Goal: Book appointment/travel/reservation

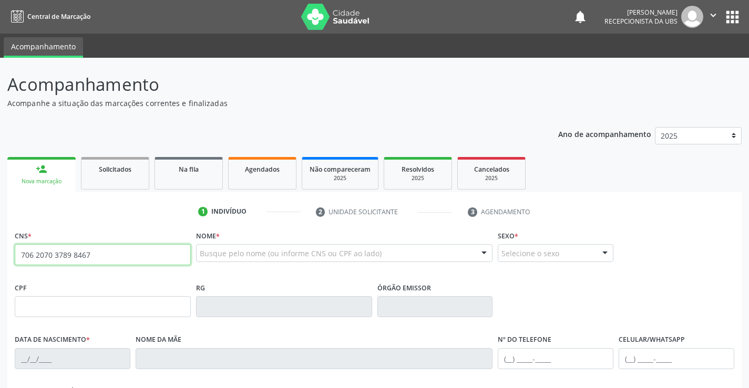
type input "706 2070 3789 8467"
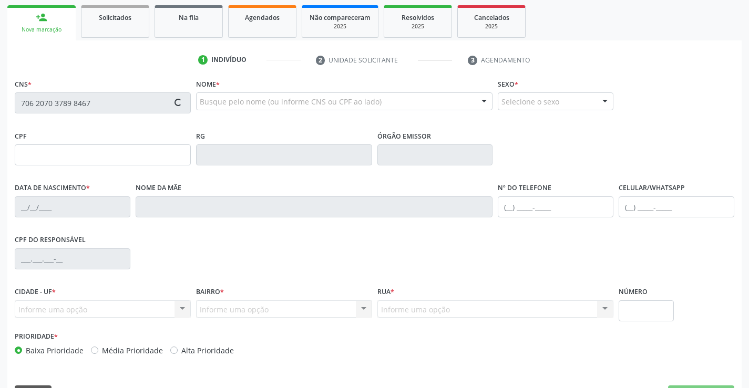
scroll to position [158, 0]
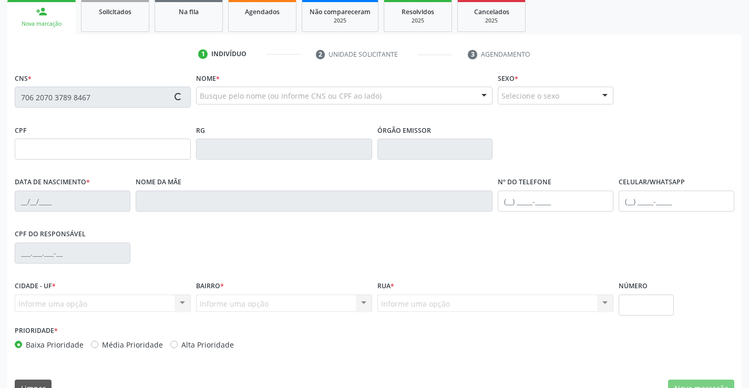
type input "16/02/1992"
type input "Aurileide Maria de Souza"
type input "(87) 99999-9999"
type input "2850"
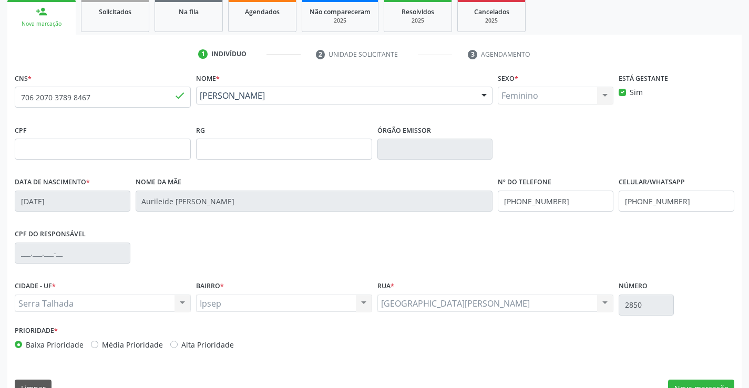
click at [516, 262] on div "CPF do responsável" at bounding box center [374, 252] width 724 height 52
click at [657, 206] on input "(87) 99999-9999" at bounding box center [676, 201] width 116 height 21
click at [658, 206] on input "(87) 99999-9999" at bounding box center [676, 201] width 116 height 21
click at [537, 200] on input "(87) 99999-9999" at bounding box center [556, 201] width 116 height 21
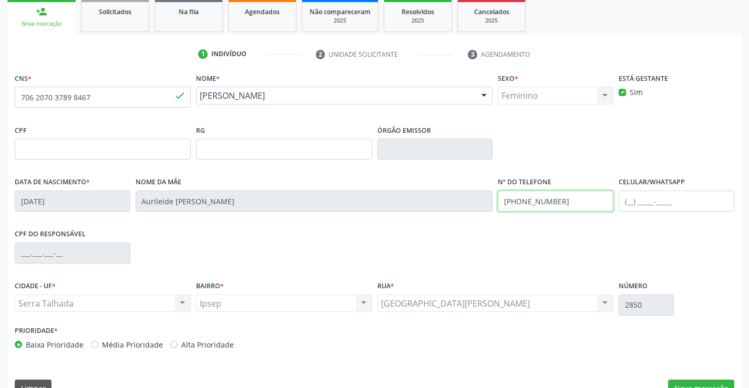
click at [537, 200] on input "(87) 99999-9999" at bounding box center [556, 201] width 116 height 21
type input "(87) 98112-7652"
click at [474, 256] on div "CPF do responsável" at bounding box center [374, 252] width 724 height 52
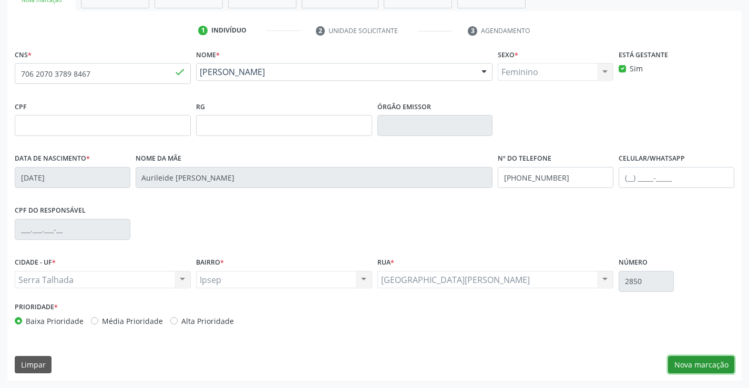
click at [726, 365] on button "Nova marcação" at bounding box center [701, 365] width 66 height 18
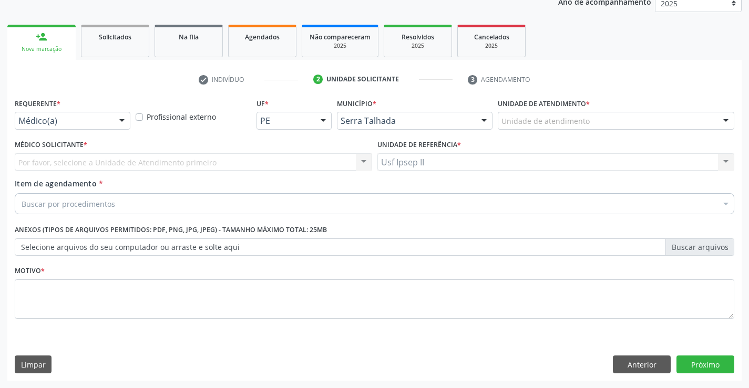
scroll to position [132, 0]
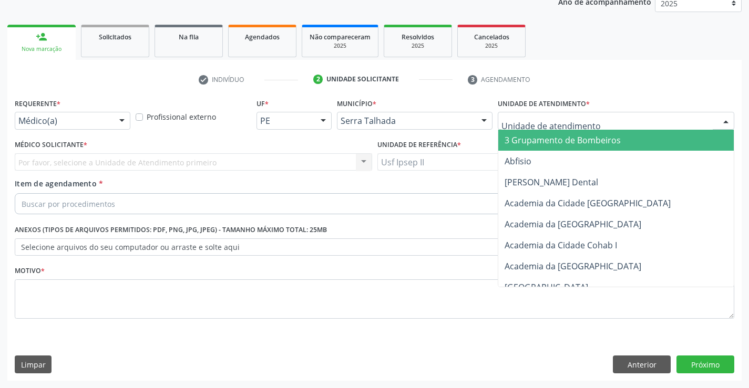
click at [610, 126] on div at bounding box center [616, 121] width 236 height 18
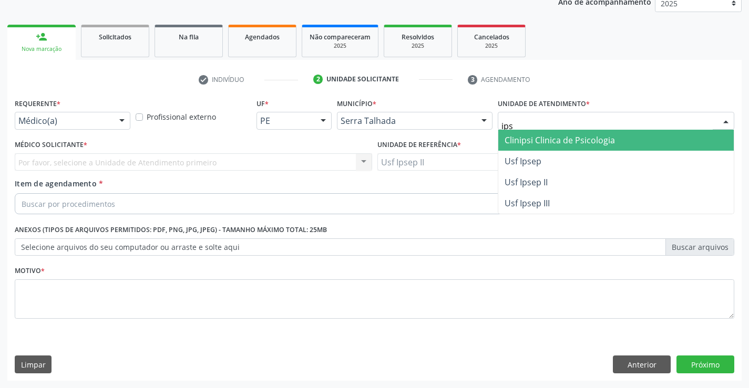
type input "ipse"
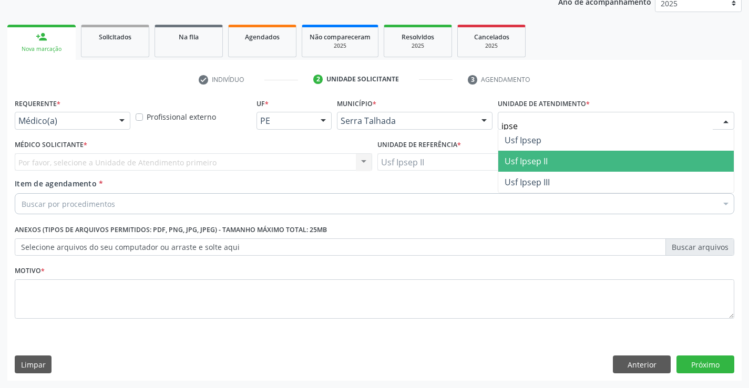
click at [576, 154] on span "Usf Ipsep II" at bounding box center [615, 161] width 235 height 21
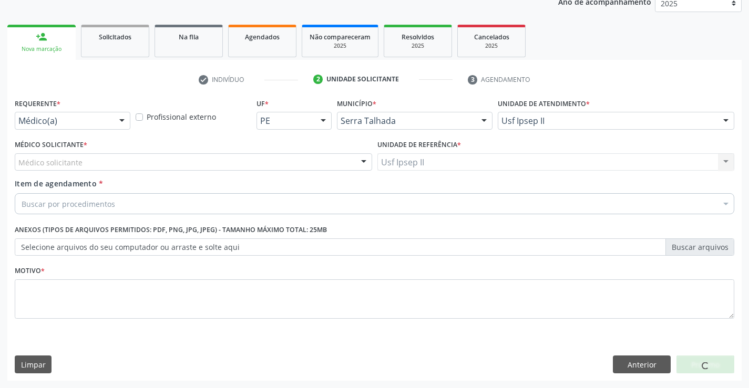
click at [152, 157] on div "Médico solicitante" at bounding box center [193, 162] width 357 height 18
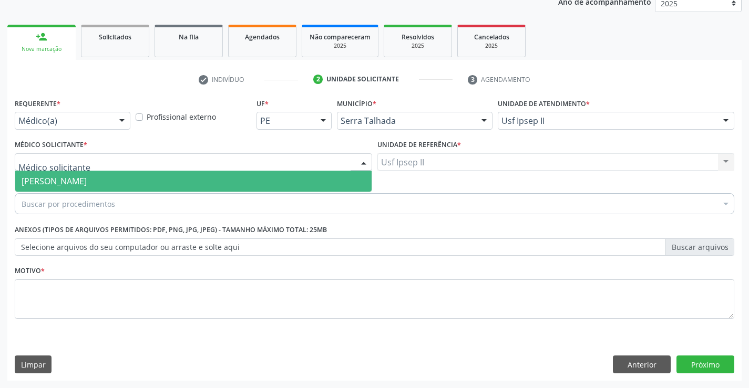
click at [87, 176] on span "[PERSON_NAME]" at bounding box center [54, 181] width 65 height 12
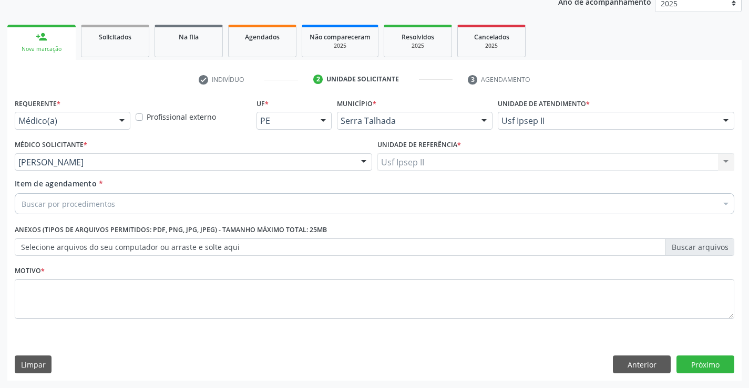
click at [142, 206] on div "Buscar por procedimentos" at bounding box center [374, 203] width 719 height 21
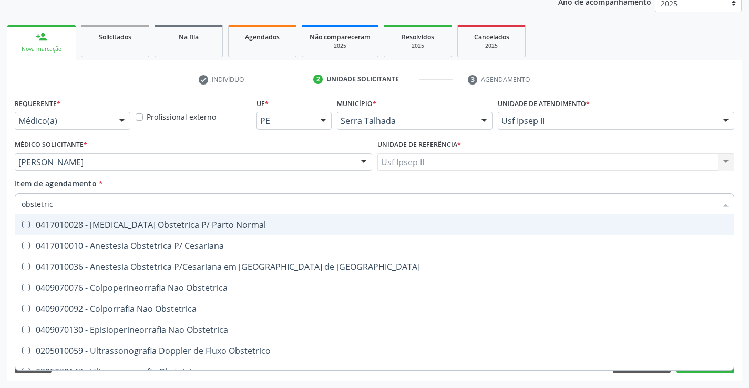
type input "obstetrica"
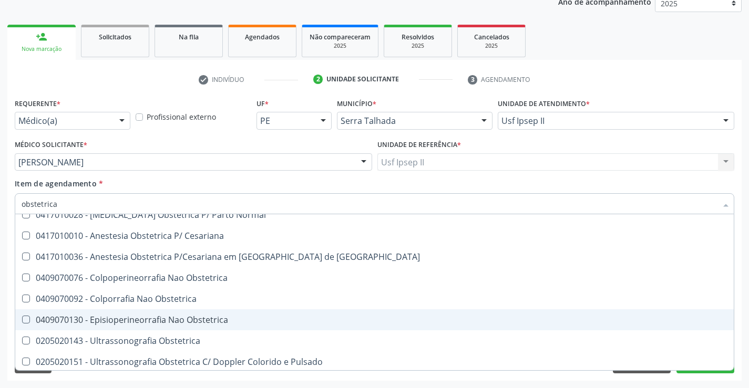
scroll to position [12, 0]
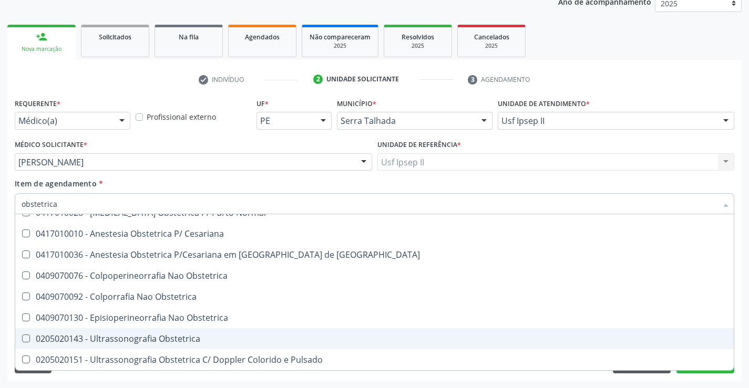
click at [130, 335] on div "0205020143 - Ultrassonografia Obstetrica" at bounding box center [375, 339] width 706 height 8
checkbox Obstetrica "true"
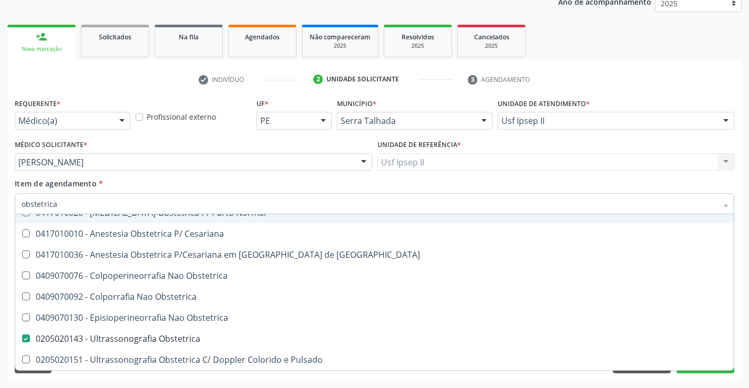
click at [168, 189] on div "Item de agendamento * obstetrica Desfazer seleção 0417010028 - [MEDICAL_DATA] O…" at bounding box center [374, 194] width 719 height 33
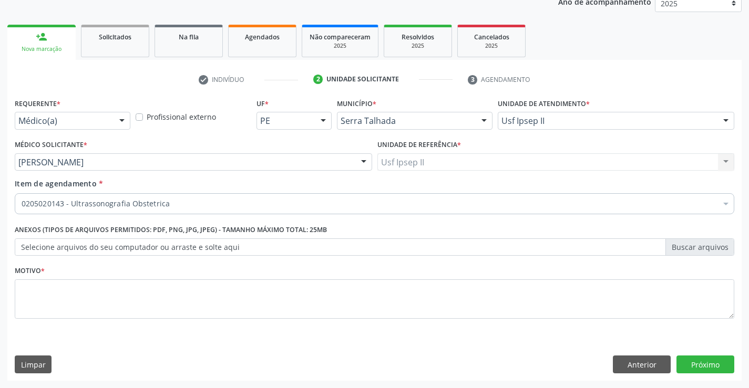
scroll to position [0, 0]
click at [99, 312] on textarea at bounding box center [374, 299] width 719 height 40
type textarea "gestante"
click at [683, 362] on button "Próximo" at bounding box center [705, 365] width 58 height 18
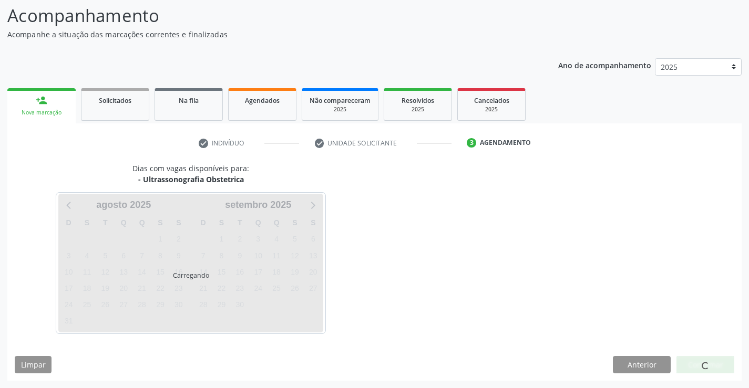
scroll to position [69, 0]
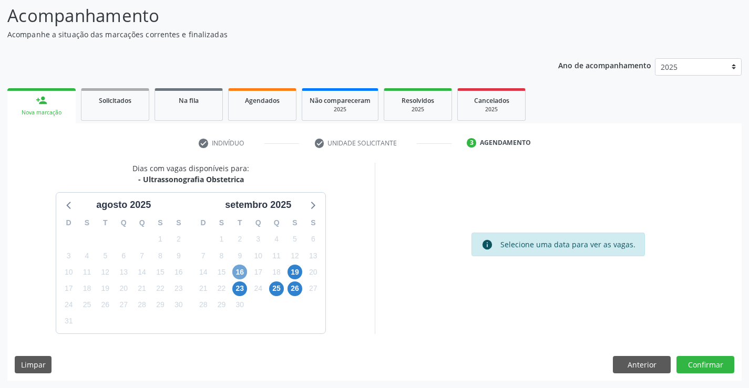
click at [239, 272] on span "16" at bounding box center [239, 272] width 15 height 15
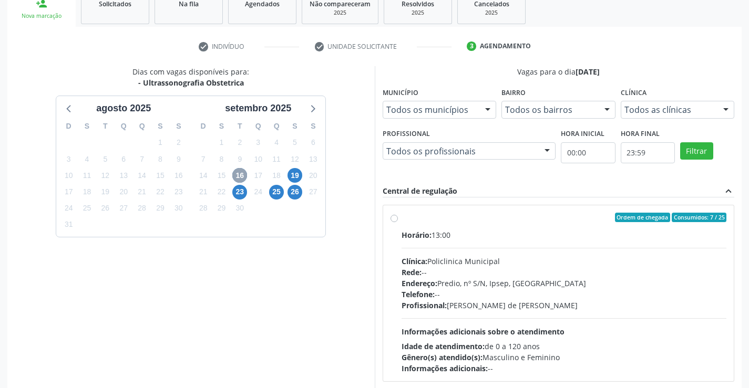
scroll to position [174, 0]
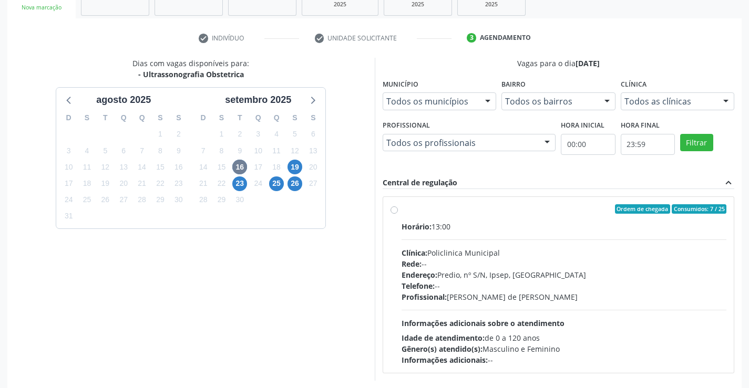
click at [683, 109] on div "Todos as clínicas" at bounding box center [677, 101] width 114 height 18
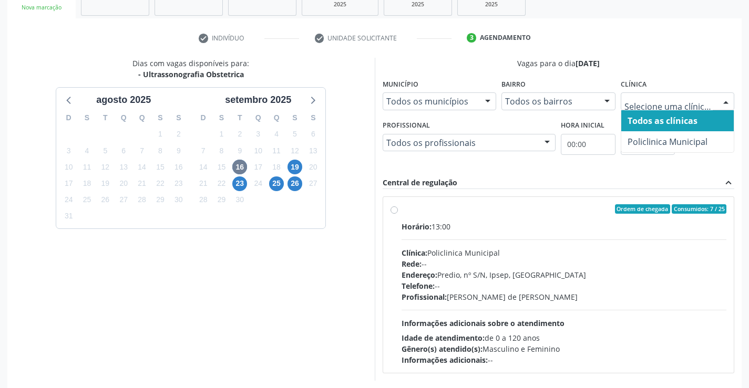
click at [669, 138] on span "Policlinica Municipal" at bounding box center [667, 142] width 80 height 12
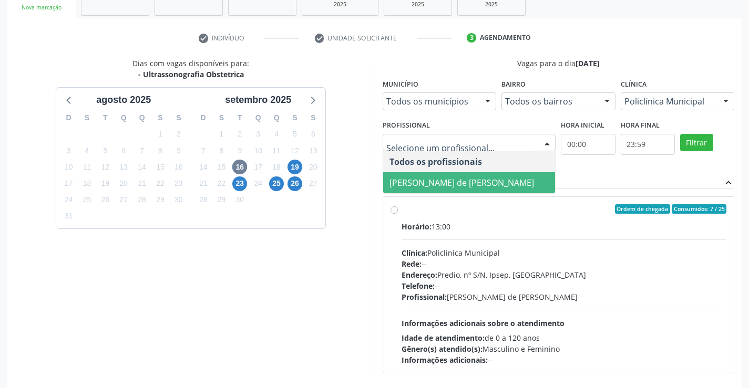
click at [449, 177] on span "[PERSON_NAME] de [PERSON_NAME]" at bounding box center [461, 183] width 144 height 12
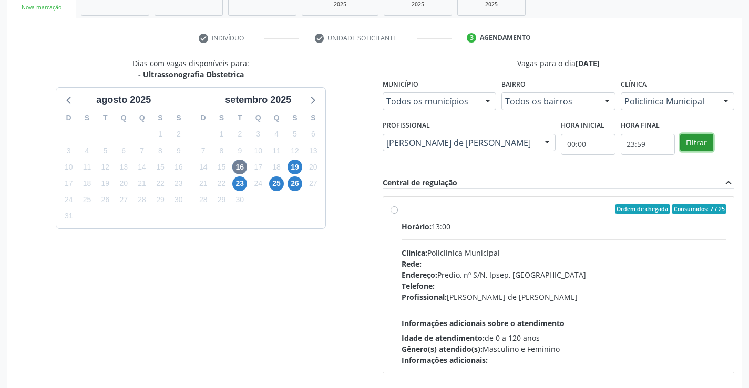
click at [688, 144] on button "Filtrar" at bounding box center [696, 143] width 33 height 18
click at [478, 251] on div "Clínica: Policlinica Municipal" at bounding box center [563, 252] width 325 height 11
click at [398, 214] on input "Ordem de chegada Consumidos: 7 / 25 Horário: 13:00 Clínica: Policlinica Municip…" at bounding box center [393, 208] width 7 height 9
radio input "true"
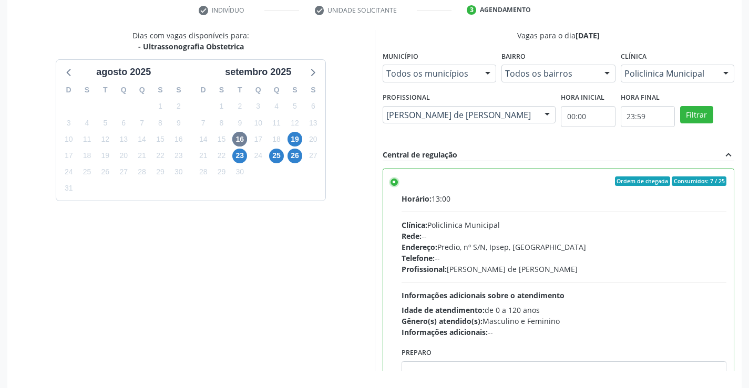
scroll to position [240, 0]
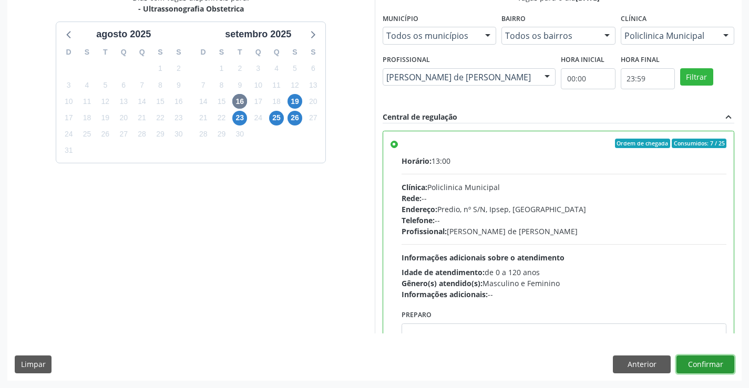
click at [693, 361] on button "Confirmar" at bounding box center [705, 365] width 58 height 18
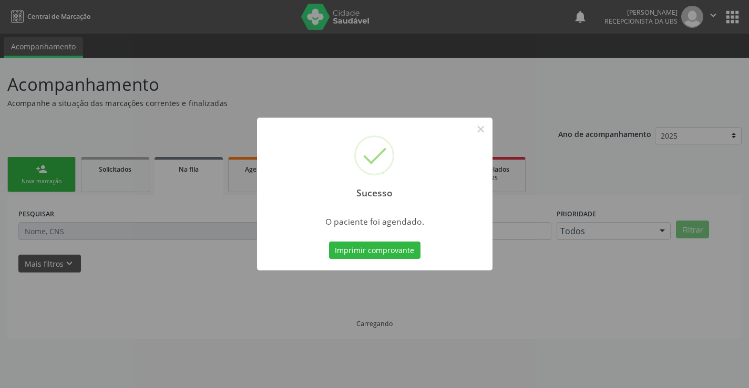
scroll to position [0, 0]
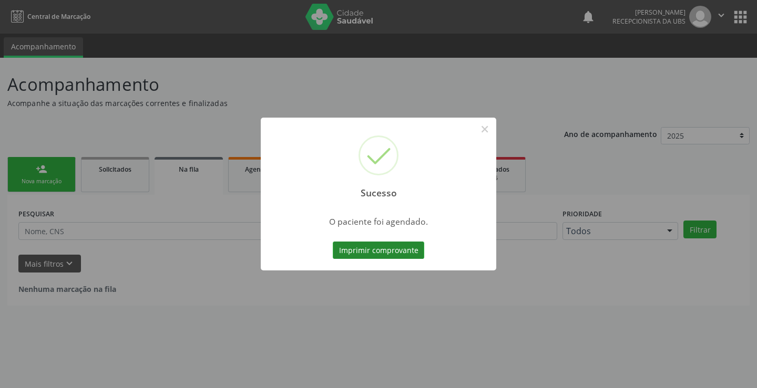
click at [386, 253] on button "Imprimir comprovante" at bounding box center [378, 251] width 91 height 18
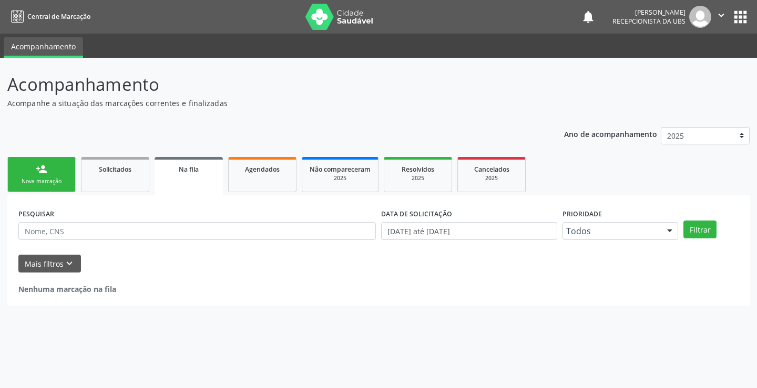
click at [39, 170] on div "person_add" at bounding box center [42, 169] width 12 height 12
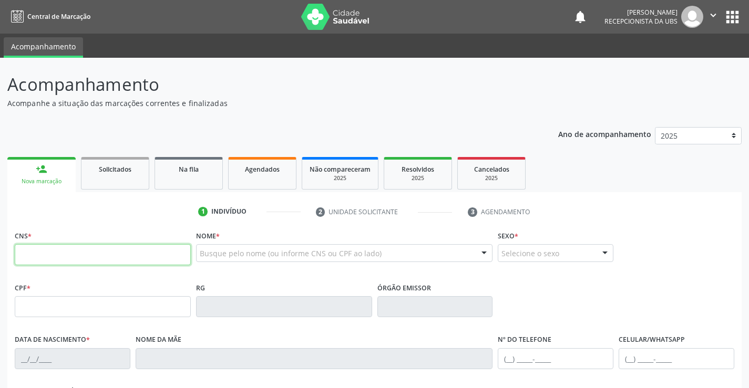
click at [79, 255] on input "text" at bounding box center [103, 254] width 176 height 21
type input "898 0034 3559 5312"
type input "160.183.434-95"
type input "14/03/2004"
type input "Iamires Lopes da Silva Moraes"
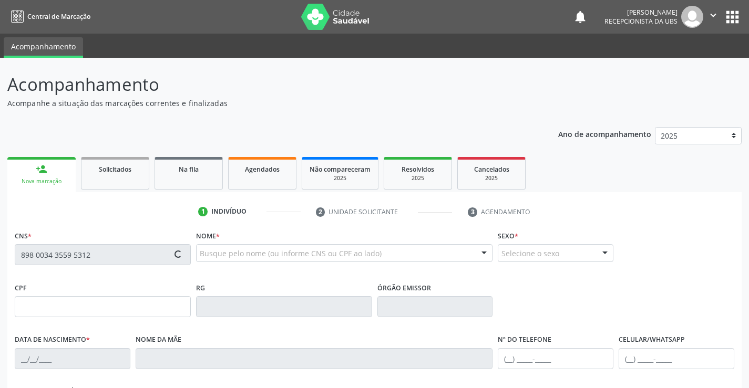
type input "(87) 99941-5991"
type input "(87) 99159-7291"
type input "103.552.804-50"
type input "296"
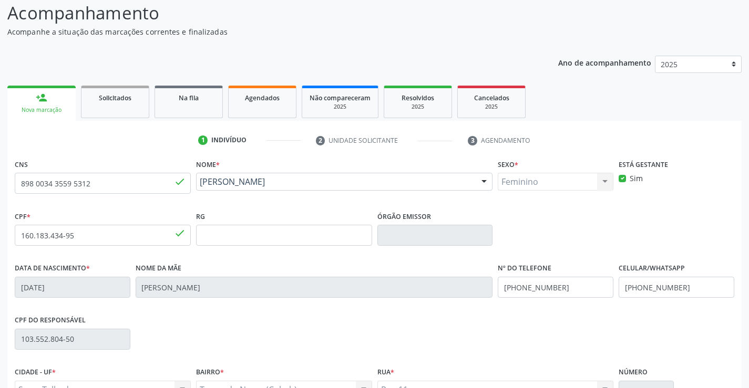
scroll to position [181, 0]
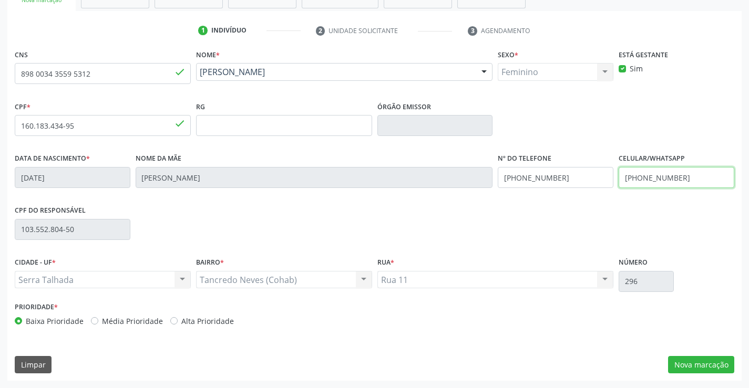
click at [652, 177] on input "(87) 99159-7291" at bounding box center [676, 177] width 116 height 21
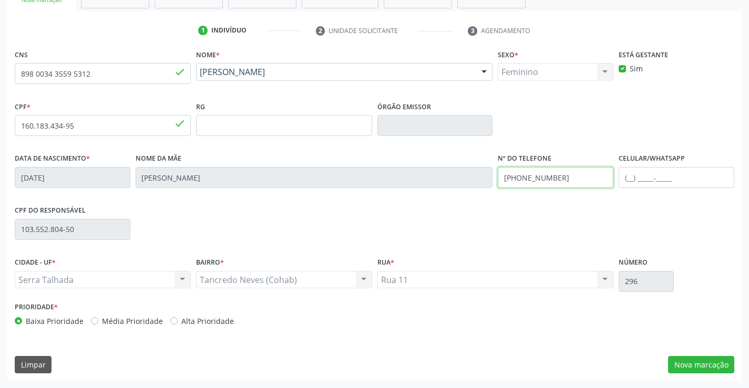
click at [540, 180] on input "(87) 99941-5991" at bounding box center [556, 177] width 116 height 21
type input "(87) 98875-2144"
click at [523, 219] on div "CPF do responsável 103.552.804-50" at bounding box center [374, 229] width 724 height 52
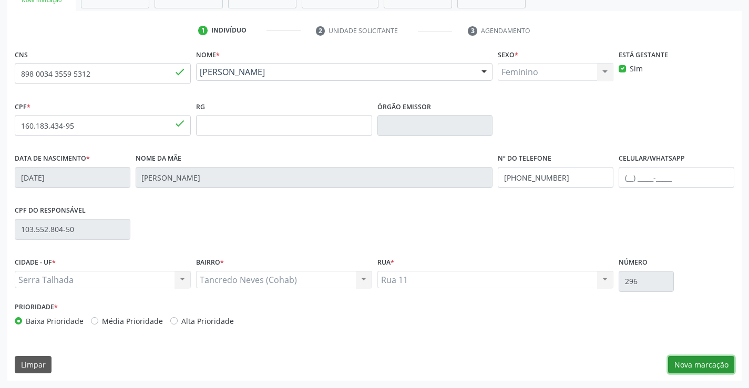
click at [689, 364] on button "Nova marcação" at bounding box center [701, 365] width 66 height 18
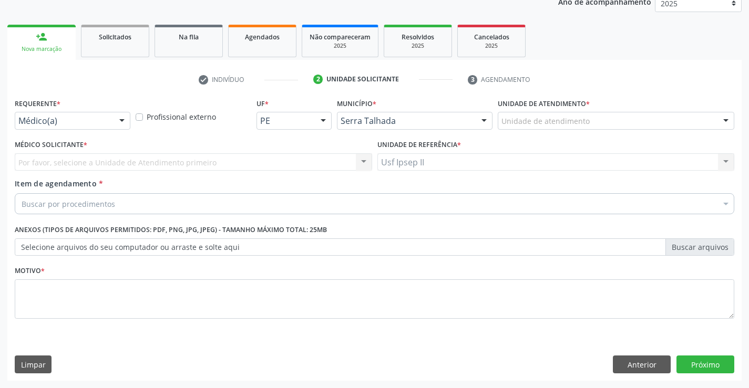
click at [641, 118] on div "Unidade de atendimento" at bounding box center [616, 121] width 236 height 18
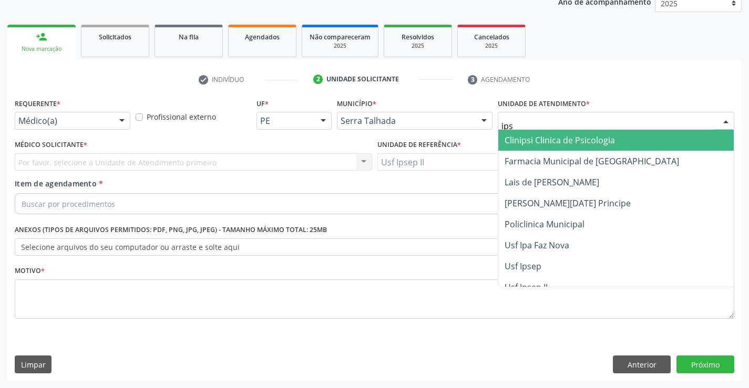
type input "ipse"
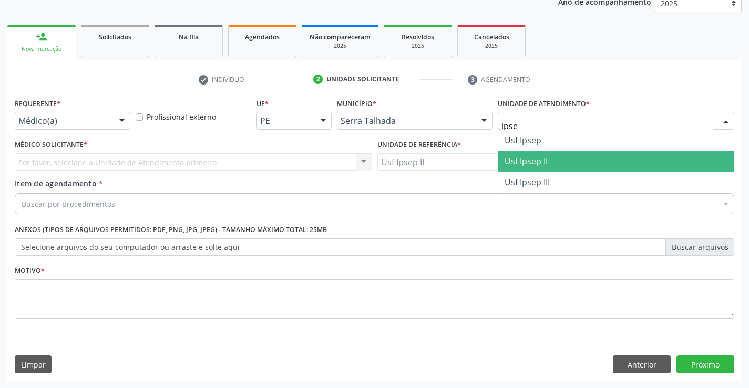
click at [563, 162] on span "Usf Ipsep II" at bounding box center [615, 161] width 235 height 21
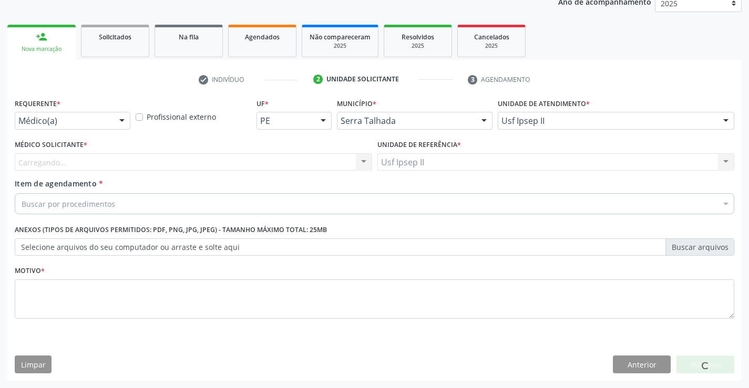
click at [149, 169] on div "Carregando... Nenhum resultado encontrado para: " " Não há nenhuma opção para s…" at bounding box center [193, 162] width 357 height 18
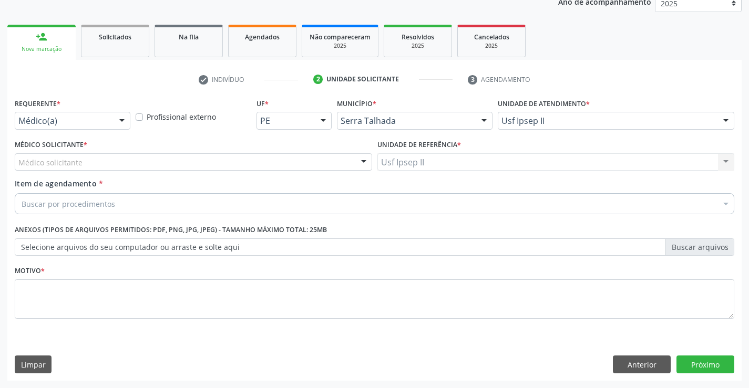
click at [151, 158] on div "Médico solicitante" at bounding box center [193, 162] width 357 height 18
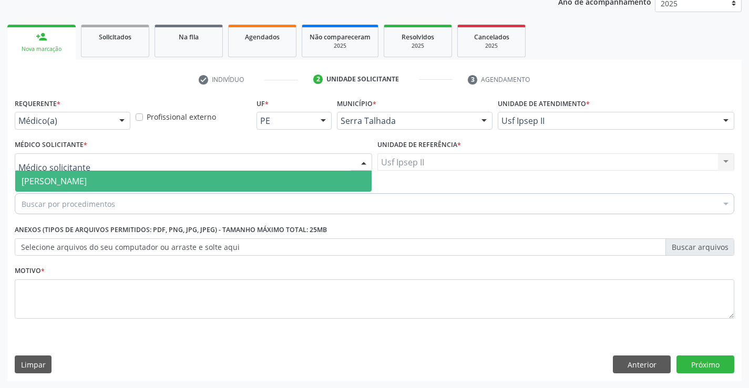
click at [126, 191] on span "[PERSON_NAME]" at bounding box center [193, 181] width 356 height 21
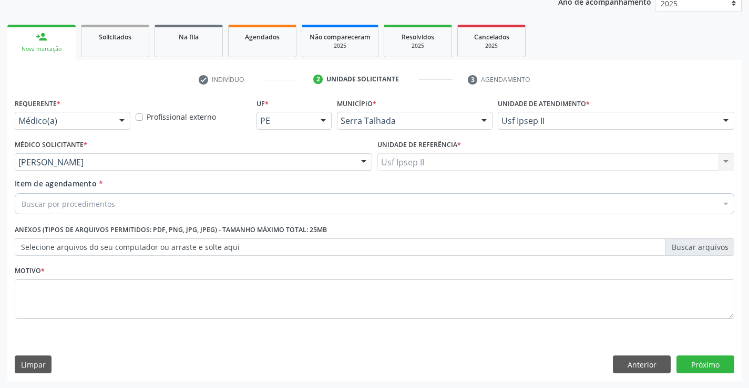
click at [119, 199] on div "Buscar por procedimentos" at bounding box center [374, 203] width 719 height 21
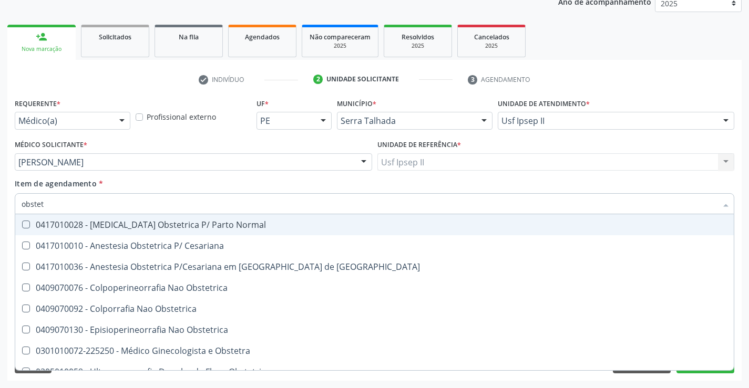
type input "obstetr"
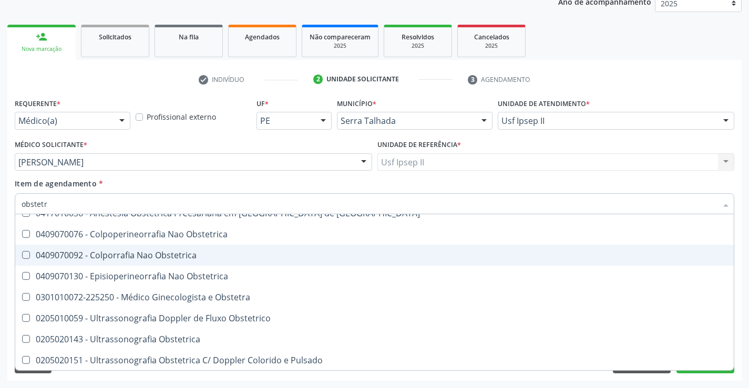
scroll to position [54, 0]
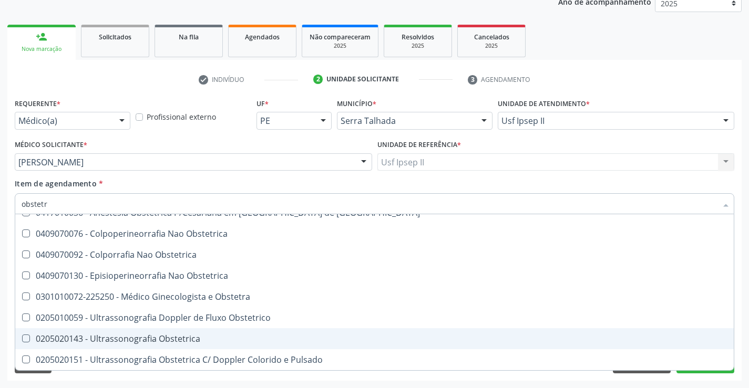
click at [118, 335] on div "0205020143 - Ultrassonografia Obstetrica" at bounding box center [375, 339] width 706 height 8
checkbox Obstetrica "true"
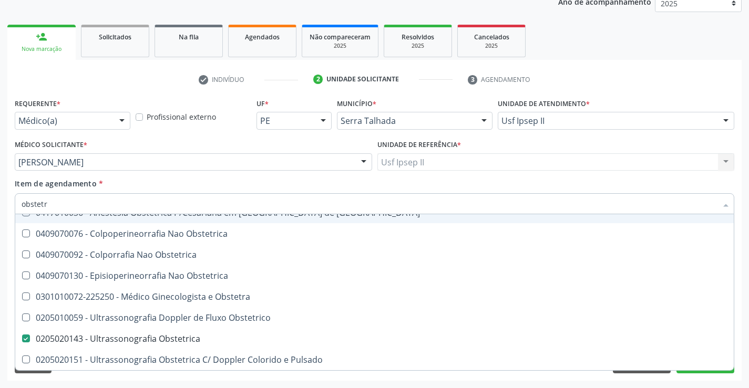
click at [166, 182] on div "Item de agendamento * obstetr Desfazer seleção 0417010028 - [MEDICAL_DATA] Obst…" at bounding box center [374, 194] width 719 height 33
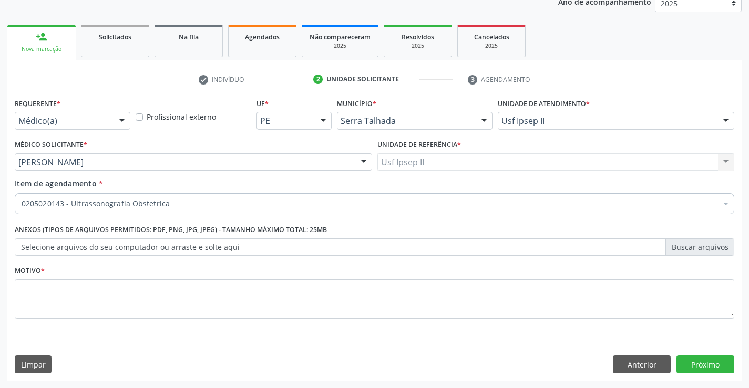
scroll to position [0, 0]
click at [142, 302] on textarea at bounding box center [374, 299] width 719 height 40
type textarea "g"
click at [697, 364] on button "Próximo" at bounding box center [705, 365] width 58 height 18
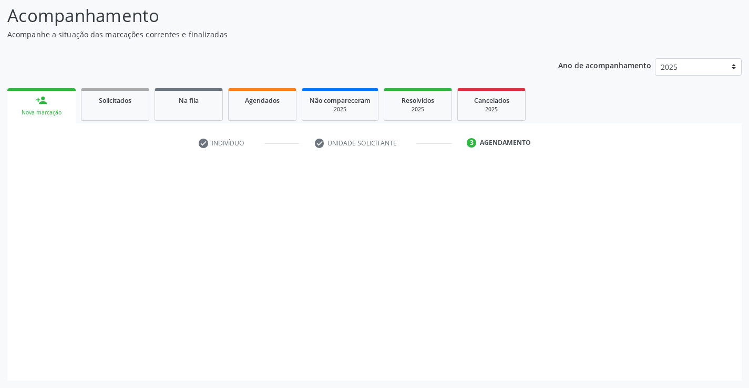
scroll to position [69, 0]
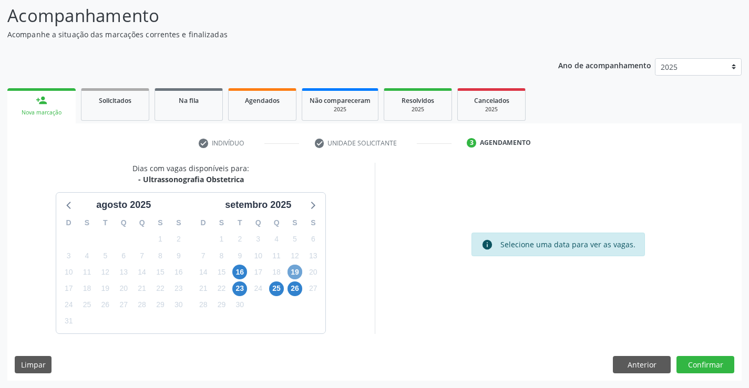
click at [298, 269] on span "19" at bounding box center [294, 272] width 15 height 15
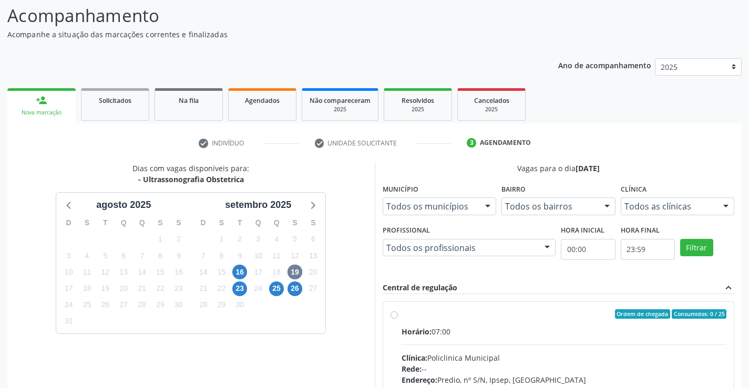
click at [671, 213] on div "Todos as clínicas" at bounding box center [677, 207] width 114 height 18
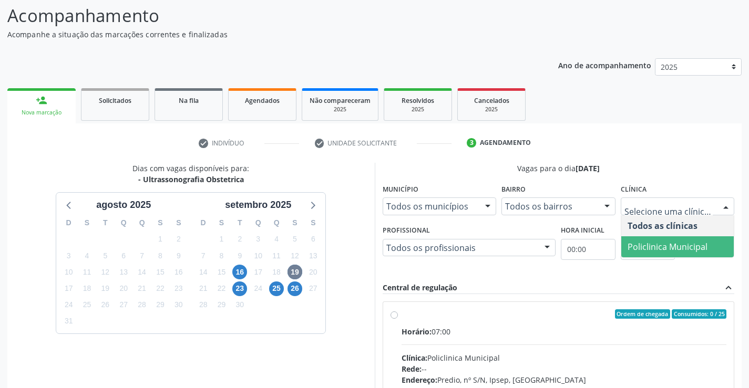
click at [645, 239] on span "Policlinica Municipal" at bounding box center [677, 246] width 113 height 21
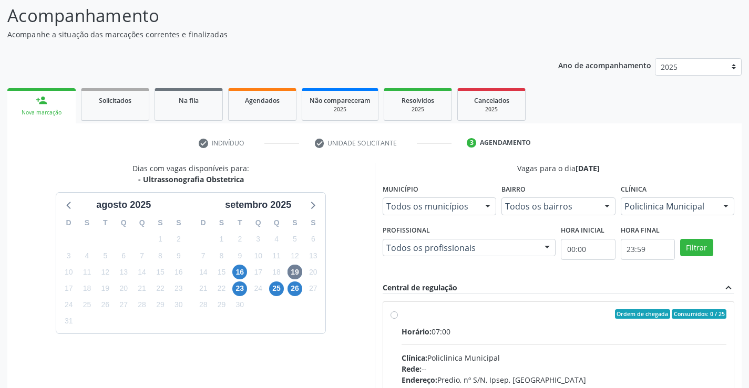
click at [517, 241] on div "Todos os profissionais" at bounding box center [468, 248] width 173 height 18
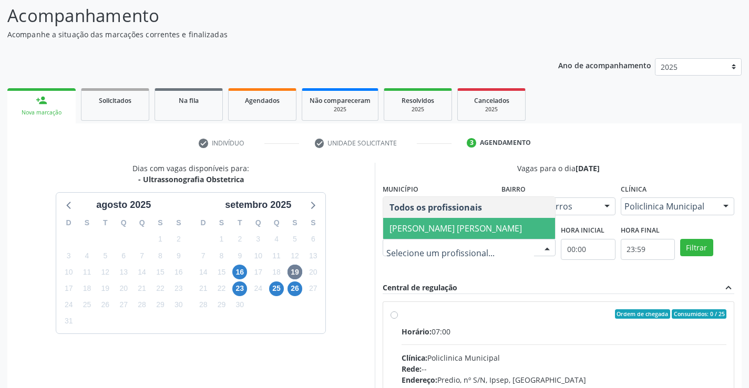
click at [450, 234] on span "[PERSON_NAME] [PERSON_NAME]" at bounding box center [455, 229] width 132 height 12
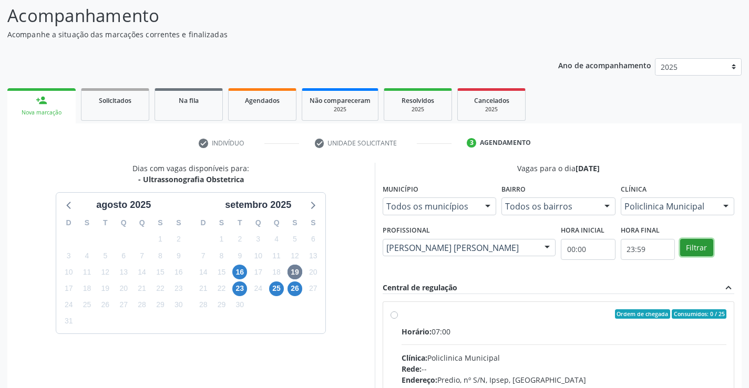
click at [702, 252] on button "Filtrar" at bounding box center [696, 248] width 33 height 18
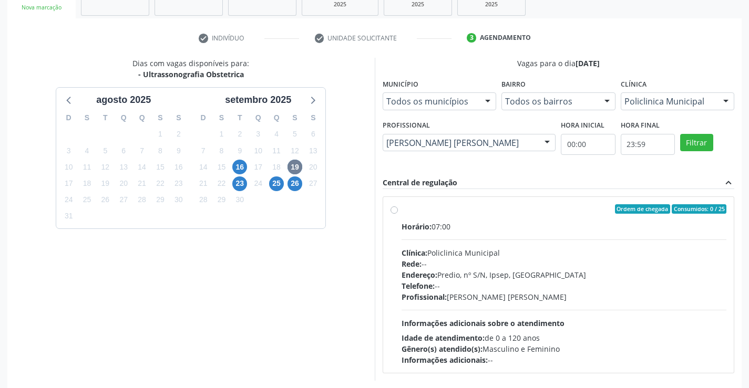
click at [480, 237] on div "Horário: 07:00 Clínica: Policlinica Municipal Rede: -- Endereço: Predio, nº S/N…" at bounding box center [563, 293] width 325 height 144
click at [398, 214] on input "Ordem de chegada Consumidos: 0 / 25 Horário: 07:00 Clínica: Policlinica Municip…" at bounding box center [393, 208] width 7 height 9
radio input "true"
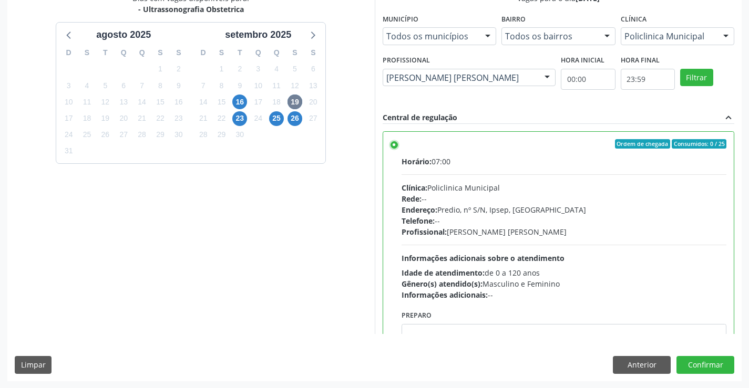
scroll to position [240, 0]
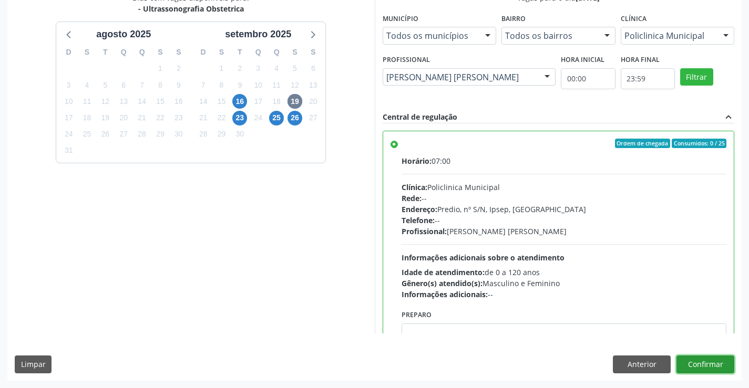
click at [695, 365] on button "Confirmar" at bounding box center [705, 365] width 58 height 18
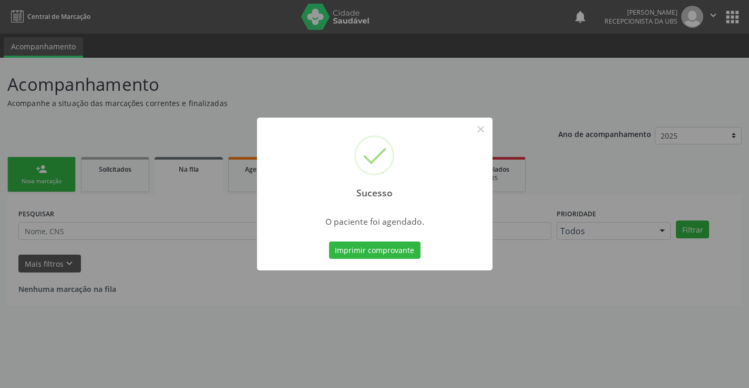
scroll to position [0, 0]
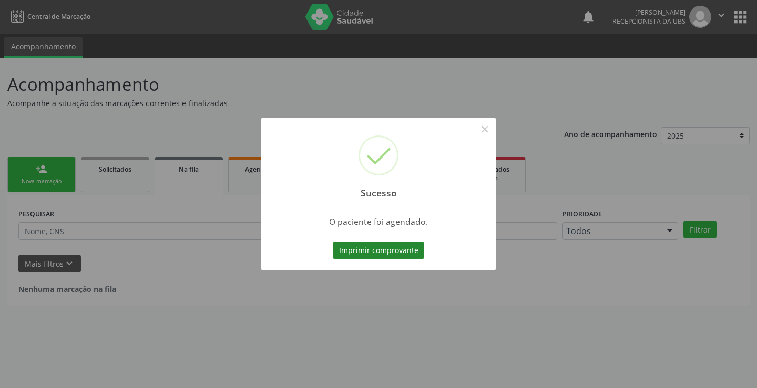
click at [396, 254] on button "Imprimir comprovante" at bounding box center [378, 251] width 91 height 18
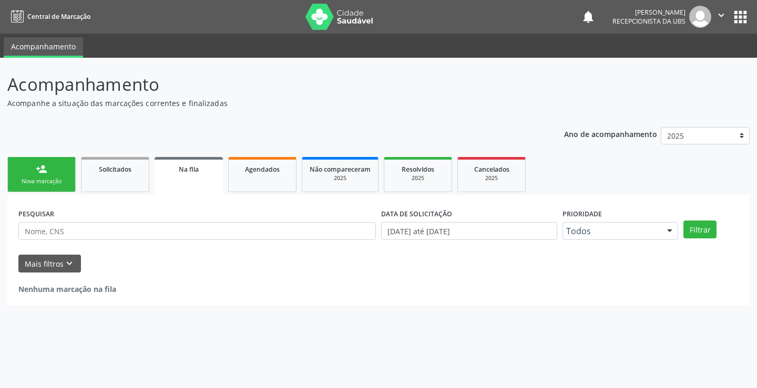
click at [44, 174] on div "person_add" at bounding box center [42, 169] width 12 height 12
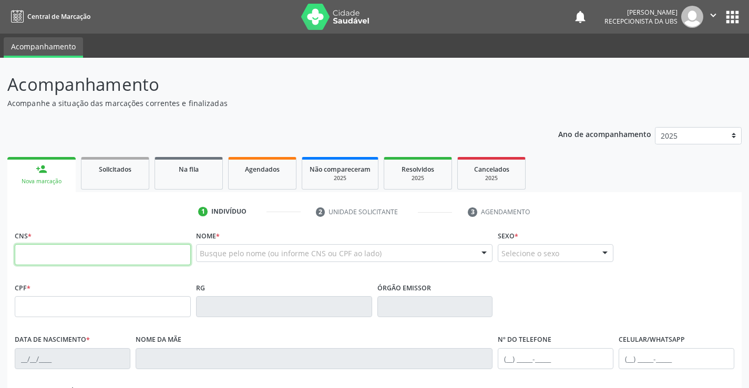
click at [60, 256] on input "text" at bounding box center [103, 254] width 176 height 21
click at [136, 261] on input "text" at bounding box center [103, 254] width 176 height 21
type input "700 0011 1614 1501"
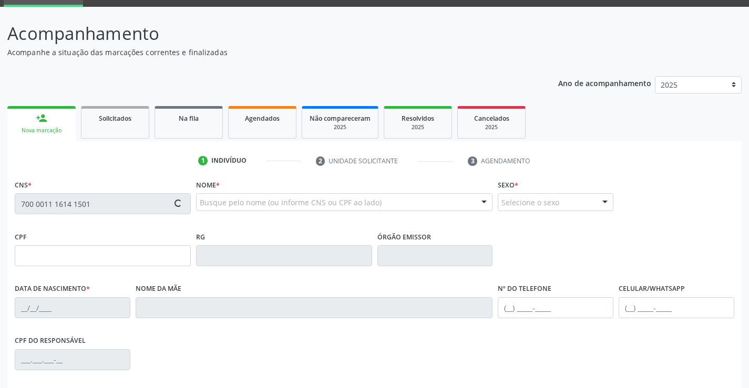
scroll to position [158, 0]
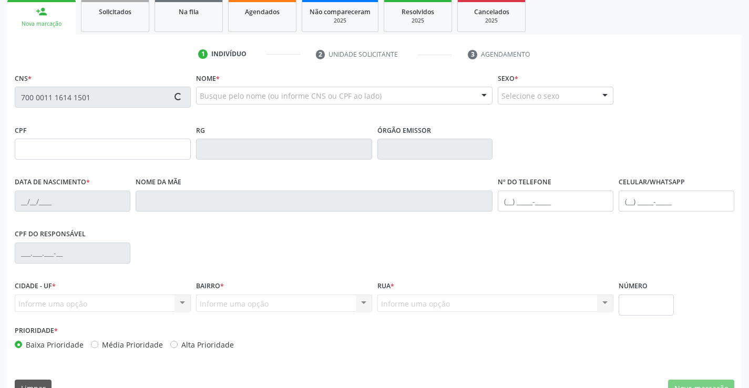
type input "17/03/2003"
type input "(87) 99644-2004"
type input "1474"
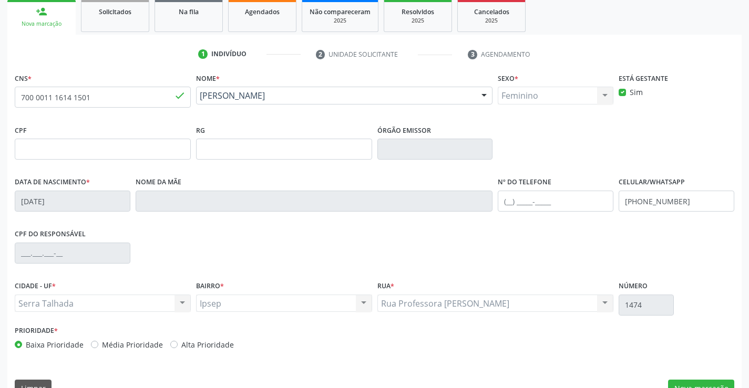
click at [510, 244] on div "CPF do responsável" at bounding box center [374, 252] width 724 height 52
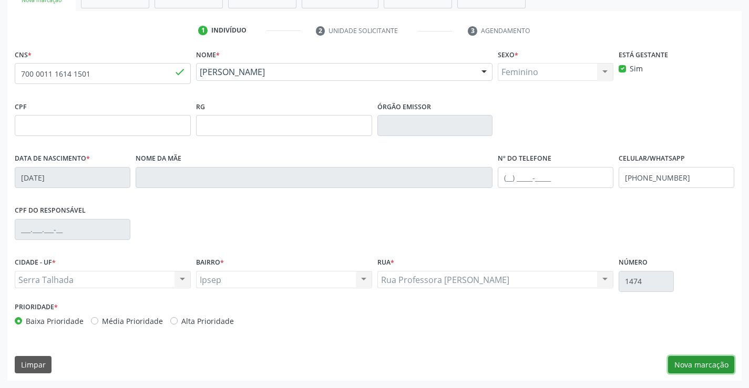
click at [690, 359] on button "Nova marcação" at bounding box center [701, 365] width 66 height 18
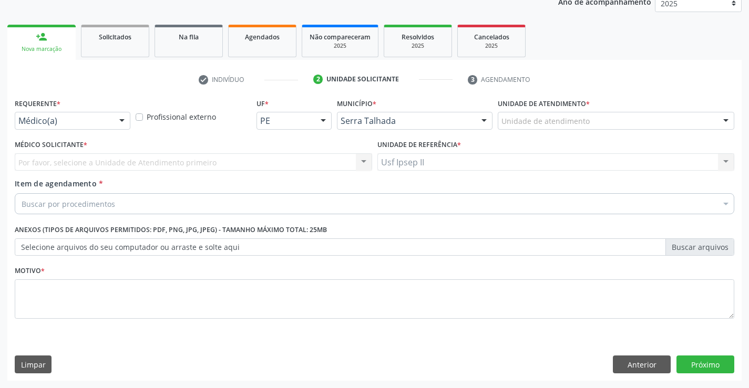
scroll to position [132, 0]
click at [618, 113] on div "Unidade de atendimento" at bounding box center [616, 121] width 236 height 18
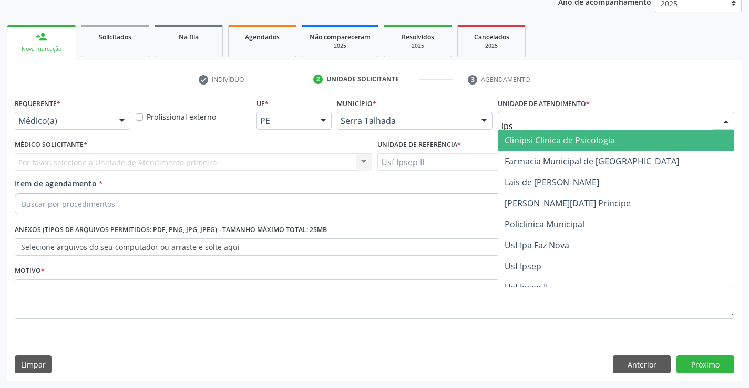
type input "ipse"
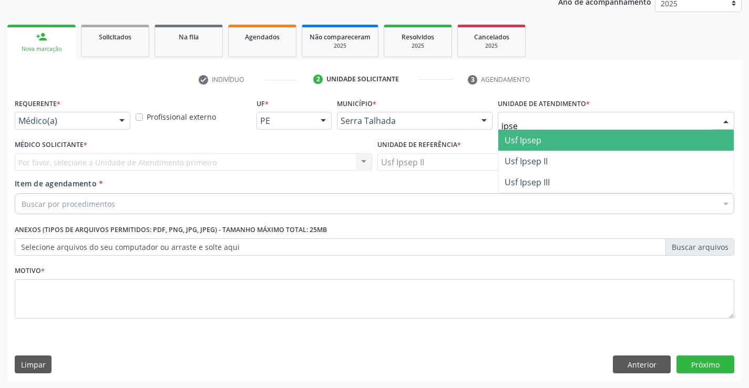
click at [558, 152] on span "Usf Ipsep II" at bounding box center [615, 161] width 235 height 21
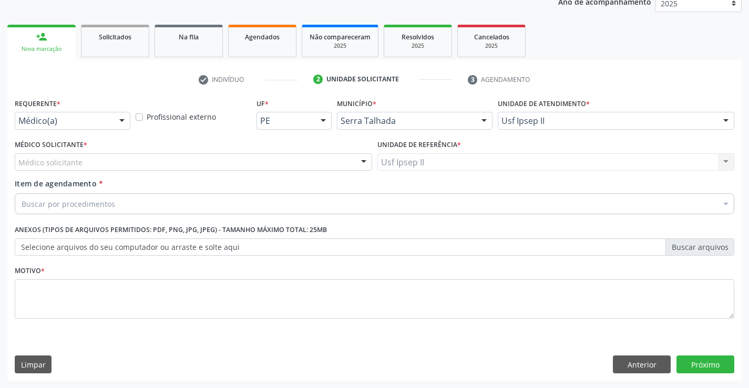
click at [120, 164] on div "Médico solicitante" at bounding box center [193, 162] width 357 height 18
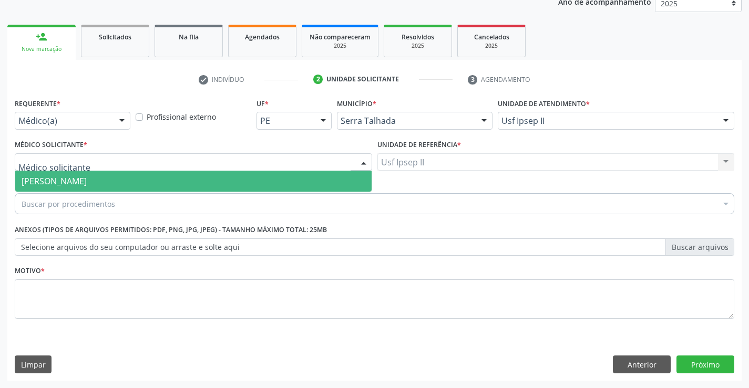
click at [87, 177] on span "[PERSON_NAME]" at bounding box center [54, 181] width 65 height 12
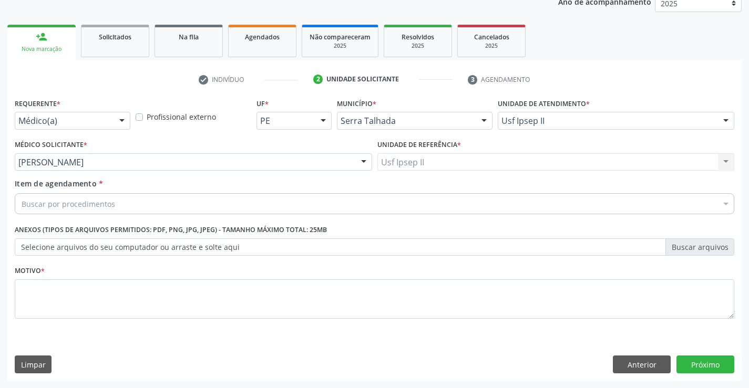
click at [116, 203] on div "Buscar por procedimentos" at bounding box center [374, 203] width 719 height 21
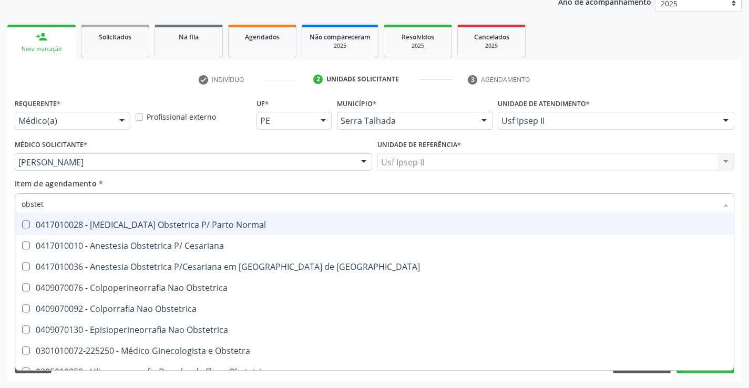
type input "obstetr"
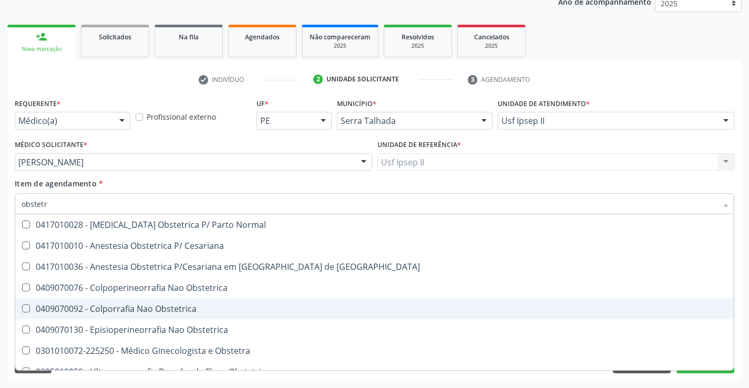
scroll to position [54, 0]
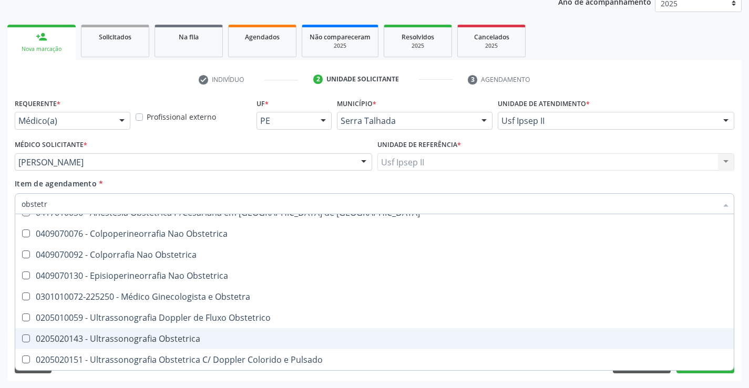
click at [118, 337] on div "0205020143 - Ultrassonografia Obstetrica" at bounding box center [375, 339] width 706 height 8
checkbox Obstetrica "true"
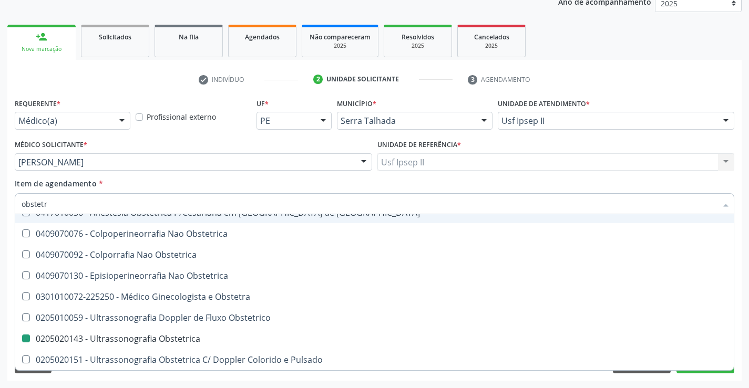
click at [133, 186] on div "Item de agendamento * obstetr Desfazer seleção 0417010028 - [MEDICAL_DATA] Obst…" at bounding box center [374, 194] width 719 height 33
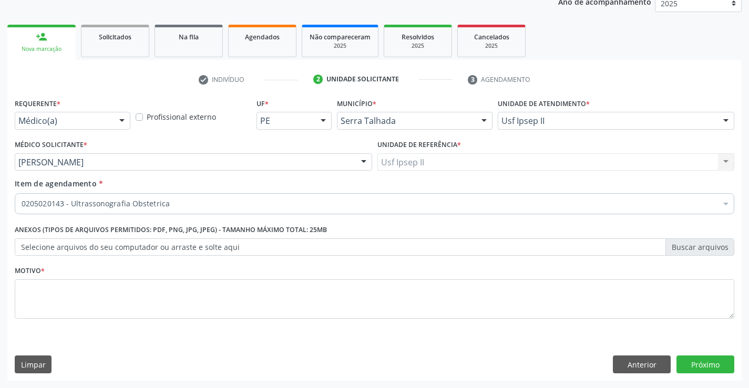
scroll to position [0, 0]
click at [127, 316] on textarea at bounding box center [374, 299] width 719 height 40
type textarea "g"
click at [692, 361] on button "Próximo" at bounding box center [705, 365] width 58 height 18
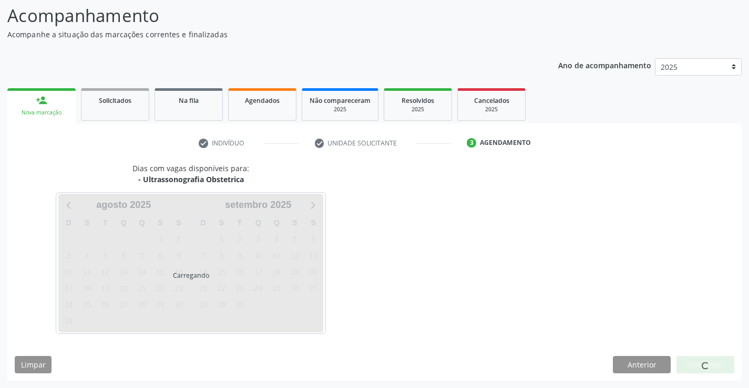
scroll to position [69, 0]
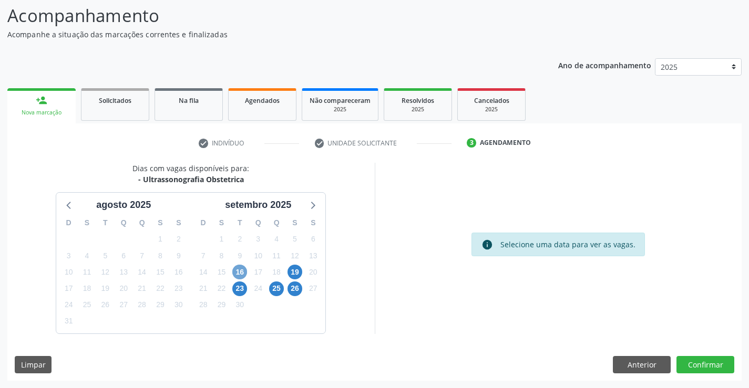
click at [240, 273] on span "16" at bounding box center [239, 272] width 15 height 15
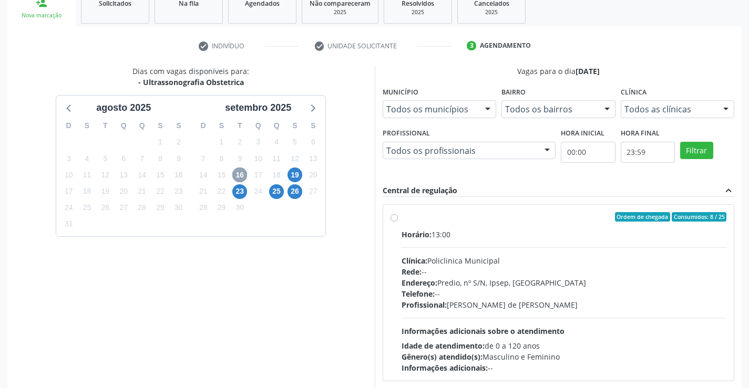
scroll to position [174, 0]
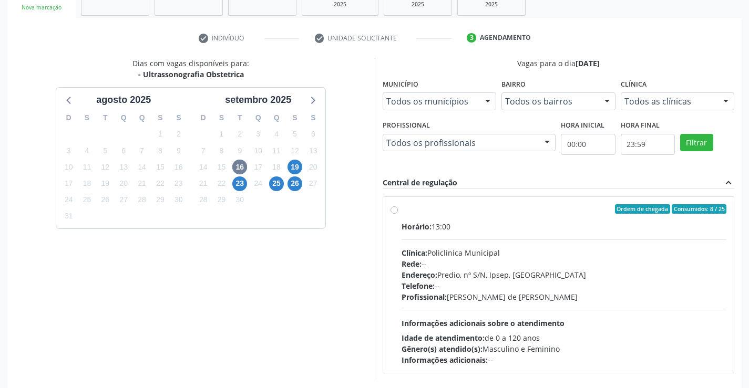
click at [544, 234] on div "Horário: 13:00 Clínica: Policlinica Municipal Rede: -- Endereço: Predio, nº S/N…" at bounding box center [563, 293] width 325 height 144
click at [398, 214] on input "Ordem de chegada Consumidos: 8 / 25 Horário: 13:00 Clínica: Policlinica Municip…" at bounding box center [393, 208] width 7 height 9
radio input "true"
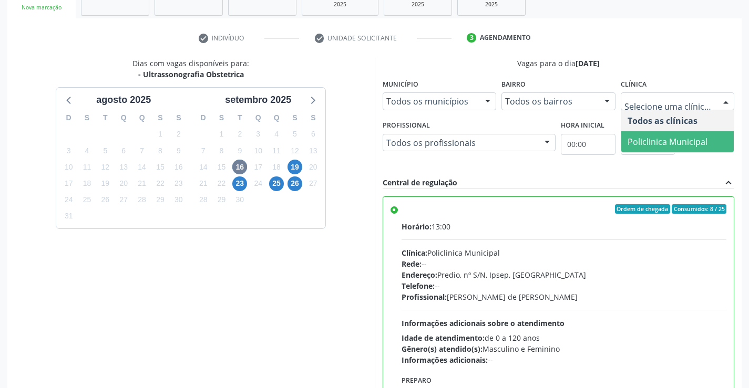
click at [647, 139] on span "Policlinica Municipal" at bounding box center [667, 142] width 80 height 12
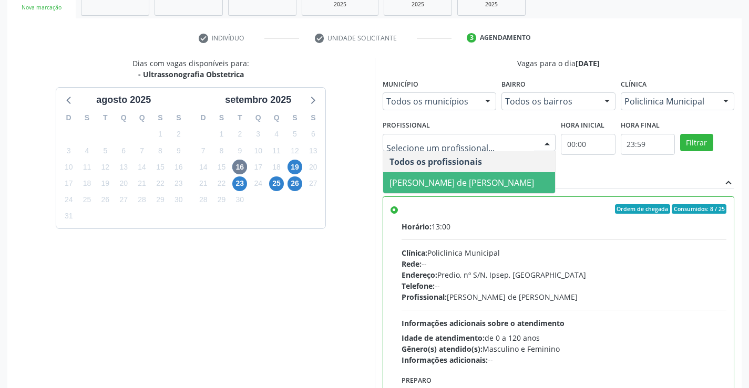
click at [484, 178] on span "[PERSON_NAME] de [PERSON_NAME]" at bounding box center [461, 183] width 144 height 12
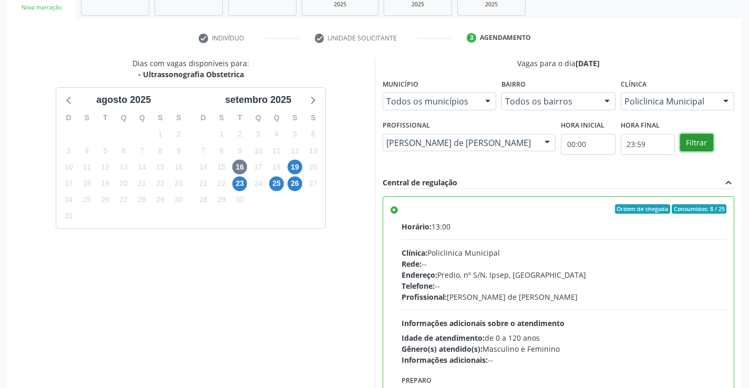
click at [691, 146] on button "Filtrar" at bounding box center [696, 143] width 33 height 18
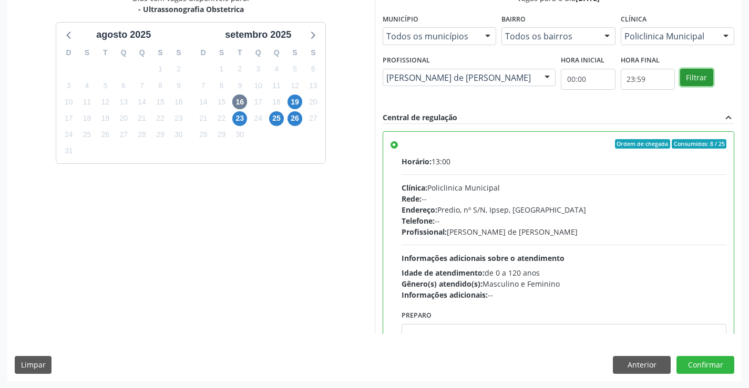
scroll to position [240, 0]
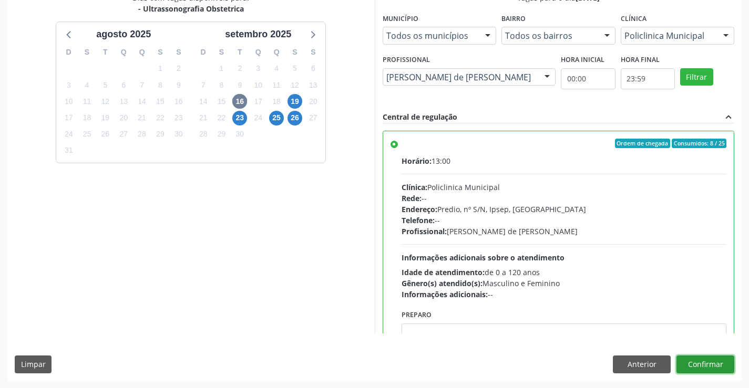
click at [711, 369] on button "Confirmar" at bounding box center [705, 365] width 58 height 18
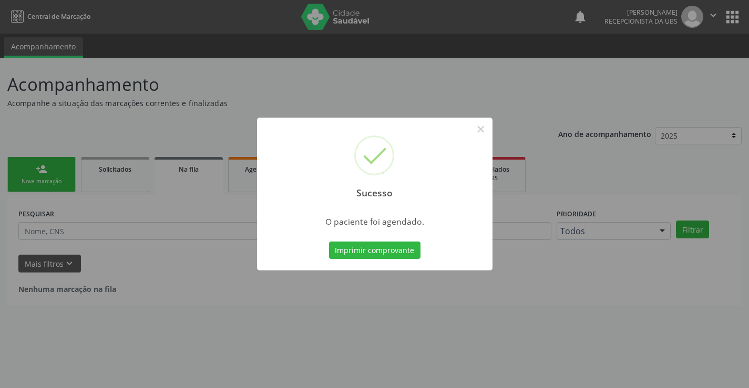
scroll to position [0, 0]
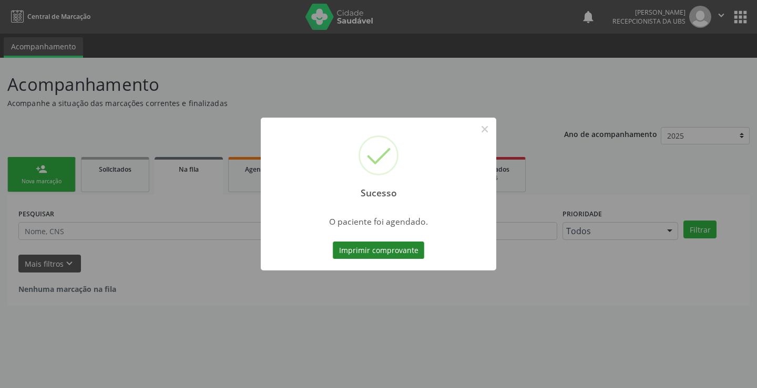
click at [384, 250] on button "Imprimir comprovante" at bounding box center [378, 251] width 91 height 18
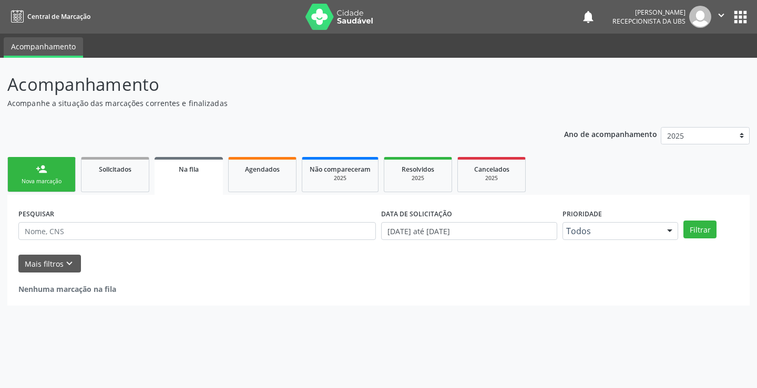
click at [49, 180] on div "Nova marcação" at bounding box center [41, 182] width 53 height 8
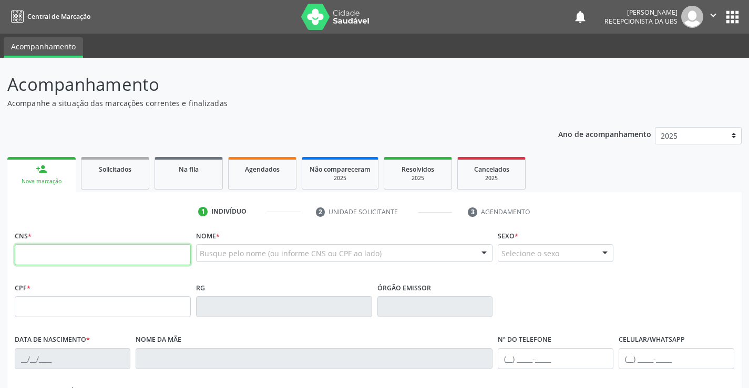
click at [81, 252] on input "text" at bounding box center [103, 254] width 176 height 21
type input "707 0038 3296 8433"
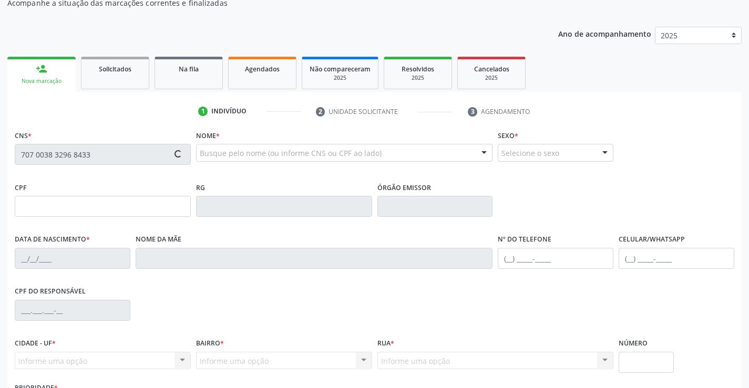
type input "23/03/2004"
type input "Kassia Regina da Silva"
type input "(87) 99978-2997"
type input "182"
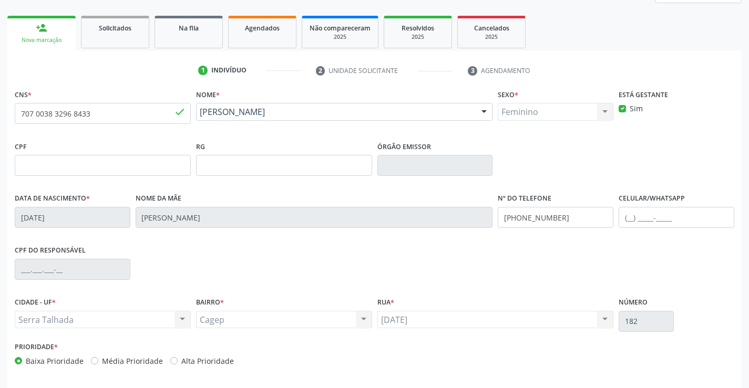
scroll to position [158, 0]
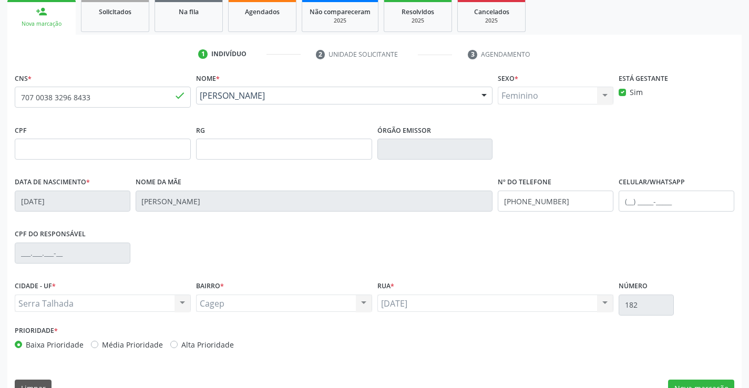
click at [443, 244] on div "CPF do responsável" at bounding box center [374, 252] width 724 height 52
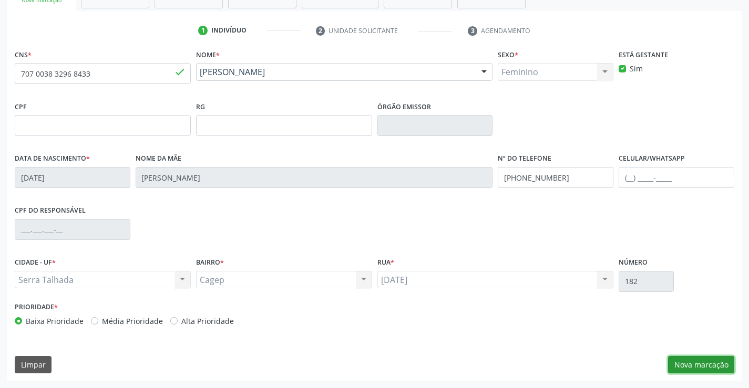
click at [697, 370] on button "Nova marcação" at bounding box center [701, 365] width 66 height 18
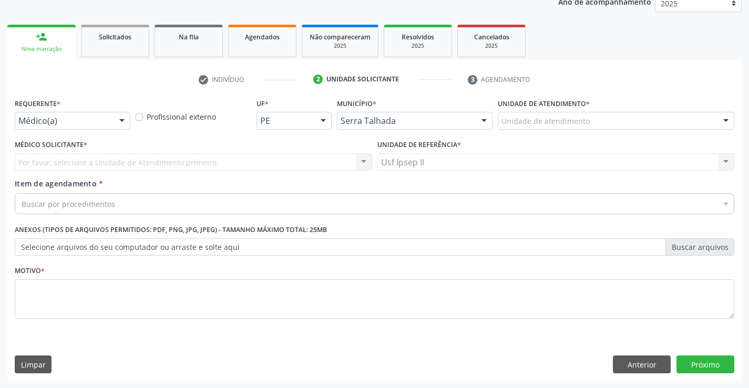
scroll to position [132, 0]
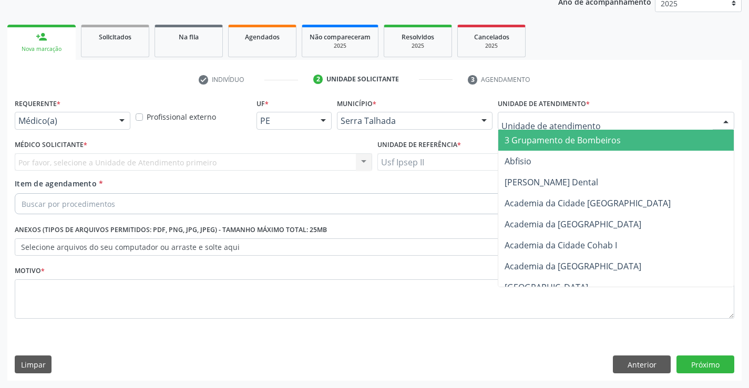
click at [621, 117] on div at bounding box center [616, 121] width 236 height 18
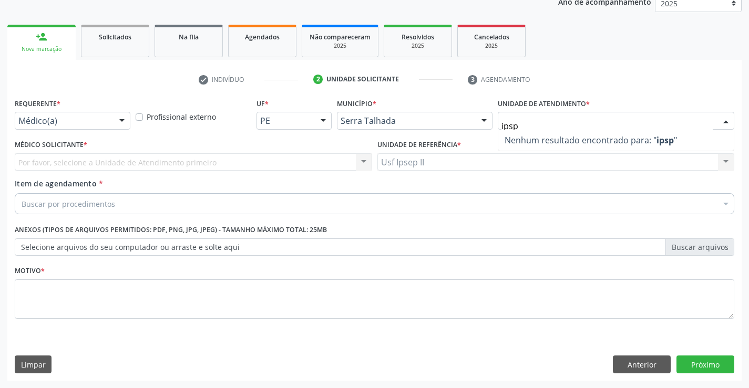
type input "ips"
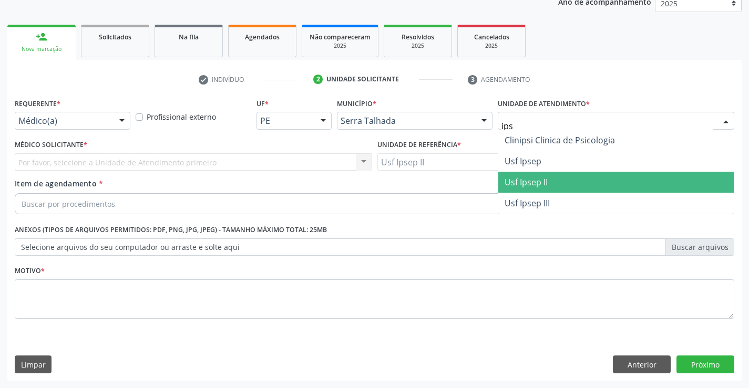
click at [563, 174] on span "Usf Ipsep II" at bounding box center [615, 182] width 235 height 21
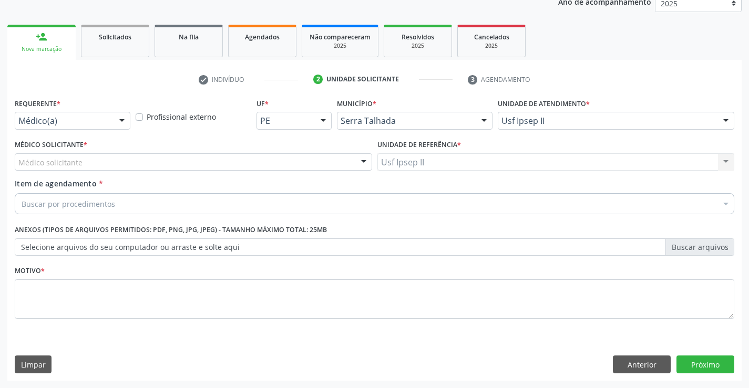
click at [253, 170] on div "Médico solicitante" at bounding box center [193, 162] width 357 height 18
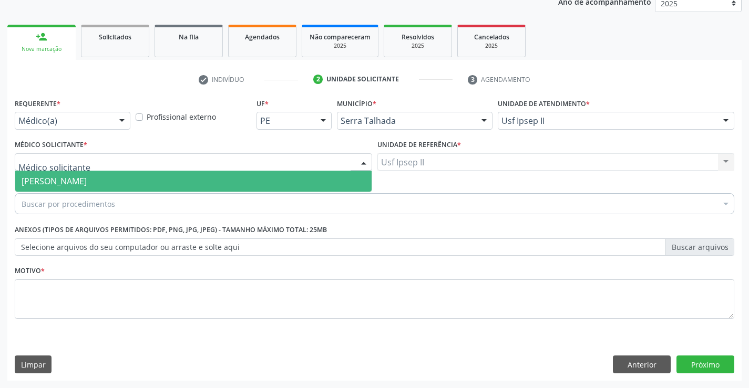
click at [255, 181] on span "[PERSON_NAME]" at bounding box center [193, 181] width 356 height 21
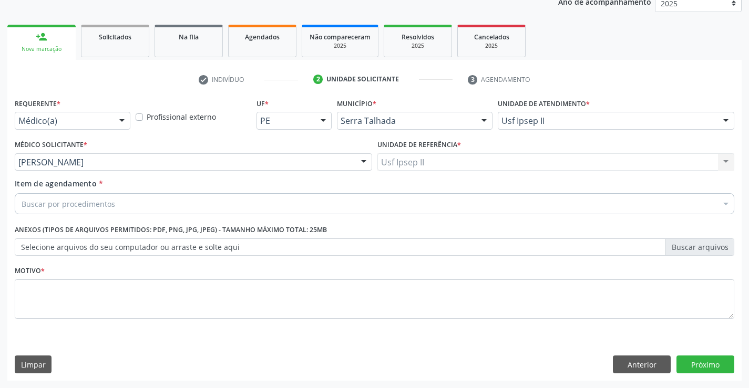
click at [237, 206] on div "Buscar por procedimentos" at bounding box center [374, 203] width 719 height 21
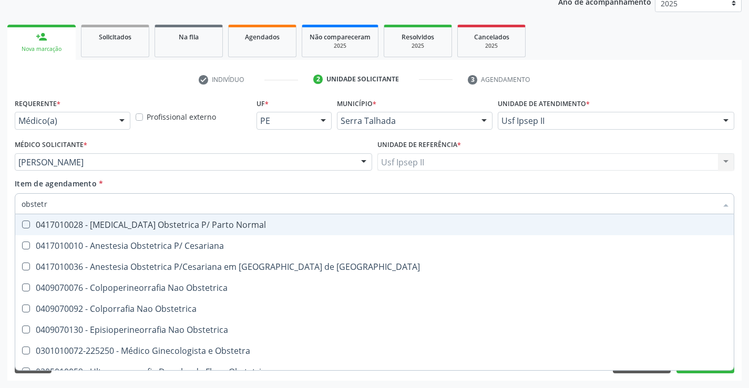
type input "obstetri"
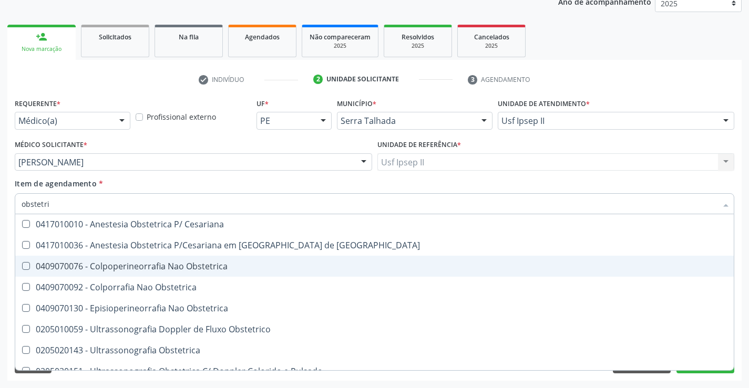
scroll to position [33, 0]
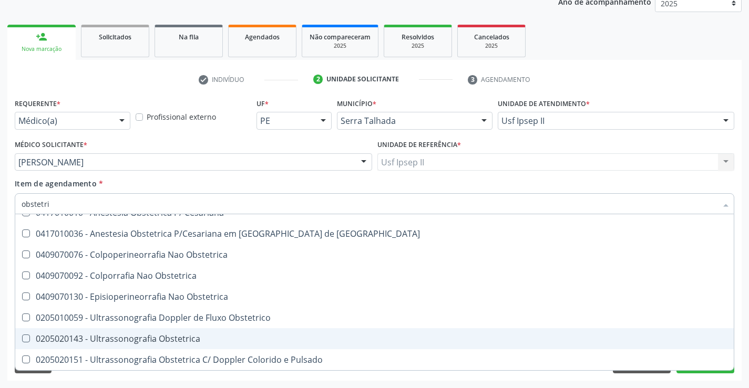
click at [175, 336] on div "0205020143 - Ultrassonografia Obstetrica" at bounding box center [375, 339] width 706 height 8
checkbox Obstetrica "true"
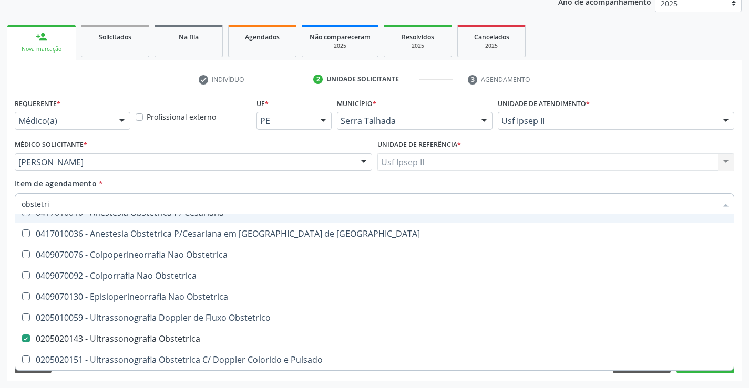
click at [181, 187] on div "Item de agendamento * obstetri Desfazer seleção 0417010028 - [MEDICAL_DATA] Obs…" at bounding box center [374, 194] width 719 height 33
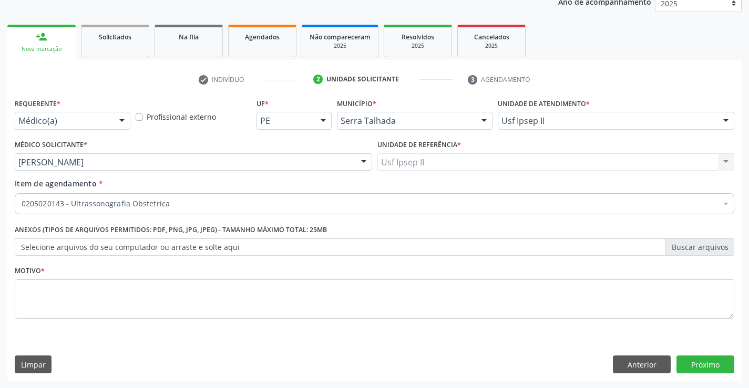
scroll to position [0, 0]
click at [127, 289] on textarea at bounding box center [374, 299] width 719 height 40
type textarea "g"
click at [706, 362] on button "Próximo" at bounding box center [705, 365] width 58 height 18
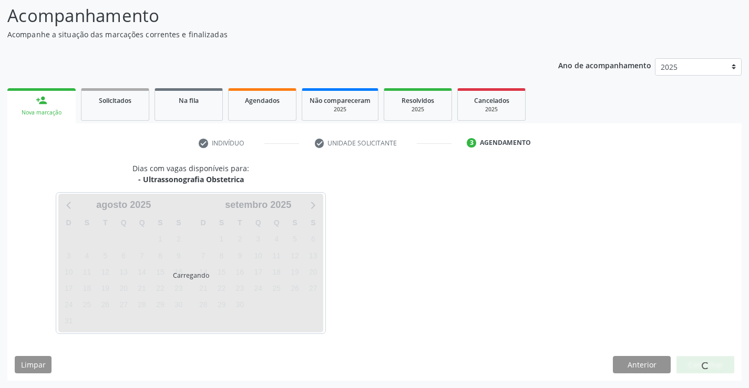
scroll to position [69, 0]
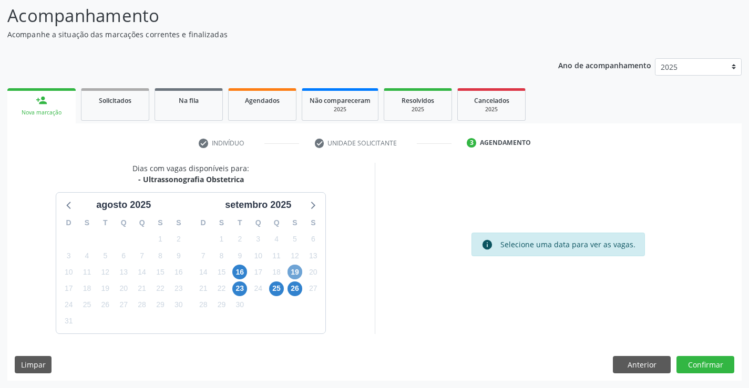
click at [299, 268] on span "19" at bounding box center [294, 272] width 15 height 15
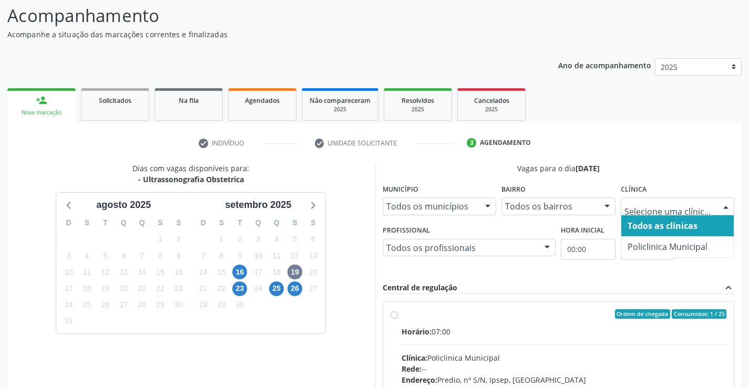
click at [668, 235] on span "Todos as clínicas" at bounding box center [677, 225] width 113 height 21
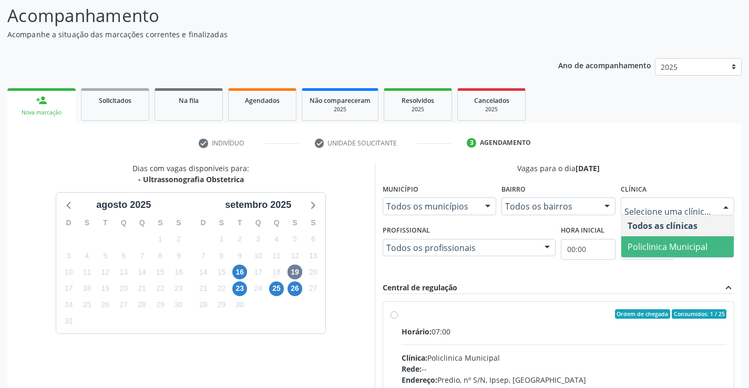
click at [645, 241] on span "Policlinica Municipal" at bounding box center [667, 247] width 80 height 12
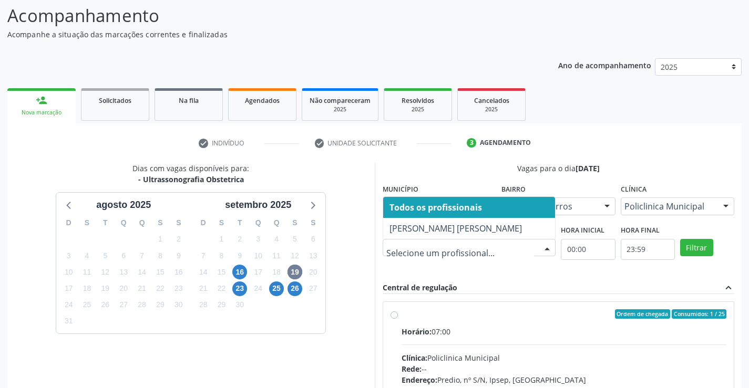
click at [431, 236] on span "[PERSON_NAME] [PERSON_NAME]" at bounding box center [469, 228] width 172 height 21
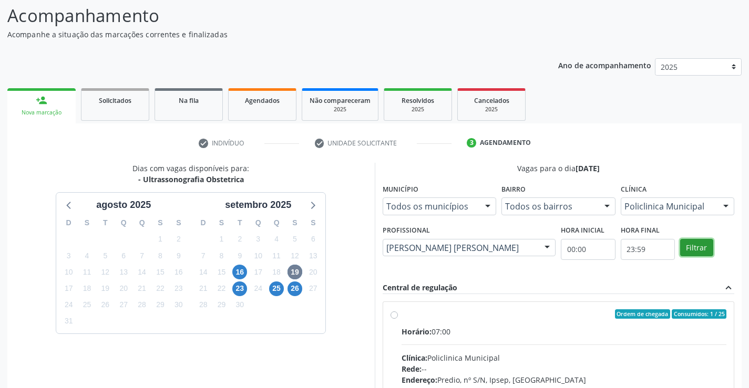
click at [690, 249] on button "Filtrar" at bounding box center [696, 248] width 33 height 18
click at [417, 319] on label "Ordem de chegada Consumidos: 1 / 25 Horário: 07:00 Clínica: Policlinica Municip…" at bounding box center [563, 389] width 325 height 161
click at [398, 319] on input "Ordem de chegada Consumidos: 1 / 25 Horário: 07:00 Clínica: Policlinica Municip…" at bounding box center [393, 313] width 7 height 9
radio input "true"
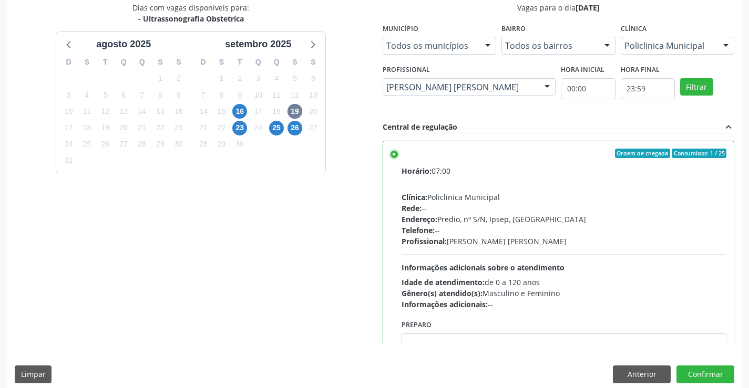
scroll to position [240, 0]
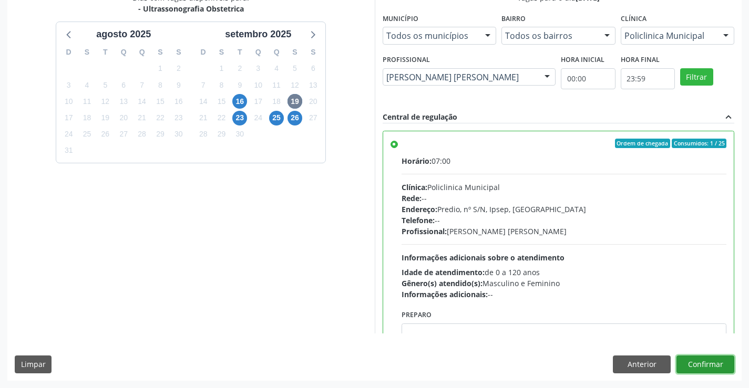
click at [691, 361] on button "Confirmar" at bounding box center [705, 365] width 58 height 18
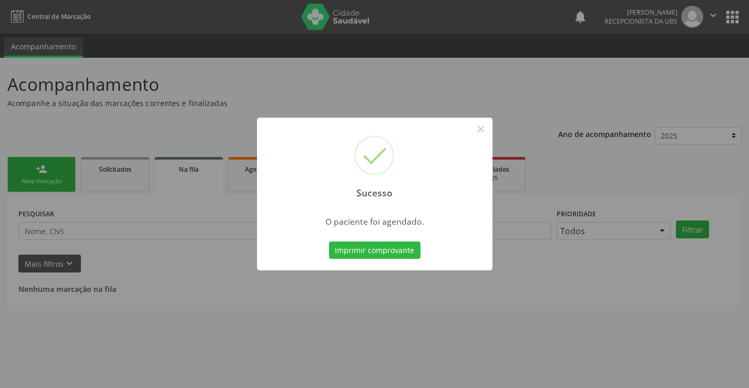
scroll to position [0, 0]
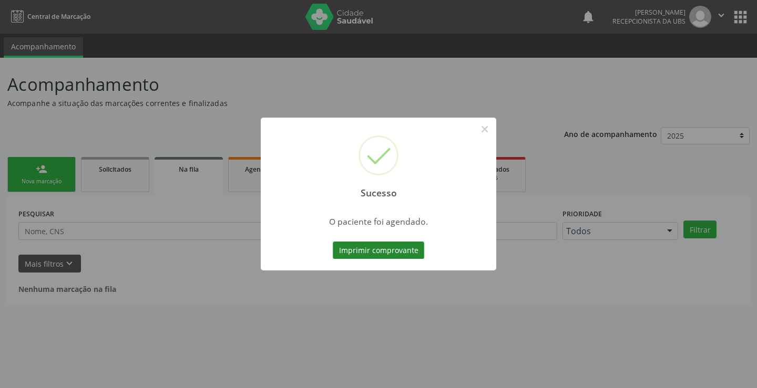
click at [387, 244] on button "Imprimir comprovante" at bounding box center [378, 251] width 91 height 18
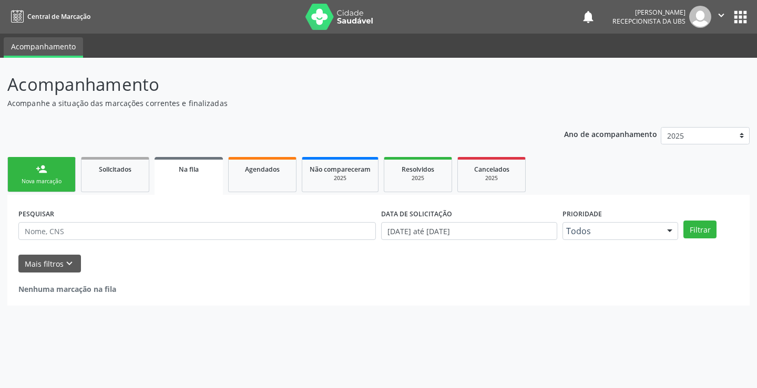
click at [43, 163] on div "person_add" at bounding box center [42, 169] width 12 height 12
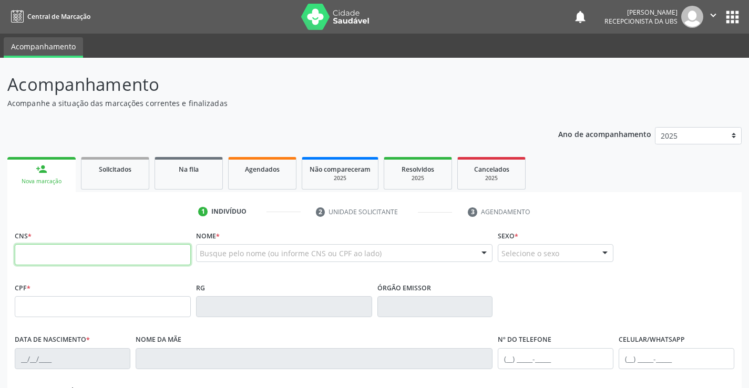
click at [66, 260] on input "text" at bounding box center [103, 254] width 176 height 21
type input "706 7057 6341 5520"
type input "28/08/1997"
type input "Maria Janaina da Silva"
type input "(87) 99963-3479"
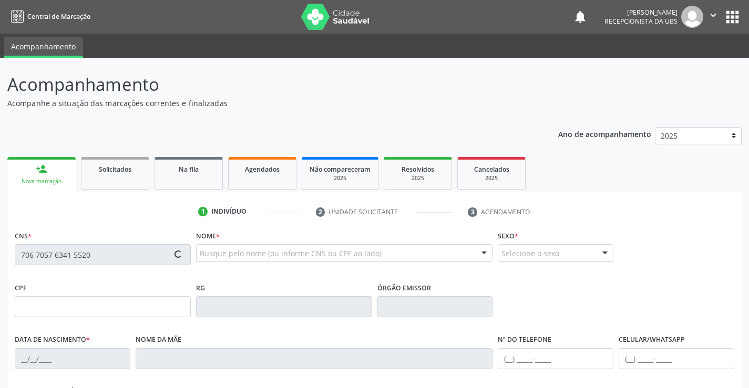
type input "(87) 99963-3479"
type input "008.131.664-03"
type input "353"
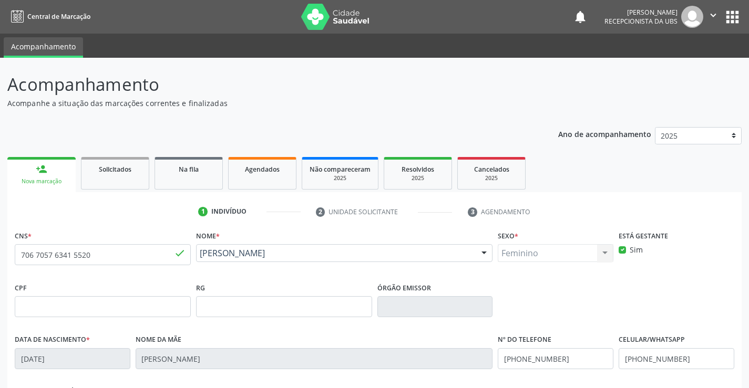
click at [287, 234] on div "Nome * Maria Leidiane da Silva Maria Leidiane da Silva CNS: 706 7057 6341 5520 …" at bounding box center [344, 248] width 297 height 41
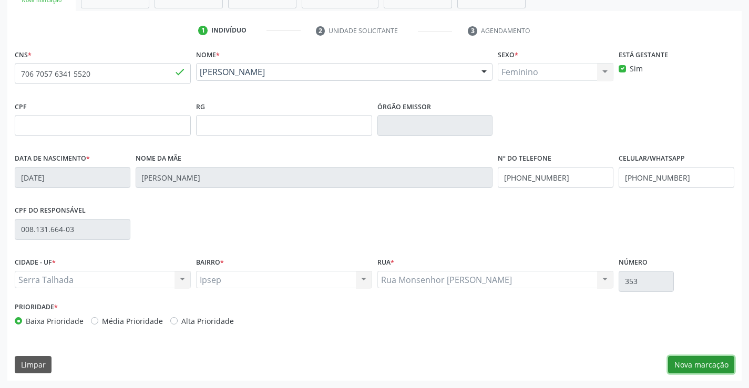
click at [724, 367] on button "Nova marcação" at bounding box center [701, 365] width 66 height 18
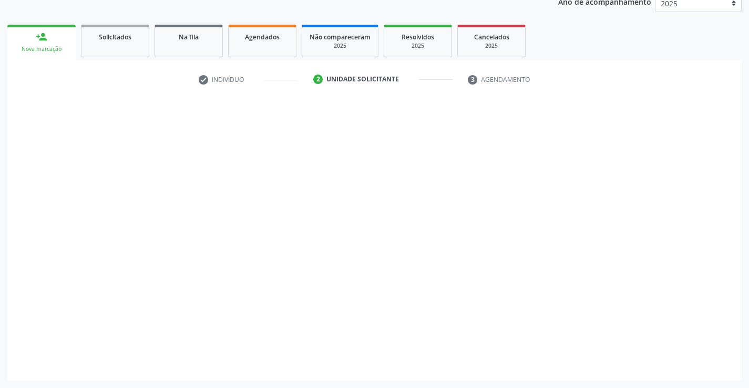
scroll to position [132, 0]
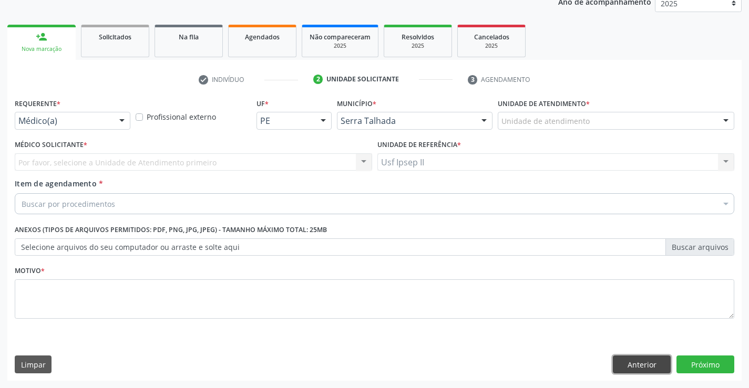
click at [658, 366] on button "Anterior" at bounding box center [642, 365] width 58 height 18
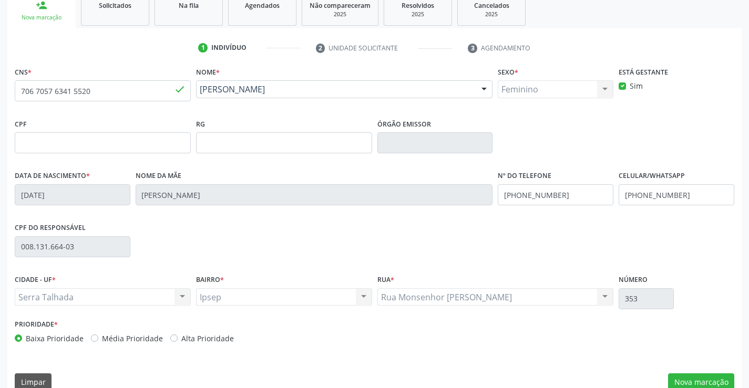
scroll to position [181, 0]
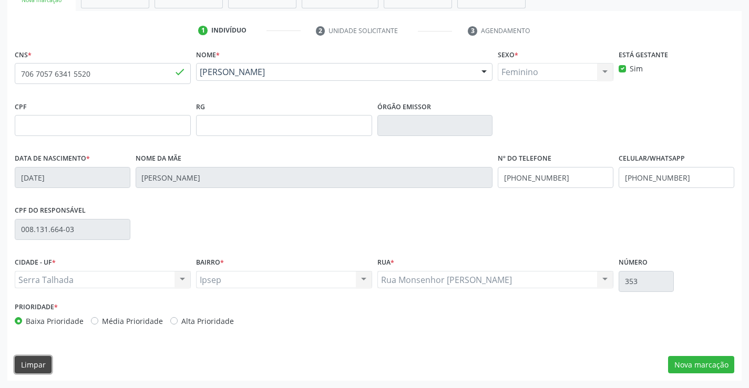
click at [48, 370] on button "Limpar" at bounding box center [33, 365] width 37 height 18
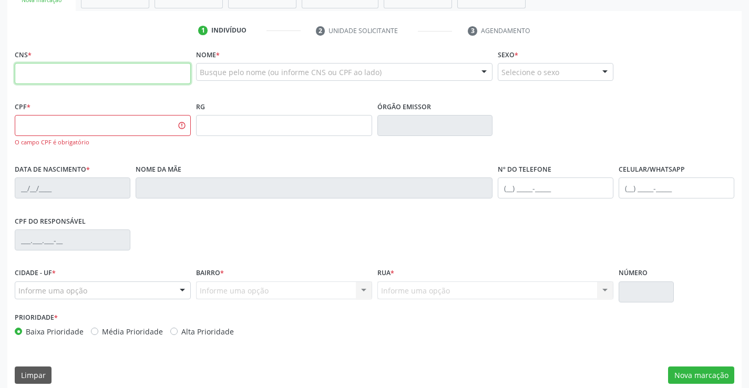
click at [108, 73] on input "text" at bounding box center [103, 73] width 176 height 21
type input "700 0042 9430 5805"
click at [268, 215] on div "CPF do responsável" at bounding box center [374, 239] width 724 height 52
click at [122, 79] on input "700 0042 9430 5805" at bounding box center [103, 73] width 176 height 21
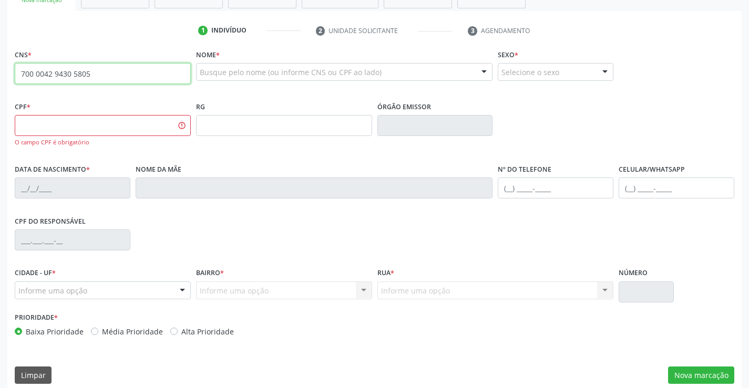
click at [122, 78] on input "700 0042 9430 5805" at bounding box center [103, 73] width 176 height 21
click at [123, 78] on input "700 0042 9430 5805" at bounding box center [103, 73] width 176 height 21
paste input "700 0042 9430 5805"
type input "700 0042 9430 5805"
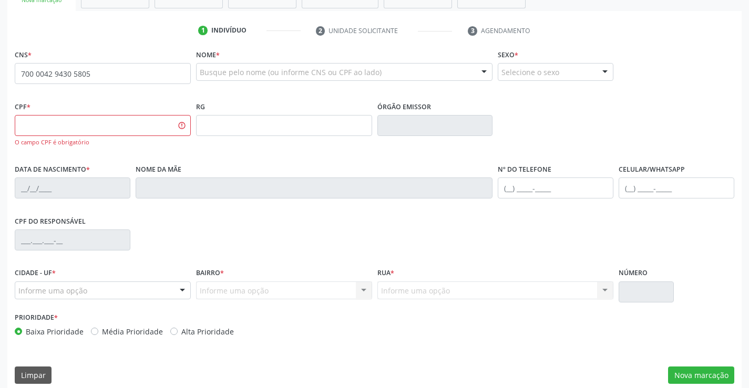
click at [221, 150] on div "RG" at bounding box center [283, 130] width 181 height 63
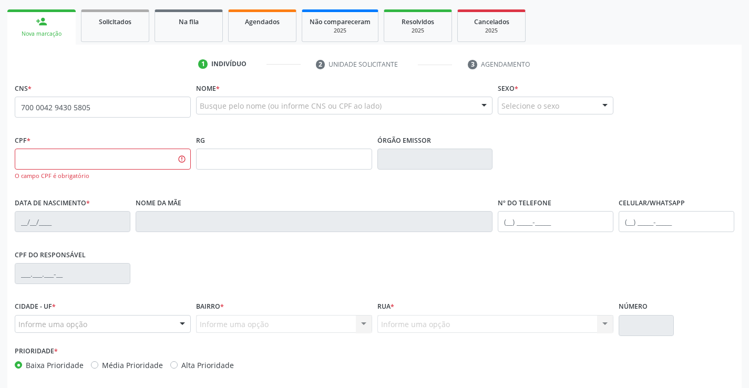
scroll to position [129, 0]
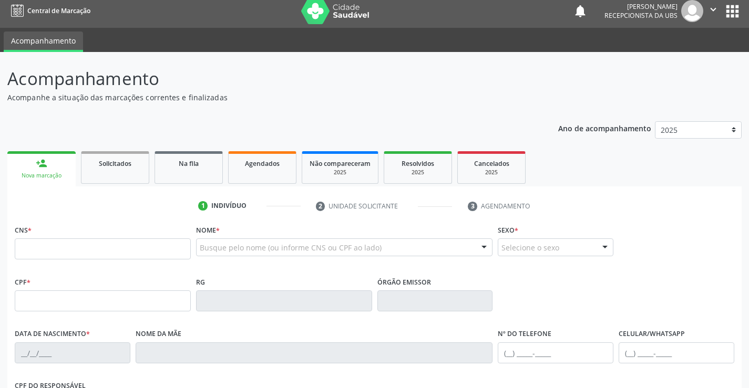
scroll to position [6, 0]
type input "700 0042 9430 5805"
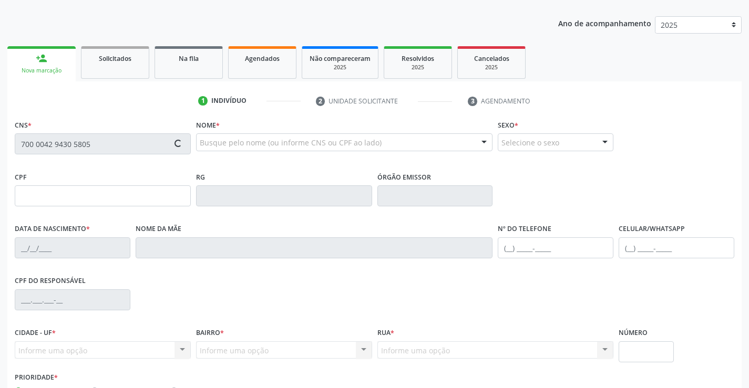
type input "708.145.184-51"
type input "[DATE]"
type input "[PERSON_NAME]"
type input "[PHONE_NUMBER]"
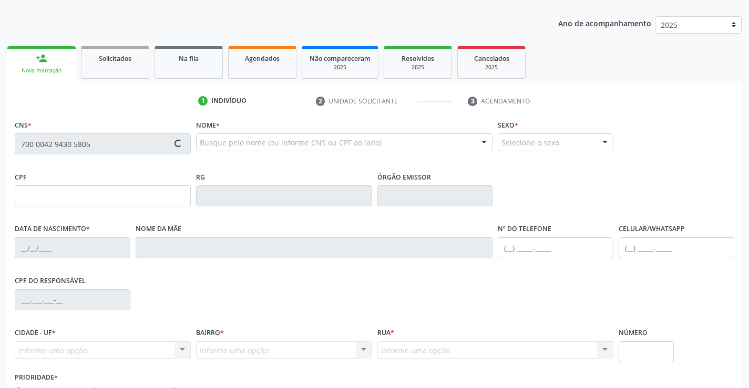
type input "570"
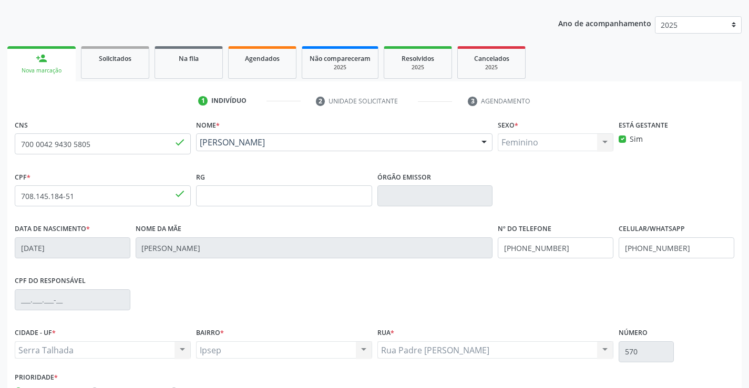
click at [286, 302] on div "CPF do responsável" at bounding box center [374, 299] width 724 height 52
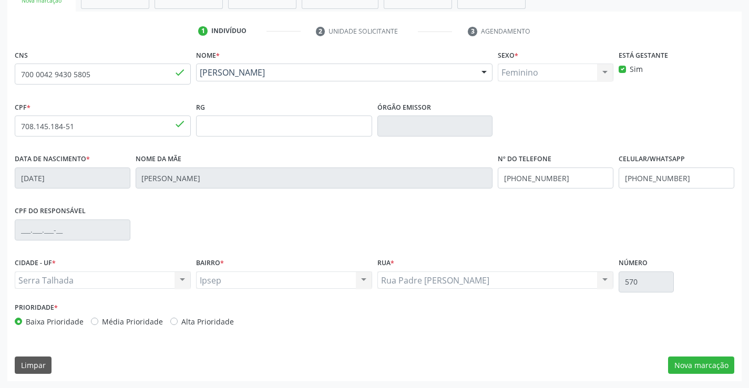
scroll to position [181, 0]
click at [665, 183] on input "[PHONE_NUMBER]" at bounding box center [676, 177] width 116 height 21
type input "(87) 9636-3"
click at [554, 179] on input "[PHONE_NUMBER]" at bounding box center [556, 177] width 116 height 21
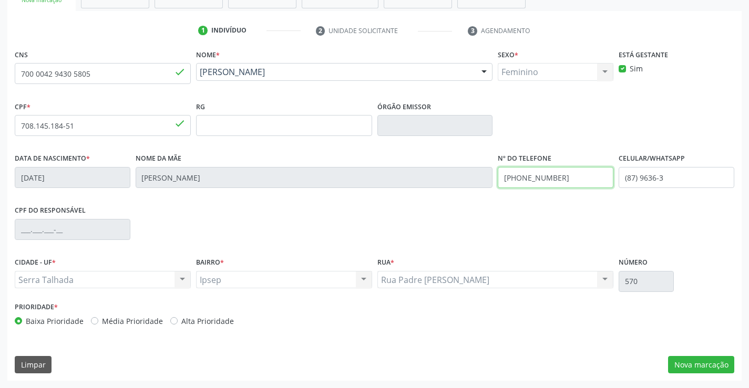
click at [554, 179] on input "[PHONE_NUMBER]" at bounding box center [556, 177] width 116 height 21
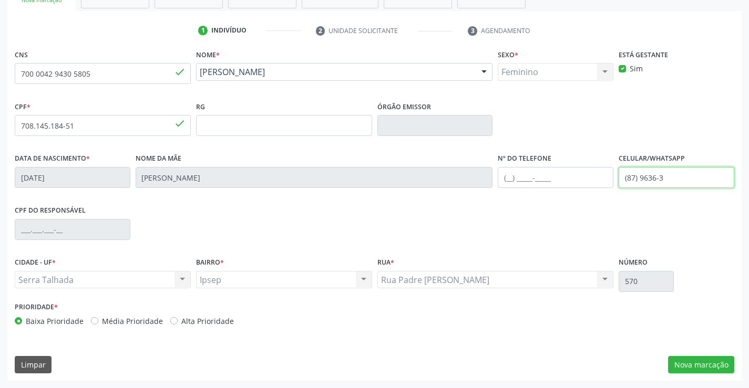
click at [643, 176] on input "(87) 9636-3" at bounding box center [676, 177] width 116 height 21
click at [523, 188] on fieldset "Nº do Telefone" at bounding box center [556, 173] width 116 height 45
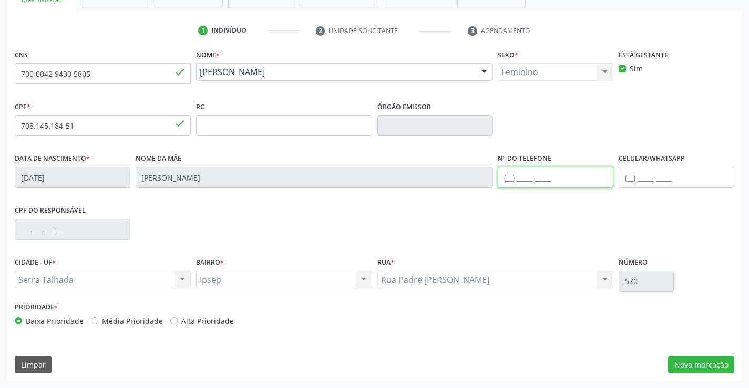
click at [559, 181] on input "text" at bounding box center [556, 177] width 116 height 21
type input "[PHONE_NUMBER]"
click at [495, 317] on div "Prioridade * Baixa Prioridade Média Prioridade Alta Prioridade" at bounding box center [374, 316] width 724 height 35
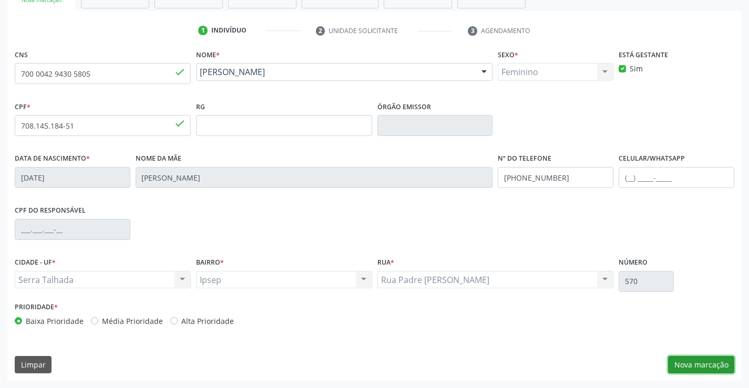
click at [711, 369] on button "Nova marcação" at bounding box center [701, 365] width 66 height 18
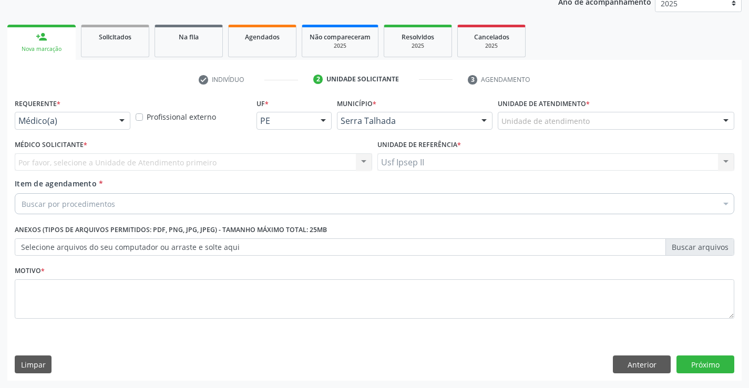
scroll to position [132, 0]
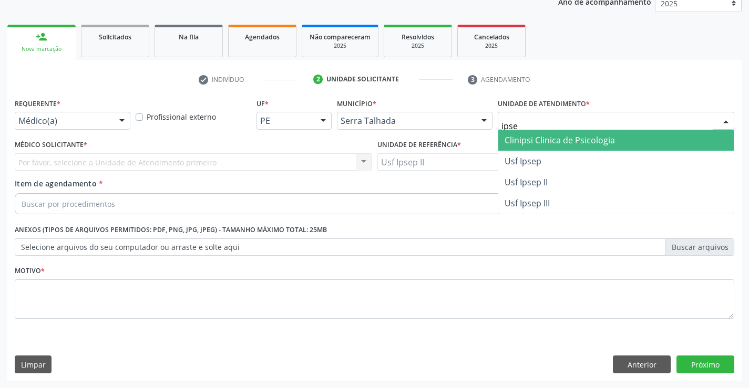
type input "ipsep"
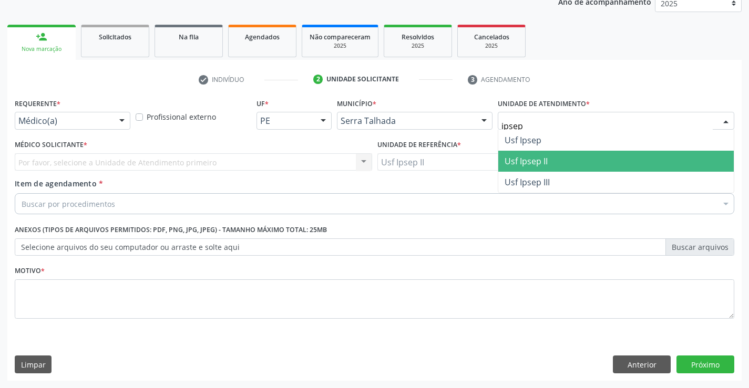
click at [517, 156] on span "Usf Ipsep II" at bounding box center [525, 162] width 43 height 12
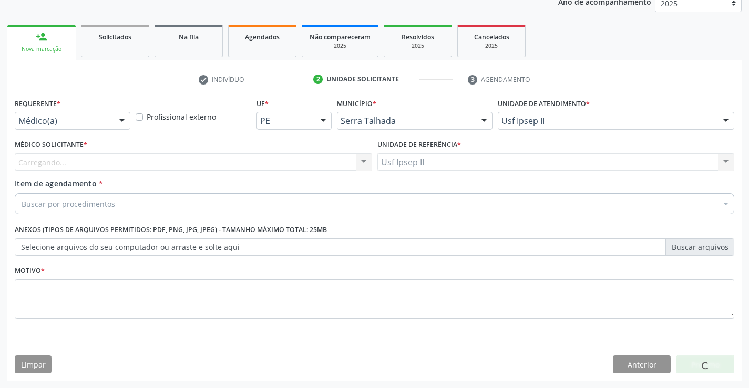
click at [190, 162] on div "Carregando..." at bounding box center [193, 162] width 357 height 18
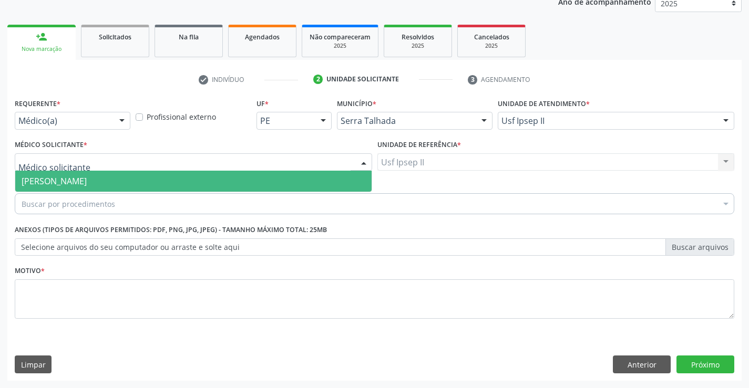
click at [87, 177] on span "[PERSON_NAME]" at bounding box center [54, 181] width 65 height 12
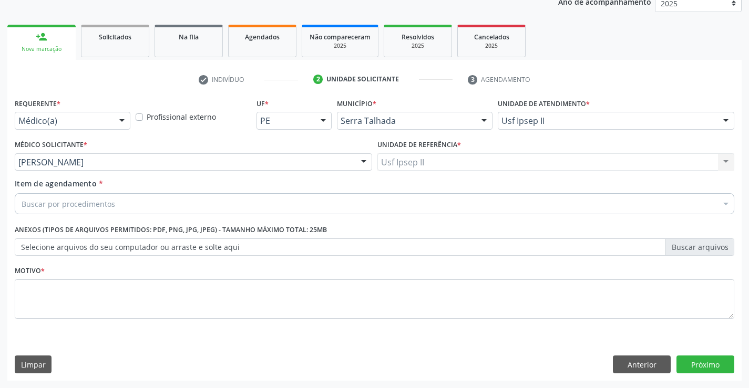
click at [139, 200] on div "Buscar por procedimentos" at bounding box center [374, 203] width 719 height 21
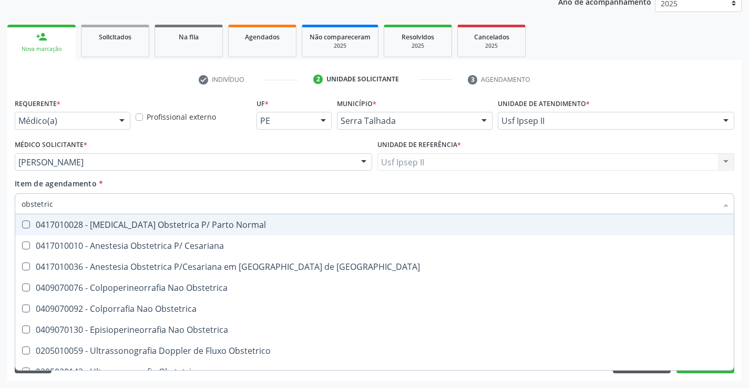
type input "obstetrica"
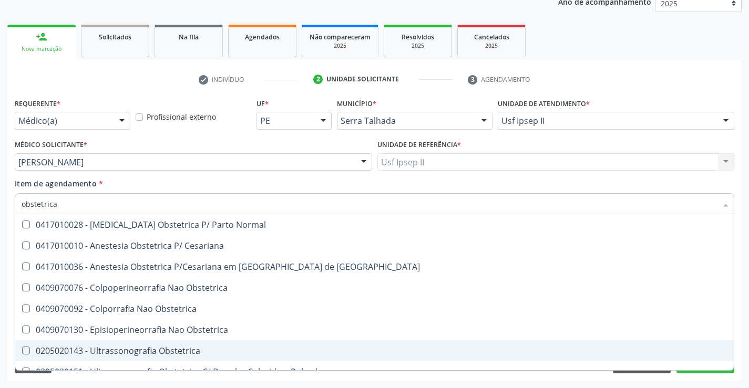
click at [119, 351] on div "0205020143 - Ultrassonografia Obstetrica" at bounding box center [375, 351] width 706 height 8
checkbox Obstetrica "true"
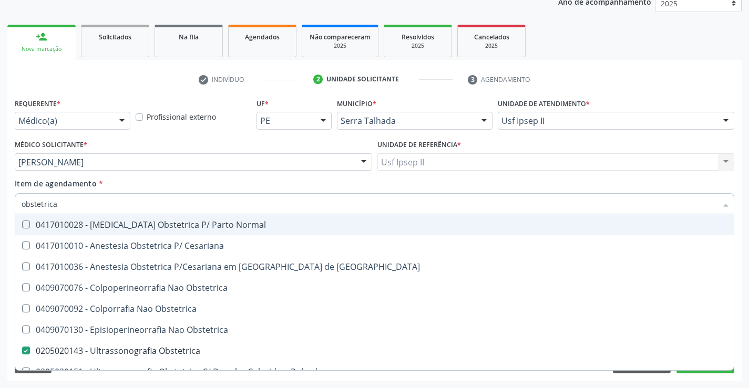
click at [193, 188] on div "Item de agendamento * obstetrica Desfazer seleção 0417010028 - [MEDICAL_DATA] O…" at bounding box center [374, 194] width 719 height 33
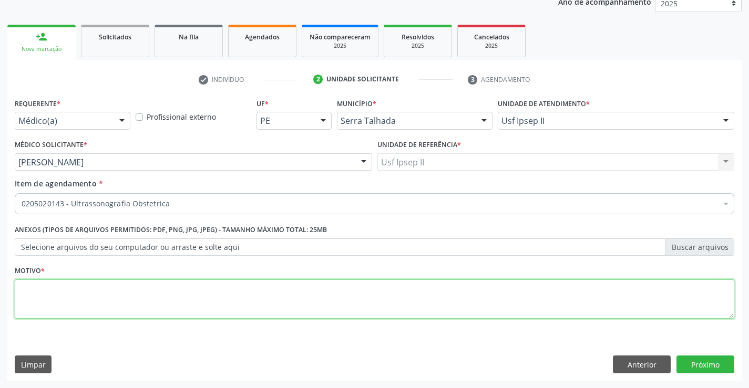
click at [117, 299] on textarea at bounding box center [374, 299] width 719 height 40
type textarea "g"
click at [703, 354] on div "Requerente * Médico(a) Médico(a) Enfermeiro(a) Paciente Nenhum resultado encont…" at bounding box center [374, 238] width 734 height 285
click at [701, 367] on button "Próximo" at bounding box center [705, 365] width 58 height 18
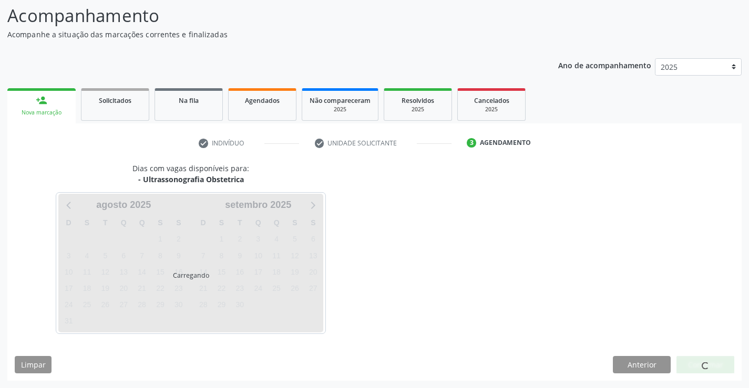
scroll to position [69, 0]
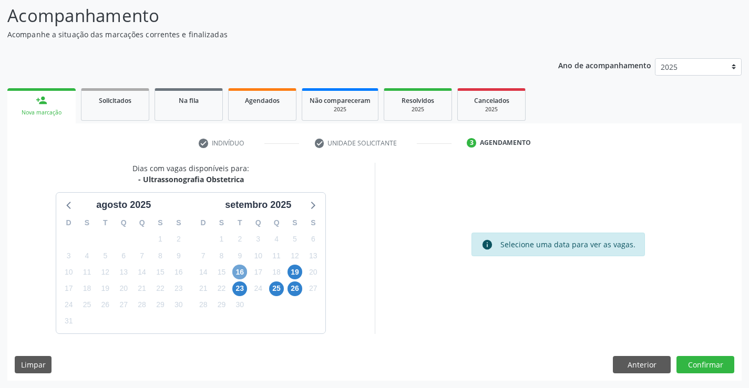
click at [241, 274] on span "16" at bounding box center [239, 272] width 15 height 15
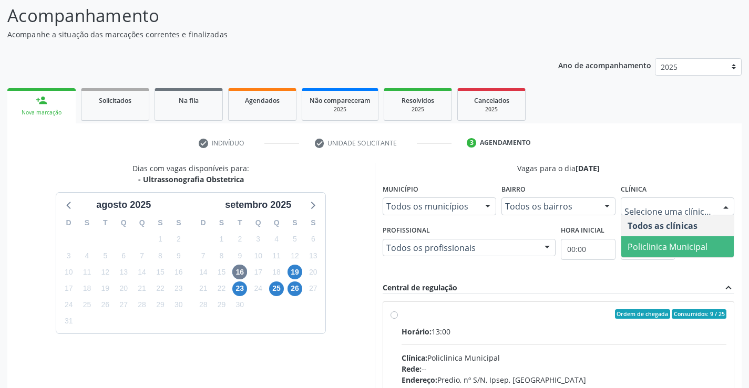
click at [677, 238] on span "Policlinica Municipal" at bounding box center [677, 246] width 113 height 21
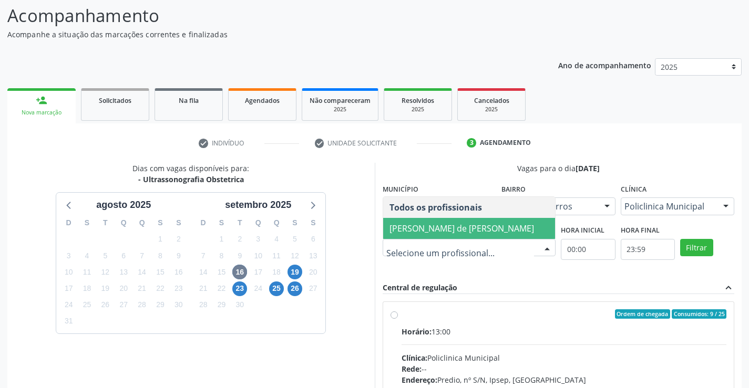
click at [444, 224] on span "[PERSON_NAME] de [PERSON_NAME]" at bounding box center [461, 229] width 144 height 12
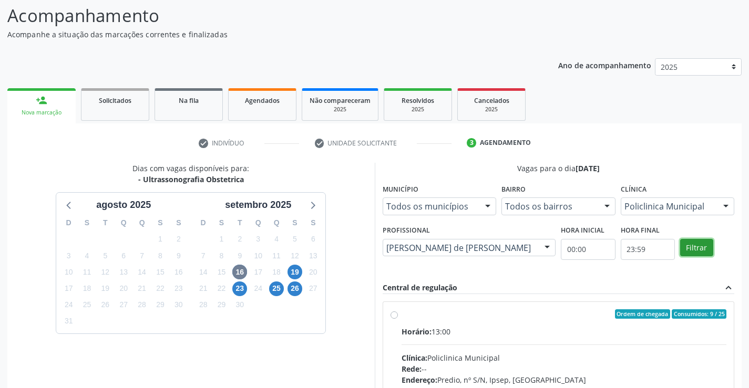
click at [691, 253] on button "Filtrar" at bounding box center [696, 248] width 33 height 18
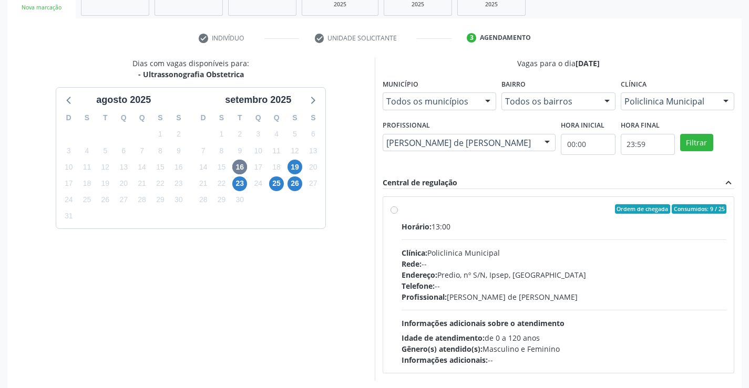
click at [459, 243] on div "Horário: 13:00 Clínica: Policlinica Municipal Rede: -- Endereço: Predio, nº S/N…" at bounding box center [563, 293] width 325 height 144
click at [398, 214] on input "Ordem de chegada Consumidos: 9 / 25 Horário: 13:00 Clínica: Policlinica Municip…" at bounding box center [393, 208] width 7 height 9
radio input "true"
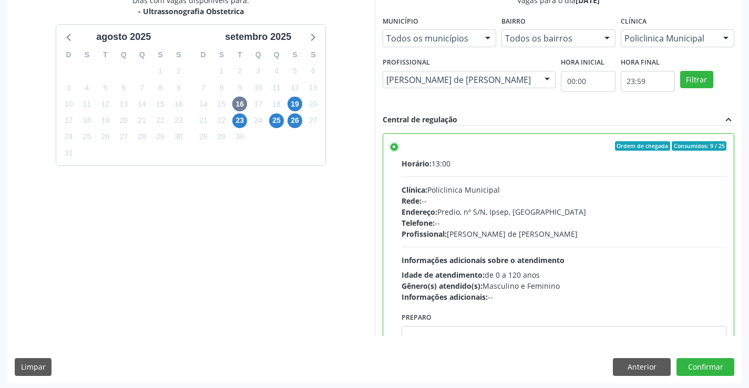
scroll to position [240, 0]
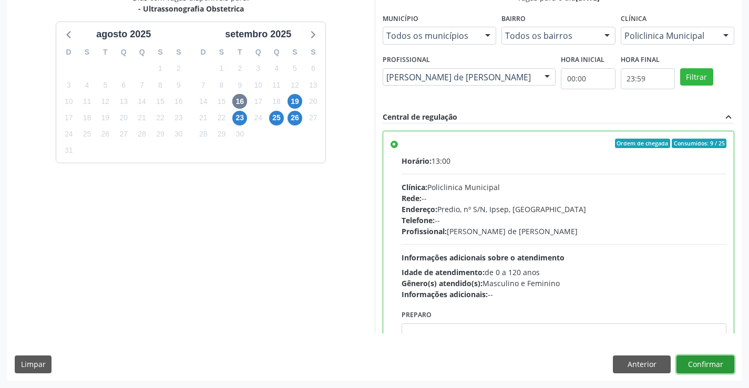
click at [723, 359] on button "Confirmar" at bounding box center [705, 365] width 58 height 18
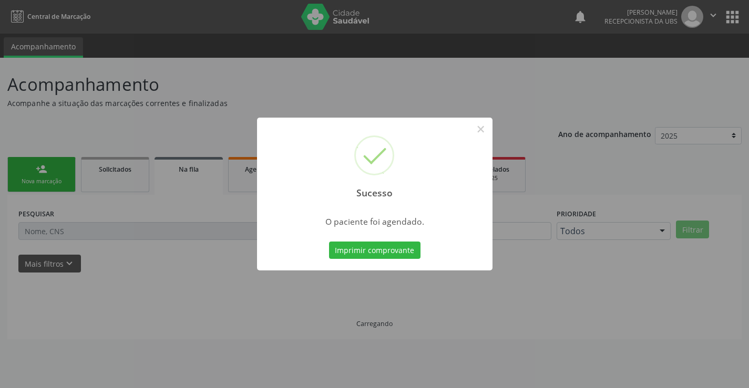
scroll to position [0, 0]
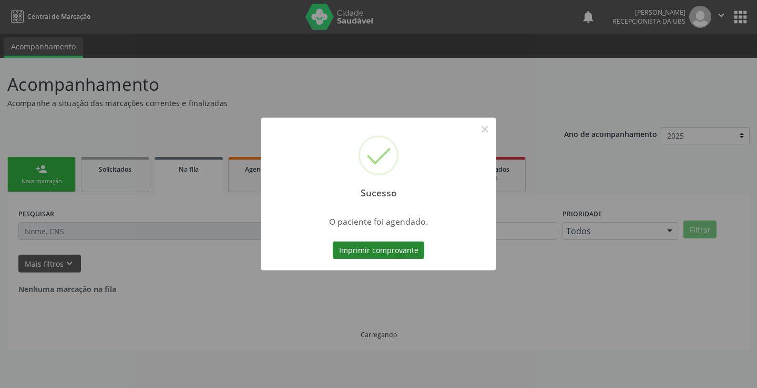
click at [403, 252] on button "Imprimir comprovante" at bounding box center [378, 251] width 91 height 18
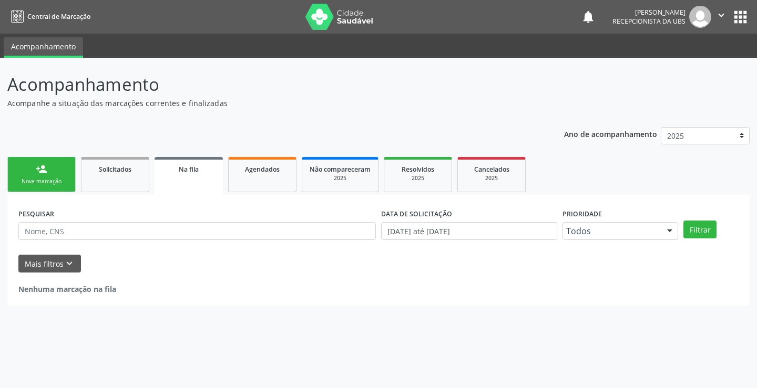
click at [40, 177] on link "person_add Nova marcação" at bounding box center [41, 174] width 68 height 35
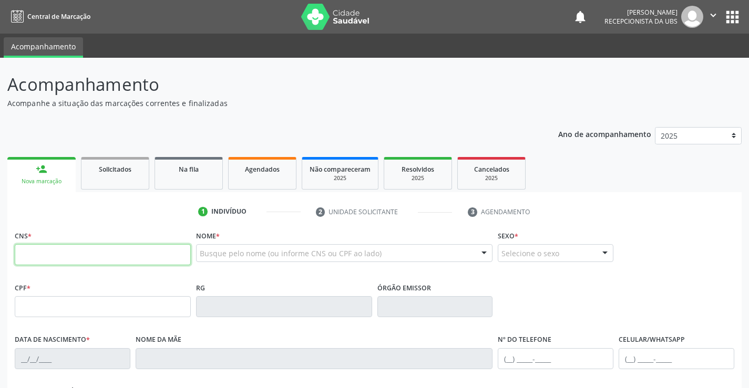
click at [112, 255] on input "text" at bounding box center [103, 254] width 176 height 21
paste input "706 0043 2032 8047"
type input "706 0043 2032 8047"
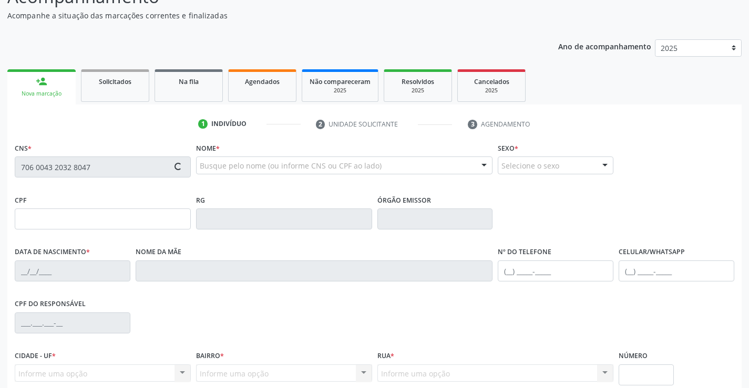
scroll to position [105, 0]
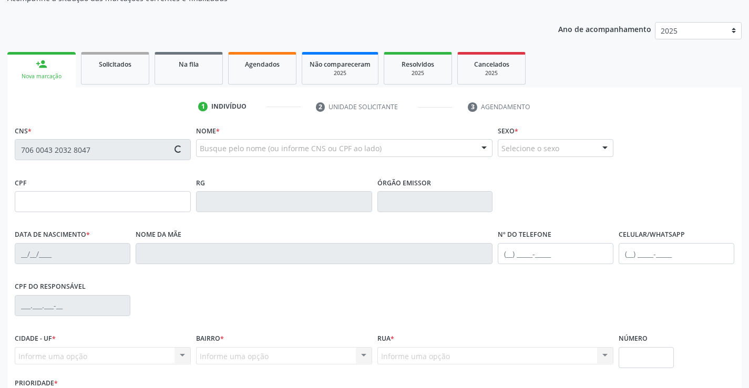
type input "[DATE]"
type input "Rizolene [PERSON_NAME]"
type input "[PHONE_NUMBER]"
type input "118.035.904-67"
type input "423"
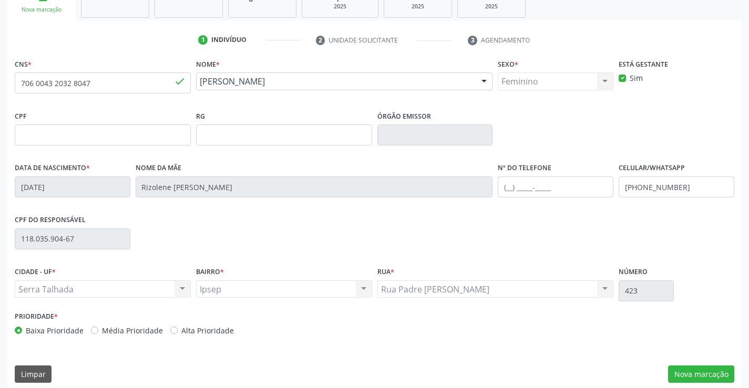
scroll to position [181, 0]
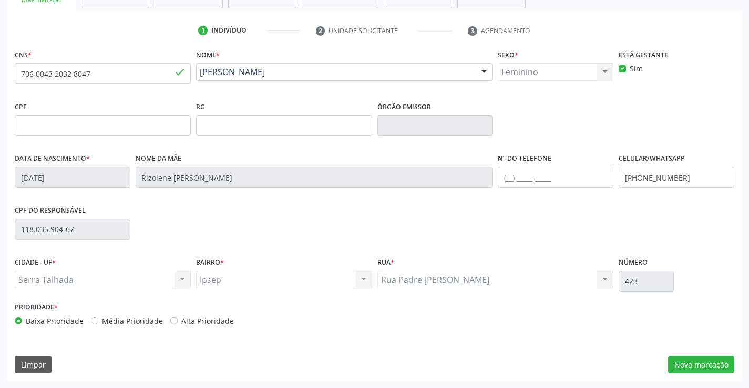
click at [453, 220] on div "CPF do responsável 118.035.904-67" at bounding box center [374, 229] width 724 height 52
click at [702, 361] on button "Nova marcação" at bounding box center [701, 365] width 66 height 18
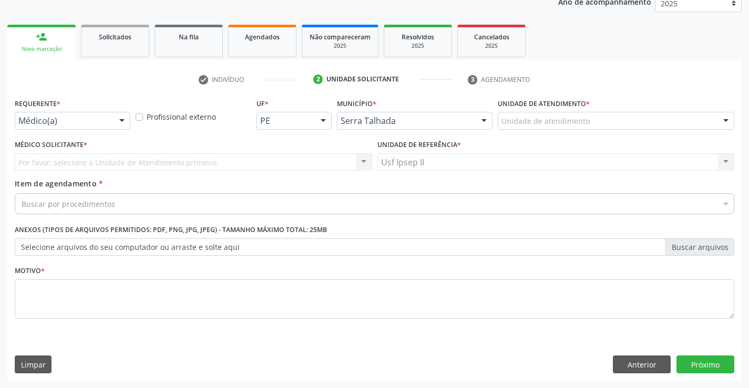
click at [638, 126] on div "Unidade de atendimento" at bounding box center [616, 121] width 236 height 18
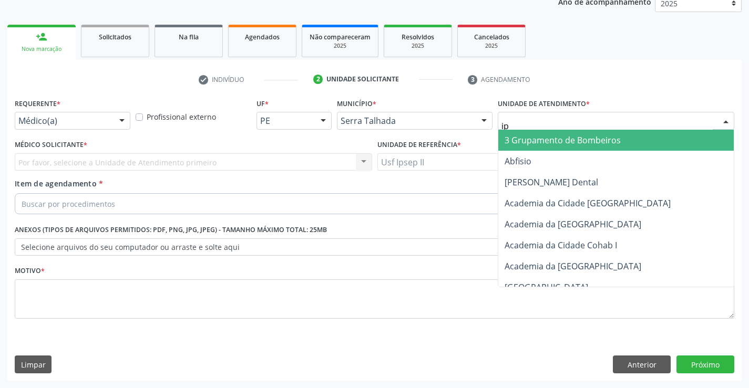
type input "ips"
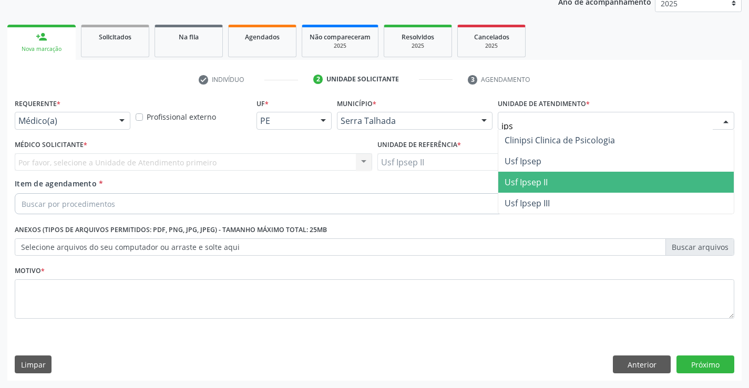
click at [559, 189] on span "Usf Ipsep II" at bounding box center [615, 182] width 235 height 21
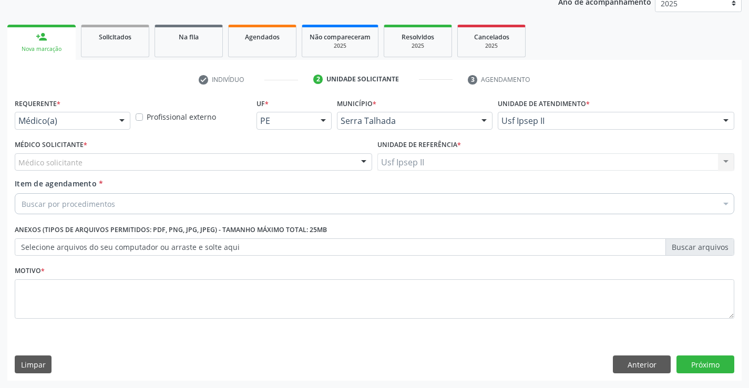
click at [192, 160] on div "Médico solicitante" at bounding box center [193, 162] width 357 height 18
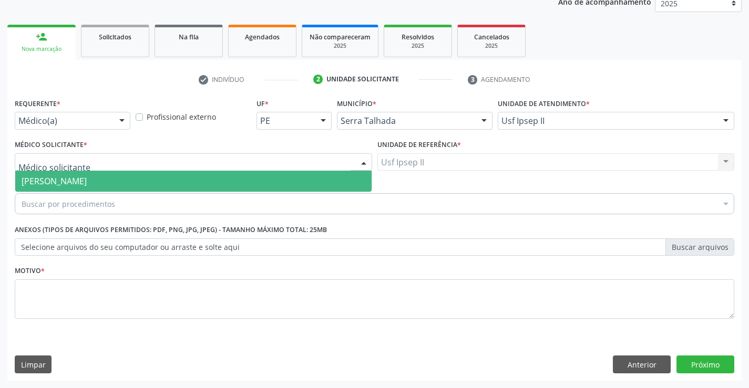
click at [186, 184] on span "[PERSON_NAME]" at bounding box center [193, 181] width 356 height 21
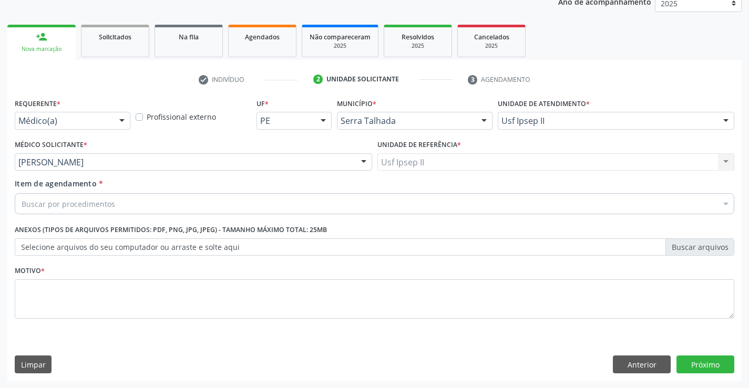
click at [182, 208] on div "Buscar por procedimentos" at bounding box center [374, 203] width 719 height 21
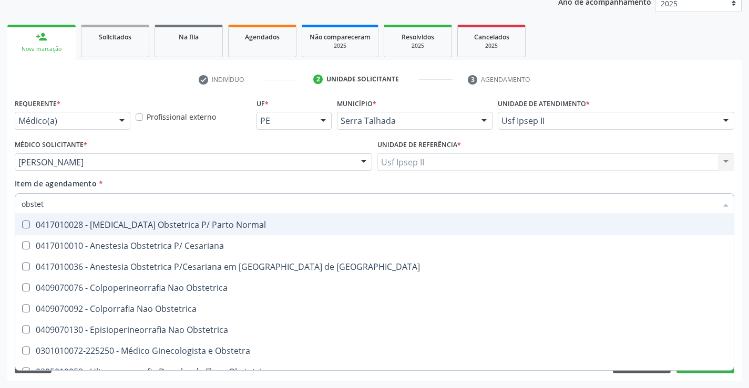
type input "obstetr"
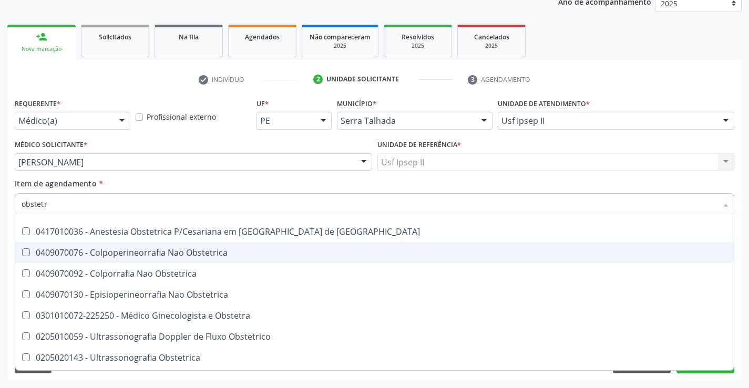
scroll to position [54, 0]
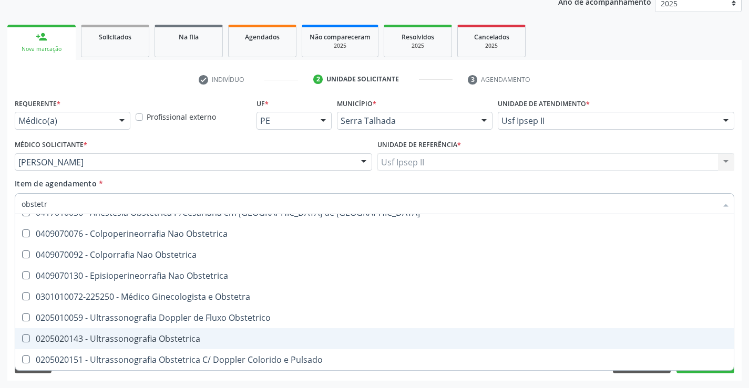
click at [173, 336] on div "0205020143 - Ultrassonografia Obstetrica" at bounding box center [375, 339] width 706 height 8
checkbox Obstetrica "true"
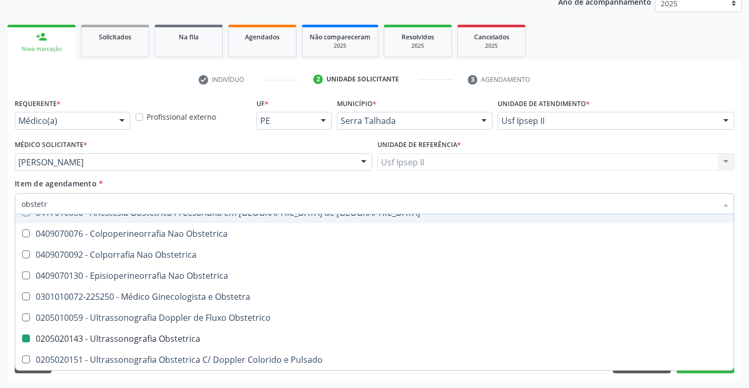
click at [154, 179] on div "Item de agendamento * obstetr Desfazer seleção 0417010028 - [MEDICAL_DATA] Obst…" at bounding box center [374, 194] width 719 height 33
checkbox Cesariana "true"
checkbox Obstetrica "false"
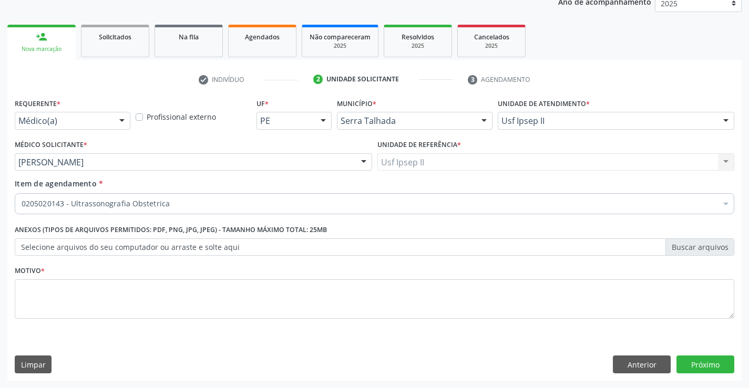
scroll to position [0, 0]
click at [131, 296] on textarea at bounding box center [374, 299] width 719 height 40
type textarea "g"
click at [706, 361] on button "Próximo" at bounding box center [705, 365] width 58 height 18
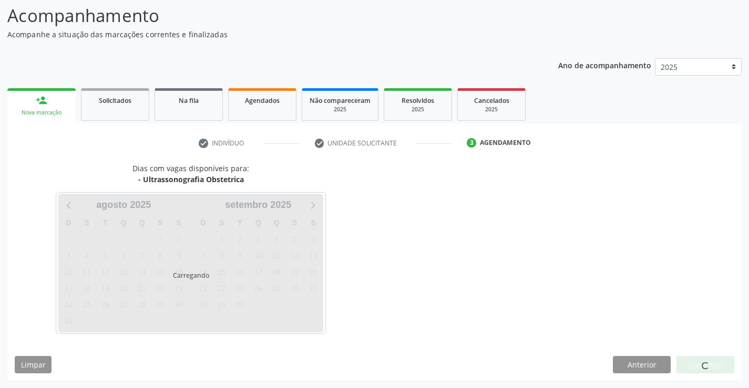
scroll to position [69, 0]
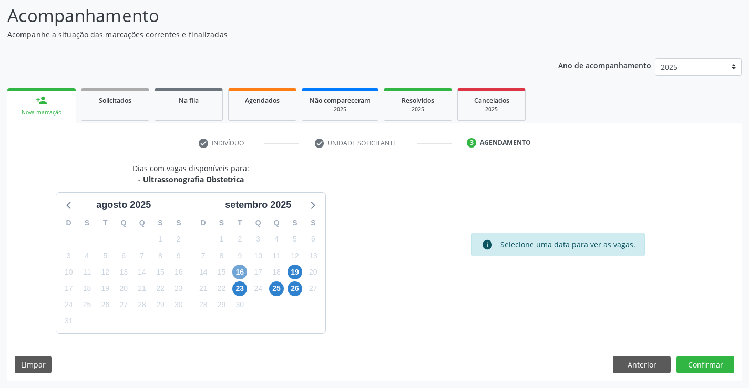
click at [242, 272] on span "16" at bounding box center [239, 272] width 15 height 15
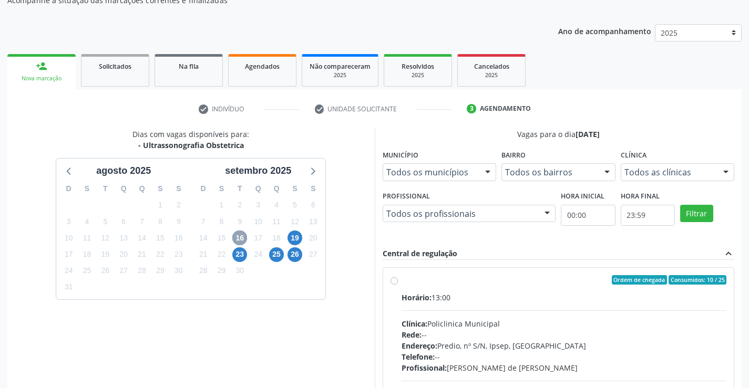
scroll to position [121, 0]
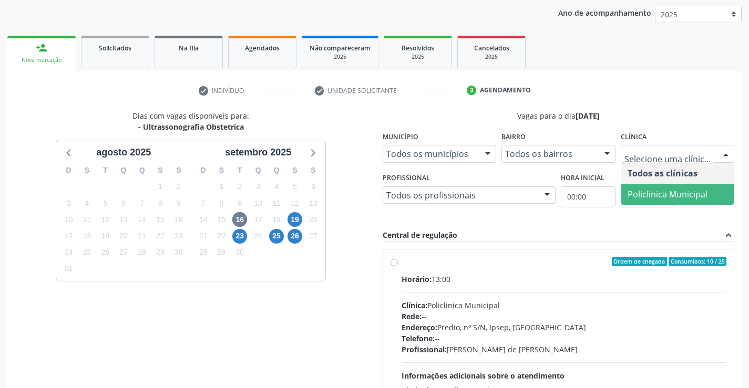
click at [662, 187] on span "Policlinica Municipal" at bounding box center [677, 194] width 113 height 21
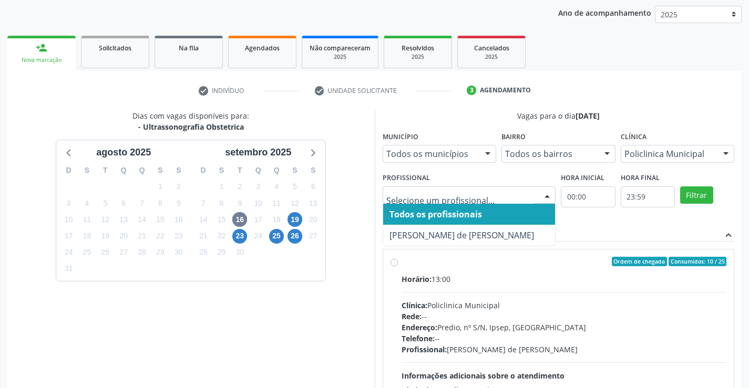
click at [474, 223] on span "Todos os profissionais" at bounding box center [469, 214] width 172 height 21
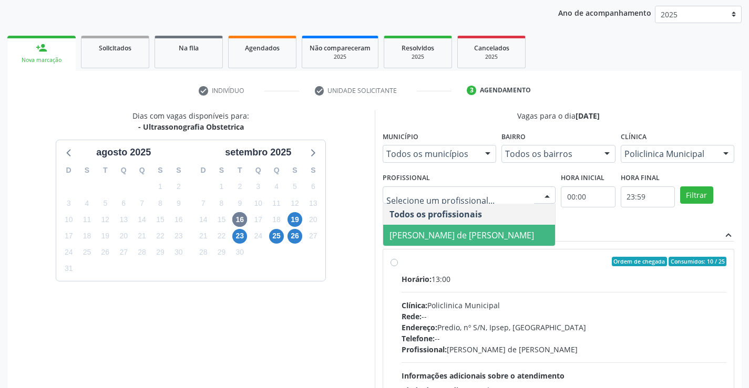
click at [476, 230] on span "[PERSON_NAME] de [PERSON_NAME]" at bounding box center [461, 236] width 144 height 12
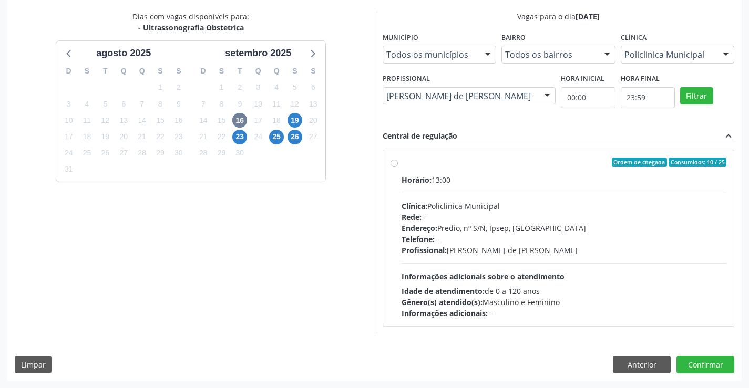
click at [329, 255] on div "Dias com vagas disponíveis para: - Ultrassonografia Obstetrica [DATE] D S T Q Q…" at bounding box center [190, 172] width 367 height 323
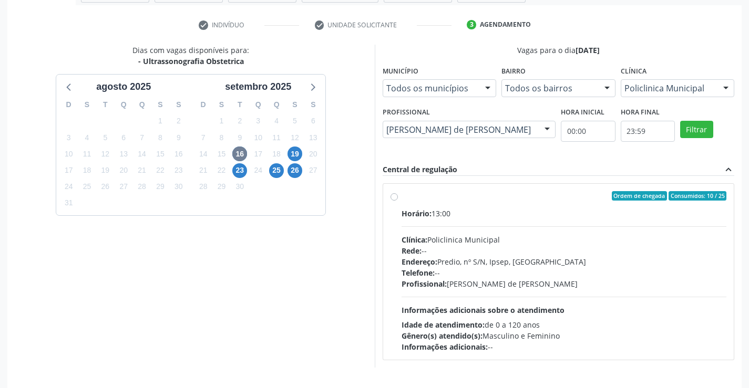
scroll to position [168, 0]
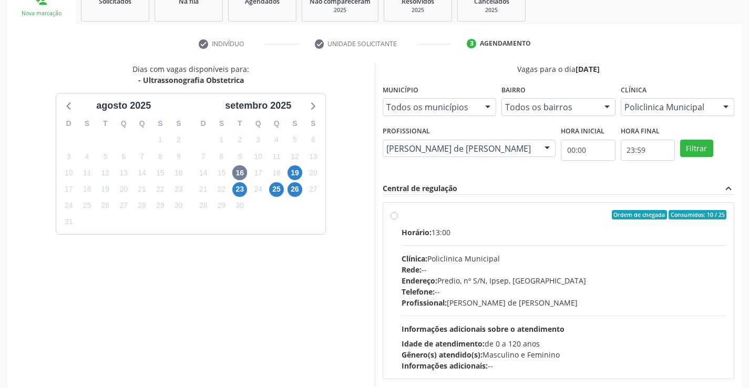
click at [359, 278] on div "Dias com vagas disponíveis para: - Ultrassonografia Obstetrica [DATE] D S T Q Q…" at bounding box center [190, 225] width 367 height 323
click at [685, 148] on button "Filtrar" at bounding box center [696, 149] width 33 height 18
click at [517, 237] on div "Horário: 13:00" at bounding box center [563, 232] width 325 height 11
click at [398, 220] on input "Ordem de chegada Consumidos: 10 / 25 Horário: 13:00 Clínica: Policlinica Munici…" at bounding box center [393, 214] width 7 height 9
radio input "true"
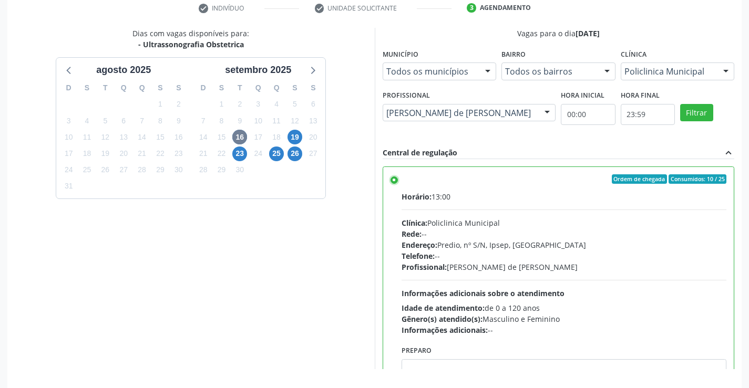
scroll to position [240, 0]
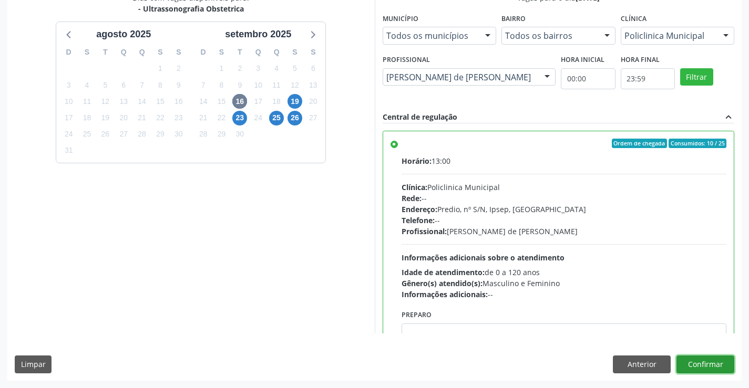
click at [698, 366] on button "Confirmar" at bounding box center [705, 365] width 58 height 18
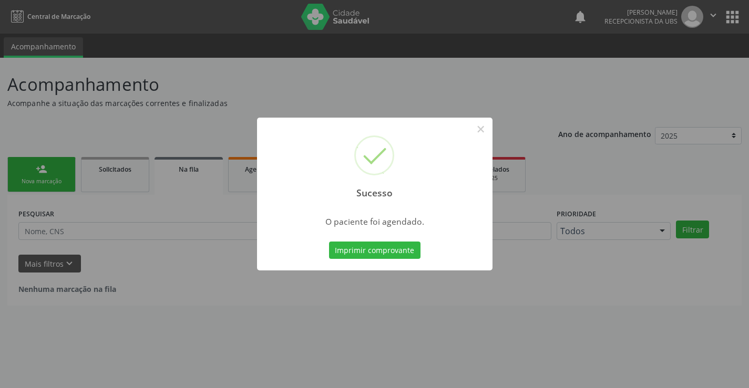
scroll to position [0, 0]
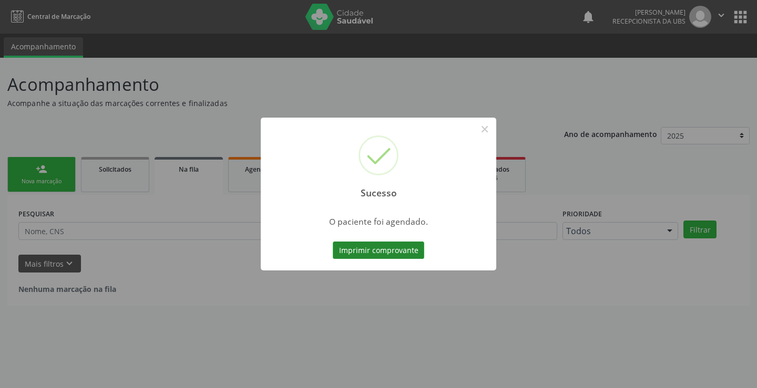
click at [391, 247] on button "Imprimir comprovante" at bounding box center [378, 251] width 91 height 18
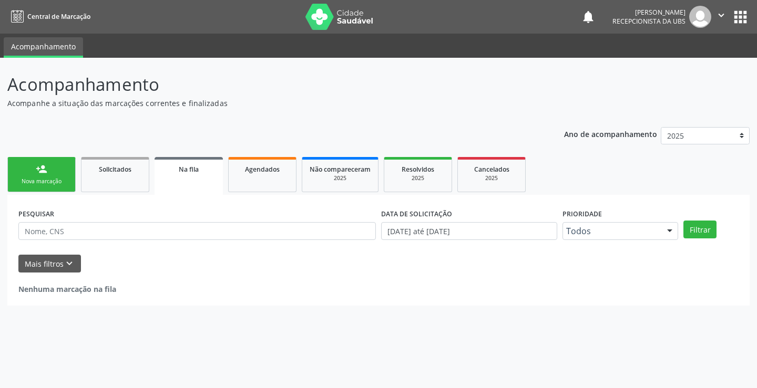
click at [24, 180] on div "Nova marcação" at bounding box center [41, 182] width 53 height 8
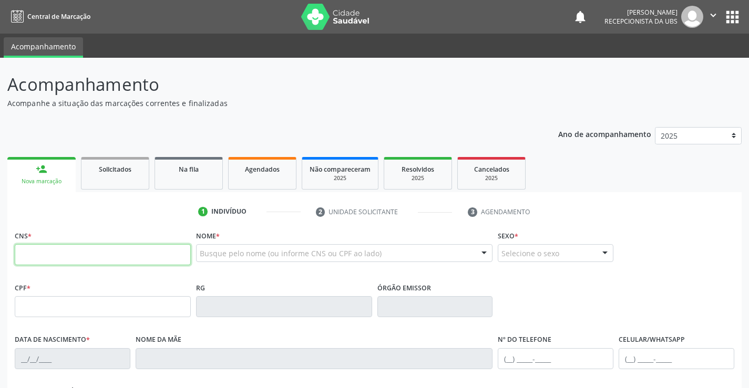
click at [85, 248] on input "text" at bounding box center [103, 254] width 176 height 21
paste input "709 6096 1397 0579"
type input "709 6096 1397 0579"
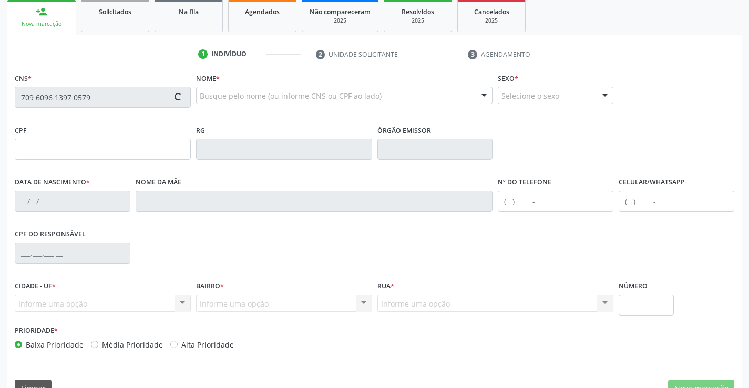
type input "[DATE]"
type input "[PERSON_NAME]"
type input "[PHONE_NUMBER]"
type input "271"
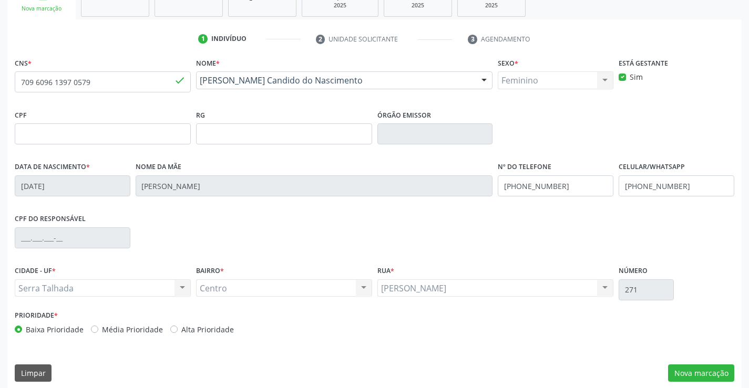
scroll to position [181, 0]
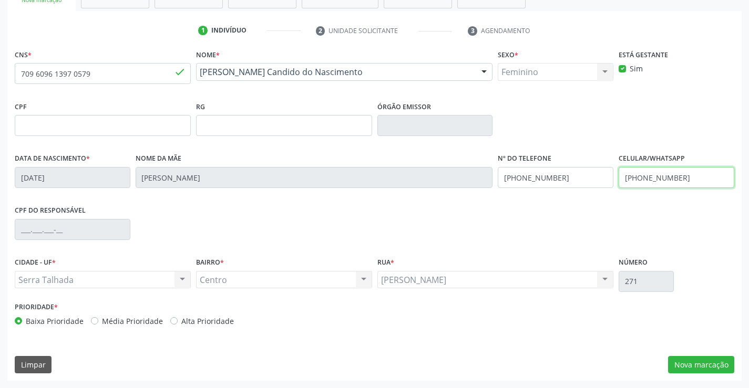
click at [655, 177] on input "[PHONE_NUMBER]" at bounding box center [676, 177] width 116 height 21
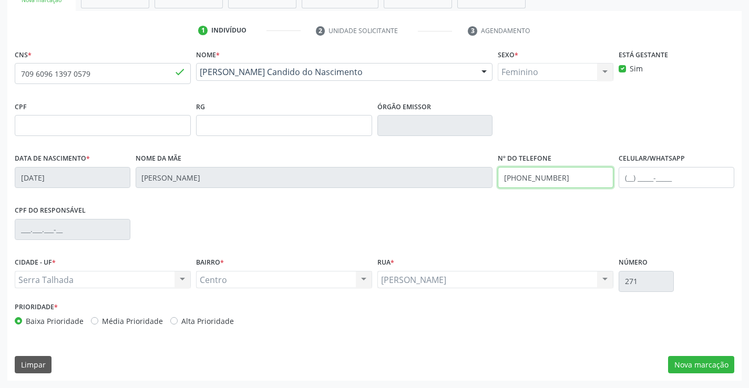
click at [547, 175] on input "[PHONE_NUMBER]" at bounding box center [556, 177] width 116 height 21
type input "[PHONE_NUMBER]"
click at [580, 207] on div "CPF do responsável" at bounding box center [374, 229] width 724 height 52
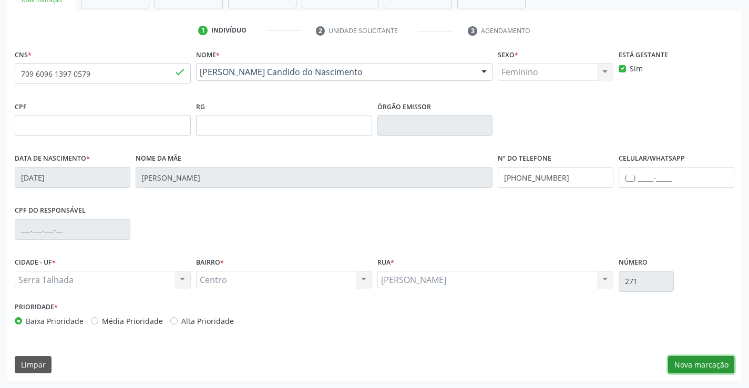
click at [721, 365] on button "Nova marcação" at bounding box center [701, 365] width 66 height 18
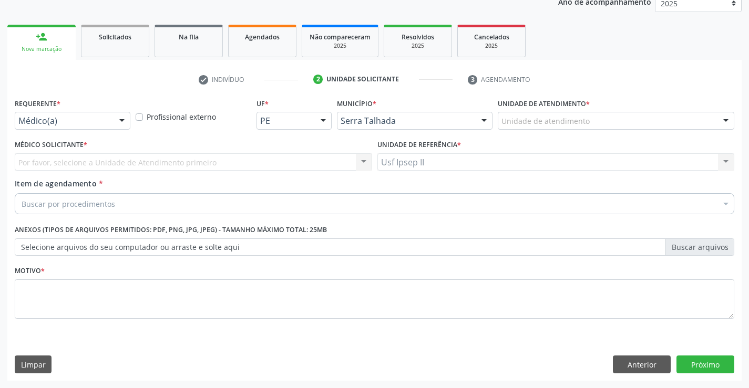
scroll to position [132, 0]
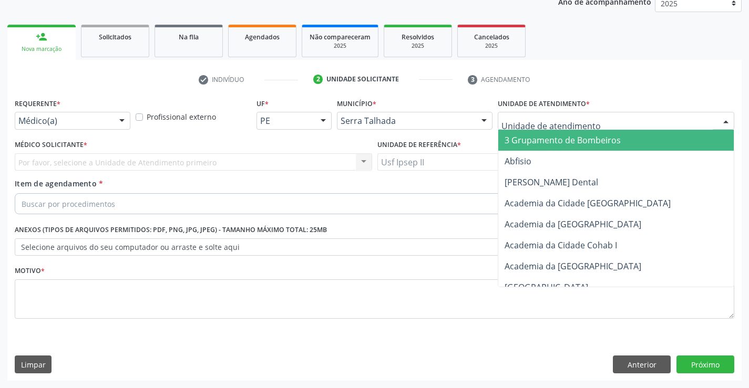
click at [661, 118] on div at bounding box center [616, 121] width 236 height 18
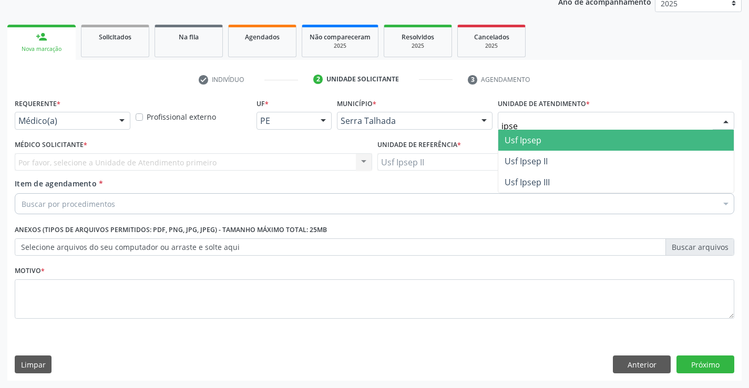
type input "ipsep"
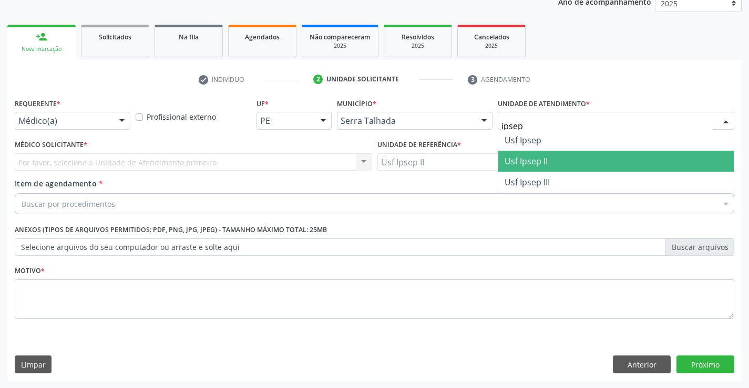
click at [534, 160] on span "Usf Ipsep II" at bounding box center [525, 162] width 43 height 12
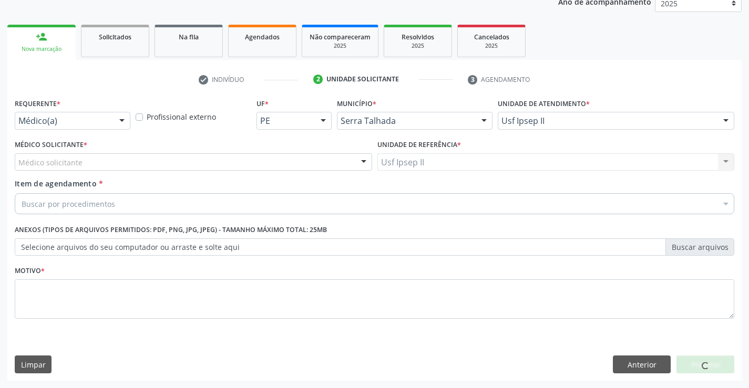
click at [215, 163] on div "Médico solicitante" at bounding box center [193, 162] width 357 height 18
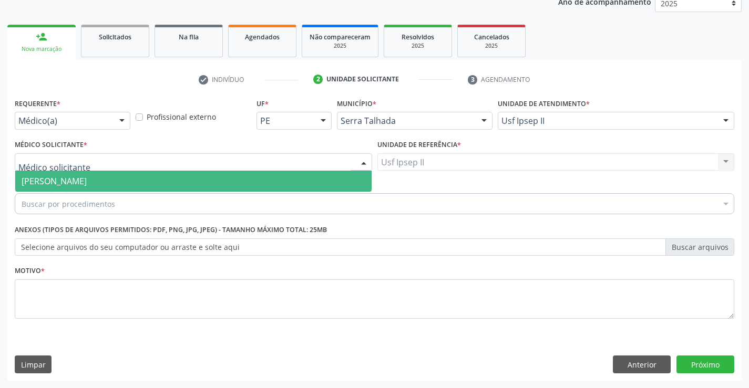
click at [196, 178] on span "[PERSON_NAME]" at bounding box center [193, 181] width 356 height 21
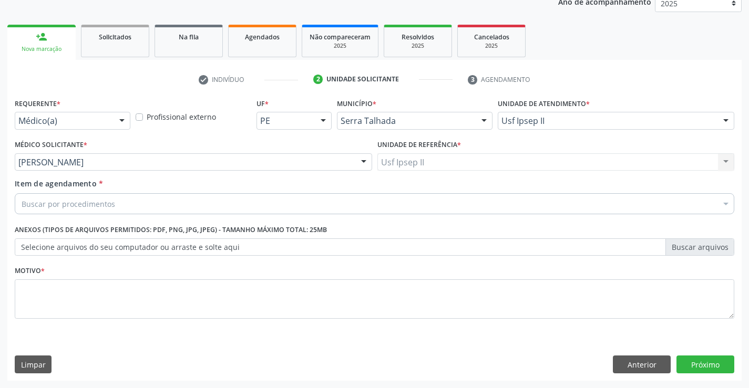
click at [176, 209] on div "Buscar por procedimentos" at bounding box center [374, 203] width 719 height 21
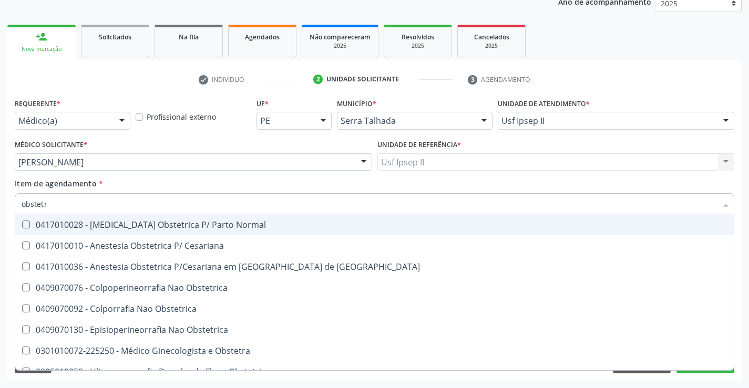
type input "obstetri"
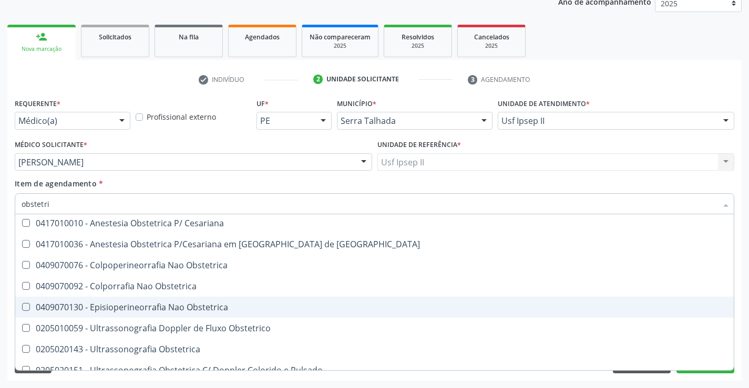
scroll to position [33, 0]
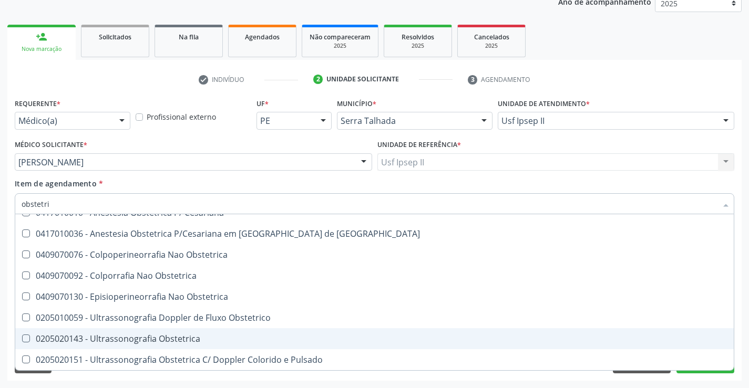
click at [146, 338] on div "0205020143 - Ultrassonografia Obstetrica" at bounding box center [375, 339] width 706 height 8
checkbox Obstetrica "true"
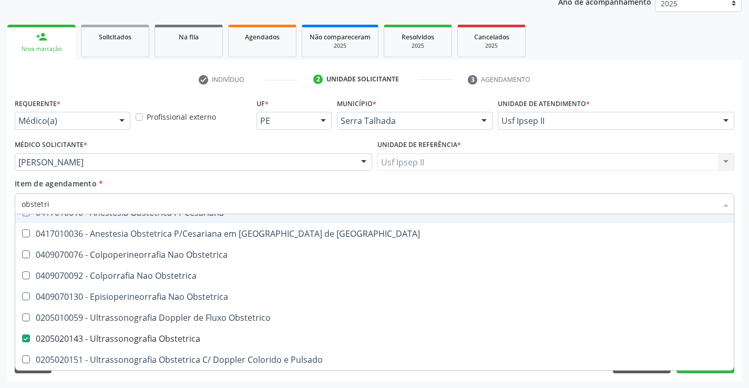
click at [234, 179] on div "Item de agendamento * obstetri Desfazer seleção 0417010028 - [MEDICAL_DATA] Obs…" at bounding box center [374, 194] width 719 height 33
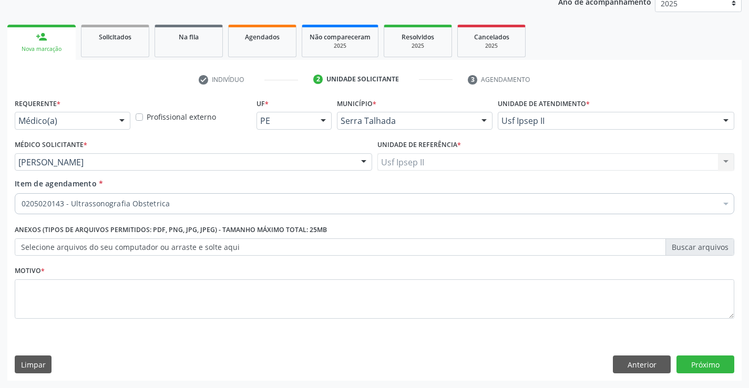
scroll to position [0, 0]
click at [700, 363] on button "Próximo" at bounding box center [705, 365] width 58 height 18
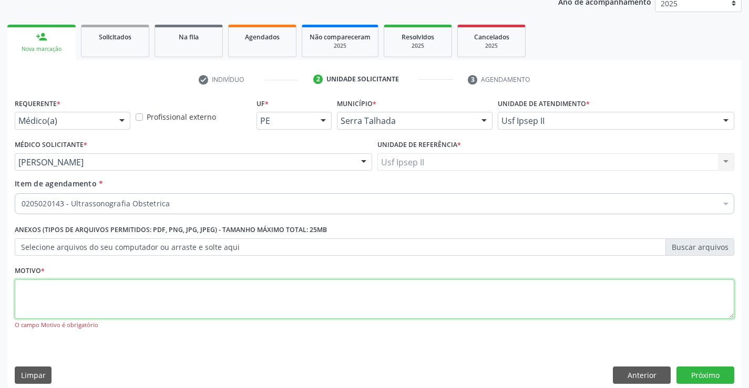
click at [160, 300] on textarea at bounding box center [374, 299] width 719 height 40
type textarea "gest"
click at [702, 375] on button "Próximo" at bounding box center [705, 376] width 58 height 18
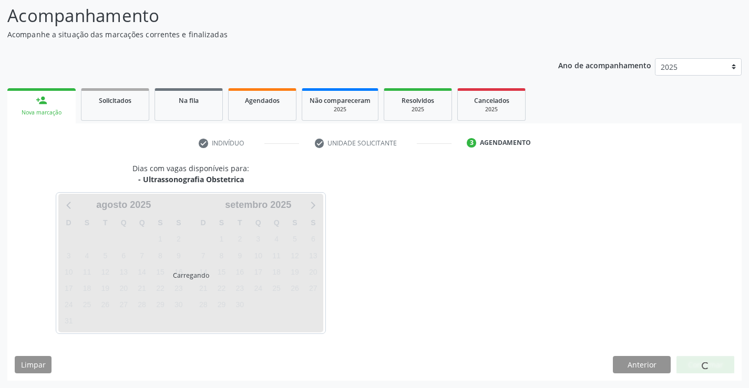
scroll to position [69, 0]
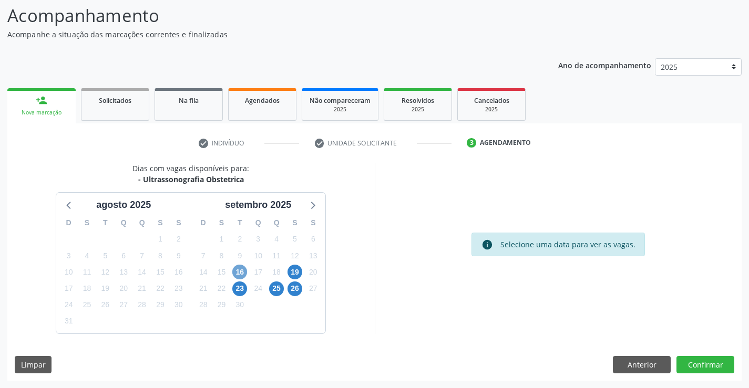
click at [244, 271] on span "16" at bounding box center [239, 272] width 15 height 15
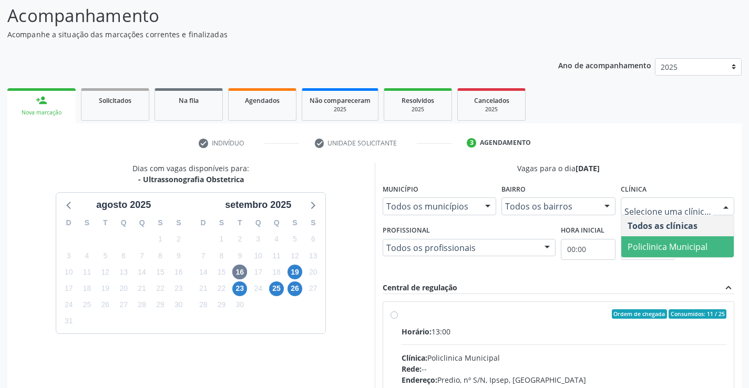
click at [678, 240] on span "Policlinica Municipal" at bounding box center [677, 246] width 113 height 21
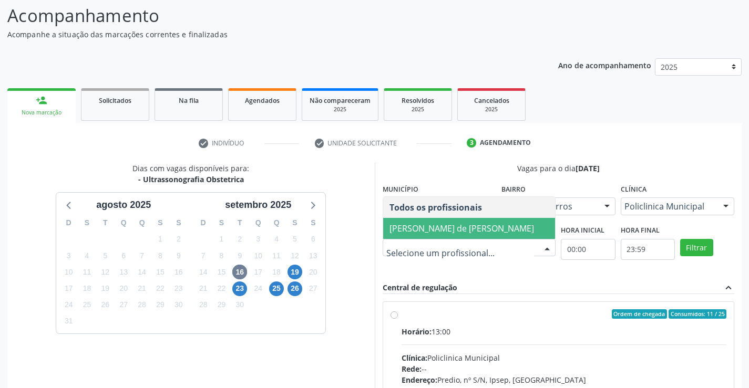
click at [430, 223] on span "[PERSON_NAME] de [PERSON_NAME]" at bounding box center [461, 229] width 144 height 12
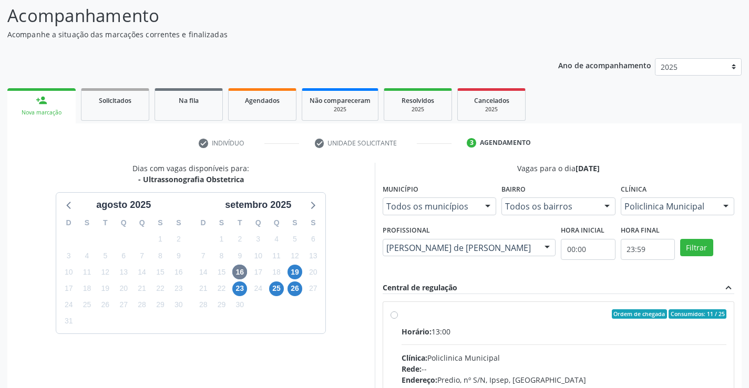
click at [363, 281] on div "Dias com vagas disponíveis para: - Ultrassonografia Obstetrica [DATE] D S T Q Q…" at bounding box center [190, 324] width 367 height 323
click at [697, 247] on button "Filtrar" at bounding box center [696, 248] width 33 height 18
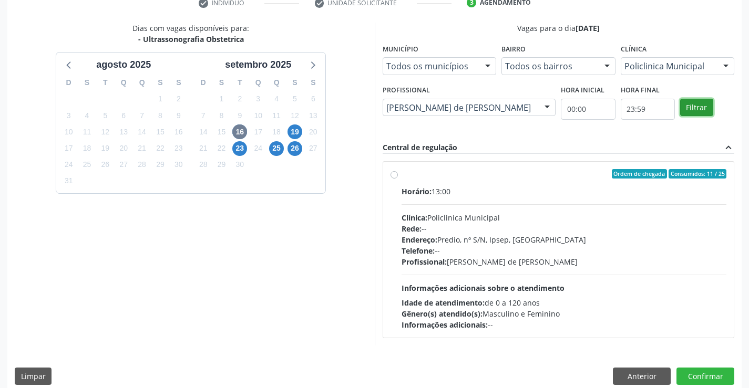
scroll to position [221, 0]
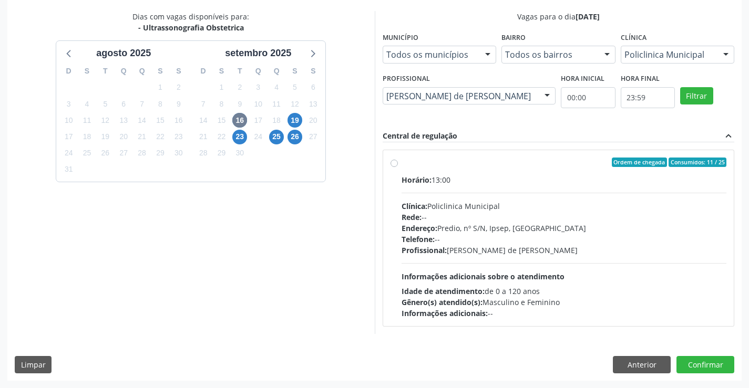
click at [470, 229] on div "Endereço: Predio, nº S/N, Ipsep, [GEOGRAPHIC_DATA]" at bounding box center [563, 228] width 325 height 11
click at [398, 167] on input "Ordem de chegada Consumidos: 11 / 25 Horário: 13:00 Clínica: Policlinica Munici…" at bounding box center [393, 162] width 7 height 9
radio input "true"
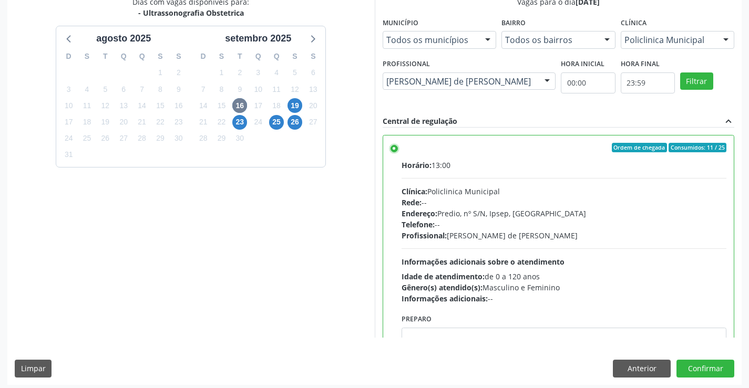
scroll to position [240, 0]
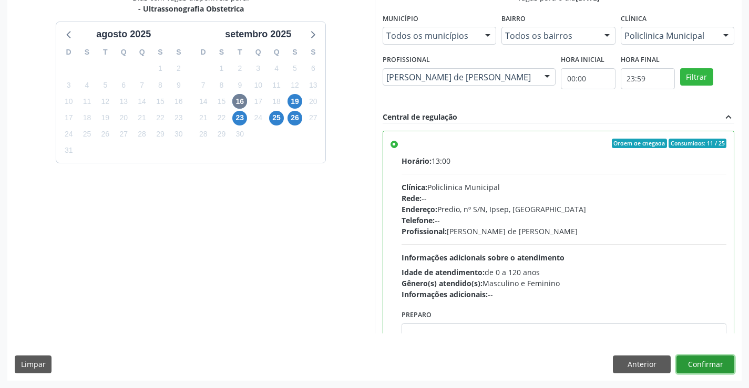
click at [715, 359] on button "Confirmar" at bounding box center [705, 365] width 58 height 18
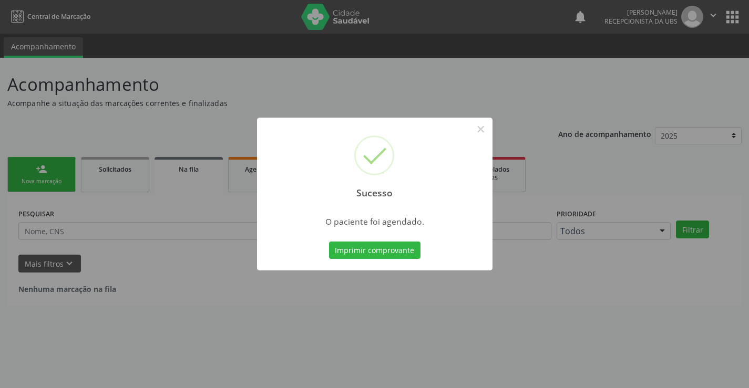
scroll to position [0, 0]
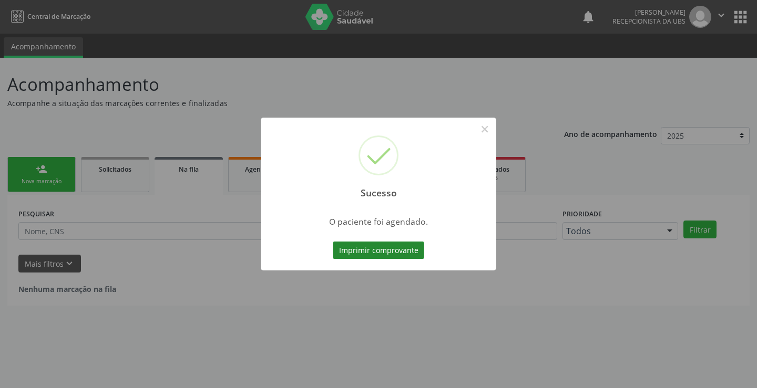
click at [387, 252] on button "Imprimir comprovante" at bounding box center [378, 251] width 91 height 18
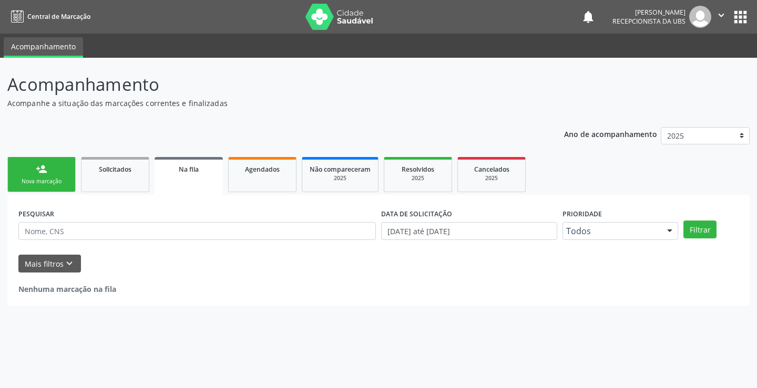
click at [38, 180] on div "Nova marcação" at bounding box center [41, 182] width 53 height 8
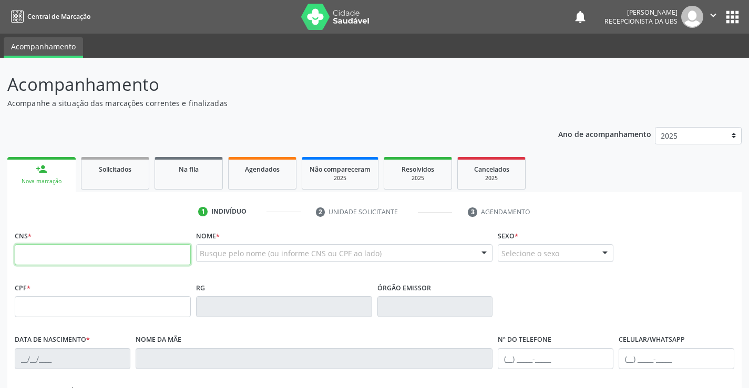
click at [52, 254] on input "text" at bounding box center [103, 254] width 176 height 21
type input "898 0048 7982 5478"
type input "135.118.544-66"
type input "[DATE]"
type input "[PERSON_NAME]"
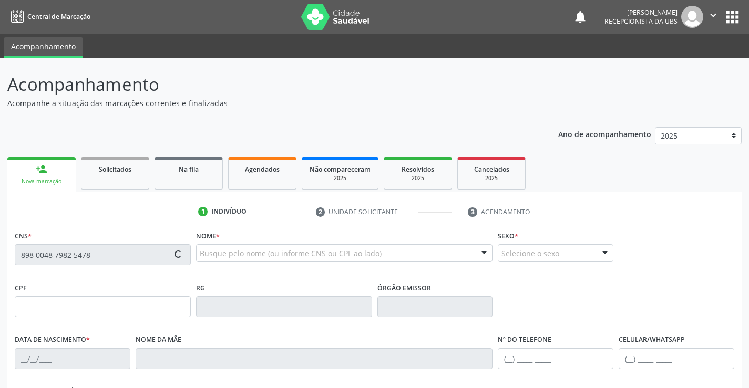
type input "[PHONE_NUMBER]"
type input "1651"
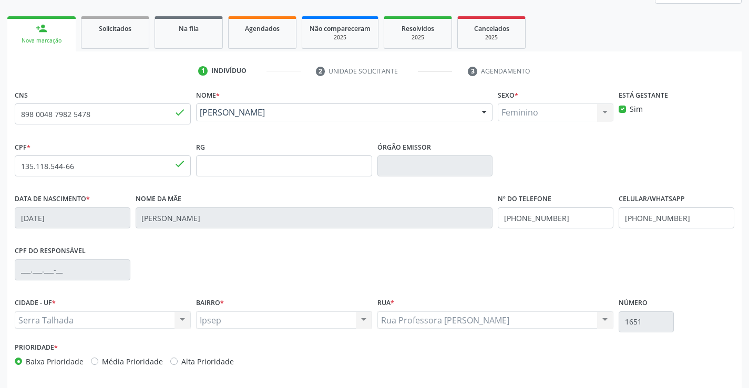
scroll to position [158, 0]
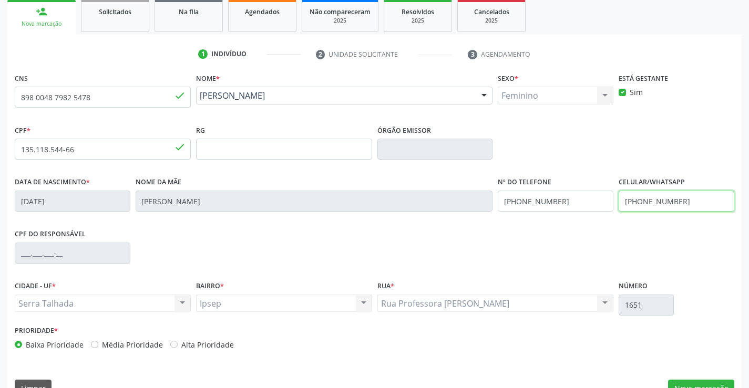
click at [664, 205] on input "[PHONE_NUMBER]" at bounding box center [676, 201] width 116 height 21
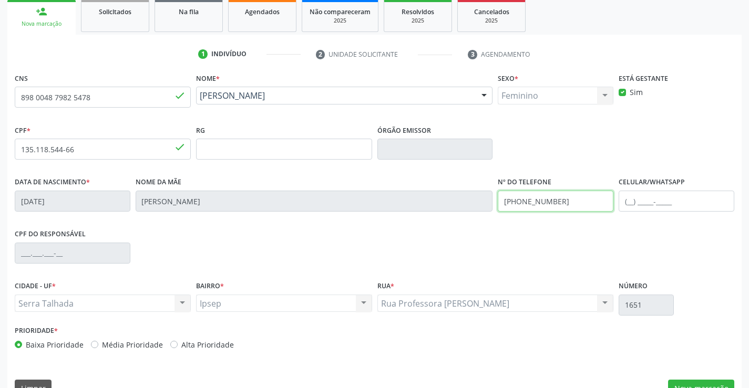
click at [542, 202] on input "[PHONE_NUMBER]" at bounding box center [556, 201] width 116 height 21
type input "[PHONE_NUMBER]"
click at [538, 287] on div "Rua * Rua Professora [PERSON_NAME] Professora [PERSON_NAME] resultado encontrad…" at bounding box center [495, 295] width 236 height 34
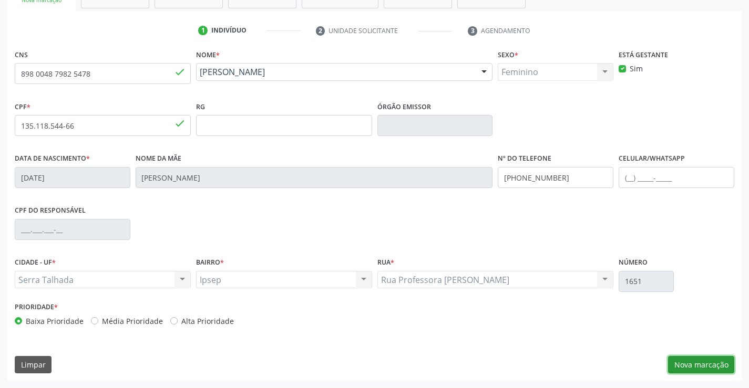
click at [690, 358] on button "Nova marcação" at bounding box center [701, 365] width 66 height 18
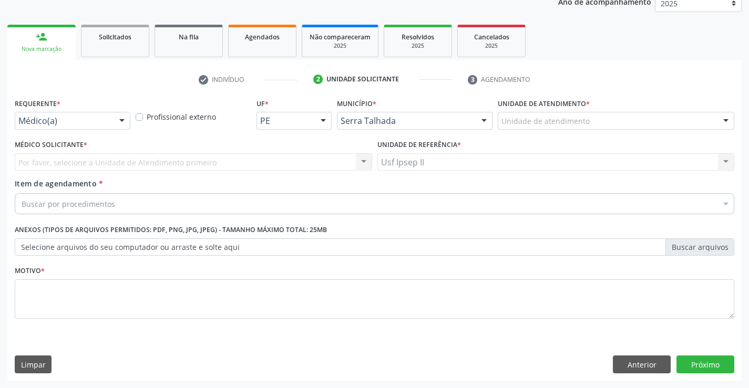
scroll to position [132, 0]
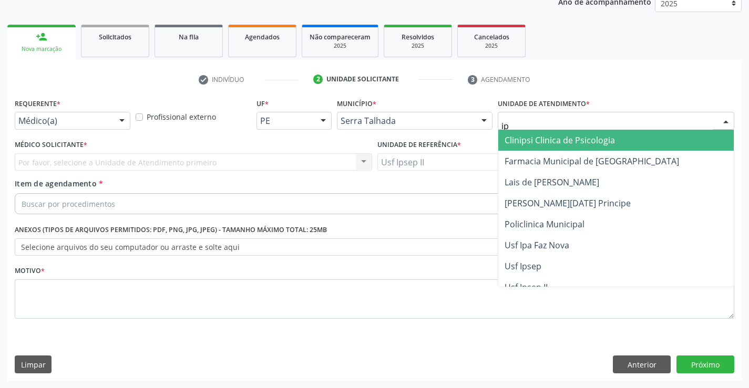
type input "ips"
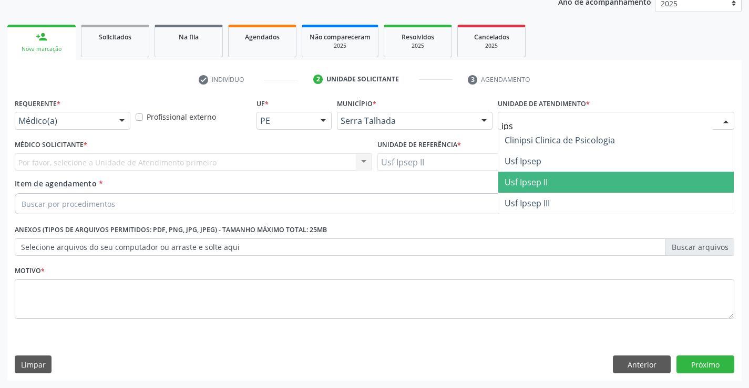
click at [527, 177] on span "Usf Ipsep II" at bounding box center [525, 183] width 43 height 12
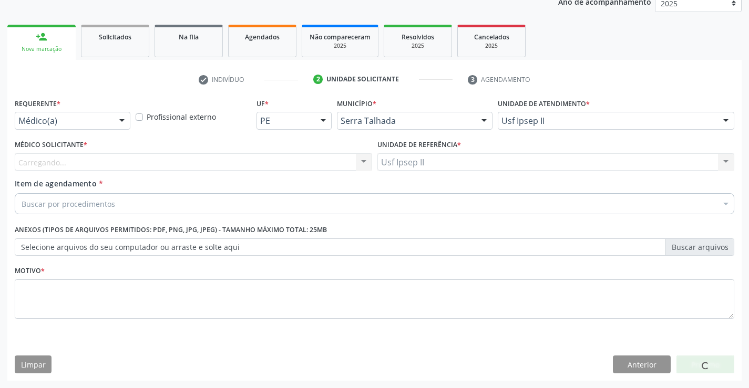
click at [162, 155] on div "Carregando... Nenhum resultado encontrado para: " " Não há nenhuma opção para s…" at bounding box center [193, 162] width 357 height 18
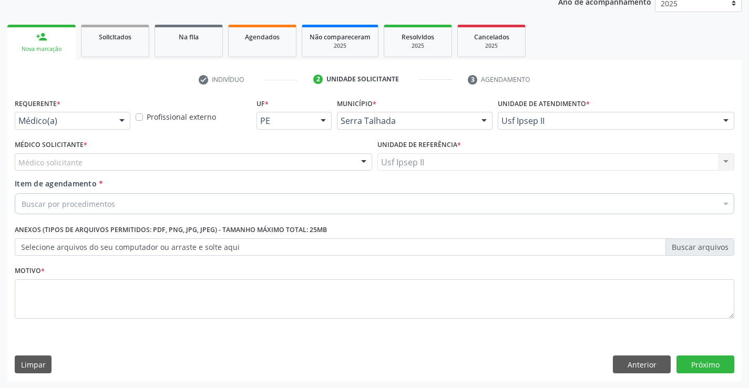
click at [132, 163] on div "Médico solicitante" at bounding box center [193, 162] width 357 height 18
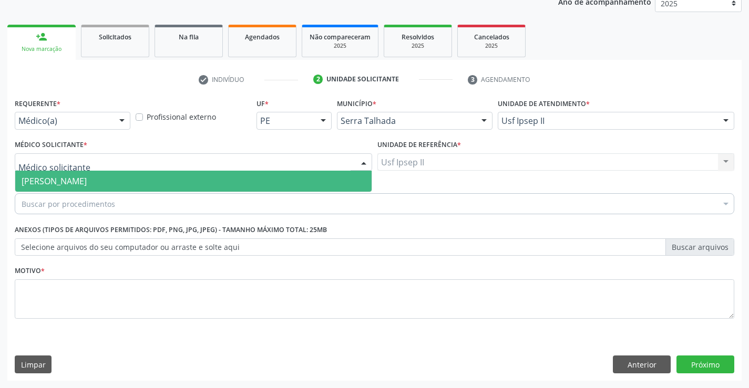
click at [87, 181] on span "[PERSON_NAME]" at bounding box center [54, 181] width 65 height 12
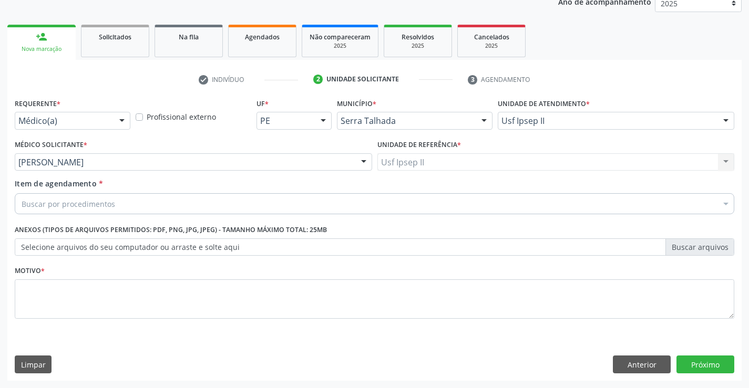
click at [120, 196] on div "Buscar por procedimentos" at bounding box center [374, 203] width 719 height 21
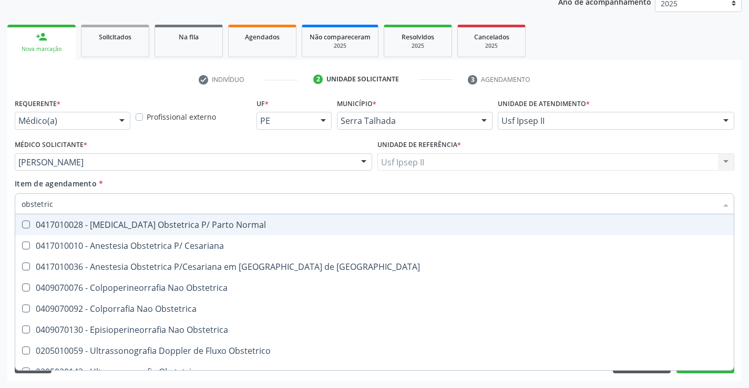
type input "obstetrica"
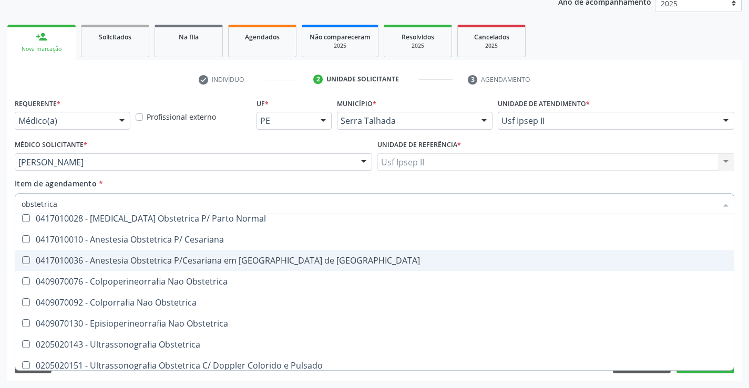
scroll to position [12, 0]
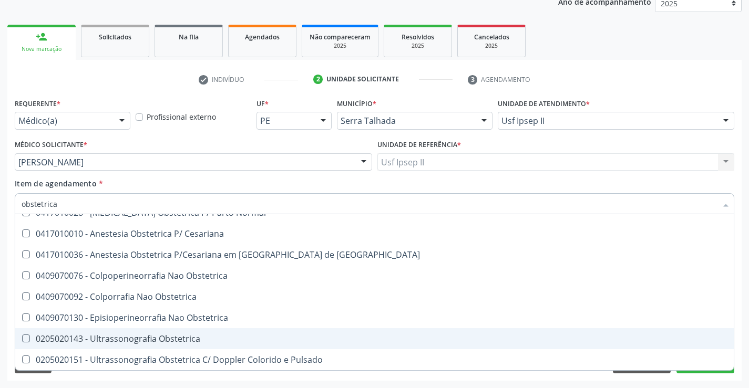
click at [114, 345] on span "0205020143 - Ultrassonografia Obstetrica" at bounding box center [374, 338] width 718 height 21
checkbox Obstetrica "true"
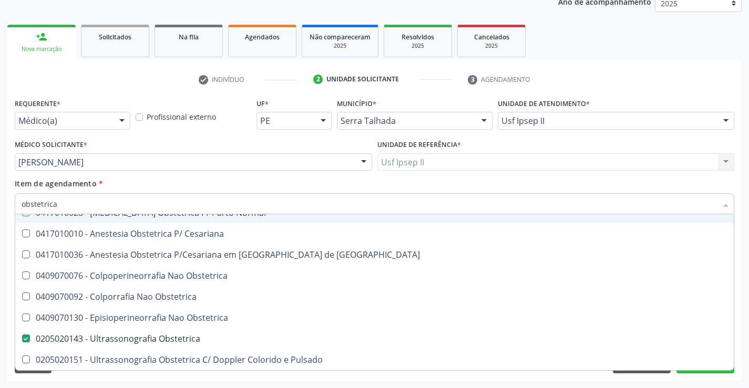
click at [159, 189] on div "Item de agendamento * obstetrica Desfazer seleção 0417010028 - [MEDICAL_DATA] O…" at bounding box center [374, 194] width 719 height 33
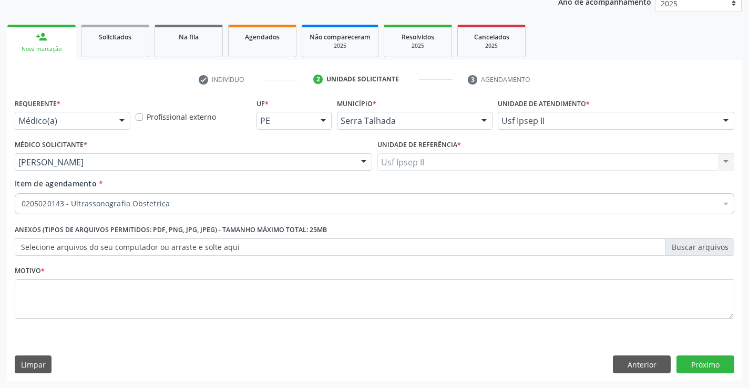
scroll to position [0, 0]
click at [102, 300] on textarea at bounding box center [374, 299] width 719 height 40
type textarea "gest"
click at [717, 365] on button "Próximo" at bounding box center [705, 365] width 58 height 18
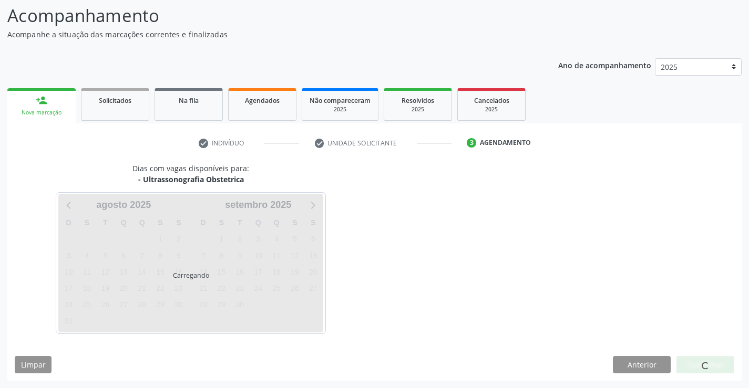
scroll to position [69, 0]
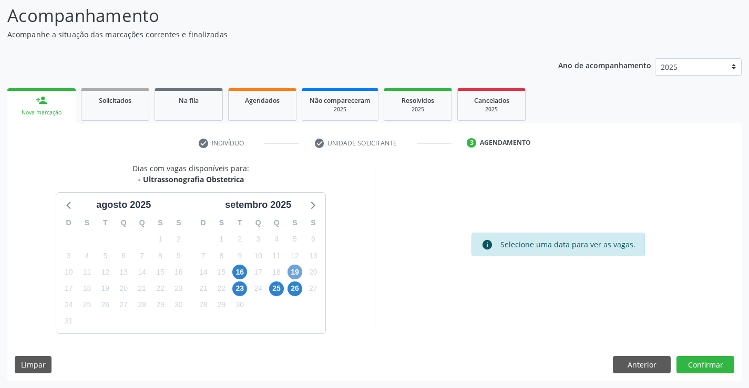
click at [294, 269] on span "19" at bounding box center [294, 272] width 15 height 15
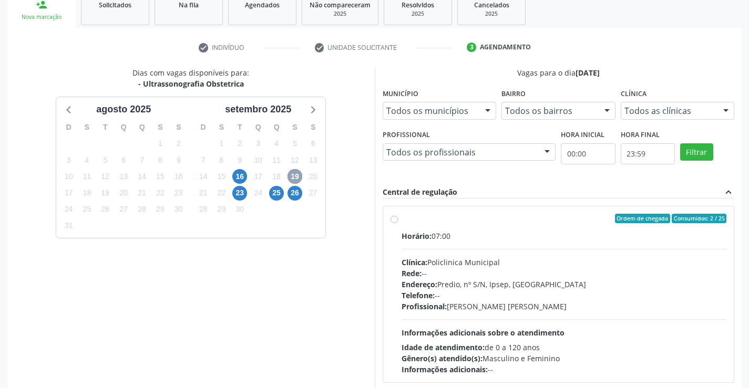
scroll to position [174, 0]
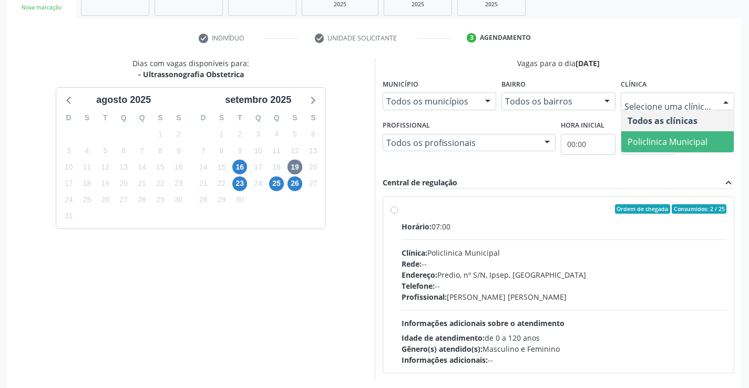
click at [654, 142] on span "Policlinica Municipal" at bounding box center [667, 142] width 80 height 12
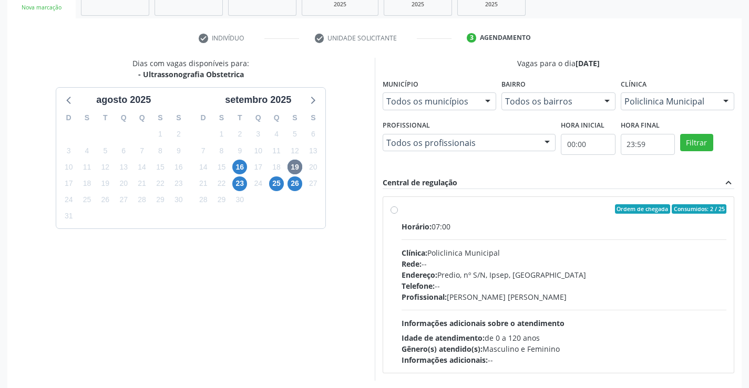
click at [515, 149] on div "Todos os profissionais" at bounding box center [468, 143] width 173 height 18
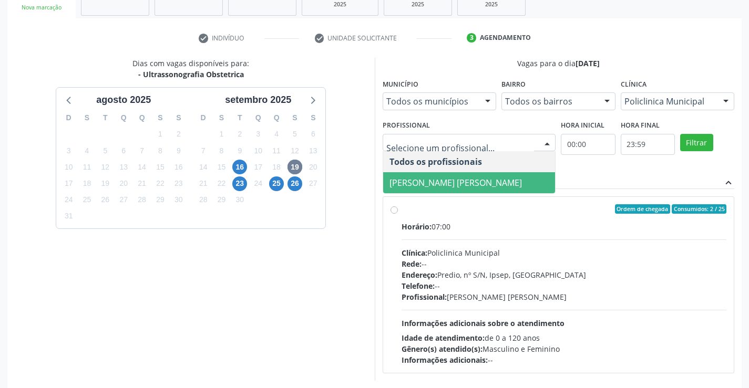
click at [460, 184] on span "[PERSON_NAME] [PERSON_NAME]" at bounding box center [455, 183] width 132 height 12
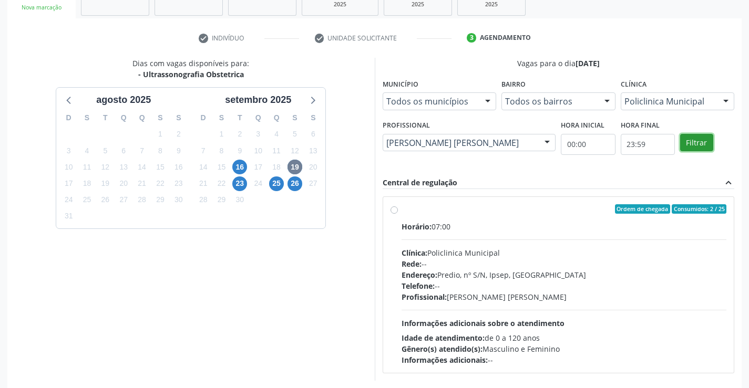
click at [688, 143] on button "Filtrar" at bounding box center [696, 143] width 33 height 18
click at [469, 239] on div "Horário: 07:00 Clínica: Policlinica Municipal Rede: -- Endereço: Predio, nº S/N…" at bounding box center [563, 293] width 325 height 144
click at [398, 214] on input "Ordem de chegada Consumidos: 2 / 25 Horário: 07:00 Clínica: Policlinica Municip…" at bounding box center [393, 208] width 7 height 9
radio input "true"
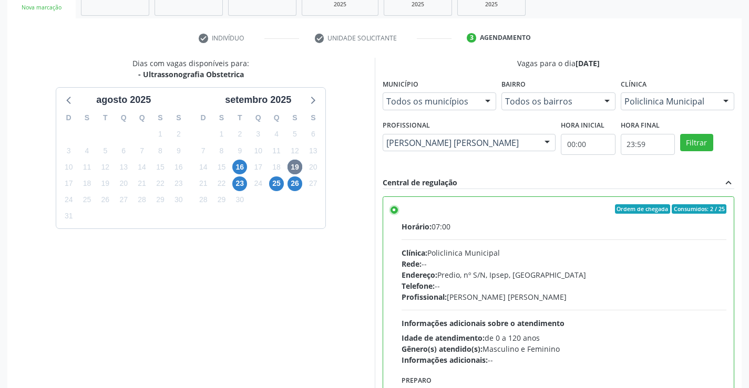
scroll to position [240, 0]
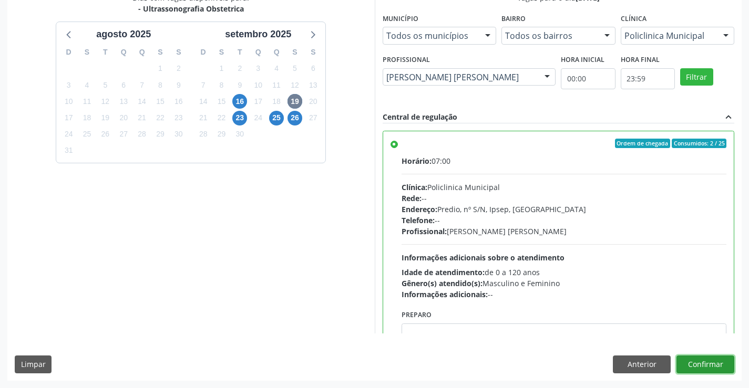
click at [729, 364] on button "Confirmar" at bounding box center [705, 365] width 58 height 18
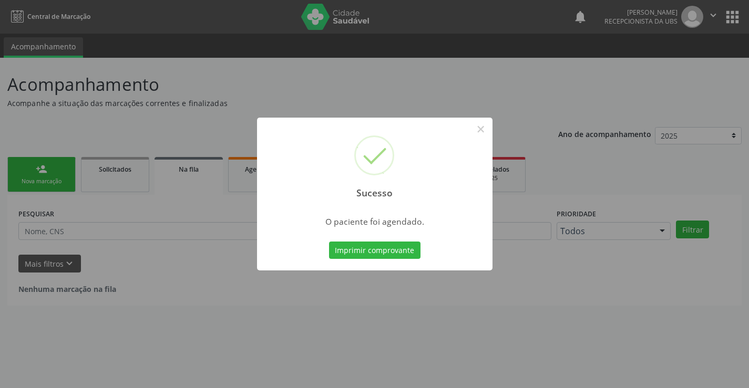
scroll to position [0, 0]
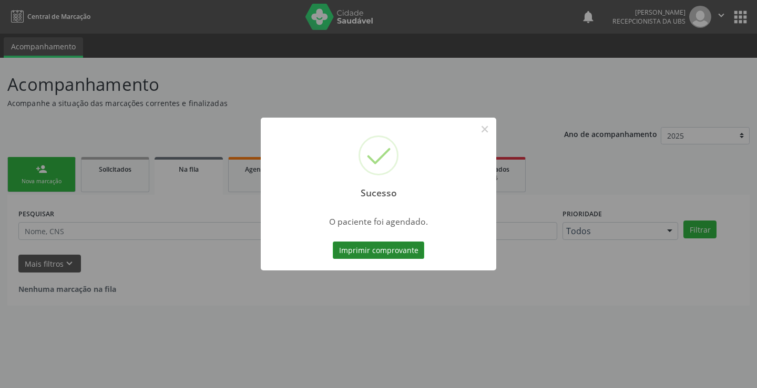
click at [392, 246] on button "Imprimir comprovante" at bounding box center [378, 251] width 91 height 18
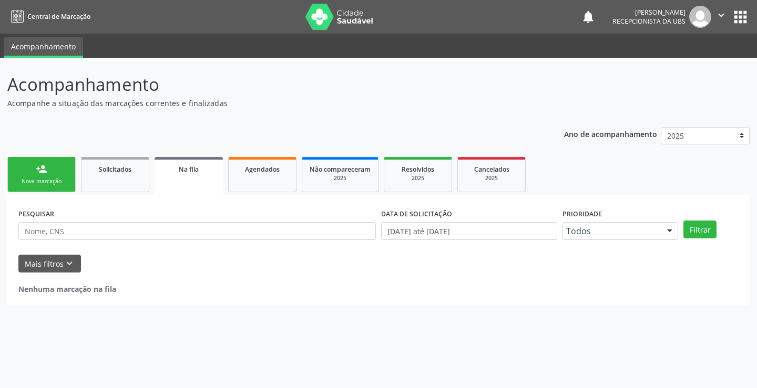
click at [44, 169] on div "person_add" at bounding box center [42, 169] width 12 height 12
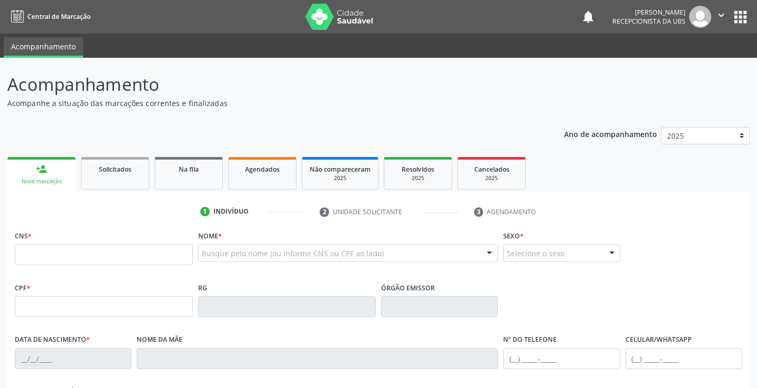
click at [44, 169] on div "person_add" at bounding box center [42, 169] width 12 height 12
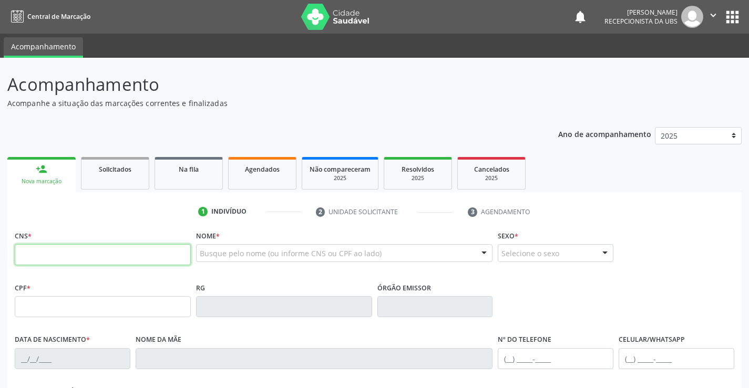
click at [114, 256] on input "text" at bounding box center [103, 254] width 176 height 21
paste input "707 0038 4104 4338"
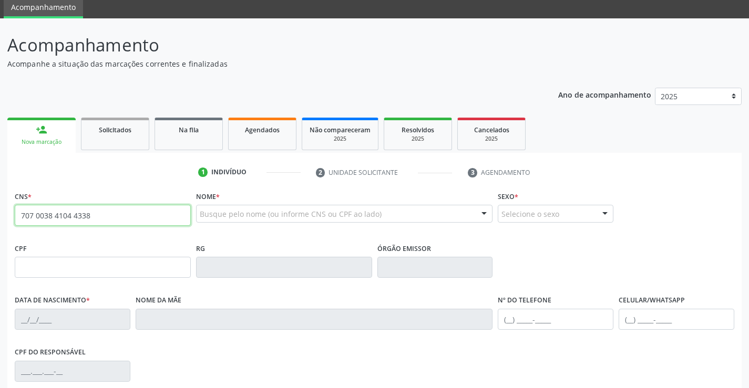
type input "707 0038 4104 4338"
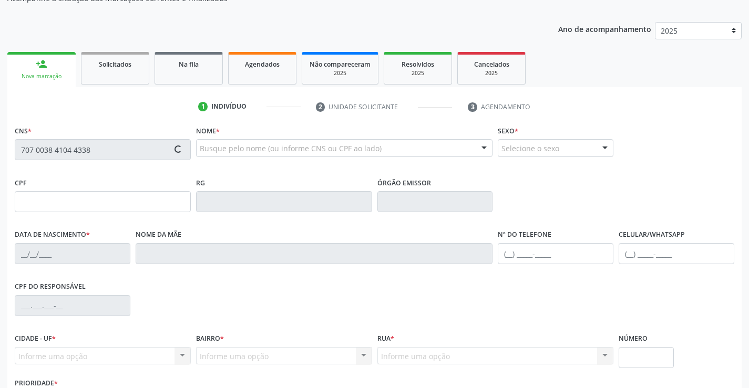
type input "[DATE]"
type input "Laudevania Nogueira de Magalhaes"
type input "[PHONE_NUMBER]"
type input "881.261.534-15"
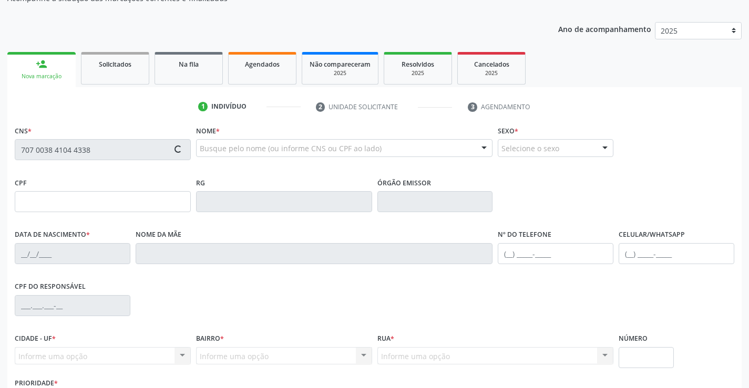
type input "835"
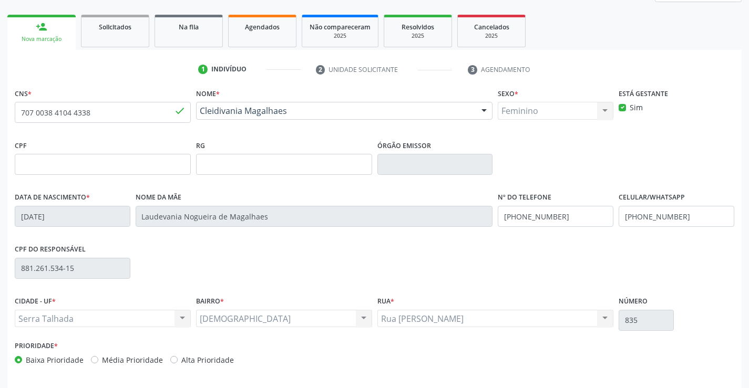
scroll to position [181, 0]
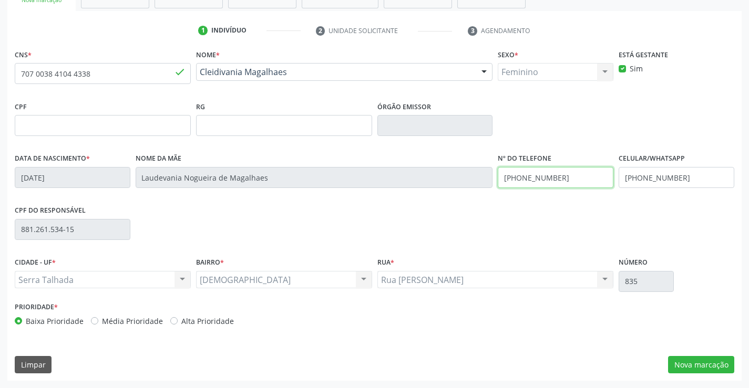
click at [548, 179] on input "[PHONE_NUMBER]" at bounding box center [556, 177] width 116 height 21
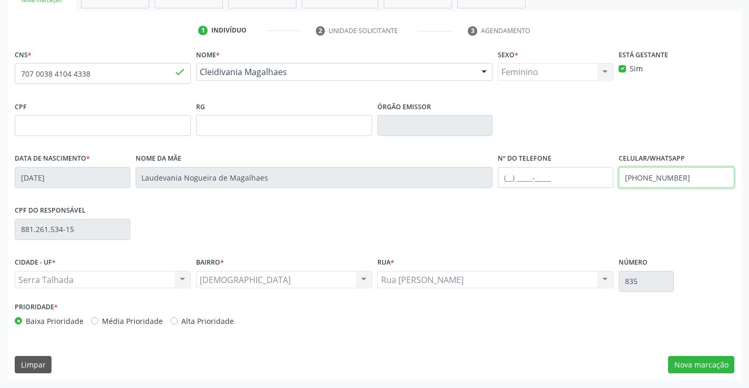
click at [670, 181] on input "[PHONE_NUMBER]" at bounding box center [676, 177] width 116 height 21
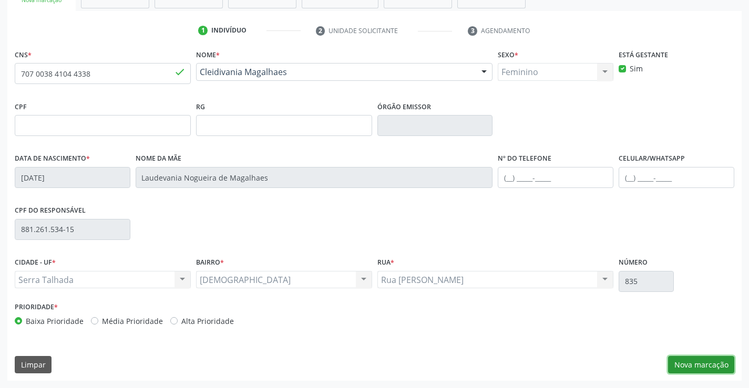
click at [693, 367] on button "Nova marcação" at bounding box center [701, 365] width 66 height 18
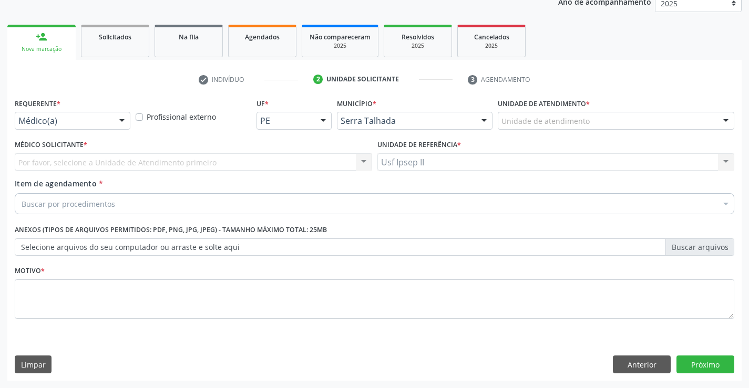
click at [634, 132] on div "Unidade de atendimento * Unidade de atendimento 3 Grupamento de Bombeiros [PERS…" at bounding box center [616, 116] width 242 height 41
click at [635, 127] on div "Unidade de atendimento" at bounding box center [616, 121] width 236 height 18
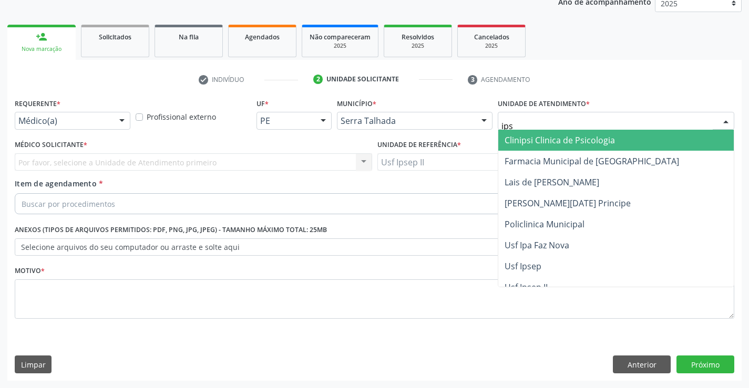
type input "ipse"
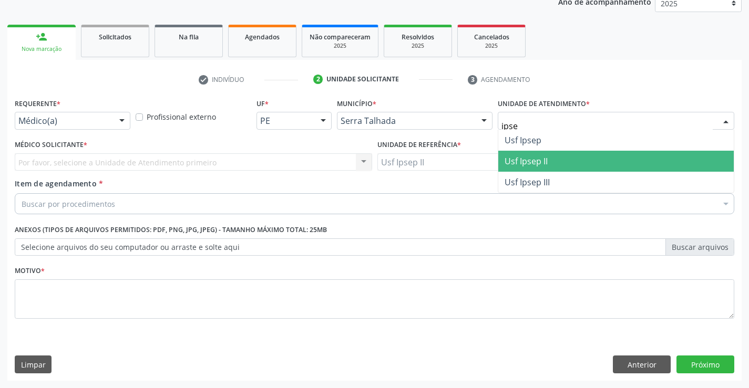
click at [576, 151] on span "Usf Ipsep II" at bounding box center [615, 161] width 235 height 21
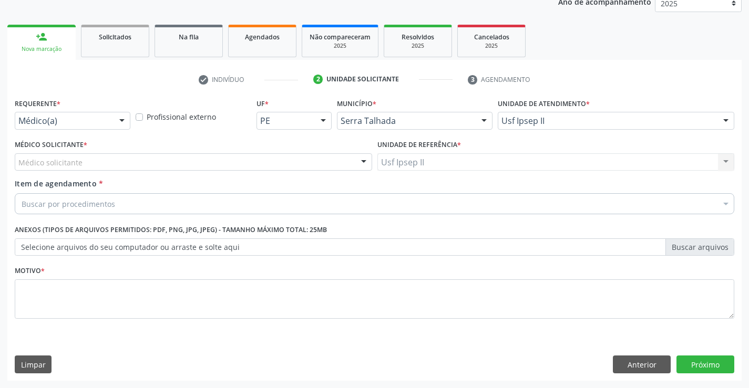
click at [127, 161] on div "Médico solicitante" at bounding box center [193, 162] width 357 height 18
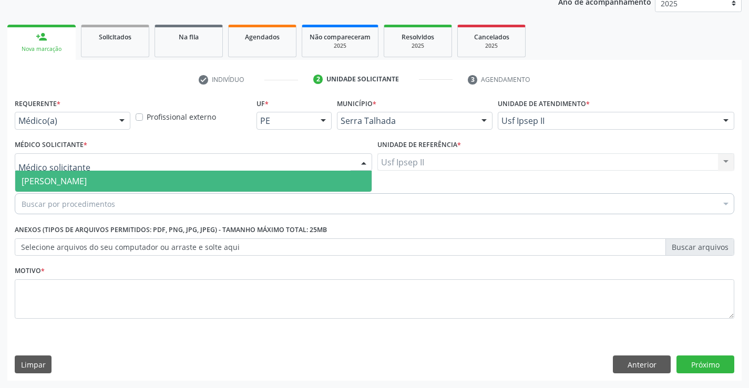
click at [87, 180] on span "[PERSON_NAME]" at bounding box center [54, 181] width 65 height 12
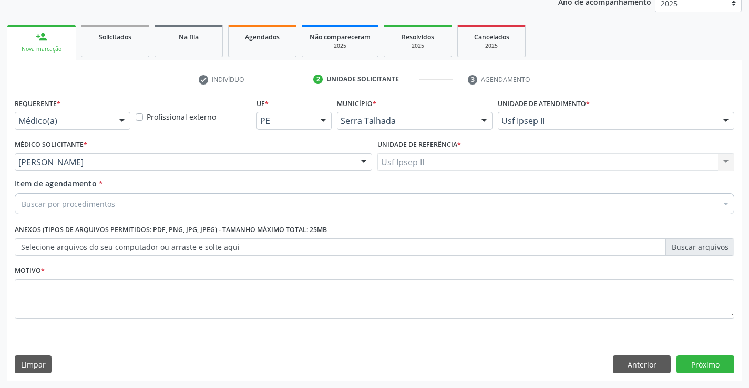
click at [126, 201] on div "Buscar por procedimentos" at bounding box center [374, 203] width 719 height 21
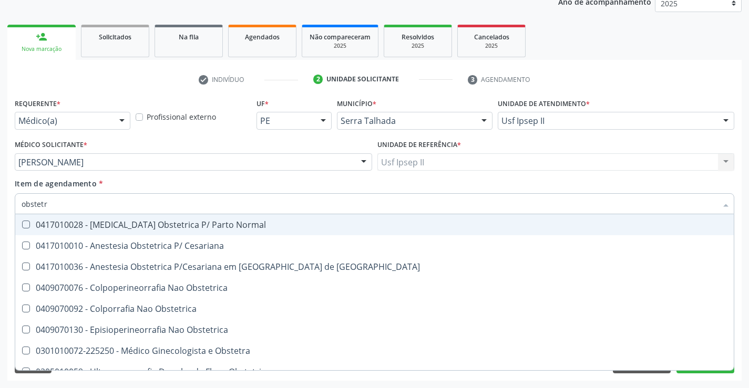
type input "obstetri"
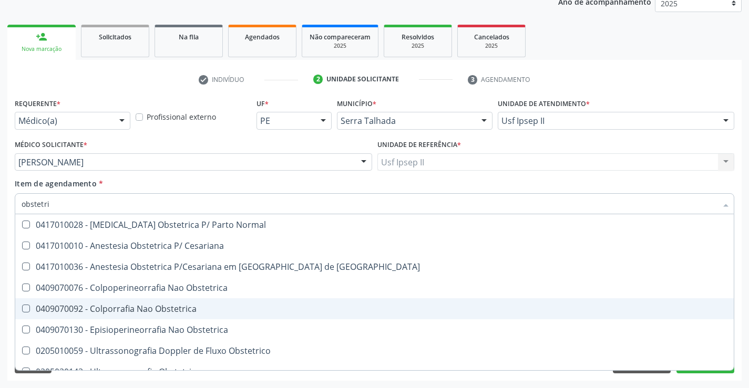
scroll to position [33, 0]
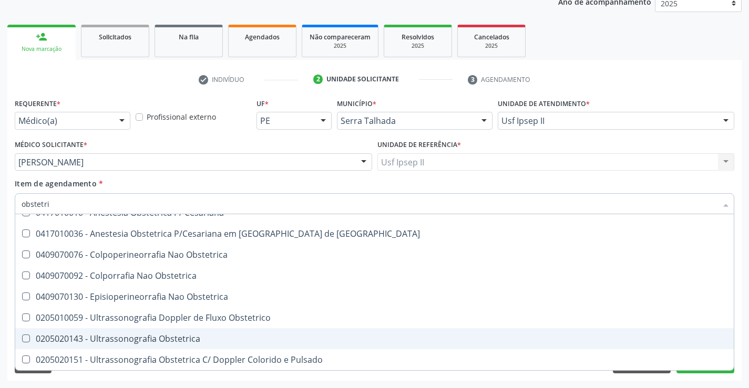
click at [137, 335] on div "0205020143 - Ultrassonografia Obstetrica" at bounding box center [375, 339] width 706 height 8
checkbox Obstetrica "true"
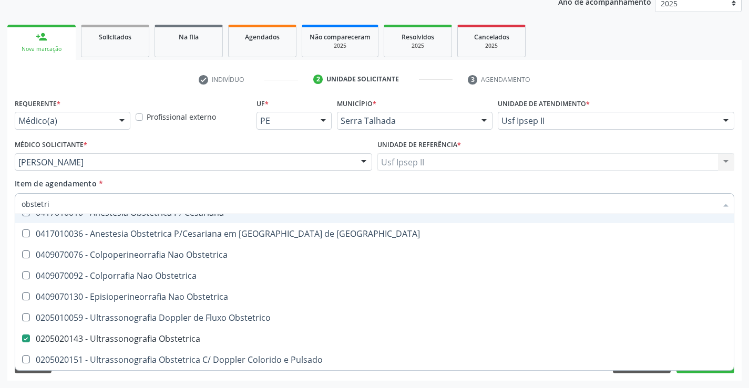
click at [123, 180] on div "Item de agendamento * obstetri Desfazer seleção 0417010028 - [MEDICAL_DATA] Obs…" at bounding box center [374, 194] width 719 height 33
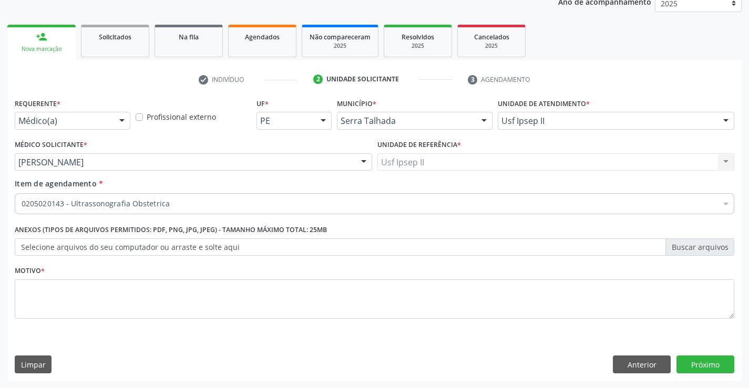
scroll to position [0, 0]
click at [96, 305] on textarea at bounding box center [374, 299] width 719 height 40
type textarea "gest"
click at [692, 367] on button "Próximo" at bounding box center [705, 365] width 58 height 18
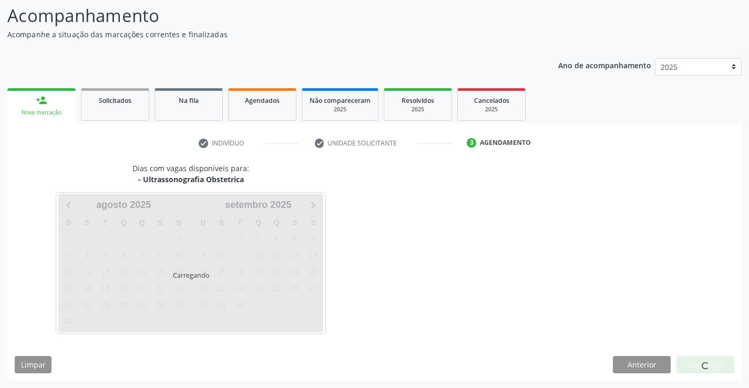
scroll to position [69, 0]
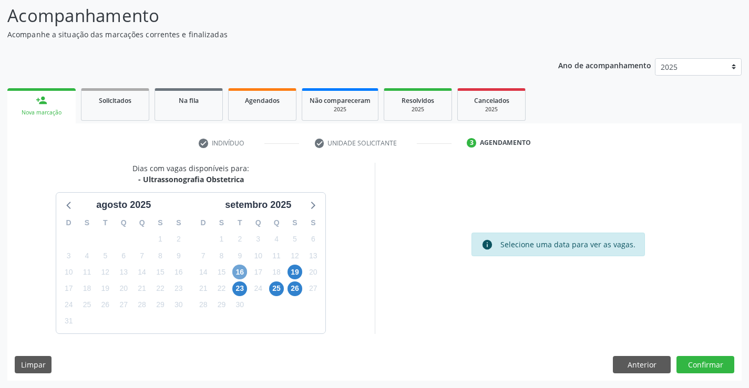
click at [238, 274] on span "16" at bounding box center [239, 272] width 15 height 15
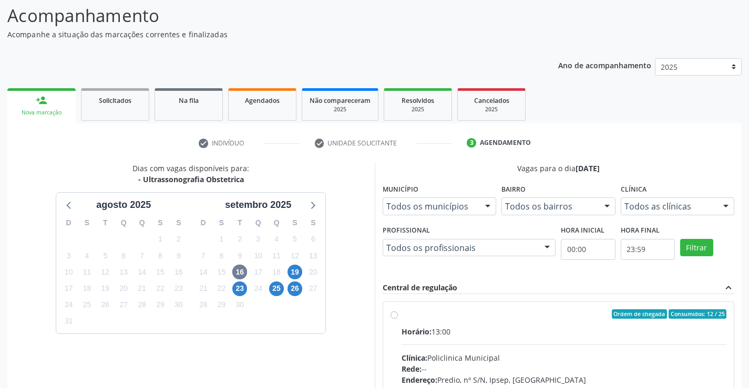
click at [704, 212] on div "Todos as clínicas" at bounding box center [677, 207] width 114 height 18
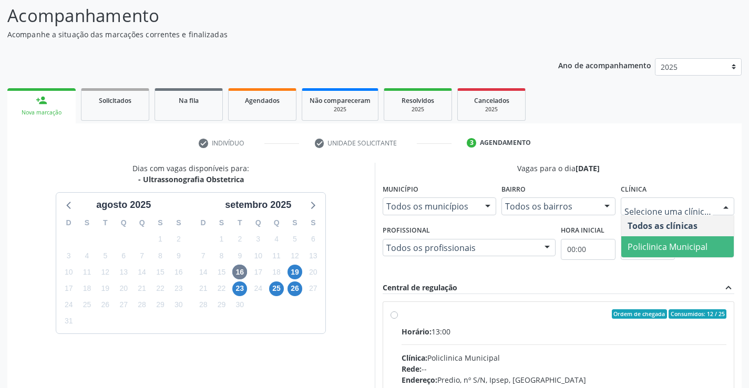
click at [664, 243] on span "Policlinica Municipal" at bounding box center [667, 247] width 80 height 12
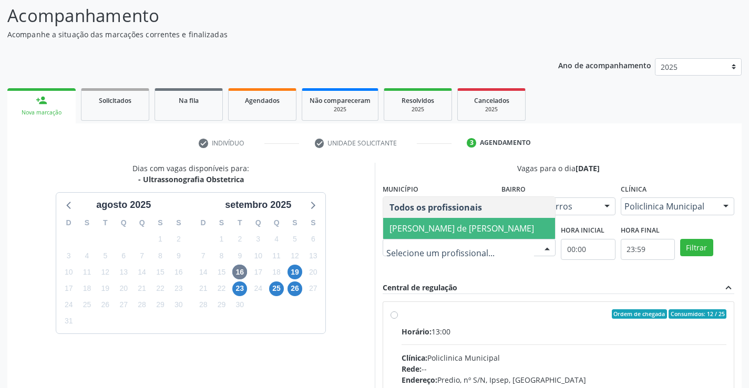
click at [424, 223] on span "[PERSON_NAME] de [PERSON_NAME]" at bounding box center [461, 229] width 144 height 12
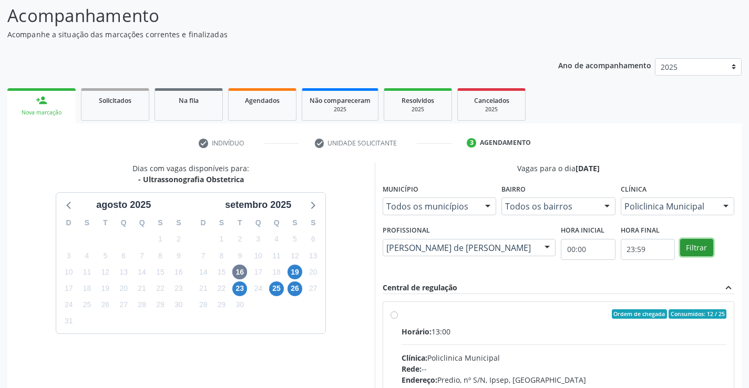
click at [700, 243] on button "Filtrar" at bounding box center [696, 248] width 33 height 18
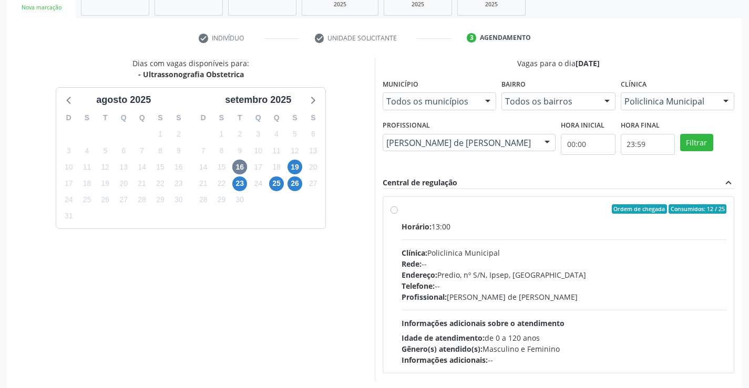
click at [460, 270] on div "Endereço: Predio, nº S/N, Ipsep, [GEOGRAPHIC_DATA]" at bounding box center [563, 275] width 325 height 11
click at [398, 214] on input "Ordem de chegada Consumidos: 12 / 25 Horário: 13:00 Clínica: Policlinica Munici…" at bounding box center [393, 208] width 7 height 9
radio input "true"
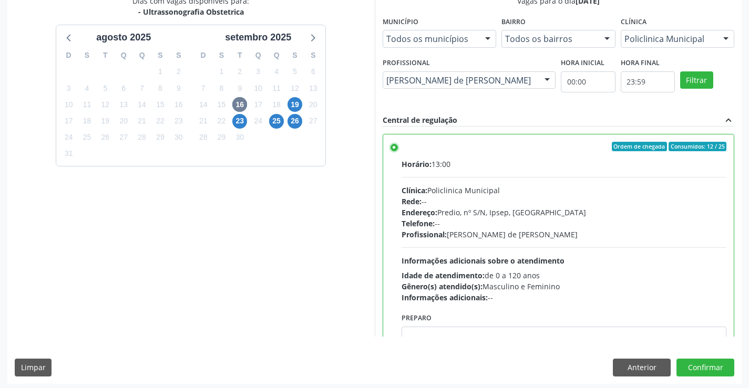
scroll to position [240, 0]
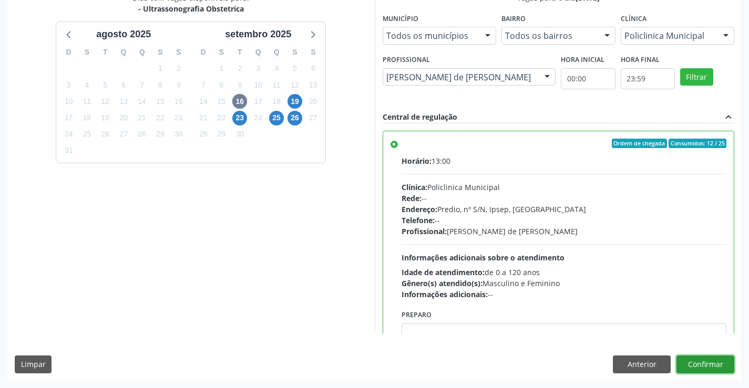
click at [711, 361] on button "Confirmar" at bounding box center [705, 365] width 58 height 18
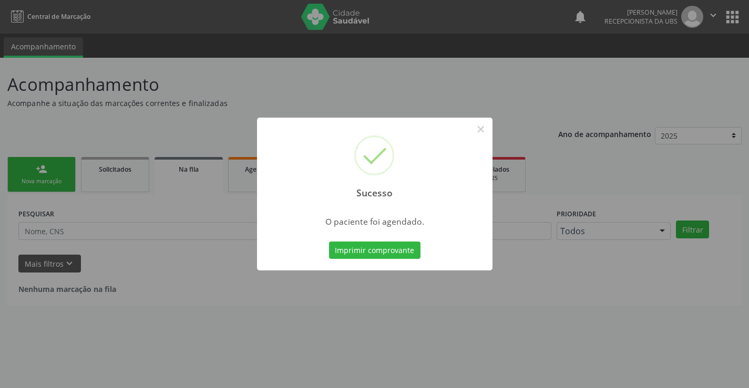
scroll to position [0, 0]
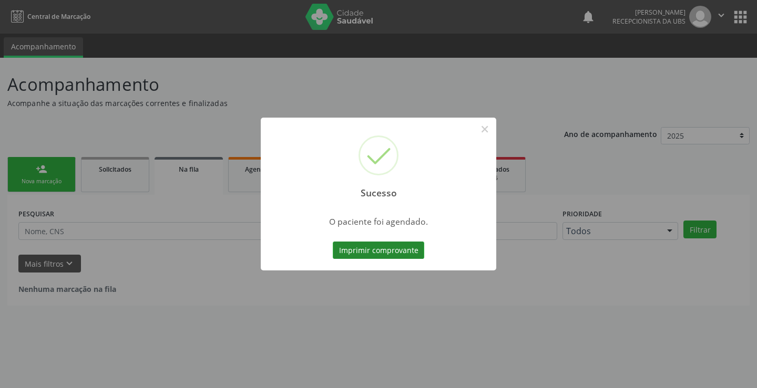
click at [396, 247] on button "Imprimir comprovante" at bounding box center [378, 251] width 91 height 18
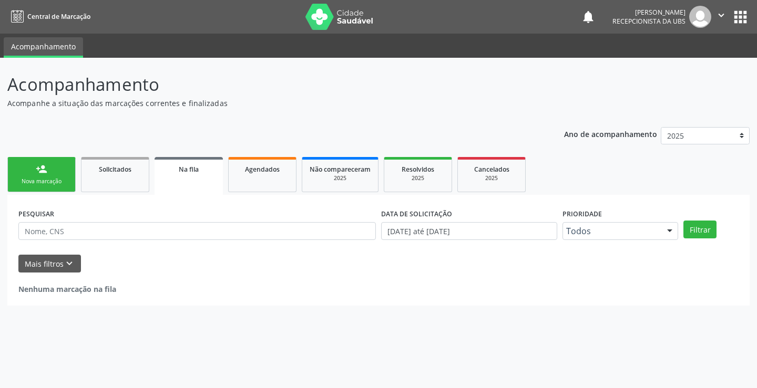
click at [54, 180] on div "Nova marcação" at bounding box center [41, 182] width 53 height 8
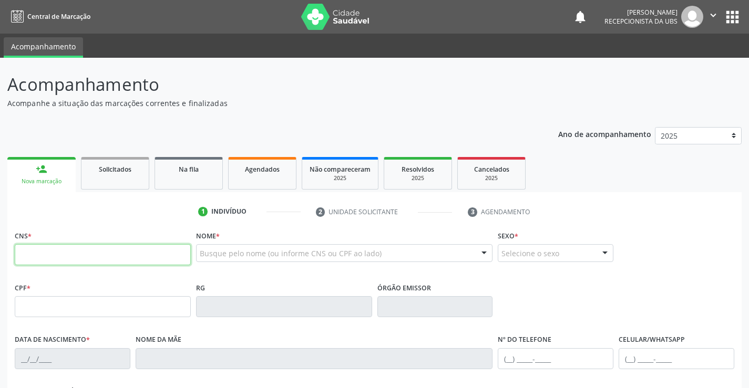
click at [74, 265] on input "text" at bounding box center [103, 254] width 176 height 21
paste input "702 8021 8205 [DEMOGRAPHIC_DATA]"
type input "702 8021 8205 [DEMOGRAPHIC_DATA]"
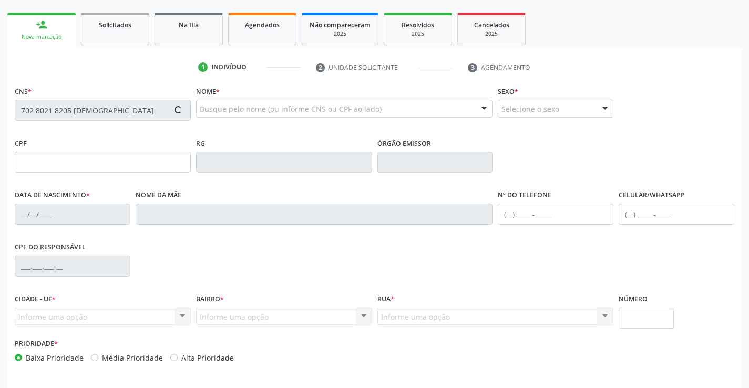
scroll to position [158, 0]
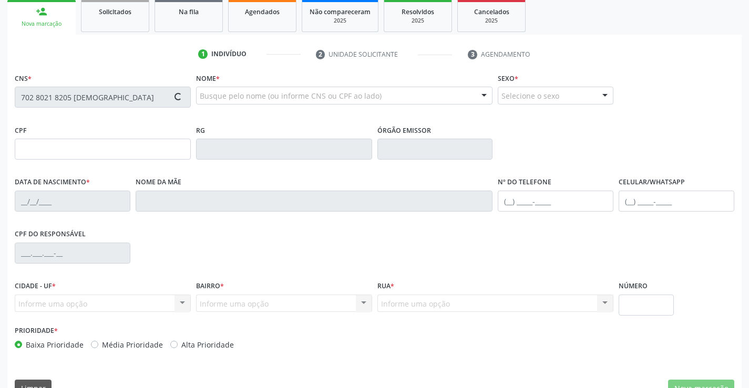
type input "[DATE]"
type input "[PERSON_NAME]"
type input "[PHONE_NUMBER]"
type input "1530"
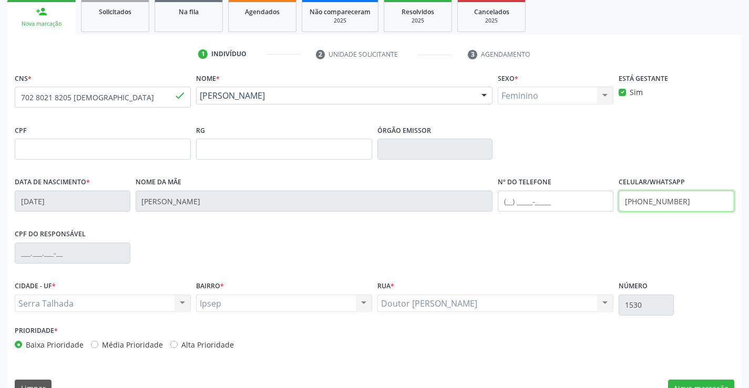
click at [664, 206] on input "[PHONE_NUMBER]" at bounding box center [676, 201] width 116 height 21
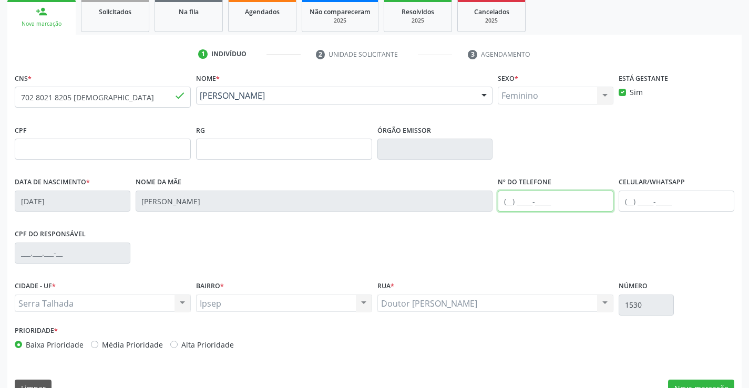
click at [562, 205] on input "text" at bounding box center [556, 201] width 116 height 21
type input "[PHONE_NUMBER]"
click at [554, 253] on div "CPF do responsável" at bounding box center [374, 252] width 724 height 52
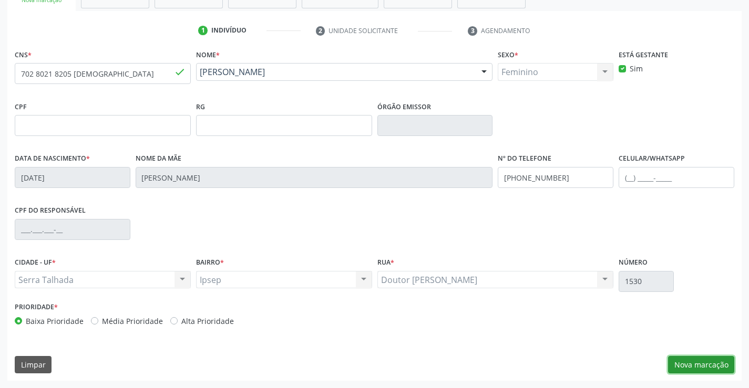
click at [688, 359] on button "Nova marcação" at bounding box center [701, 365] width 66 height 18
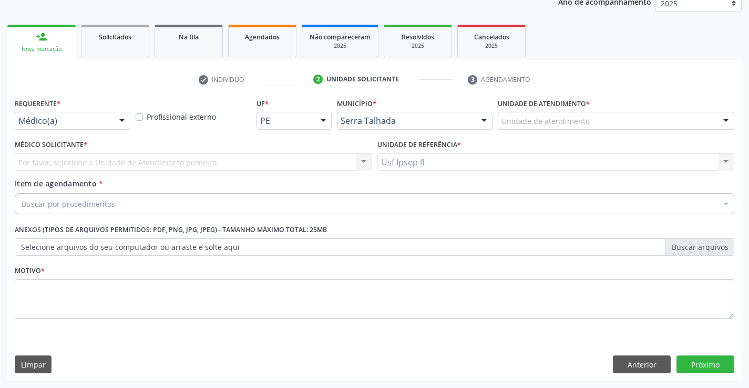
scroll to position [132, 0]
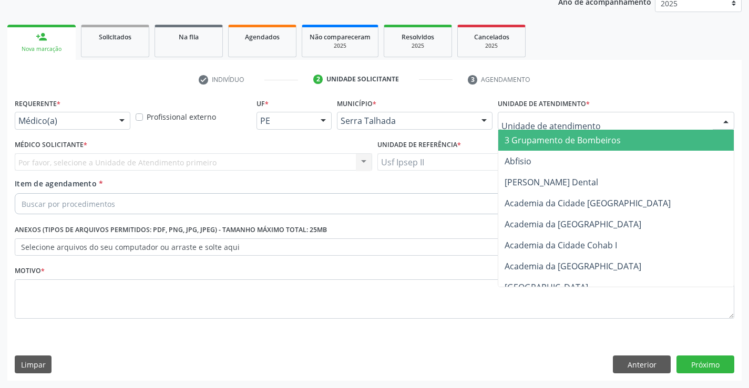
click at [683, 118] on div at bounding box center [616, 121] width 236 height 18
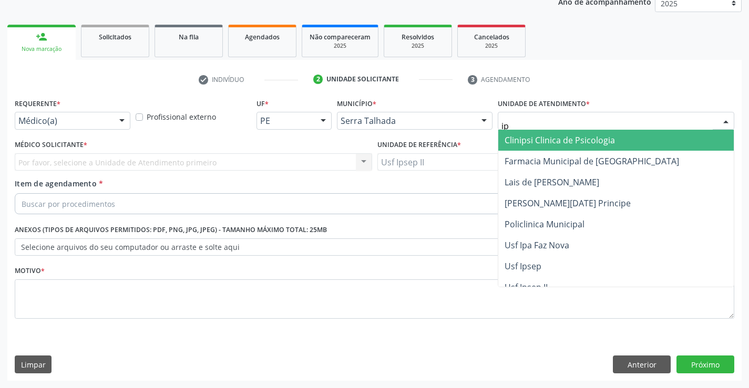
type input "ips"
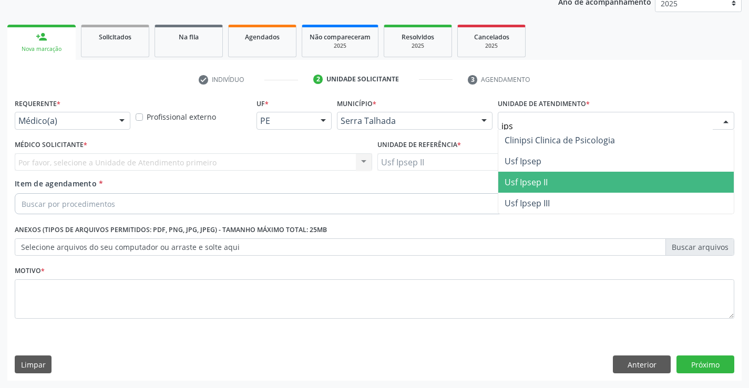
click at [584, 177] on span "Usf Ipsep II" at bounding box center [615, 182] width 235 height 21
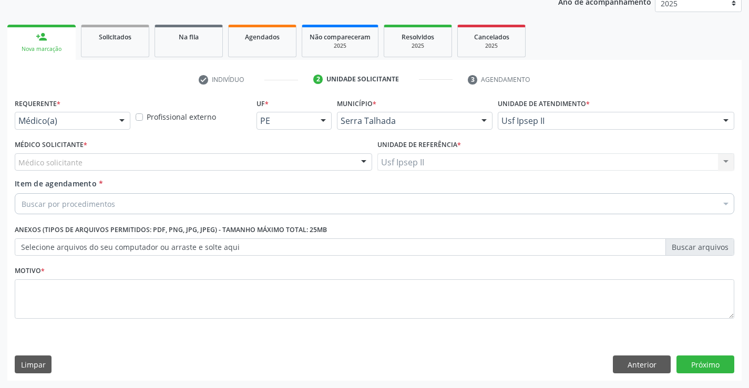
click at [85, 164] on div "Médico solicitante" at bounding box center [193, 162] width 357 height 18
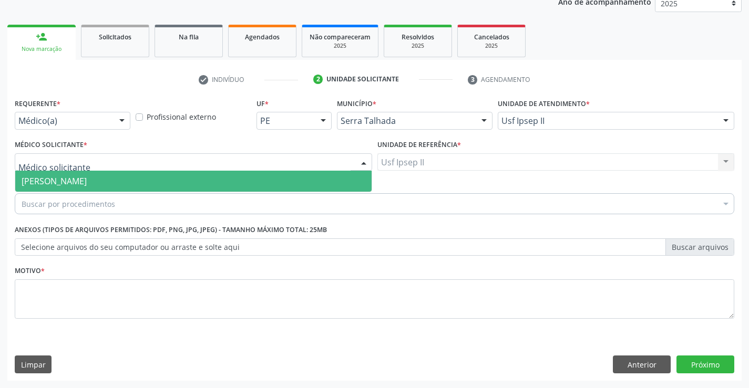
click at [87, 180] on span "[PERSON_NAME]" at bounding box center [54, 181] width 65 height 12
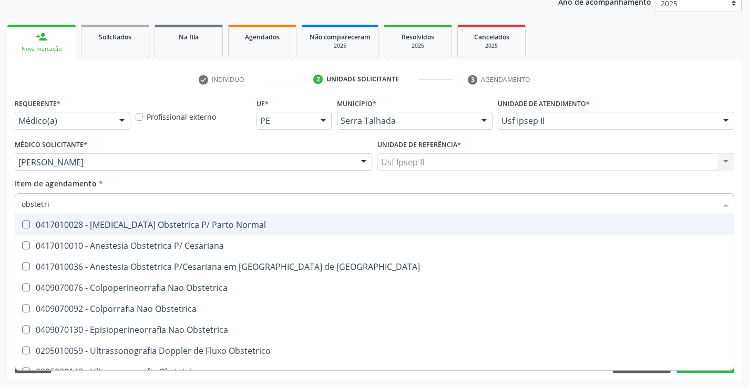
type input "obstetric"
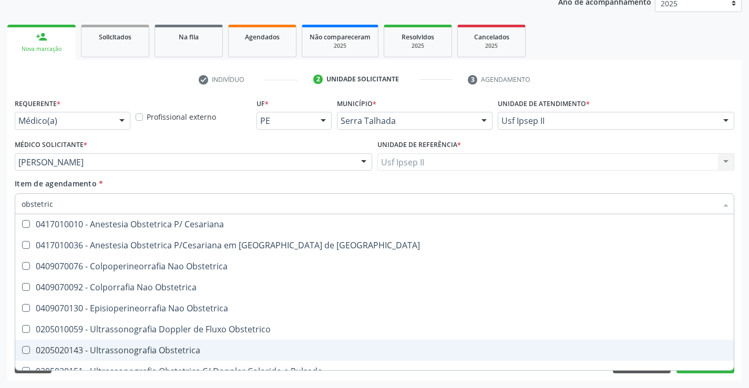
scroll to position [33, 0]
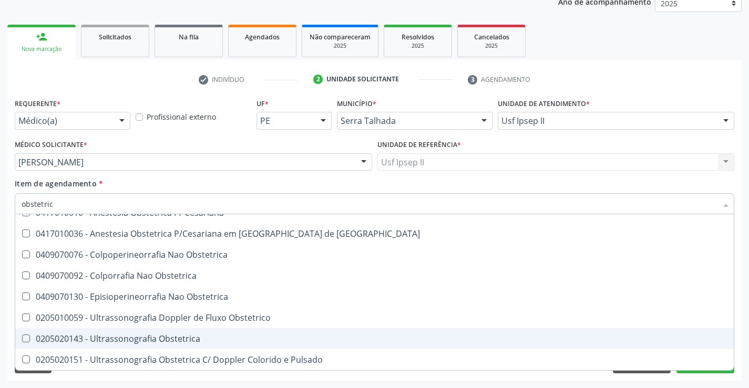
click at [112, 342] on div "0205020143 - Ultrassonografia Obstetrica" at bounding box center [375, 339] width 706 height 8
checkbox Obstetrica "true"
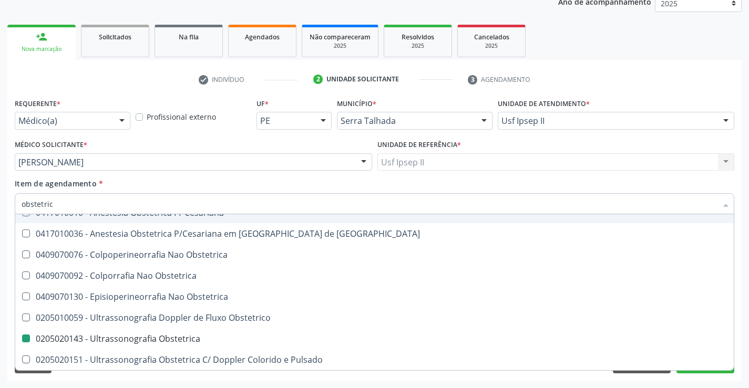
click at [158, 179] on div "Item de agendamento * obstetric Desfazer seleção 0417010028 - [MEDICAL_DATA] Ob…" at bounding box center [374, 194] width 719 height 33
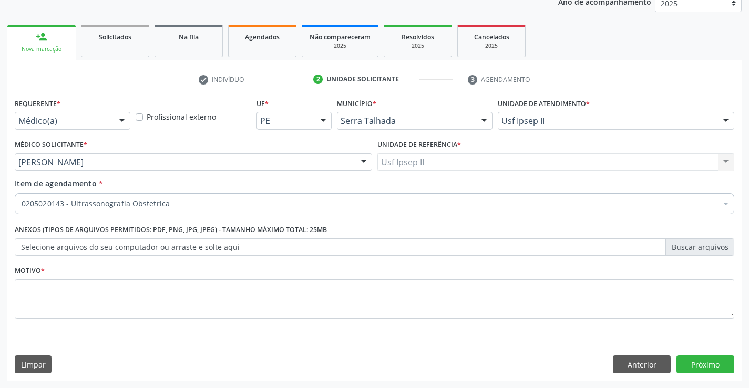
scroll to position [0, 0]
click at [100, 304] on textarea at bounding box center [374, 299] width 719 height 40
type textarea "gest"
click at [715, 368] on button "Próximo" at bounding box center [705, 365] width 58 height 18
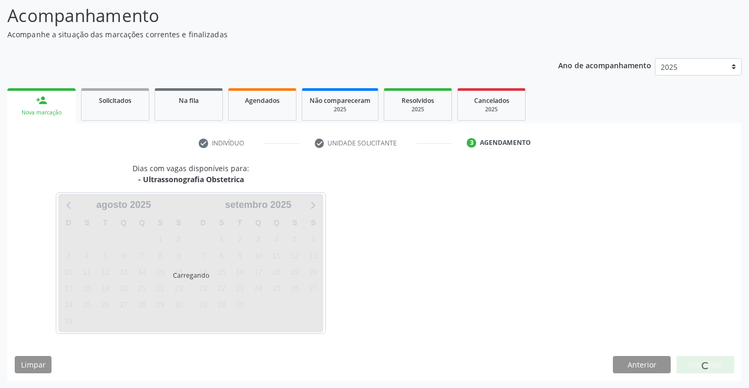
scroll to position [69, 0]
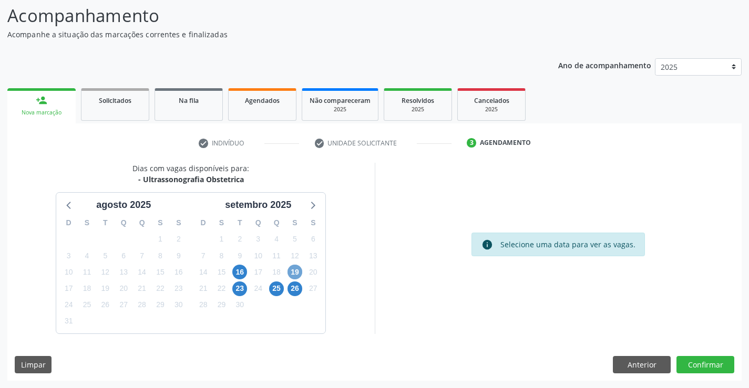
click at [296, 273] on span "19" at bounding box center [294, 272] width 15 height 15
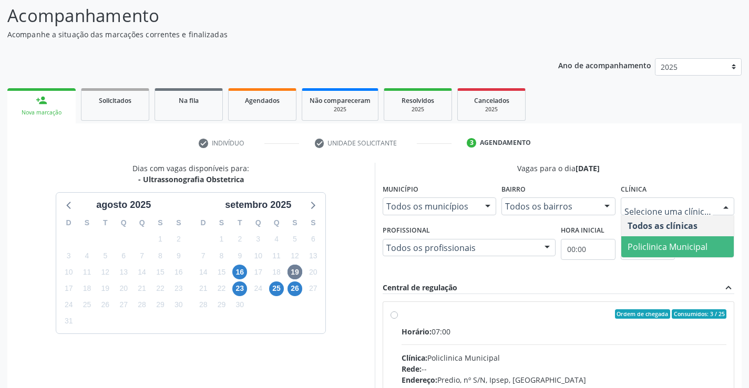
click at [656, 242] on span "Policlinica Municipal" at bounding box center [667, 247] width 80 height 12
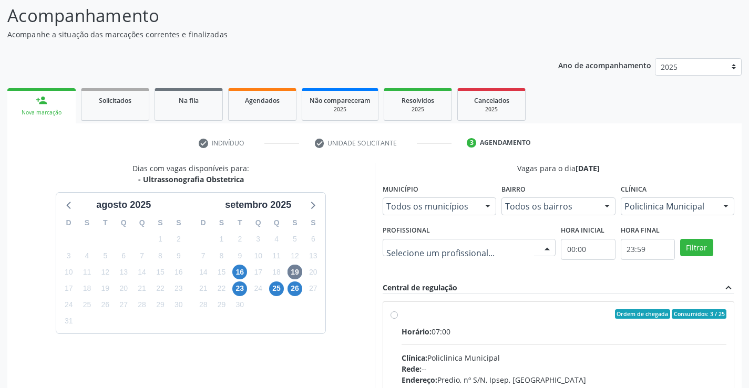
click at [411, 242] on div at bounding box center [468, 248] width 173 height 18
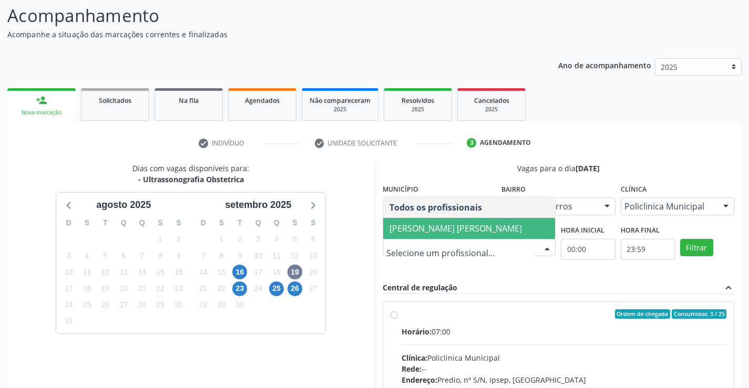
click at [414, 232] on span "[PERSON_NAME] [PERSON_NAME]" at bounding box center [455, 229] width 132 height 12
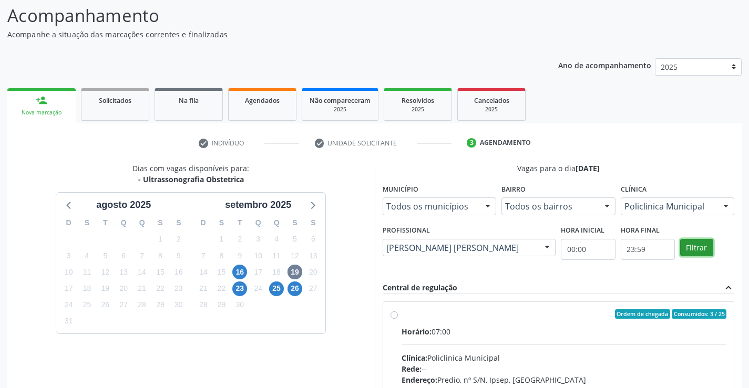
click at [701, 253] on button "Filtrar" at bounding box center [696, 248] width 33 height 18
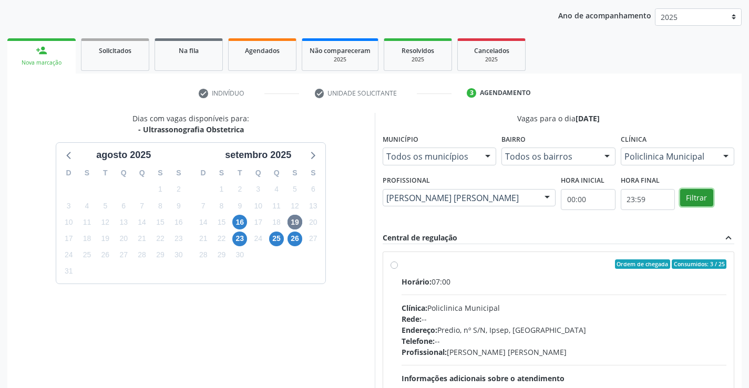
scroll to position [221, 0]
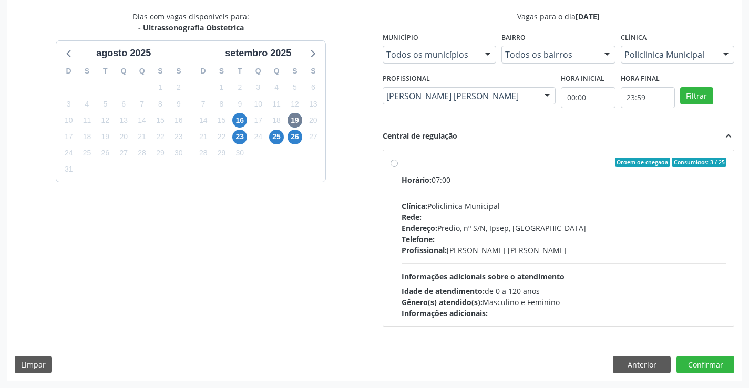
click at [462, 240] on div "Telefone: --" at bounding box center [563, 239] width 325 height 11
click at [398, 167] on input "Ordem de chegada Consumidos: 3 / 25 Horário: 07:00 Clínica: Policlinica Municip…" at bounding box center [393, 162] width 7 height 9
radio input "true"
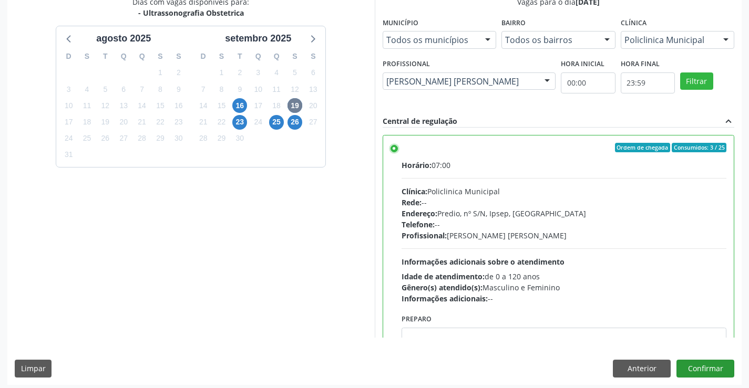
scroll to position [240, 0]
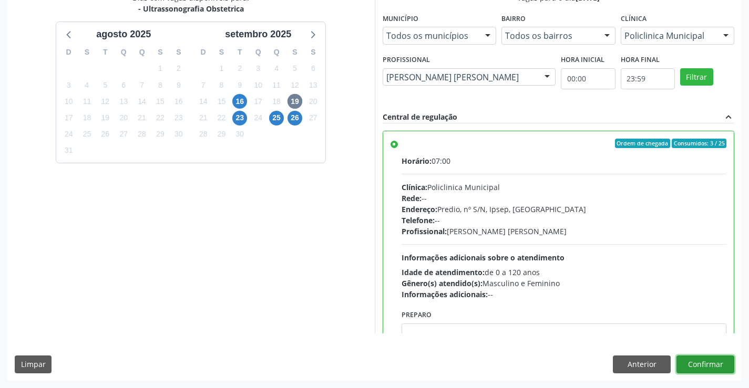
click at [697, 362] on button "Confirmar" at bounding box center [705, 365] width 58 height 18
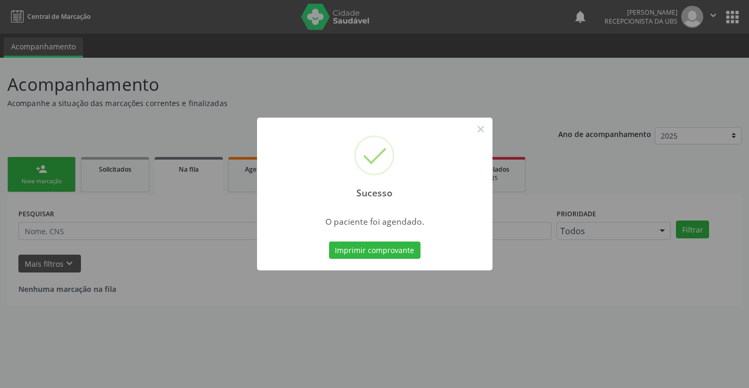
scroll to position [0, 0]
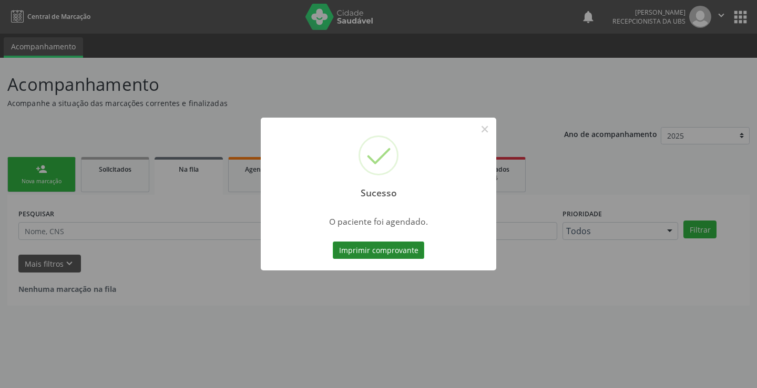
click at [399, 249] on button "Imprimir comprovante" at bounding box center [378, 251] width 91 height 18
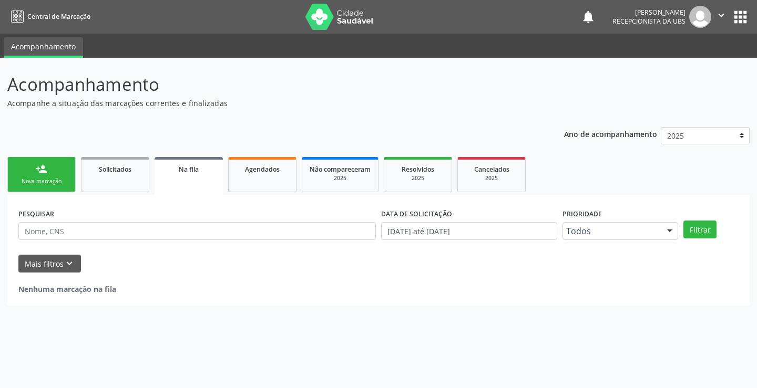
click at [45, 189] on link "person_add Nova marcação" at bounding box center [41, 174] width 68 height 35
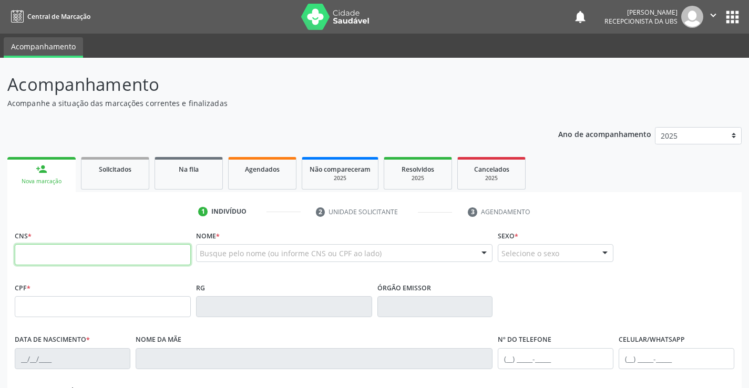
click at [63, 252] on input "text" at bounding box center [103, 254] width 176 height 21
type input "706 4076 1543 8489"
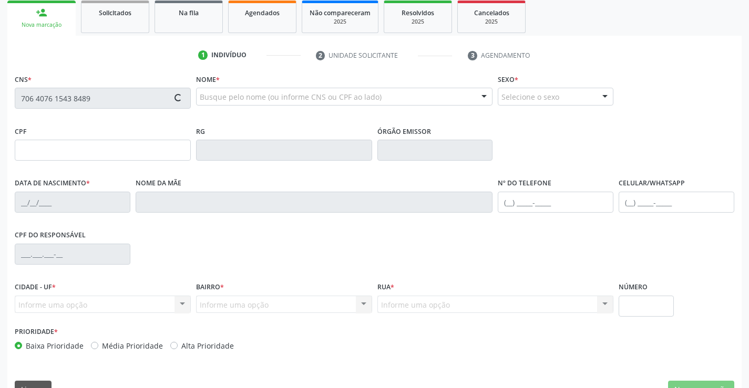
scroll to position [158, 0]
type input "[DATE]"
type input "[PERSON_NAME]"
type input "[PHONE_NUMBER]"
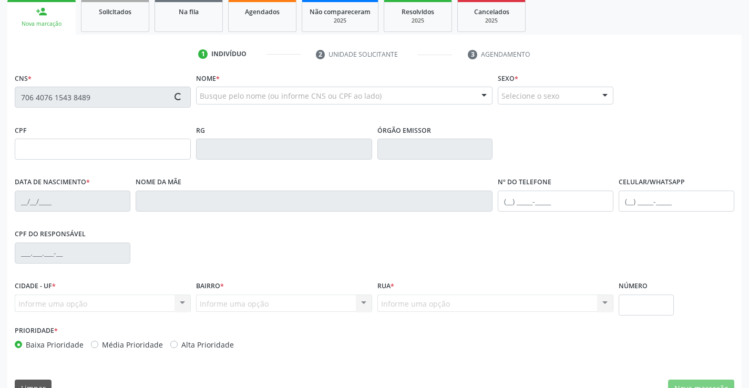
type input "sn"
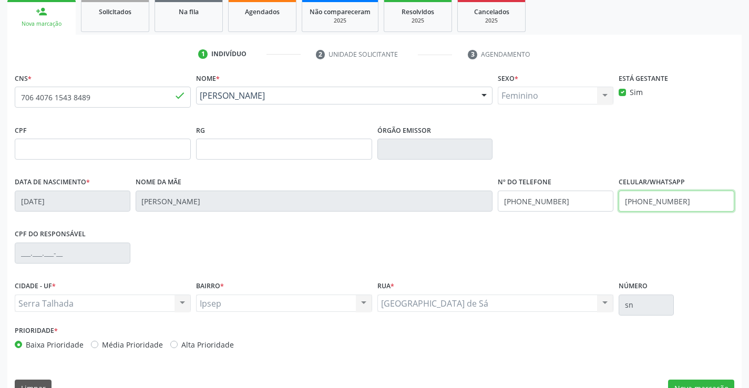
click at [654, 203] on input "[PHONE_NUMBER]" at bounding box center [676, 201] width 116 height 21
click at [602, 268] on div "CPF do responsável" at bounding box center [374, 252] width 724 height 52
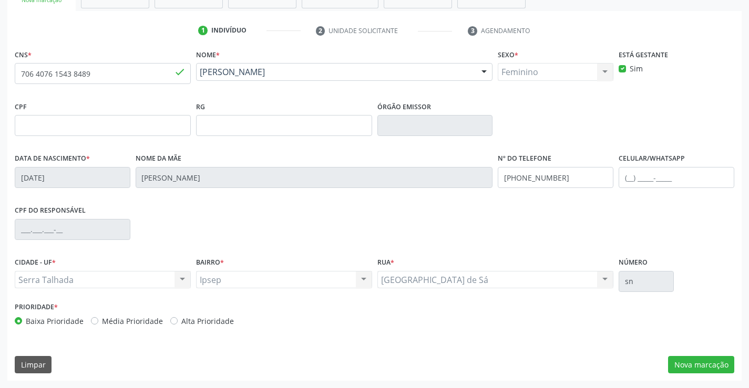
click at [685, 351] on div "CNS * 706 4076 1543 8489 done [GEOGRAPHIC_DATA] * [PERSON_NAME] [PERSON_NAME] C…" at bounding box center [374, 214] width 734 height 334
click at [686, 367] on button "Nova marcação" at bounding box center [701, 365] width 66 height 18
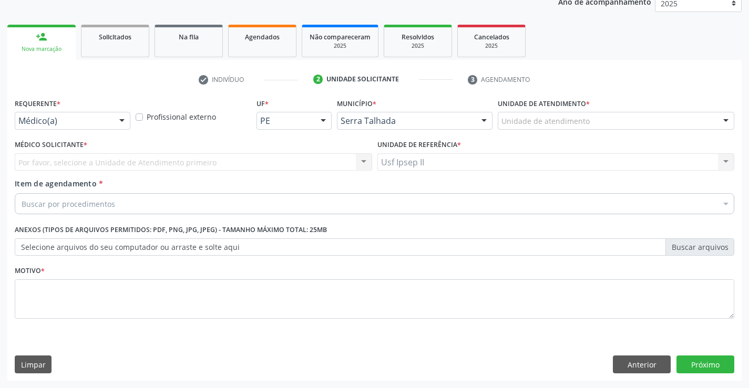
click at [598, 122] on div "Unidade de atendimento" at bounding box center [616, 121] width 236 height 18
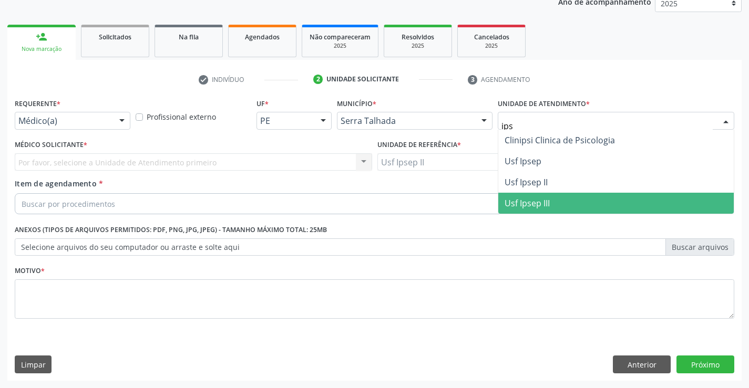
type input "ipse"
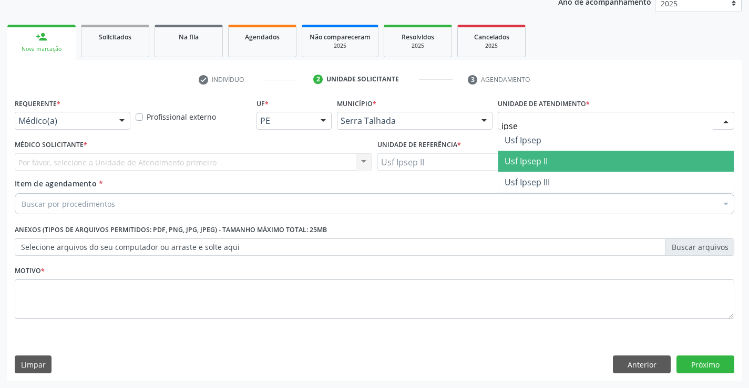
click at [540, 160] on span "Usf Ipsep II" at bounding box center [525, 162] width 43 height 12
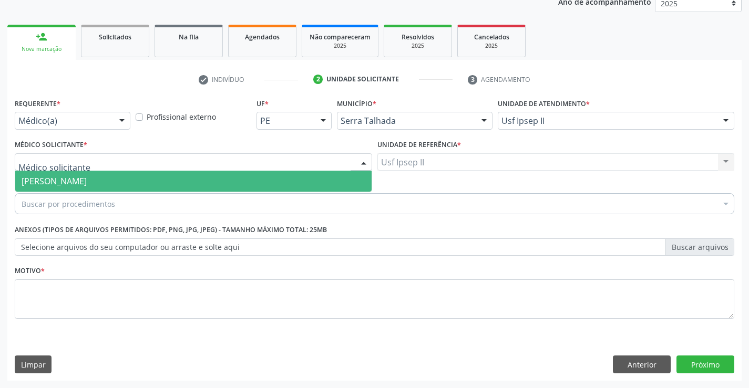
click at [188, 168] on div at bounding box center [193, 162] width 357 height 18
click at [87, 179] on span "[PERSON_NAME]" at bounding box center [54, 181] width 65 height 12
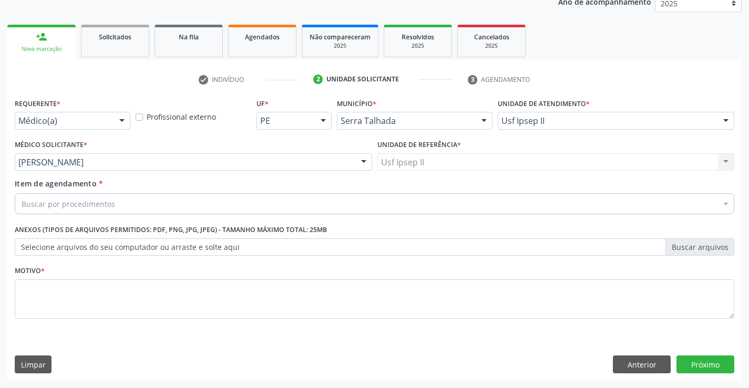
click at [170, 202] on div "Buscar por procedimentos" at bounding box center [374, 203] width 719 height 21
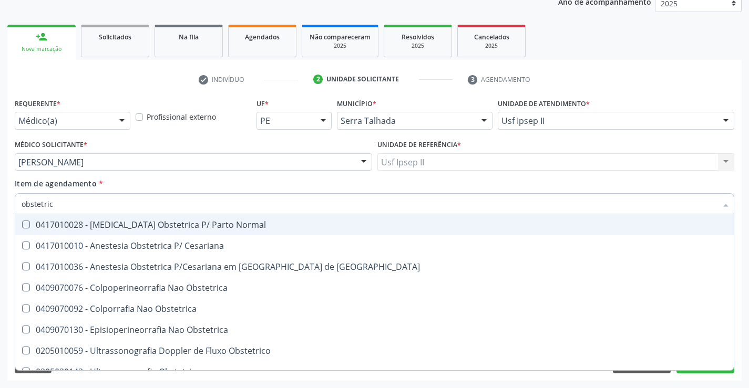
type input "obstetrica"
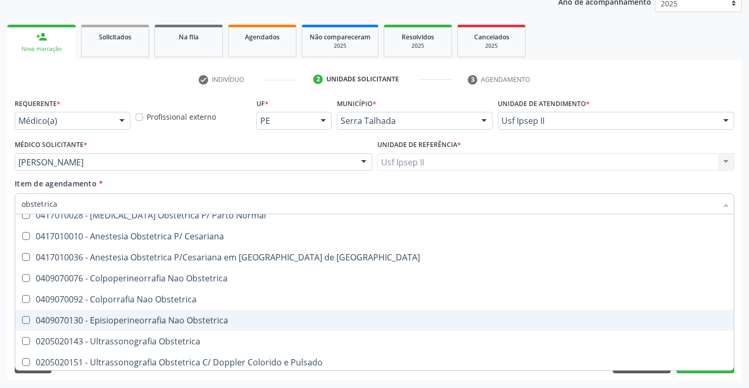
scroll to position [12, 0]
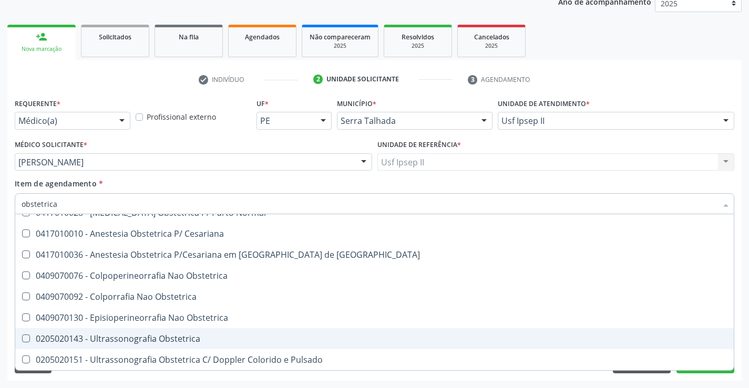
click at [135, 337] on div "0205020143 - Ultrassonografia Obstetrica" at bounding box center [375, 339] width 706 height 8
checkbox Obstetrica "true"
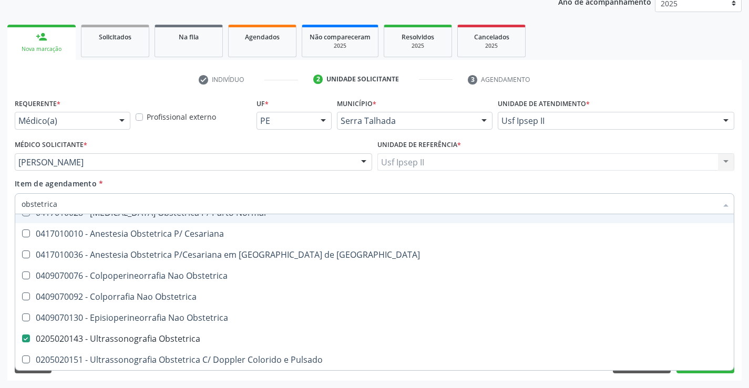
click at [139, 184] on div "Item de agendamento * obstetrica Desfazer seleção 0417010028 - [MEDICAL_DATA] O…" at bounding box center [374, 194] width 719 height 33
checkbox Cesariana "true"
checkbox Obstetrica "false"
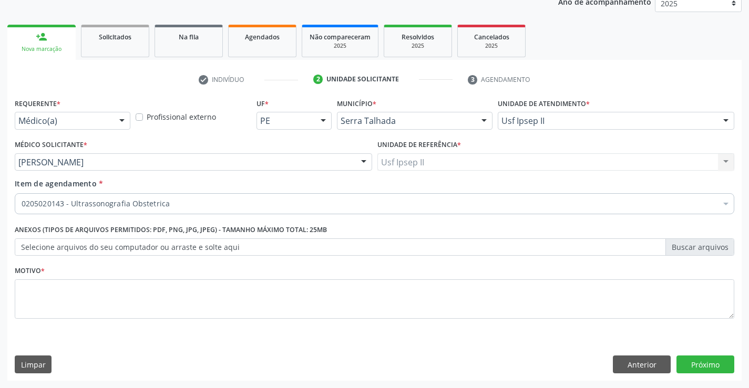
scroll to position [0, 0]
click at [85, 287] on textarea at bounding box center [374, 299] width 719 height 40
type textarea "gest"
click at [688, 366] on button "Próximo" at bounding box center [705, 365] width 58 height 18
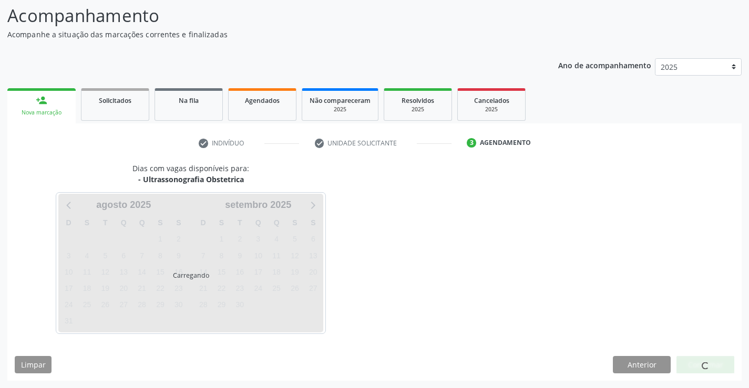
scroll to position [69, 0]
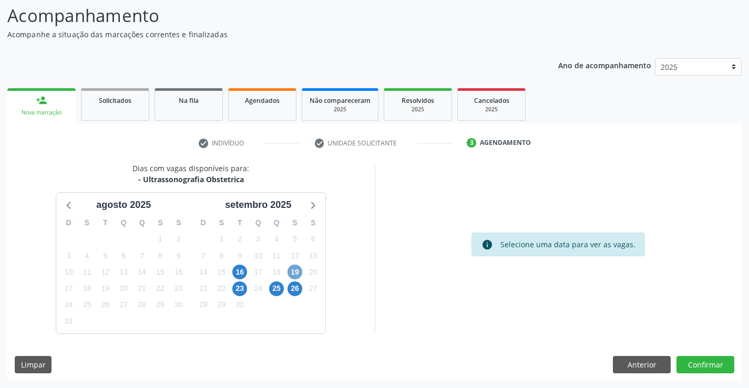
click at [293, 274] on span "19" at bounding box center [294, 272] width 15 height 15
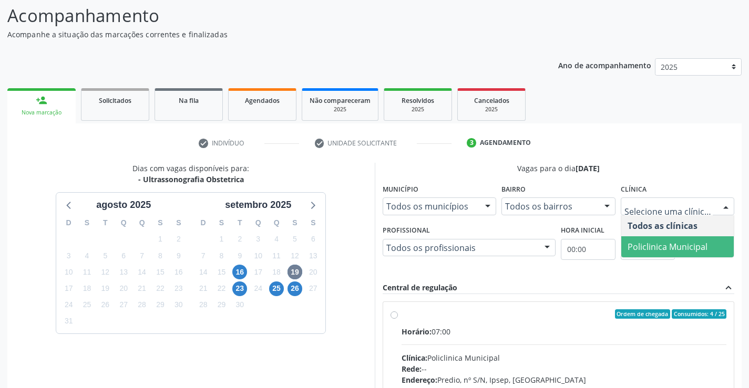
click at [645, 250] on span "Policlinica Municipal" at bounding box center [667, 247] width 80 height 12
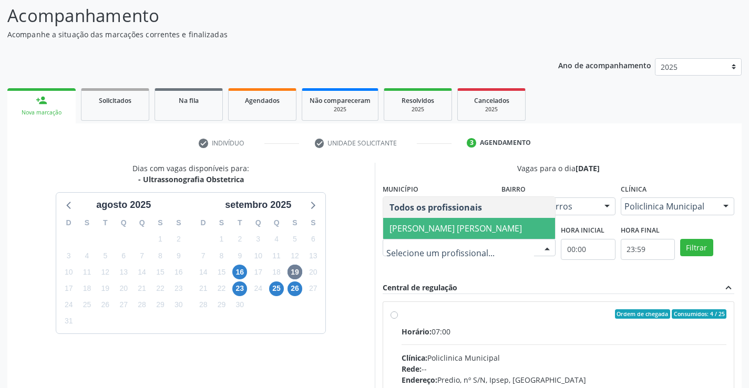
click at [409, 227] on span "[PERSON_NAME] [PERSON_NAME]" at bounding box center [455, 229] width 132 height 12
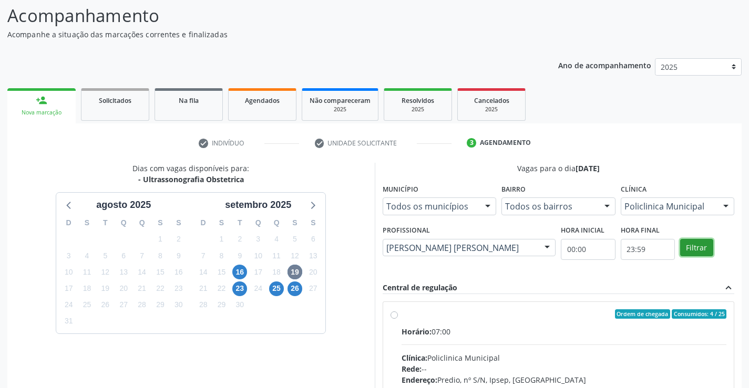
click at [696, 249] on button "Filtrar" at bounding box center [696, 248] width 33 height 18
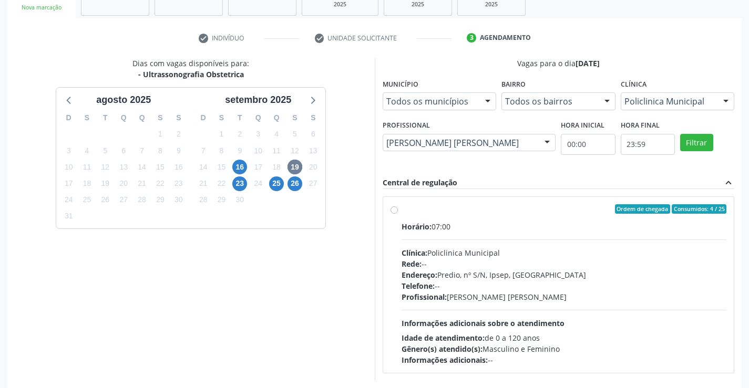
click at [460, 251] on div "Clínica: Policlinica Municipal" at bounding box center [563, 252] width 325 height 11
click at [398, 214] on input "Ordem de chegada Consumidos: 4 / 25 Horário: 07:00 Clínica: Policlinica Municip…" at bounding box center [393, 208] width 7 height 9
radio input "true"
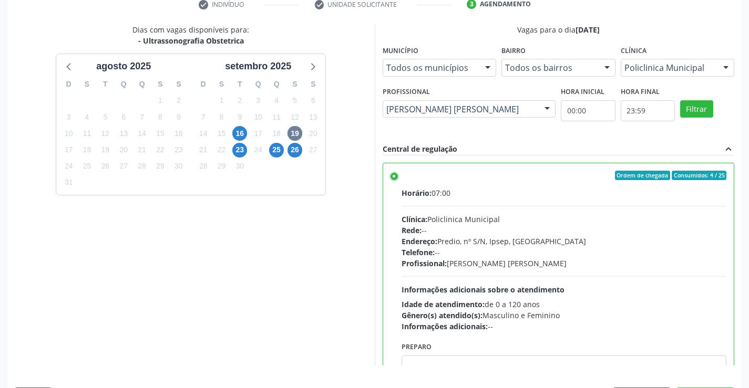
scroll to position [240, 0]
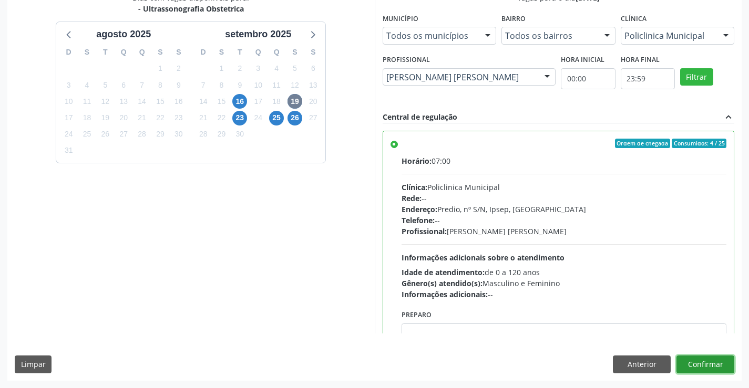
click at [696, 359] on button "Confirmar" at bounding box center [705, 365] width 58 height 18
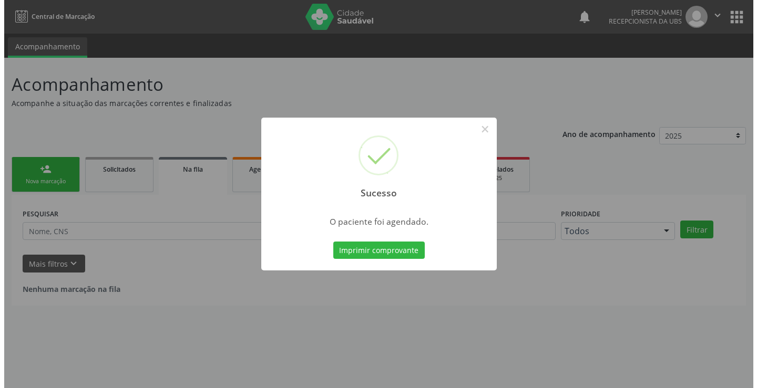
scroll to position [0, 0]
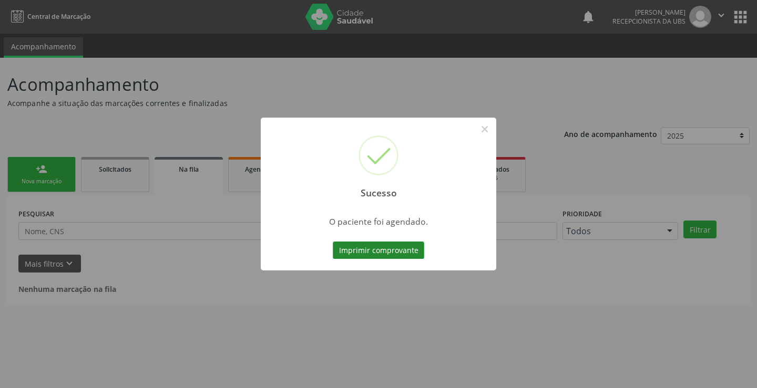
click at [405, 253] on button "Imprimir comprovante" at bounding box center [378, 251] width 91 height 18
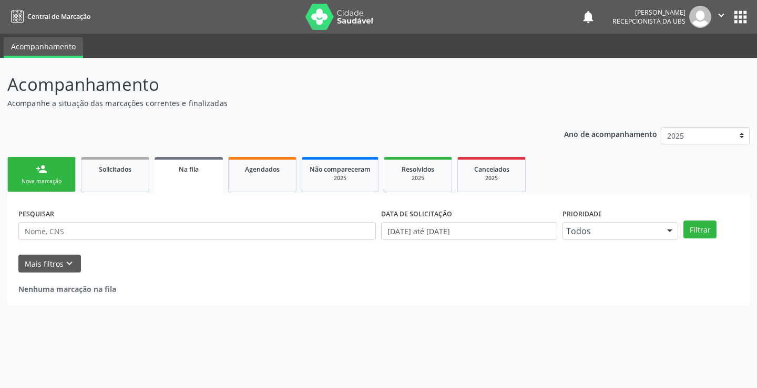
click at [31, 182] on div "Nova marcação" at bounding box center [41, 182] width 53 height 8
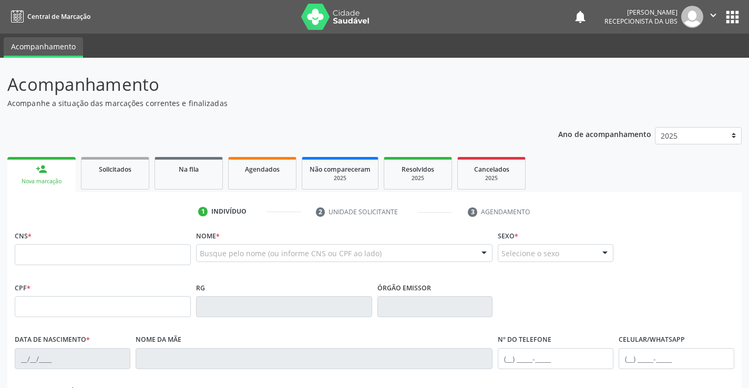
scroll to position [105, 0]
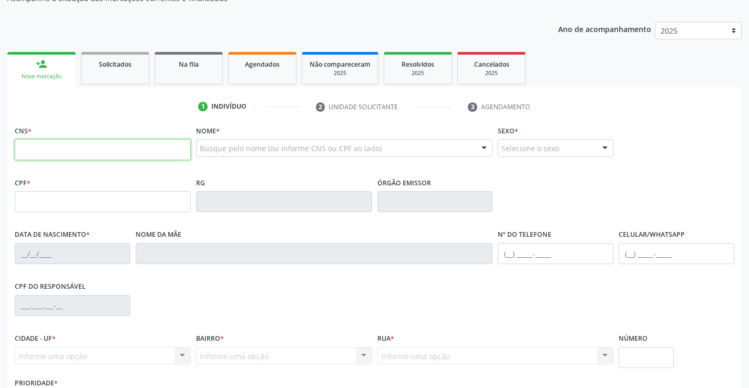
click at [101, 159] on input "text" at bounding box center [103, 149] width 176 height 21
paste input "703 2086 3194 0396"
type input "703 2086 3194 0396"
type input "115.562.314-23"
type input "27/09/1994"
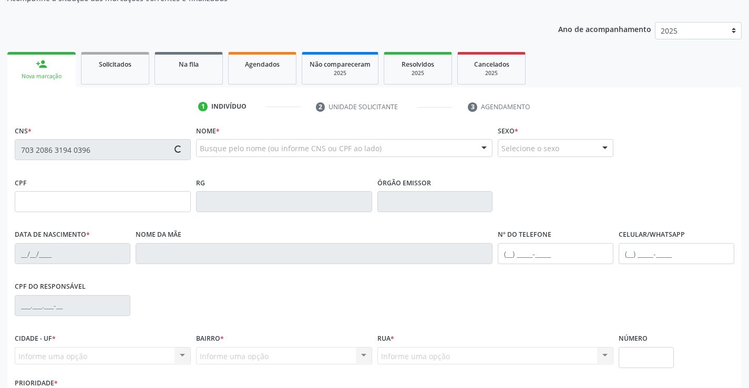
type input "Maria Leonice Ferraz Nogueira"
type input "(87) 98112-5666"
type input "201"
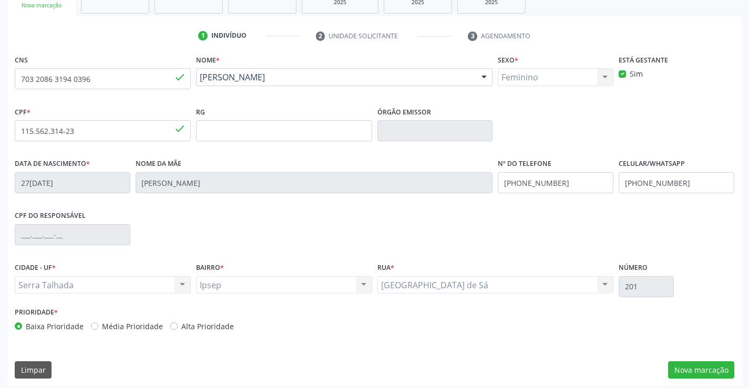
scroll to position [181, 0]
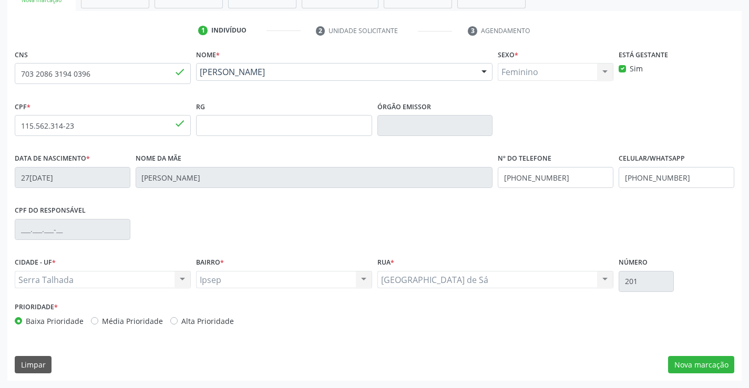
click at [214, 242] on div "CPF do responsável" at bounding box center [374, 229] width 724 height 52
click at [717, 364] on button "Nova marcação" at bounding box center [701, 365] width 66 height 18
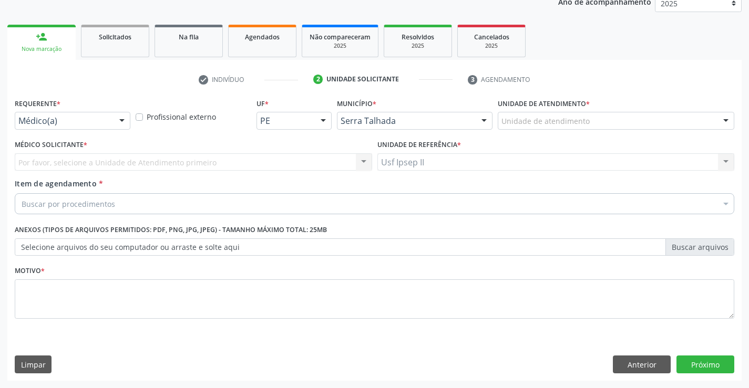
scroll to position [132, 0]
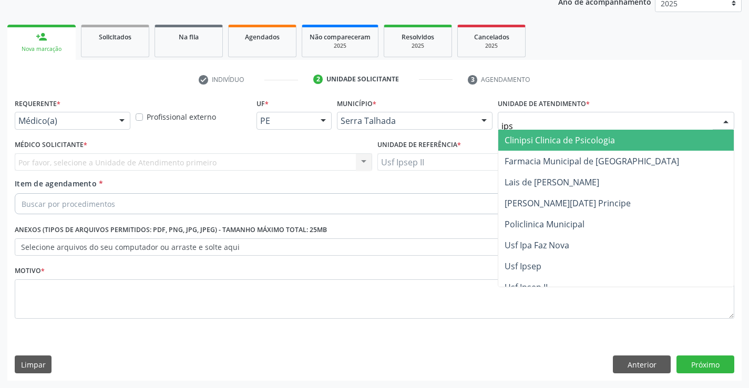
type input "ipse"
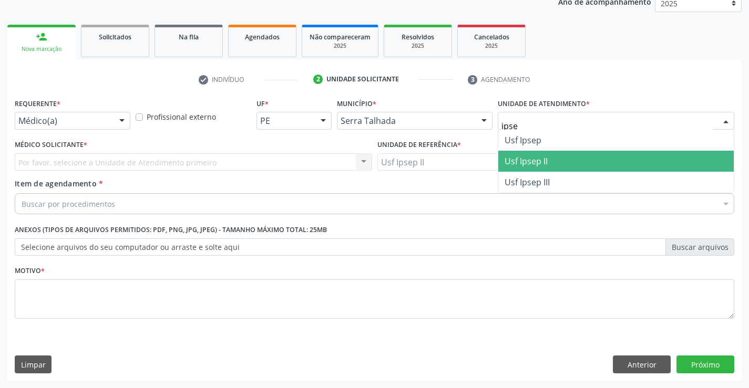
click at [515, 157] on span "Usf Ipsep II" at bounding box center [525, 162] width 43 height 12
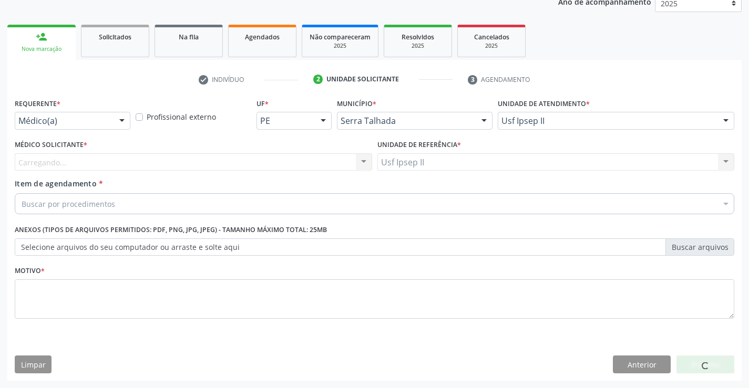
click at [149, 161] on div "Carregando..." at bounding box center [193, 162] width 357 height 18
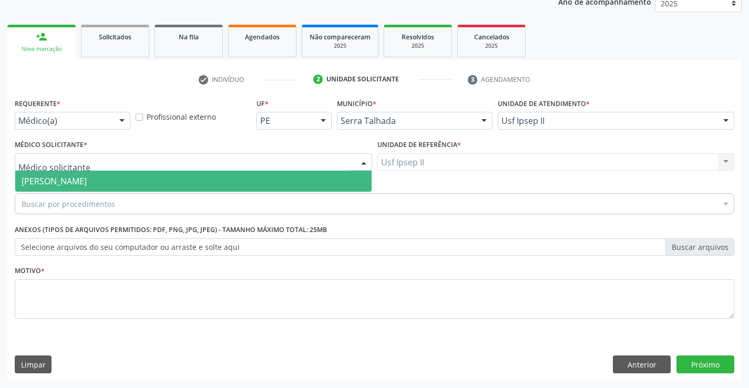
click at [143, 175] on span "[PERSON_NAME]" at bounding box center [193, 181] width 356 height 21
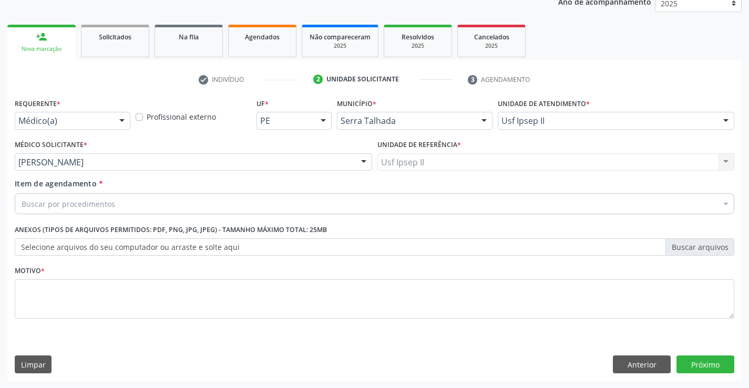
click at [135, 202] on div "Buscar por procedimentos" at bounding box center [374, 203] width 719 height 21
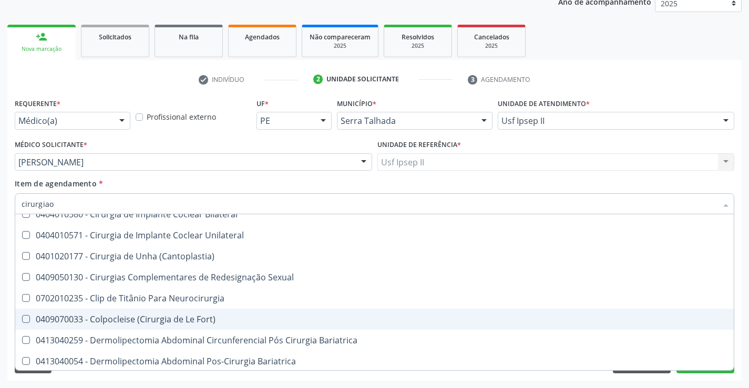
scroll to position [0, 0]
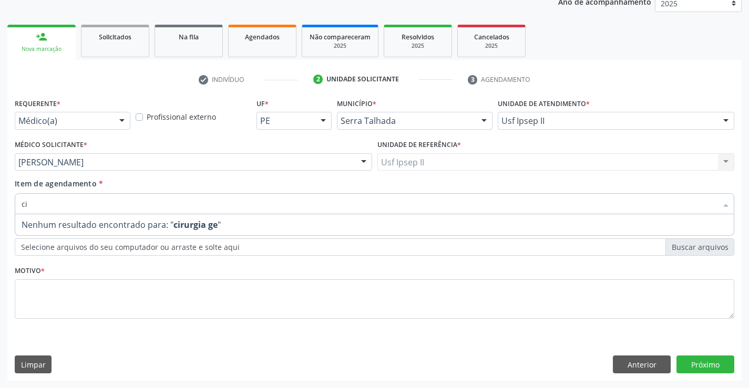
type input "c"
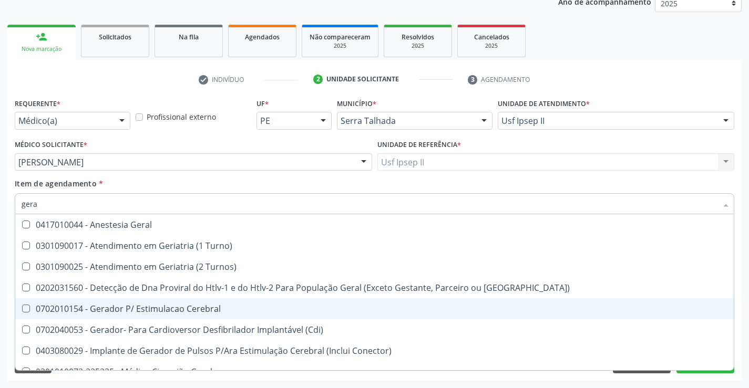
type input "geral"
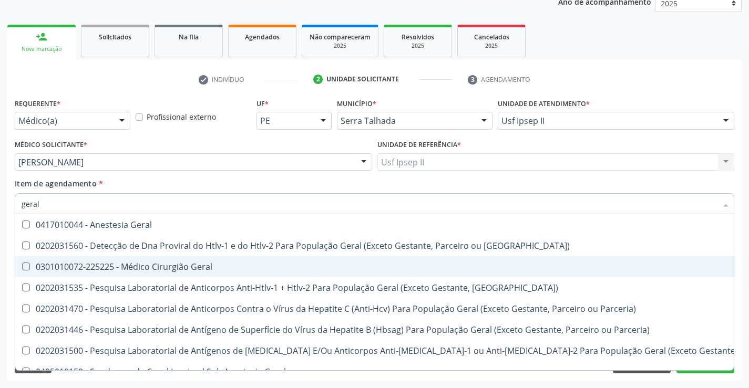
click at [162, 267] on div "0301010072-225225 - Médico Cirurgião Geral" at bounding box center [424, 267] width 804 height 8
click at [54, 271] on div "0301010072-225225 - Médico Cirurgião Geral" at bounding box center [424, 267] width 804 height 8
checkbox Geral "false"
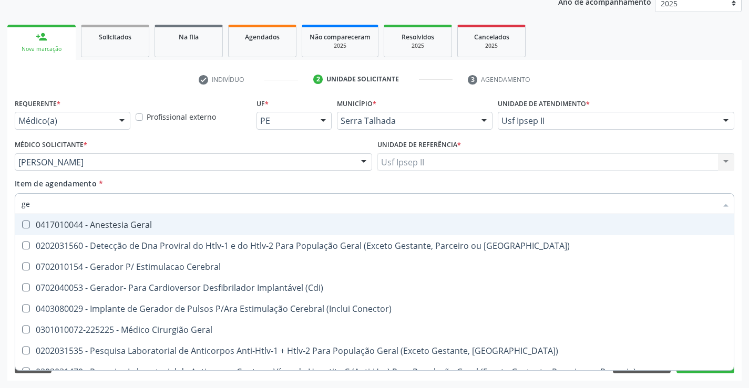
type input "g"
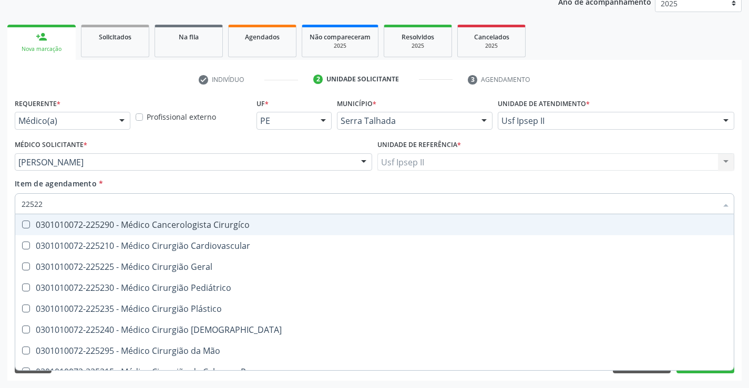
type input "225225"
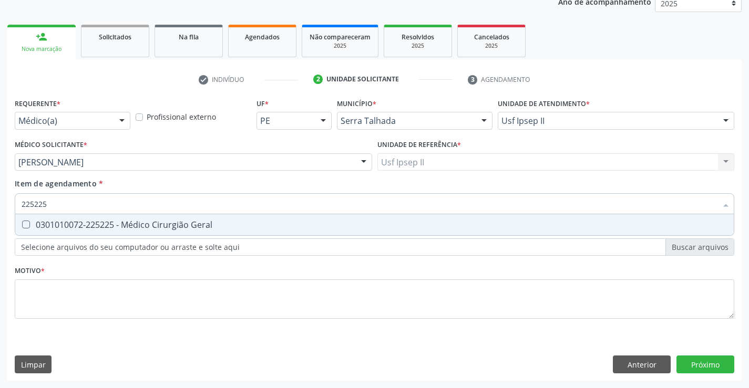
click at [109, 226] on div "0301010072-225225 - Médico Cirurgião Geral" at bounding box center [375, 225] width 706 height 8
checkbox Geral "true"
click at [84, 291] on div "Requerente * Médico(a) Médico(a) Enfermeiro(a) Paciente Nenhum resultado encont…" at bounding box center [374, 215] width 719 height 238
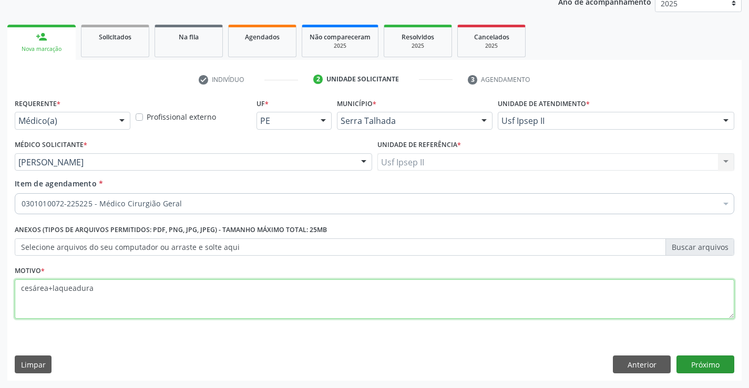
type textarea "cesárea+laqueadura"
click at [685, 362] on button "Próximo" at bounding box center [705, 365] width 58 height 18
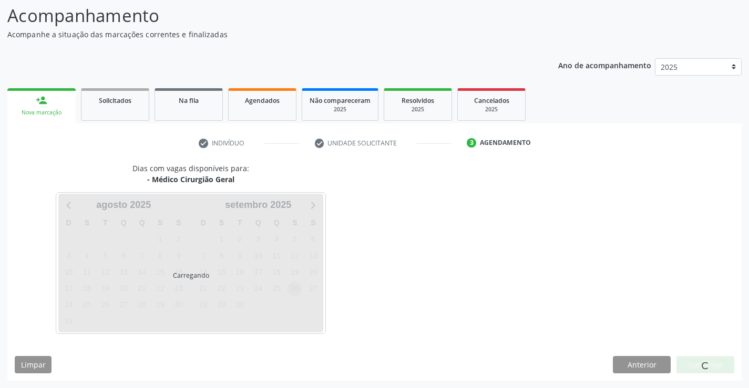
scroll to position [69, 0]
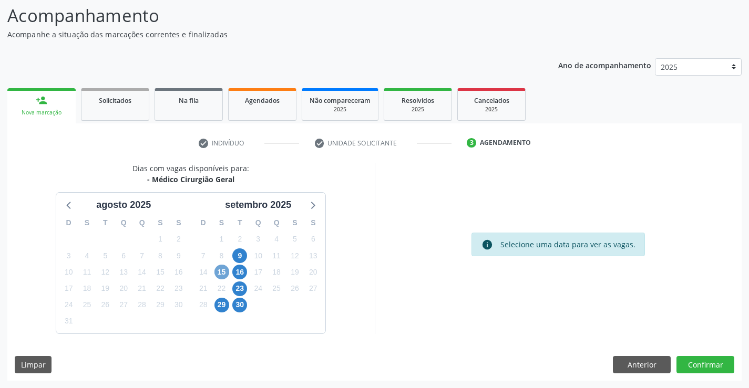
click at [222, 267] on span "15" at bounding box center [221, 272] width 15 height 15
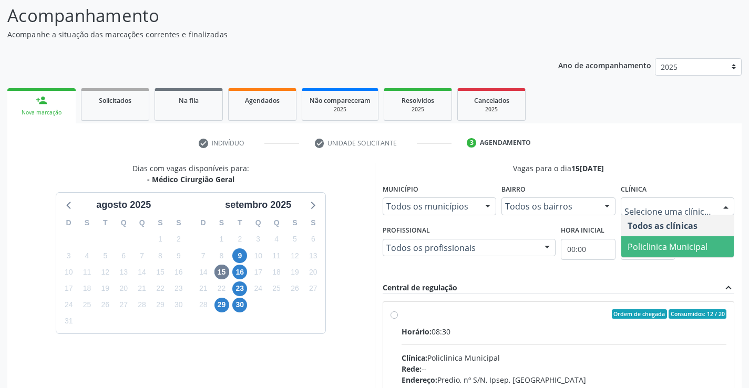
click at [666, 242] on span "Policlinica Municipal" at bounding box center [667, 247] width 80 height 12
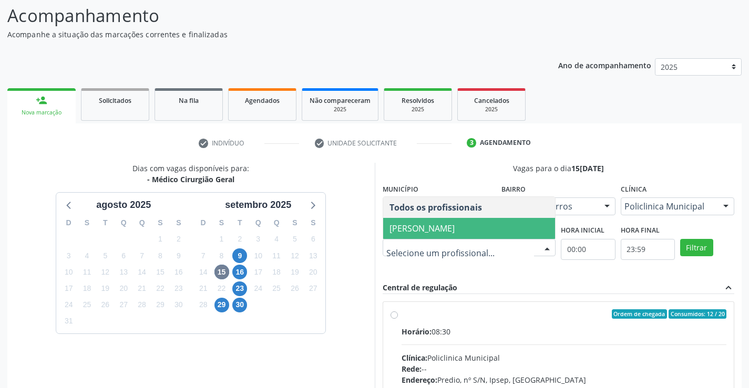
click at [424, 230] on span "Thiago Figueiredo Felix" at bounding box center [421, 229] width 65 height 12
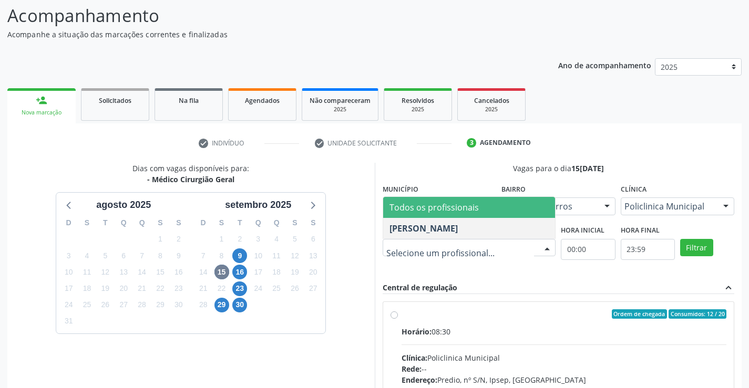
click at [473, 213] on span "Todos os profissionais" at bounding box center [433, 208] width 89 height 12
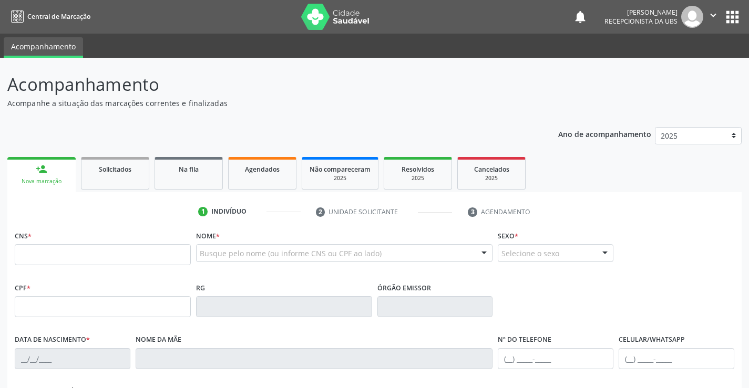
scroll to position [69, 0]
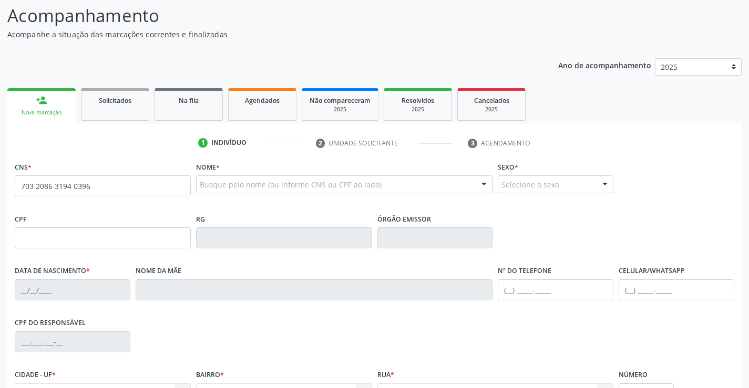
type input "703 2086 3194 0396"
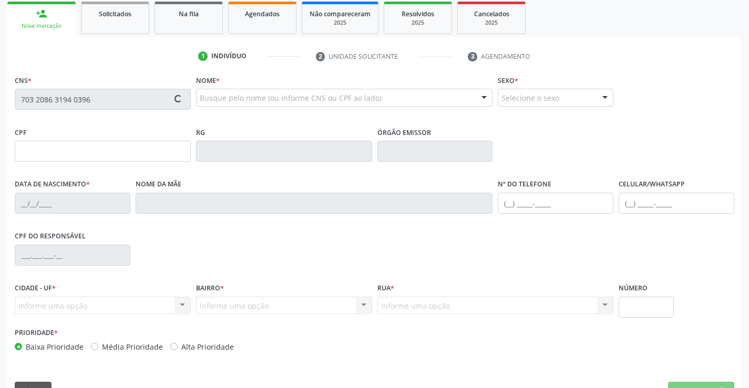
scroll to position [174, 0]
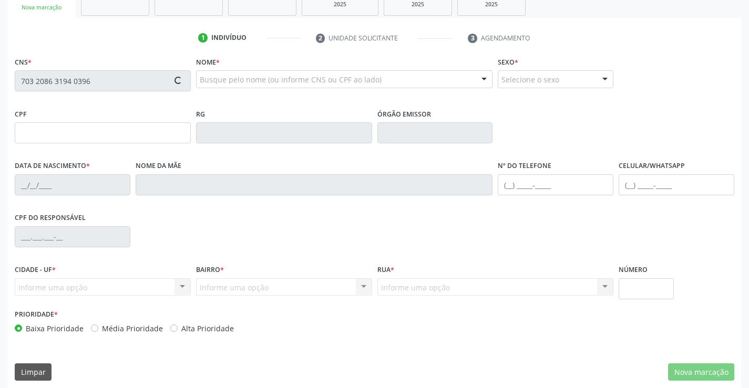
type input "115.562.314-23"
type input "27/09/1994"
type input "Maria Leonice Ferraz Nogueira"
type input "(87) 98112-5666"
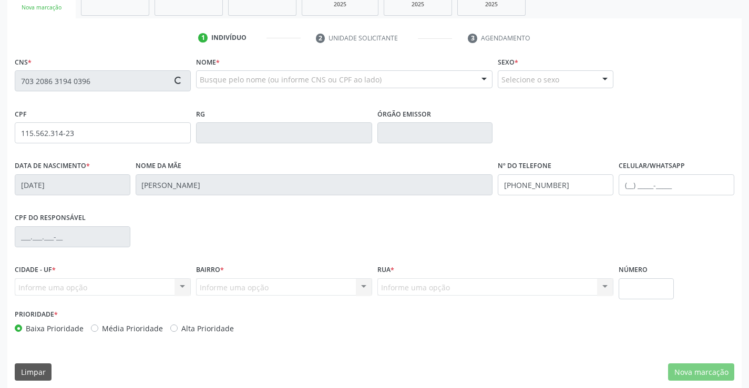
type input "201"
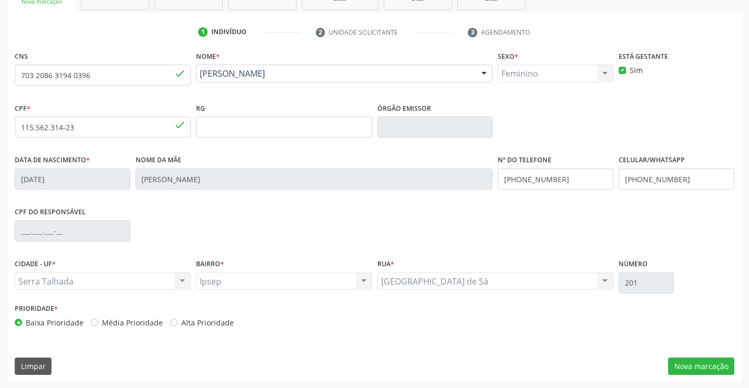
scroll to position [181, 0]
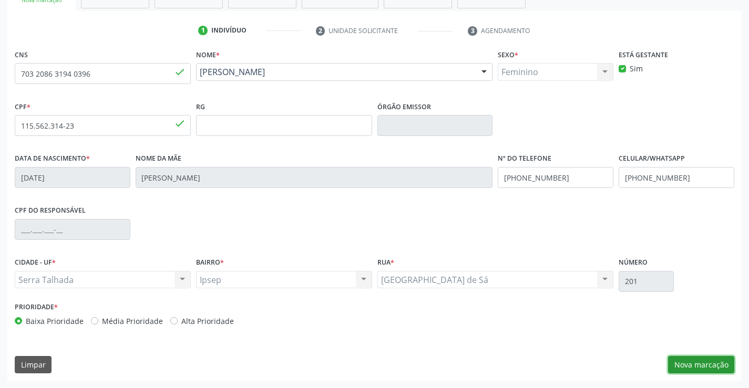
click at [687, 366] on button "Nova marcação" at bounding box center [701, 365] width 66 height 18
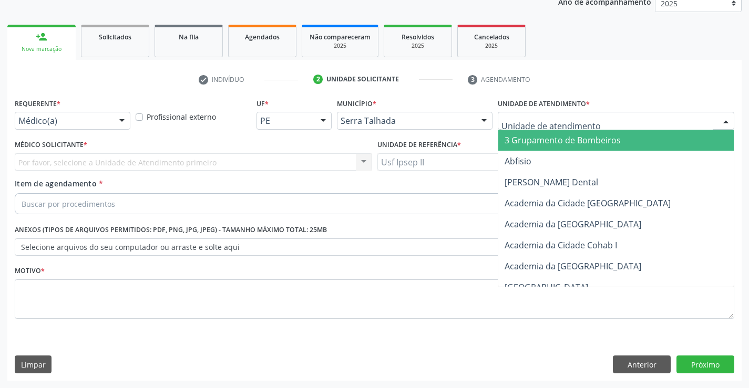
click at [589, 121] on div at bounding box center [616, 121] width 236 height 18
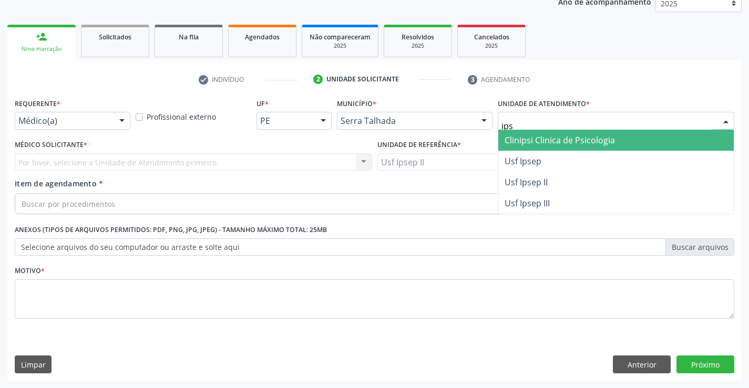
type input "ipse"
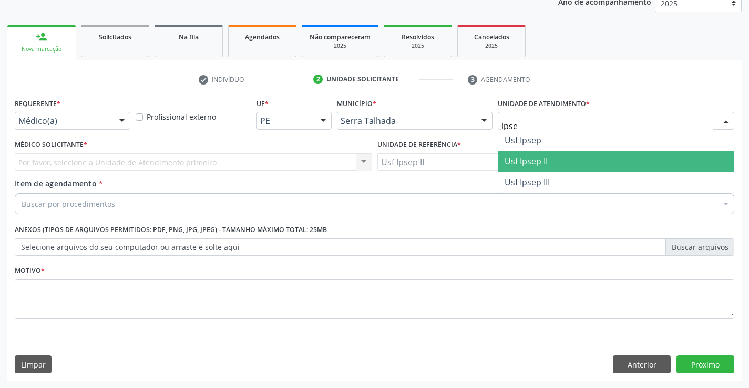
click at [534, 153] on span "Usf Ipsep II" at bounding box center [615, 161] width 235 height 21
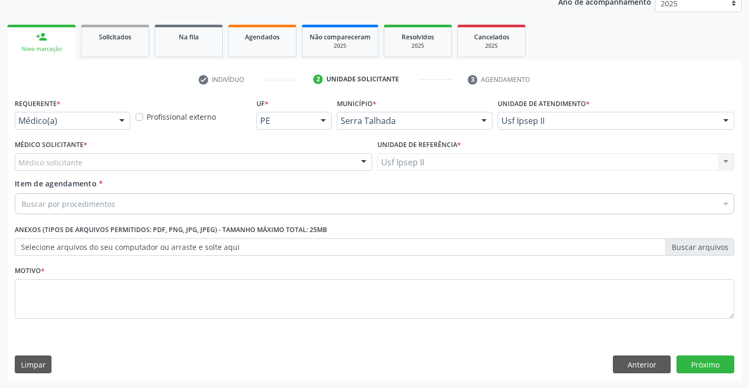
click at [92, 167] on div "Médico solicitante" at bounding box center [193, 162] width 357 height 18
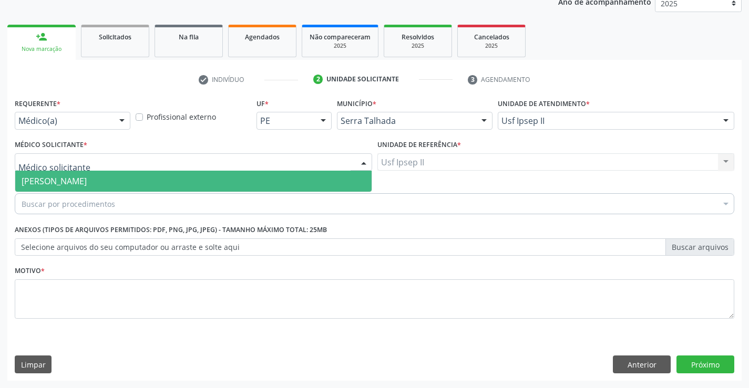
click at [87, 183] on span "[PERSON_NAME]" at bounding box center [54, 181] width 65 height 12
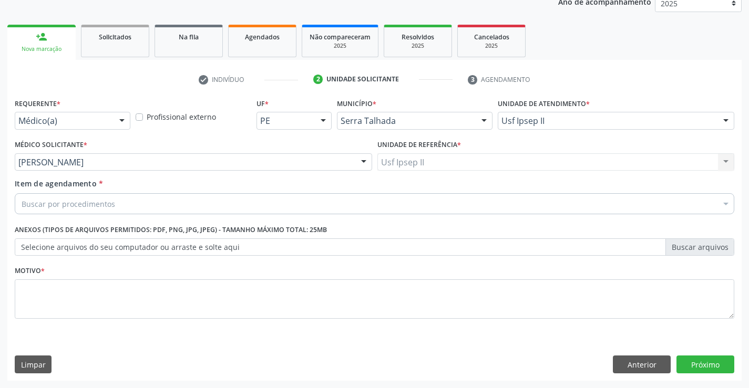
click at [89, 211] on div "Buscar por procedimentos" at bounding box center [374, 203] width 719 height 21
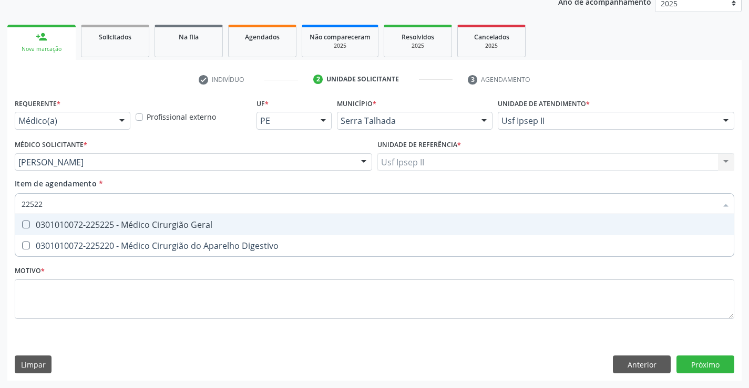
type input "225225"
click at [108, 221] on div "0301010072-225225 - Médico Cirurgião Geral" at bounding box center [375, 225] width 706 height 8
checkbox Geral "true"
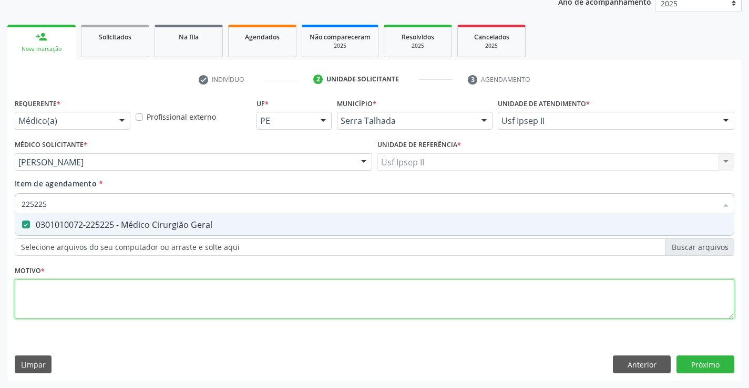
click at [70, 298] on div "Requerente * Médico(a) Médico(a) Enfermeiro(a) Paciente Nenhum resultado encont…" at bounding box center [374, 215] width 719 height 238
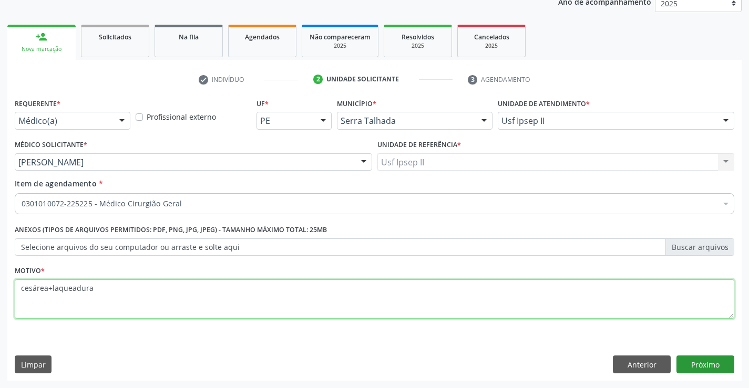
type textarea "cesárea+laqueadura"
click at [708, 364] on button "Próximo" at bounding box center [705, 365] width 58 height 18
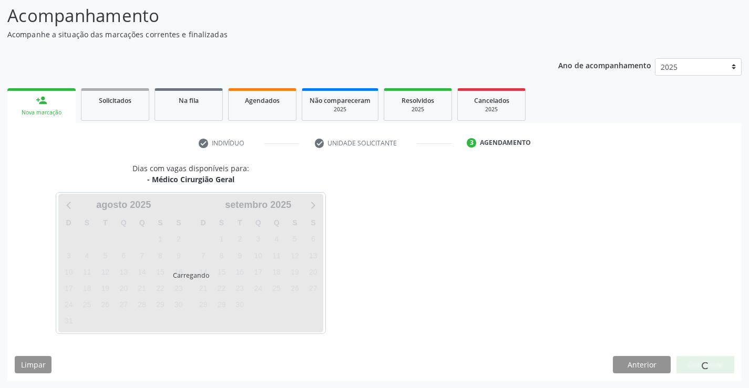
scroll to position [69, 0]
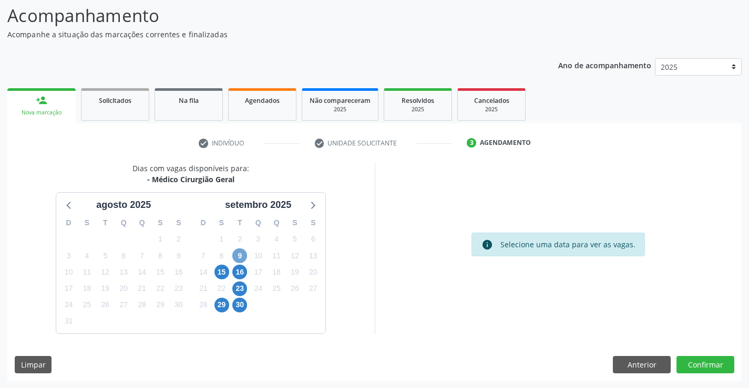
click at [237, 253] on span "9" at bounding box center [239, 255] width 15 height 15
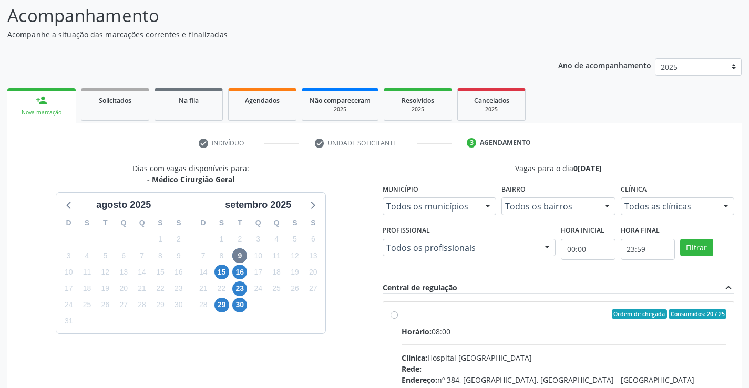
click at [678, 215] on div "Todos as clínicas Todos as clínicas Hospital Sao Francisco Nenhum resultado enc…" at bounding box center [677, 207] width 114 height 18
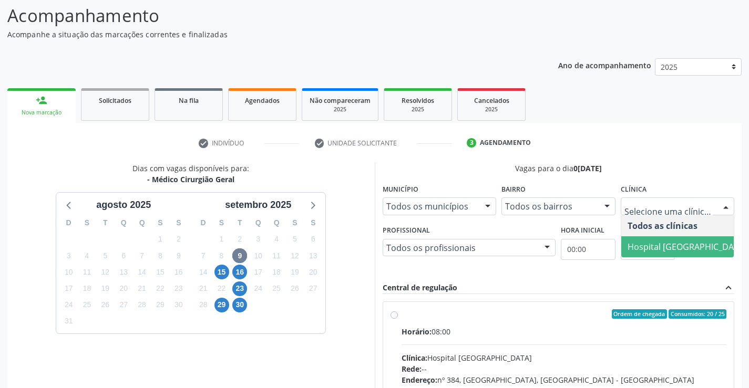
click at [655, 244] on span "Hospital [GEOGRAPHIC_DATA]" at bounding box center [686, 247] width 119 height 12
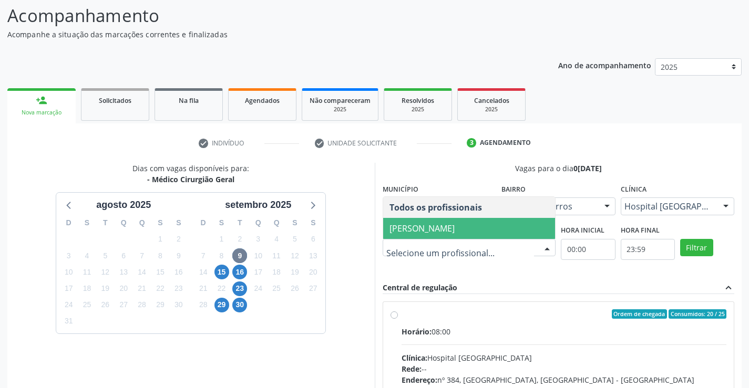
click at [426, 229] on span "Francisco Anselmo Magalhaes" at bounding box center [421, 229] width 65 height 12
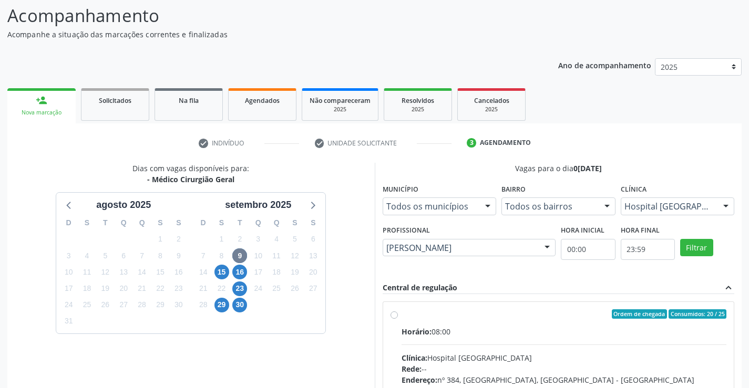
click at [699, 273] on div "Vagas para o dia 09/09/2025 Município Todos os municípios Todos os municípios S…" at bounding box center [558, 324] width 352 height 323
click at [695, 248] on button "Filtrar" at bounding box center [696, 248] width 33 height 18
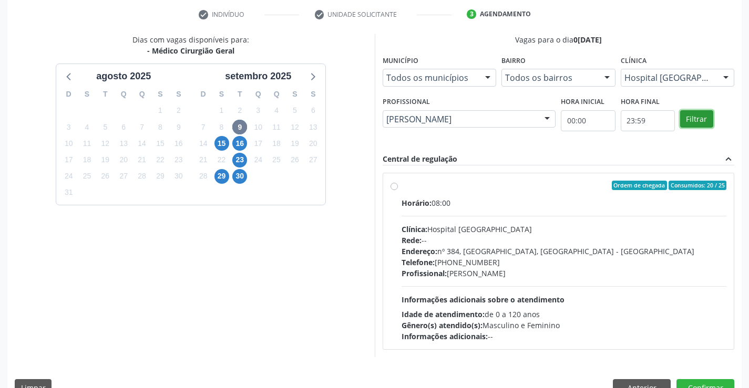
scroll to position [221, 0]
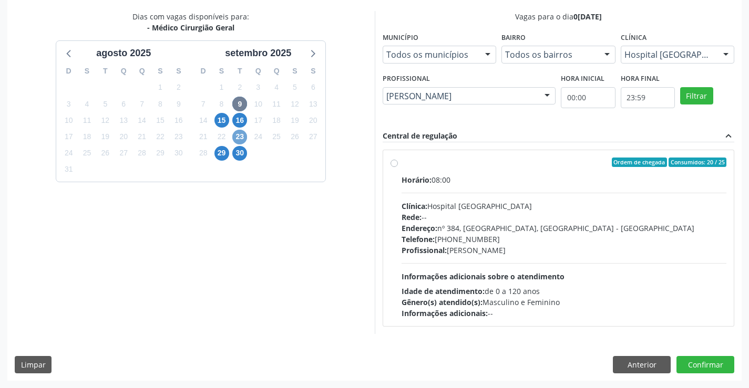
click at [239, 135] on span "23" at bounding box center [239, 137] width 15 height 15
click at [236, 126] on span "16" at bounding box center [239, 120] width 15 height 15
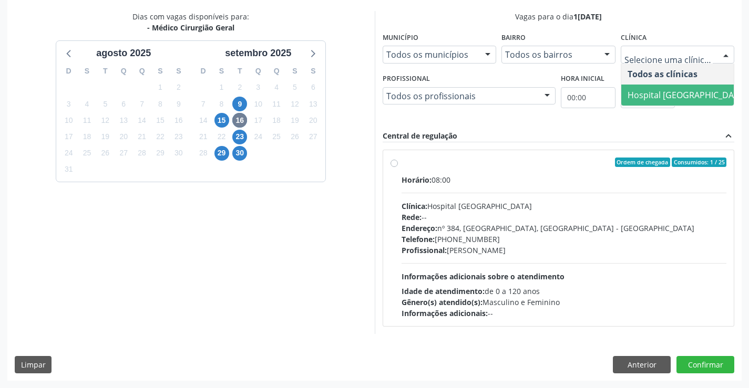
click at [644, 86] on span "Hospital [GEOGRAPHIC_DATA]" at bounding box center [686, 95] width 131 height 21
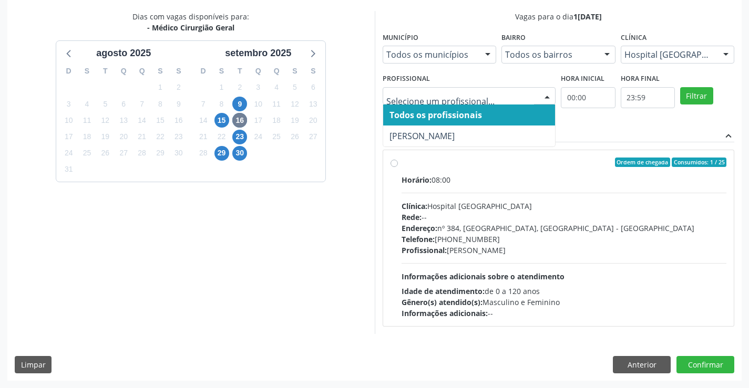
click at [488, 113] on span "Todos os profissionais" at bounding box center [469, 115] width 172 height 21
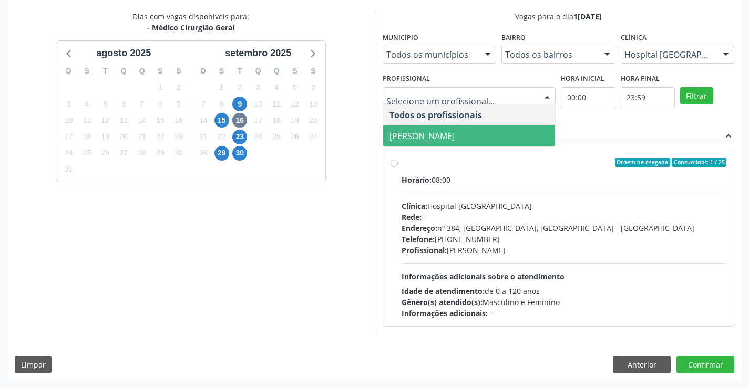
click at [466, 127] on span "Francisco Anselmo Magalhaes" at bounding box center [469, 136] width 172 height 21
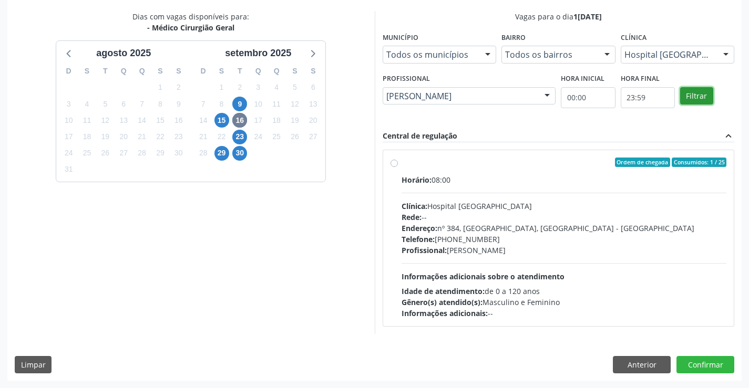
click at [690, 99] on button "Filtrar" at bounding box center [696, 96] width 33 height 18
click at [501, 193] on hr at bounding box center [563, 193] width 325 height 1
click at [398, 167] on input "Ordem de chegada Consumidos: 1 / 25 Horário: 08:00 Clínica: Hospital Sao Franci…" at bounding box center [393, 162] width 7 height 9
radio input "true"
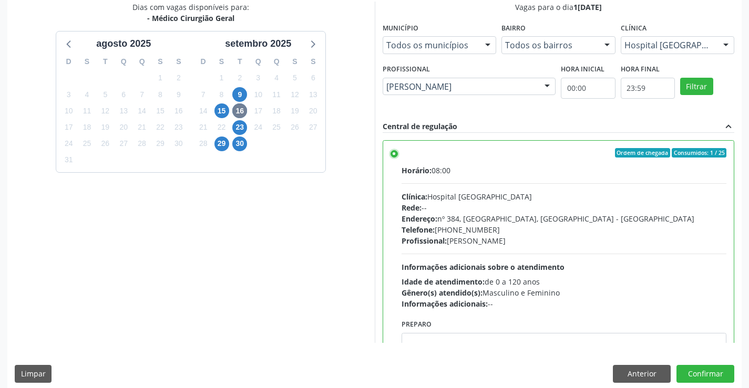
scroll to position [240, 0]
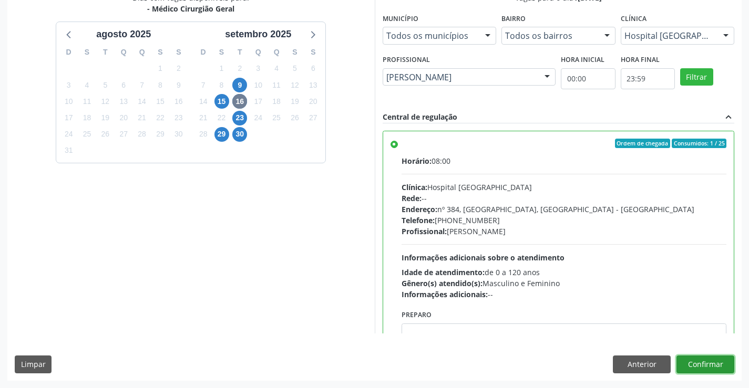
click at [722, 368] on button "Confirmar" at bounding box center [705, 365] width 58 height 18
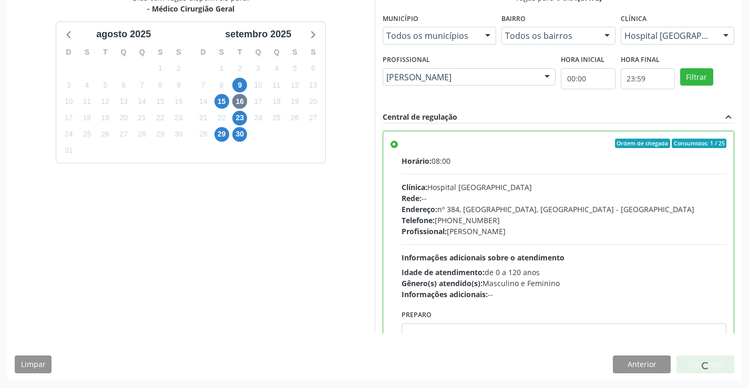
scroll to position [0, 0]
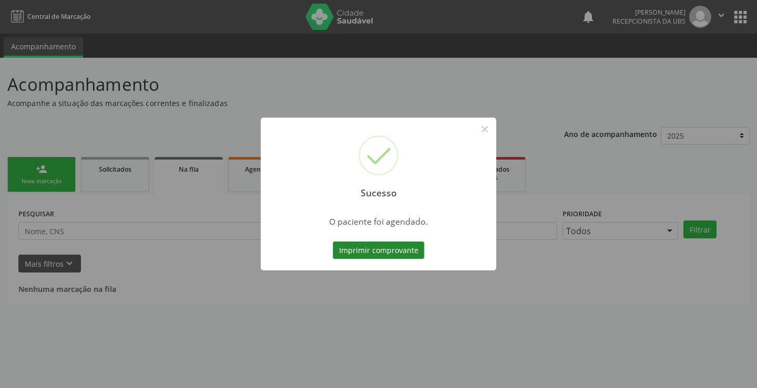
click at [389, 255] on button "Imprimir comprovante" at bounding box center [378, 251] width 91 height 18
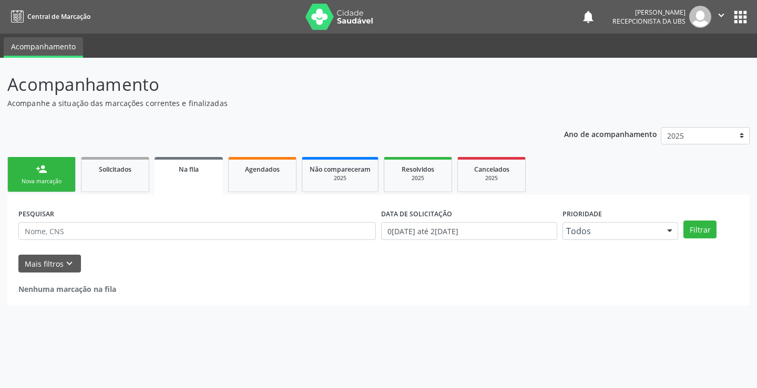
click at [22, 171] on link "person_add Nova marcação" at bounding box center [41, 174] width 68 height 35
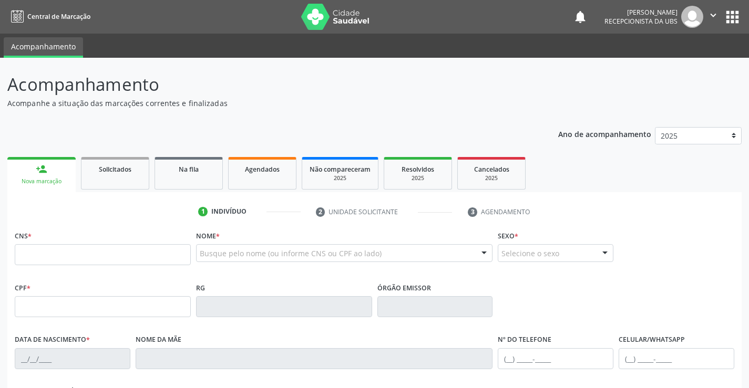
click at [74, 268] on fieldset "CNS *" at bounding box center [103, 250] width 176 height 45
click at [80, 257] on input "text" at bounding box center [103, 254] width 176 height 21
paste input "898 0037 4236 4679"
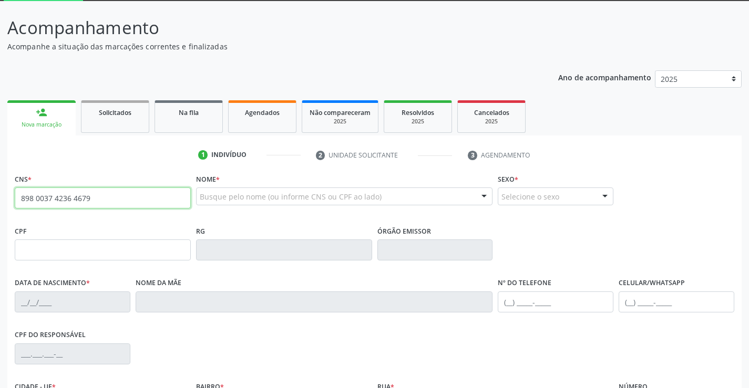
type input "898 0037 4236 4679"
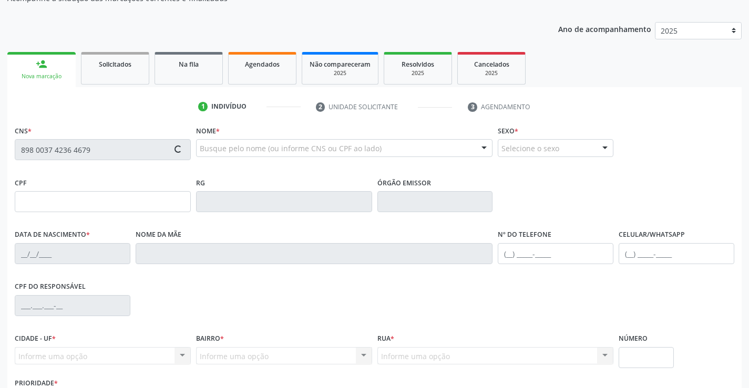
type input "04/04/2010"
type input "Lucicleide do Nascimento Silva"
type input "[PHONE_NUMBER]"
type input "045.993.564-09"
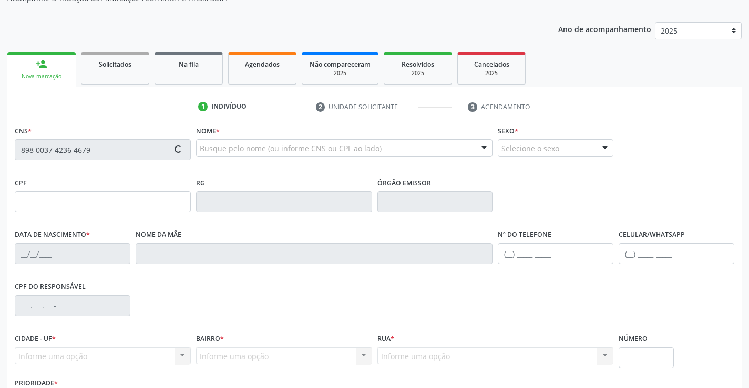
type input "1451"
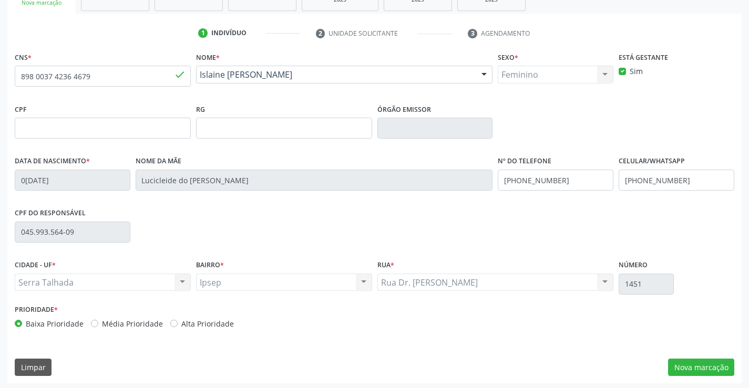
scroll to position [181, 0]
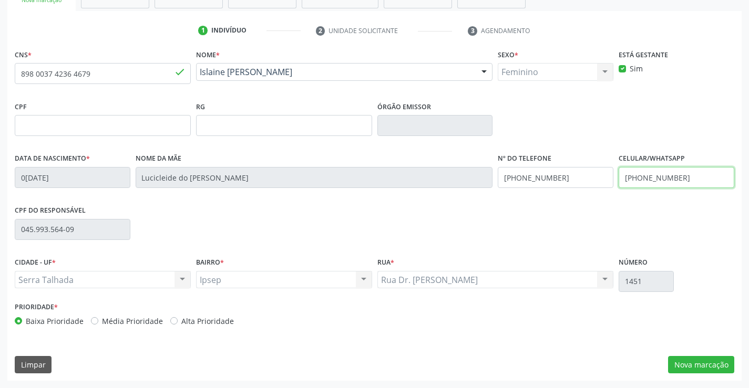
click at [660, 175] on input "[PHONE_NUMBER]" at bounding box center [676, 177] width 116 height 21
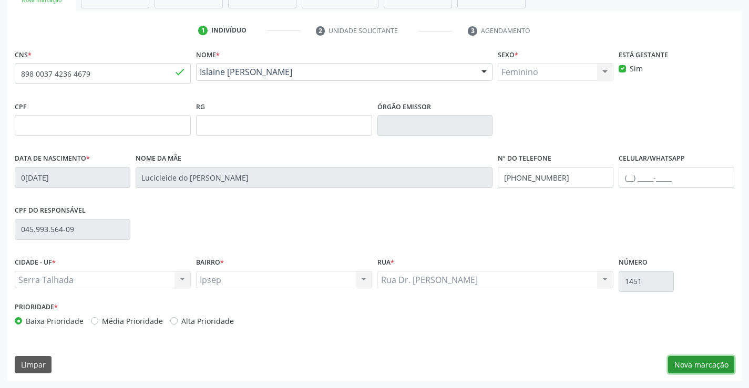
click at [684, 359] on button "Nova marcação" at bounding box center [701, 365] width 66 height 18
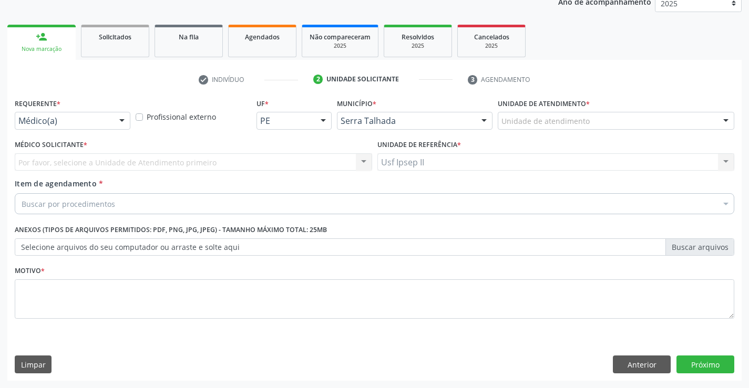
scroll to position [132, 0]
click at [610, 123] on div "Unidade de atendimento" at bounding box center [616, 121] width 236 height 18
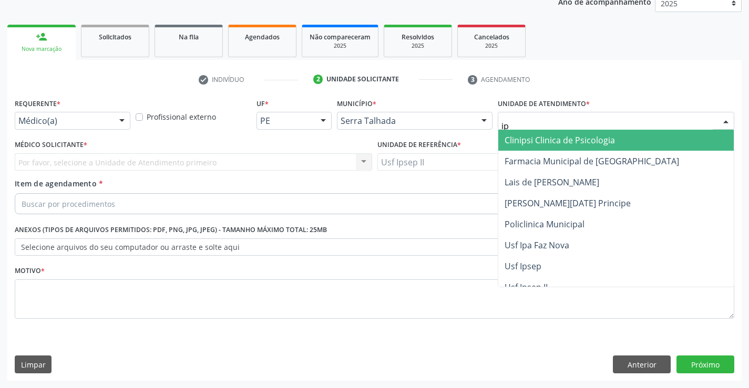
type input "ips"
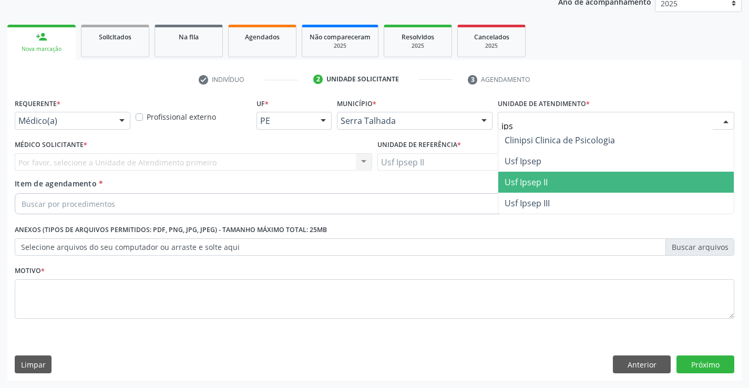
click at [521, 175] on span "Usf Ipsep II" at bounding box center [615, 182] width 235 height 21
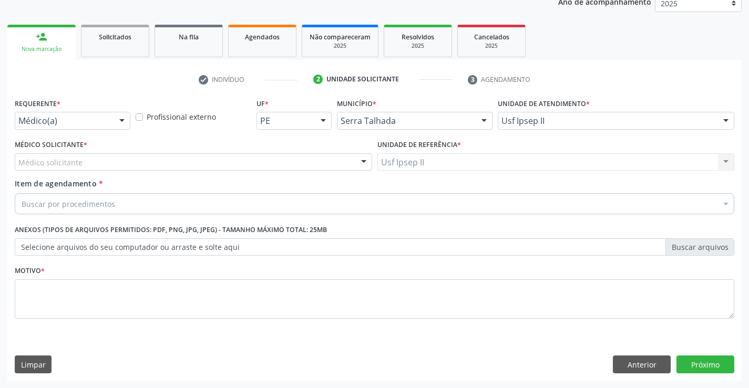
click at [233, 158] on div "Médico solicitante" at bounding box center [193, 162] width 357 height 18
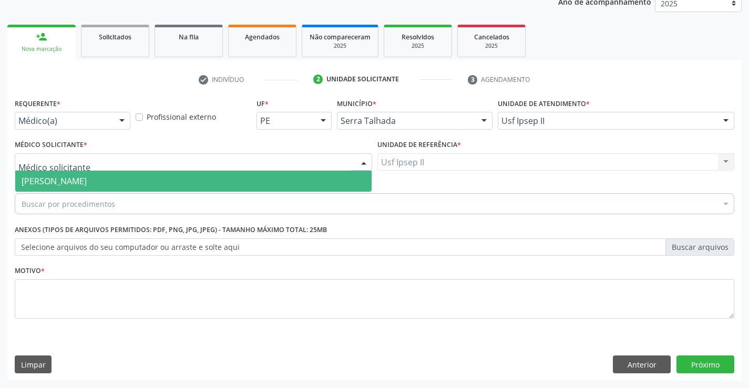
click at [87, 182] on span "[PERSON_NAME]" at bounding box center [54, 181] width 65 height 12
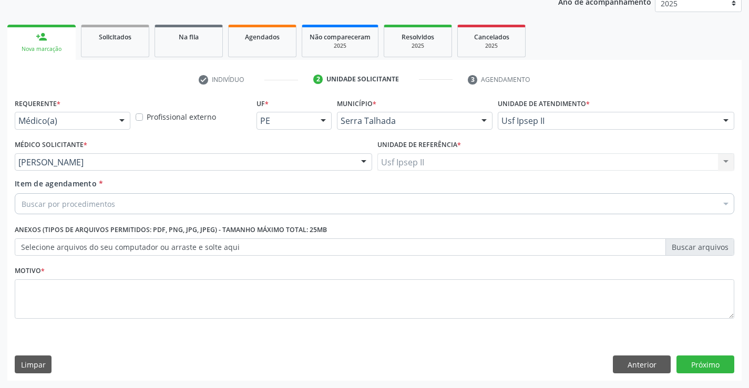
click at [158, 208] on div "Buscar por procedimentos" at bounding box center [374, 203] width 719 height 21
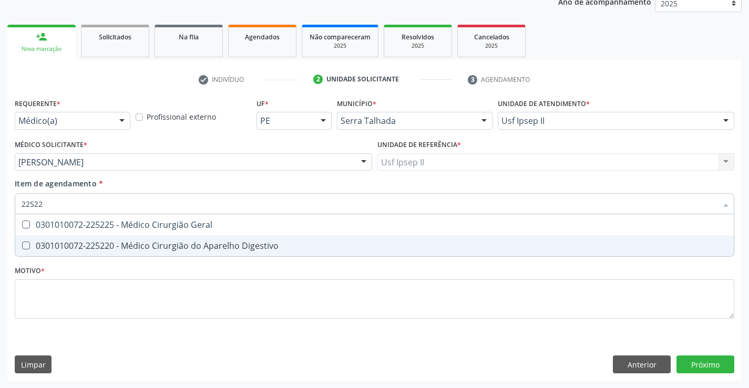
type input "225225"
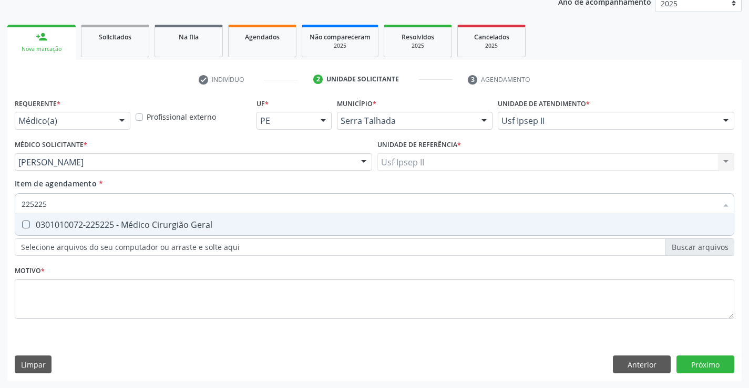
click at [354, 222] on div "0301010072-225225 - Médico Cirurgião Geral" at bounding box center [375, 225] width 706 height 8
checkbox Geral "true"
click at [117, 300] on div "Requerente * Médico(a) Médico(a) Enfermeiro(a) Paciente Nenhum resultado encont…" at bounding box center [374, 215] width 719 height 238
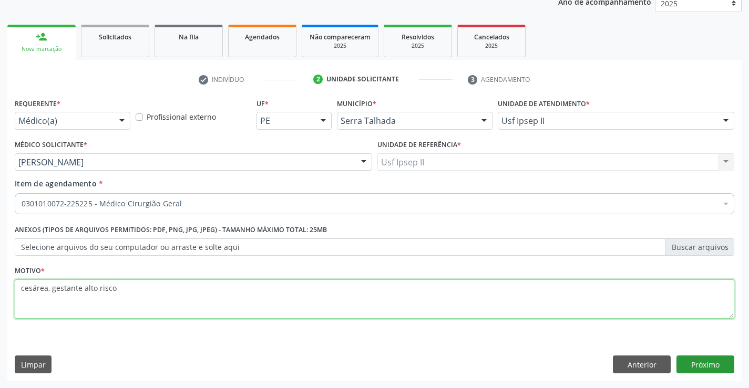
type textarea "cesárea, gestante alto risco"
click at [689, 364] on button "Próximo" at bounding box center [705, 365] width 58 height 18
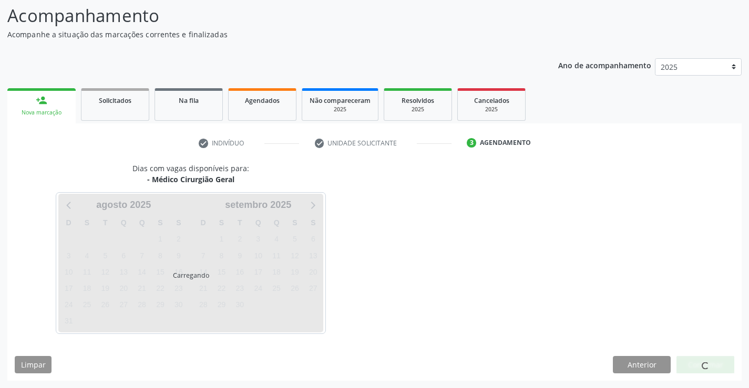
scroll to position [69, 0]
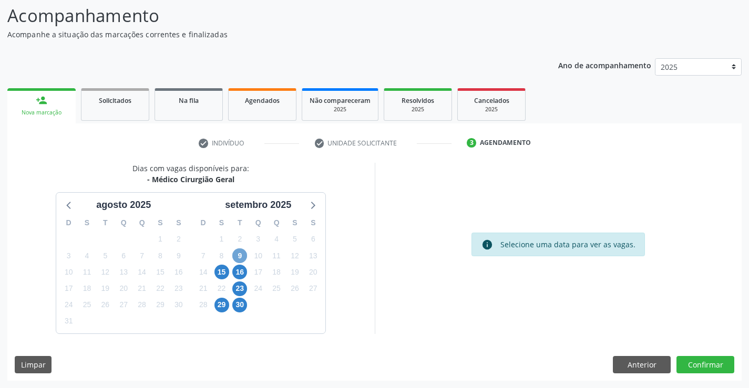
click at [244, 260] on span "9" at bounding box center [239, 255] width 15 height 15
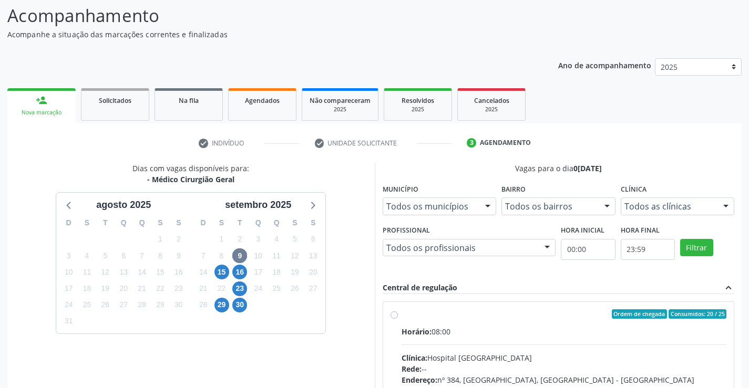
click at [681, 213] on div "Todos as clínicas" at bounding box center [677, 207] width 114 height 18
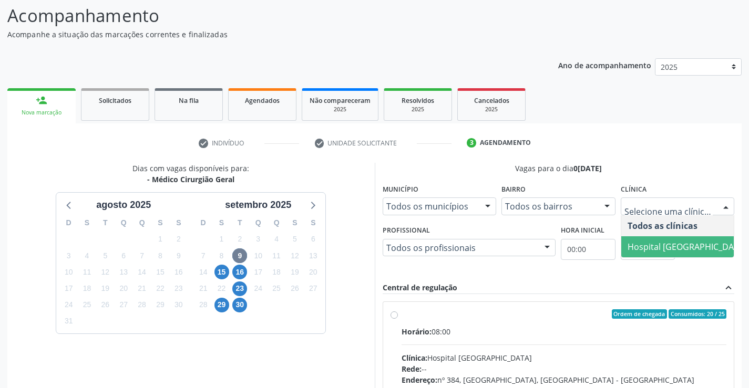
click at [655, 240] on span "Hospital [GEOGRAPHIC_DATA]" at bounding box center [686, 246] width 131 height 21
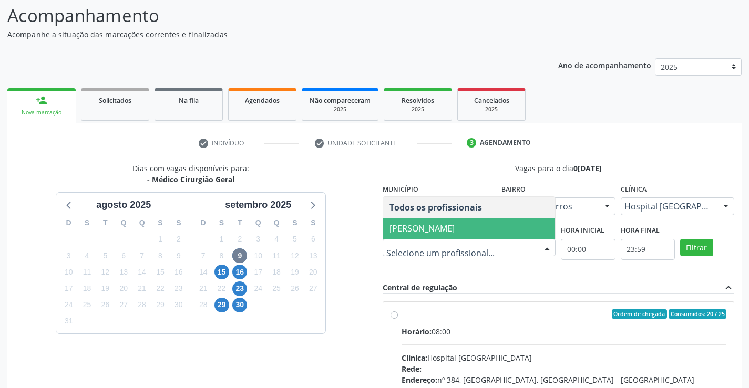
click at [422, 234] on span "Francisco Anselmo Magalhaes" at bounding box center [469, 228] width 172 height 21
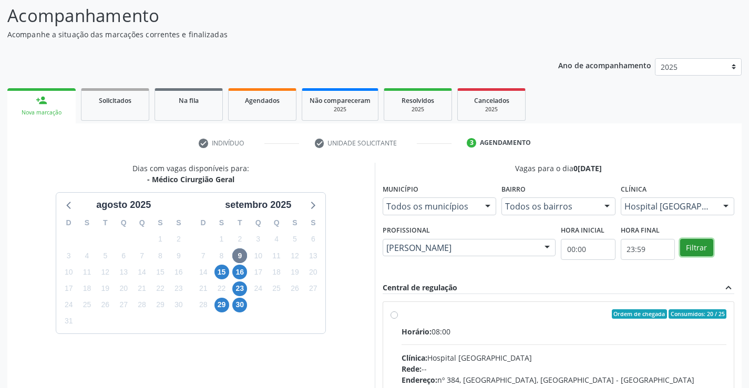
click at [697, 254] on button "Filtrar" at bounding box center [696, 248] width 33 height 18
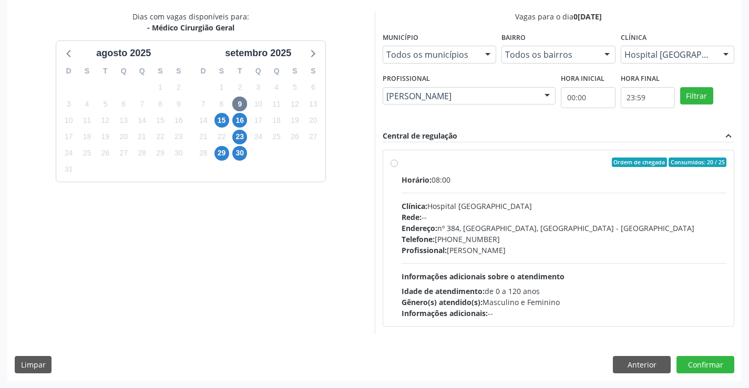
click at [467, 209] on div "Clínica: Hospital Sao Francisco" at bounding box center [563, 206] width 325 height 11
click at [398, 167] on input "Ordem de chegada Consumidos: 20 / 25 Horário: 08:00 Clínica: Hospital Sao Franc…" at bounding box center [393, 162] width 7 height 9
radio input "true"
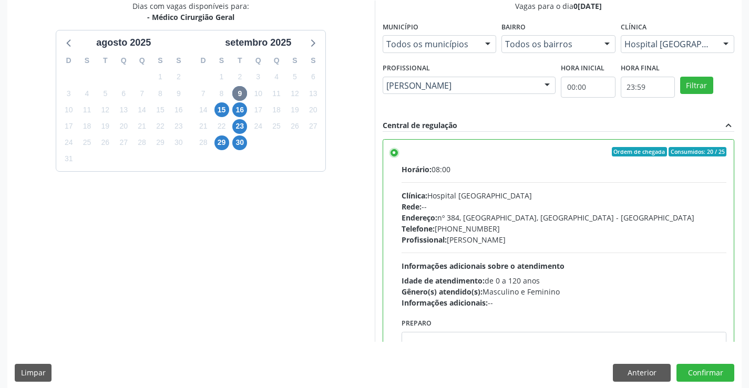
scroll to position [240, 0]
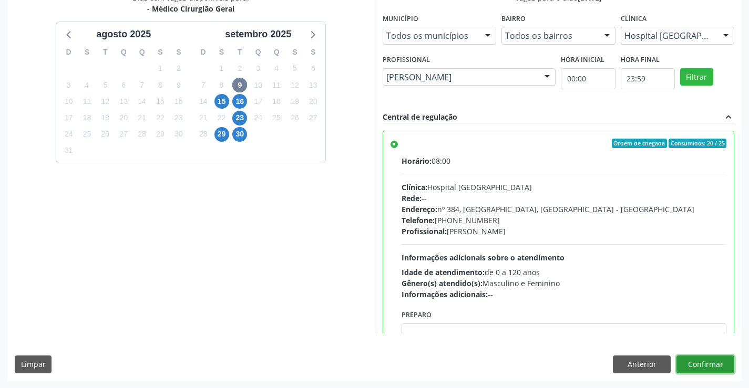
click at [728, 366] on button "Confirmar" at bounding box center [705, 365] width 58 height 18
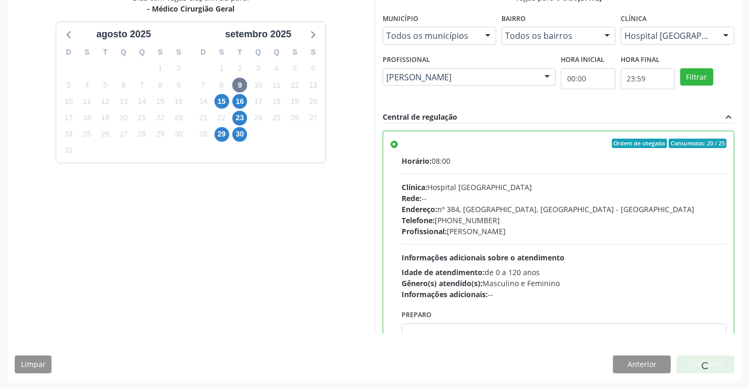
scroll to position [0, 0]
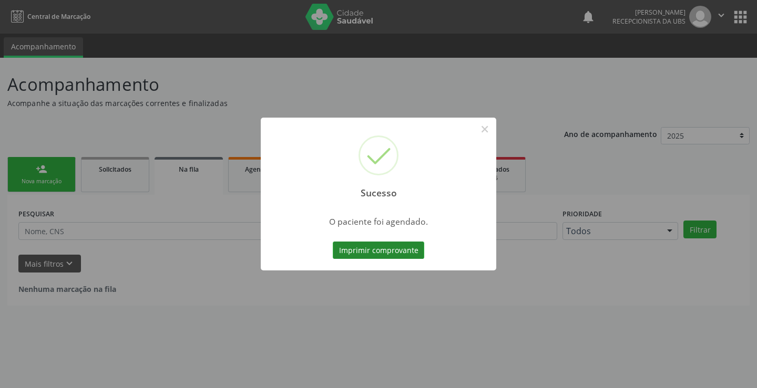
click at [393, 253] on button "Imprimir comprovante" at bounding box center [378, 251] width 91 height 18
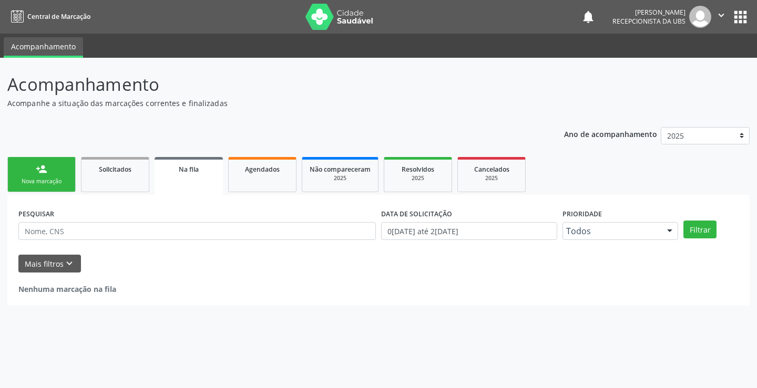
click at [58, 161] on link "person_add Nova marcação" at bounding box center [41, 174] width 68 height 35
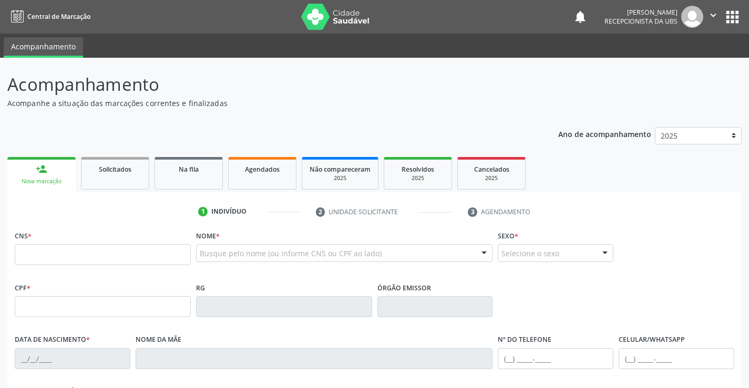
click at [68, 244] on div "CNS *" at bounding box center [103, 246] width 176 height 37
click at [72, 250] on input "text" at bounding box center [103, 254] width 176 height 21
paste input "898 0040 1264 9401"
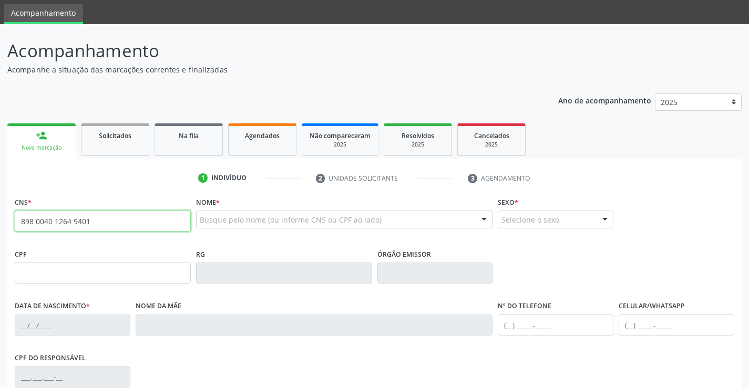
type input "898 0040 1264 9401"
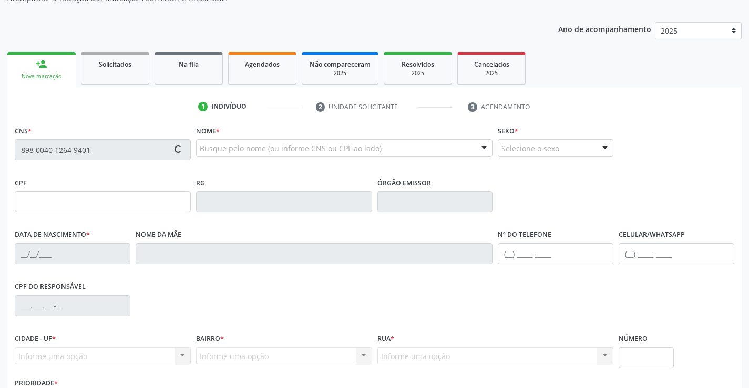
type input "06/05/1995"
type input "Ivanete Luzia de Barros"
type input "(87) 9948-4110"
type input "491"
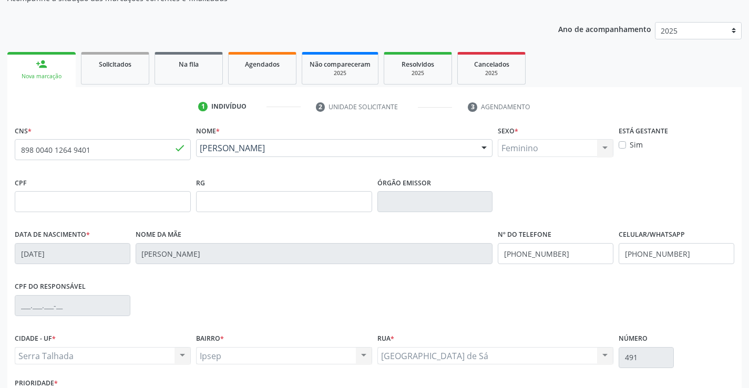
scroll to position [158, 0]
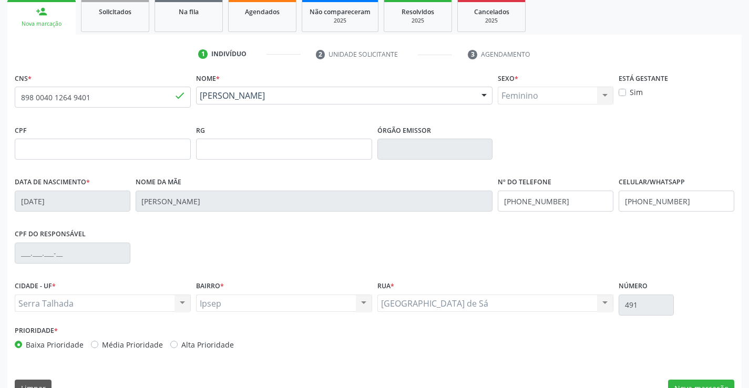
click at [629, 91] on label "Sim" at bounding box center [635, 92] width 13 height 11
click at [620, 91] on input "Sim" at bounding box center [621, 91] width 7 height 9
checkbox input "true"
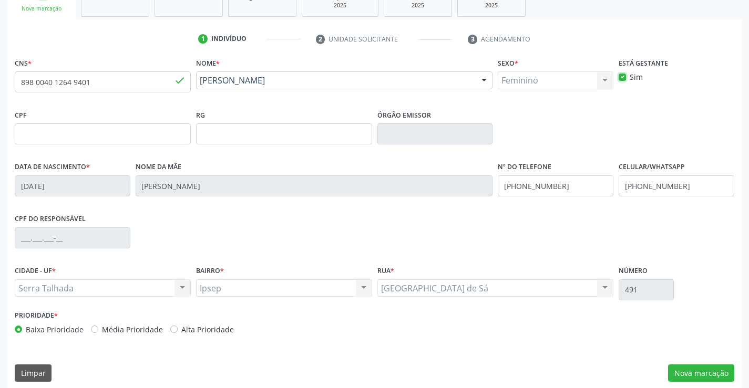
scroll to position [181, 0]
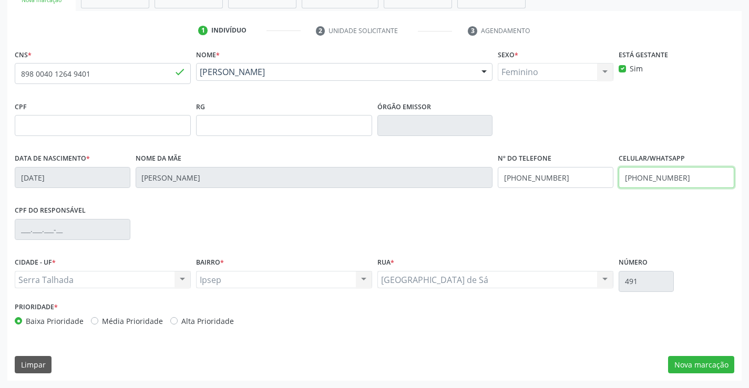
click at [658, 179] on input "(87) 9948-4110" at bounding box center [676, 177] width 116 height 21
click at [582, 312] on div "Prioridade * Baixa Prioridade Média Prioridade Alta Prioridade" at bounding box center [374, 316] width 724 height 35
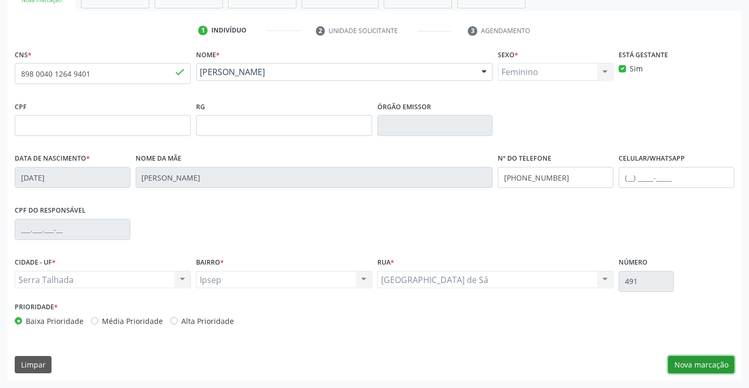
click at [723, 366] on button "Nova marcação" at bounding box center [701, 365] width 66 height 18
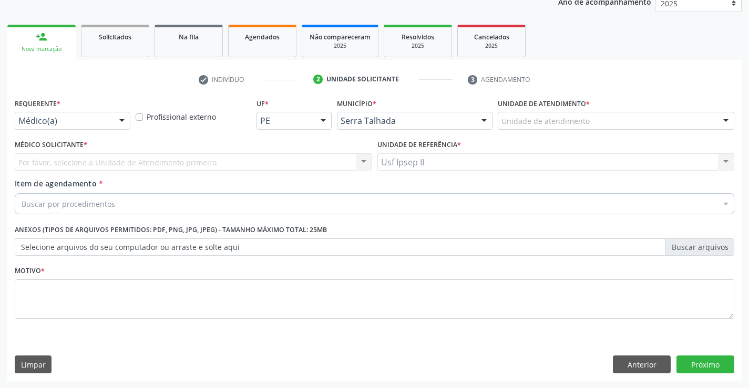
scroll to position [132, 0]
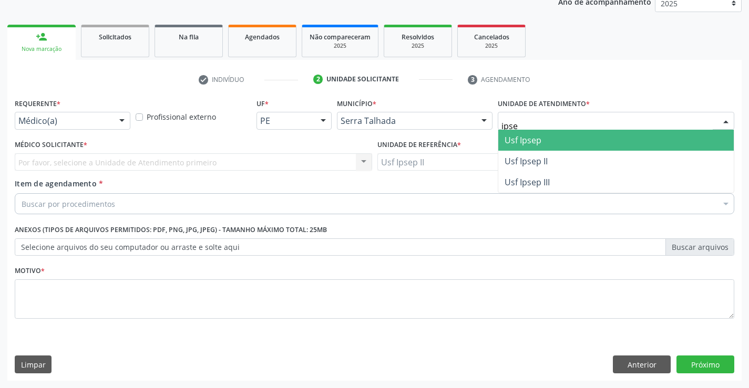
type input "ipsep"
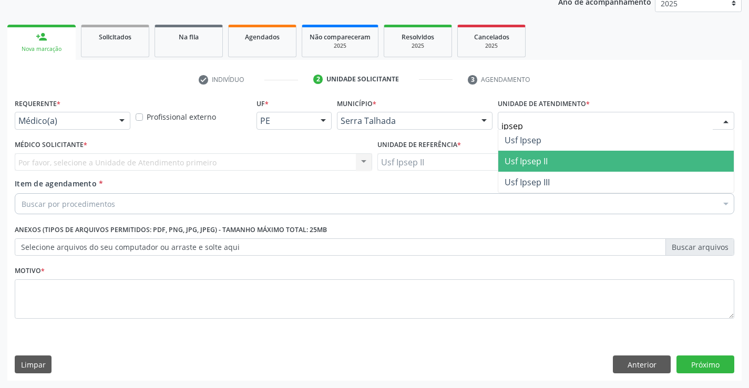
click at [560, 156] on span "Usf Ipsep II" at bounding box center [615, 161] width 235 height 21
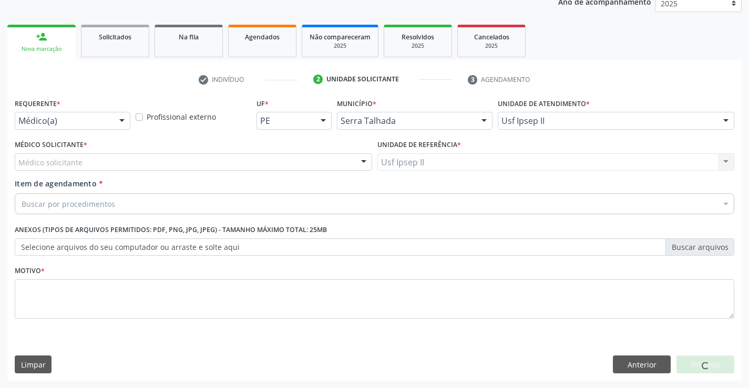
click at [236, 162] on div "Médico solicitante" at bounding box center [193, 162] width 357 height 18
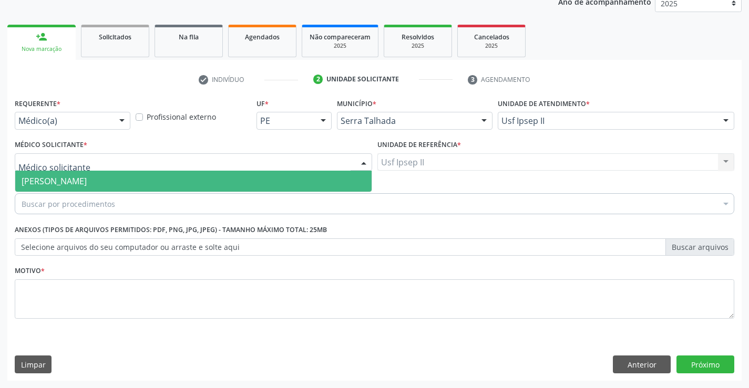
click at [221, 178] on span "[PERSON_NAME]" at bounding box center [193, 181] width 356 height 21
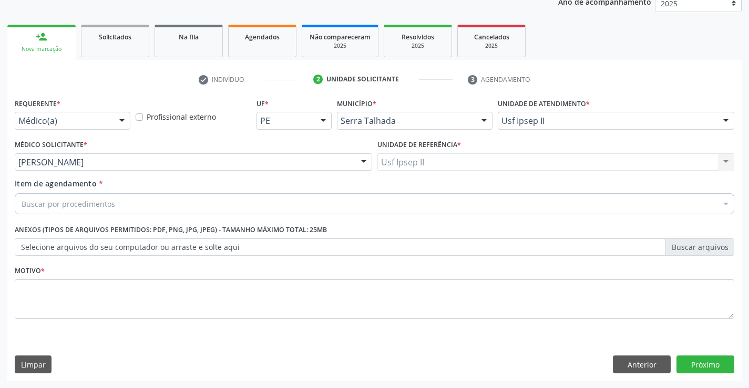
click at [213, 209] on div "Buscar por procedimentos" at bounding box center [374, 203] width 719 height 21
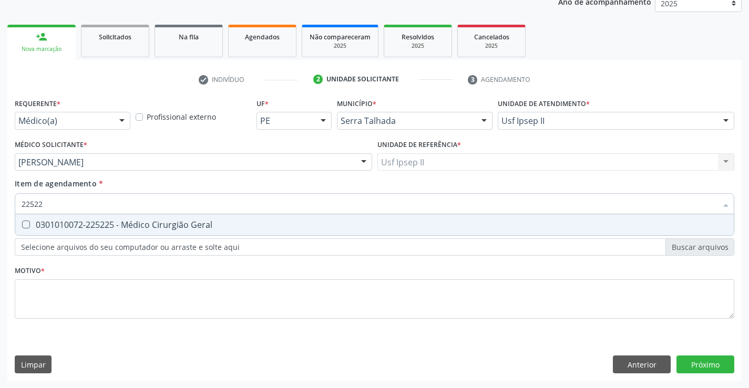
type input "225225"
click at [211, 221] on div "0301010072-225225 - Médico Cirurgião Geral" at bounding box center [375, 225] width 706 height 8
checkbox Geral "true"
click at [180, 303] on div "Requerente * Médico(a) Médico(a) Enfermeiro(a) Paciente Nenhum resultado encont…" at bounding box center [374, 215] width 719 height 238
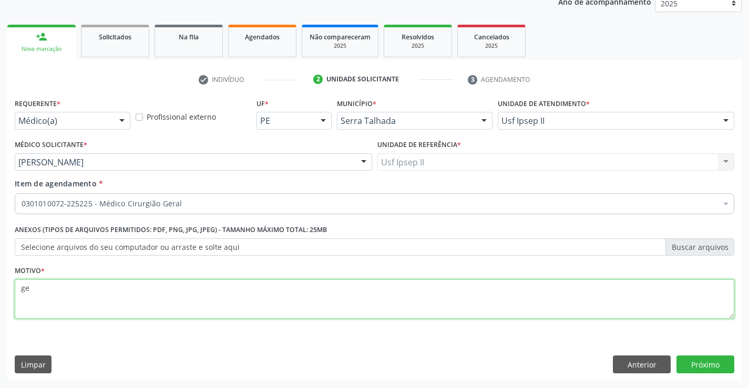
type textarea "g"
type textarea "cesárea+laqueadura"
click at [692, 362] on button "Próximo" at bounding box center [705, 365] width 58 height 18
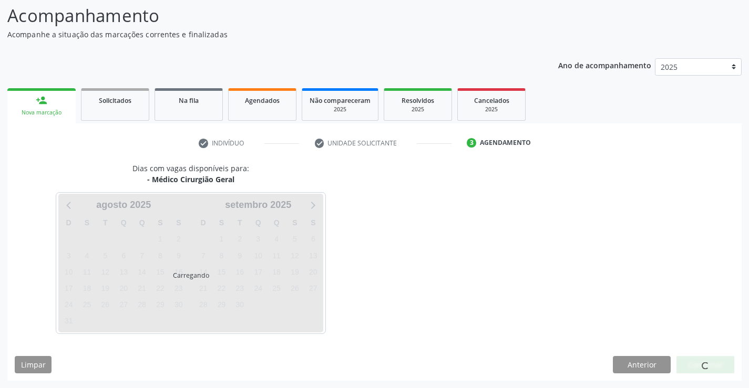
scroll to position [69, 0]
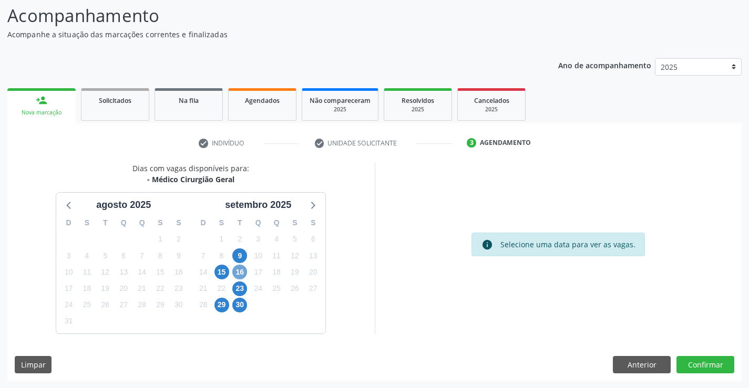
click at [239, 273] on span "16" at bounding box center [239, 272] width 15 height 15
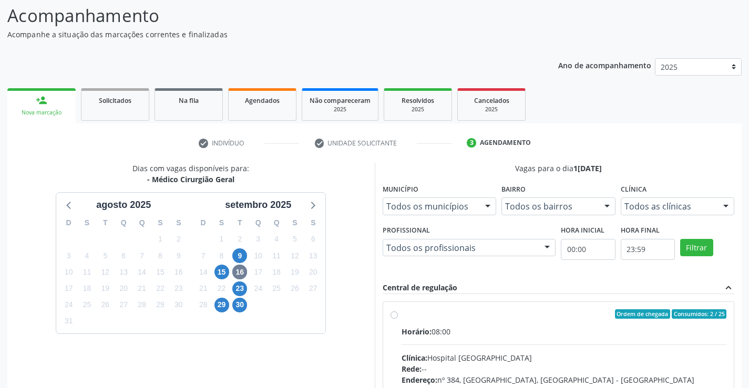
click at [729, 208] on div at bounding box center [726, 207] width 16 height 18
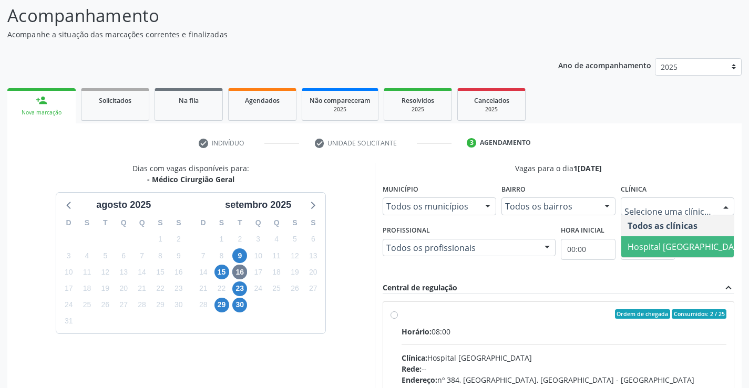
click at [658, 237] on span "Hospital [GEOGRAPHIC_DATA]" at bounding box center [686, 246] width 131 height 21
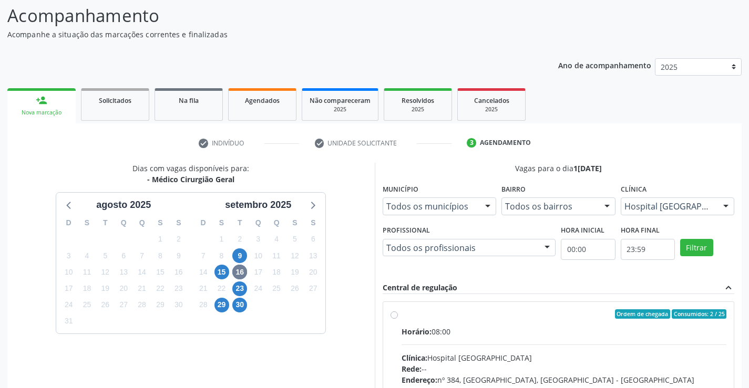
click at [523, 254] on div "Todos os profissionais" at bounding box center [468, 248] width 173 height 18
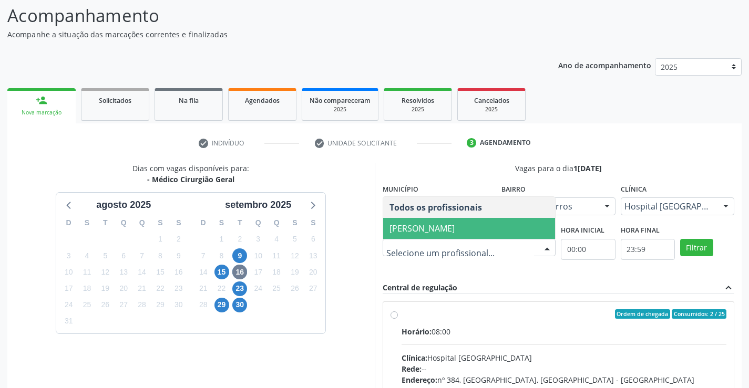
drag, startPoint x: 467, startPoint y: 225, endPoint x: 486, endPoint y: 240, distance: 24.8
click at [454, 226] on span "Francisco Anselmo Magalhaes" at bounding box center [421, 229] width 65 height 12
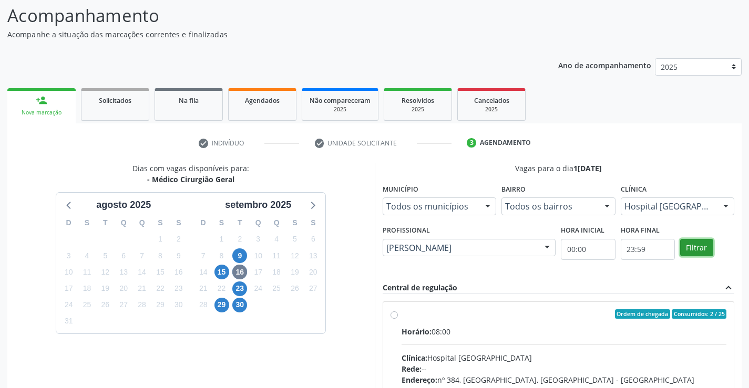
click at [691, 252] on button "Filtrar" at bounding box center [696, 248] width 33 height 18
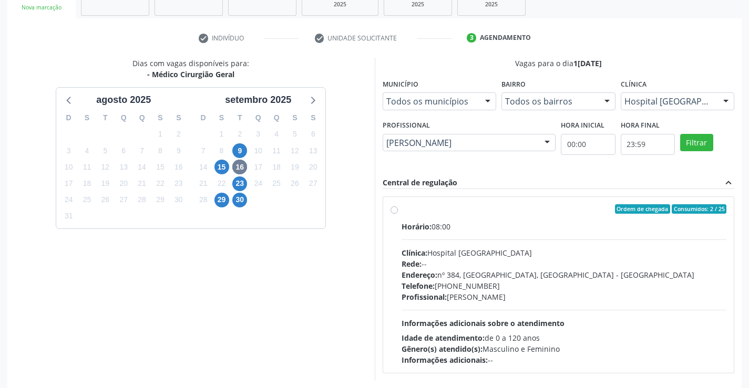
click at [519, 247] on div "Clínica: Hospital Sao Francisco" at bounding box center [563, 252] width 325 height 11
click at [398, 214] on input "Ordem de chegada Consumidos: 2 / 25 Horário: 08:00 Clínica: Hospital Sao Franci…" at bounding box center [393, 208] width 7 height 9
radio input "true"
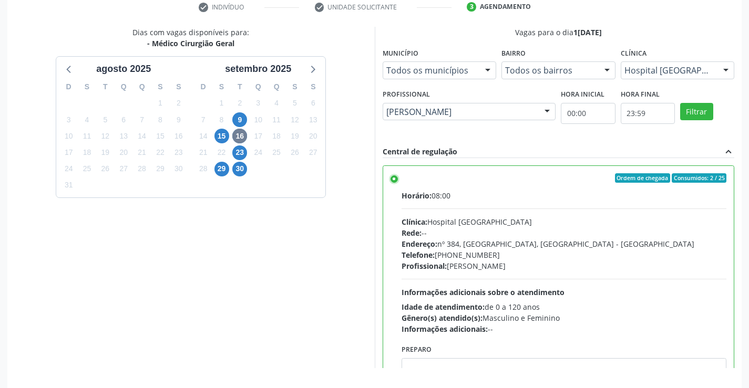
scroll to position [240, 0]
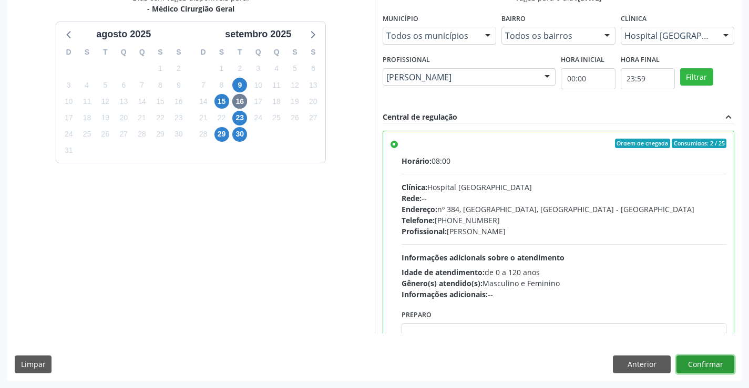
click at [692, 357] on button "Confirmar" at bounding box center [705, 365] width 58 height 18
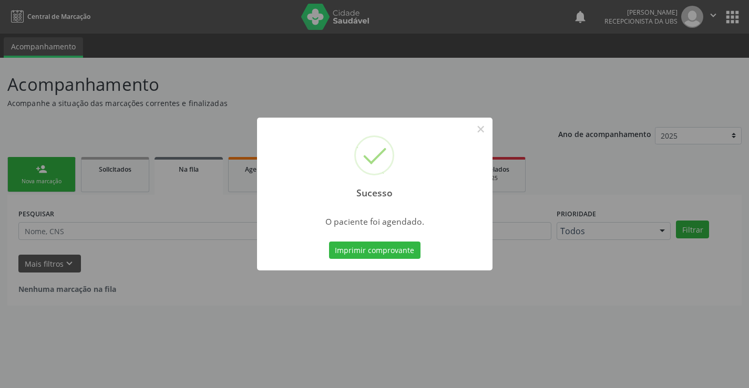
scroll to position [0, 0]
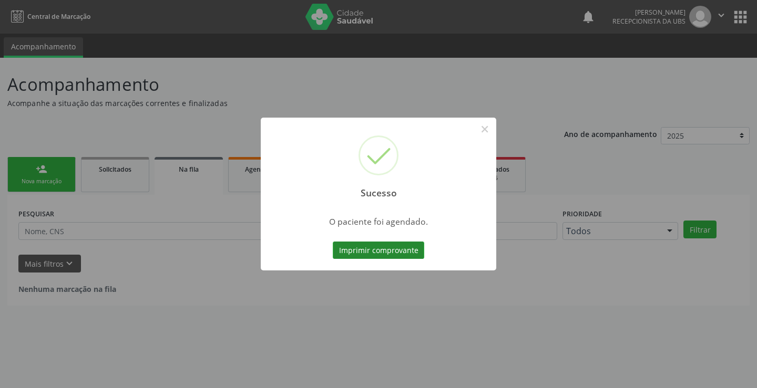
click at [382, 253] on button "Imprimir comprovante" at bounding box center [378, 251] width 91 height 18
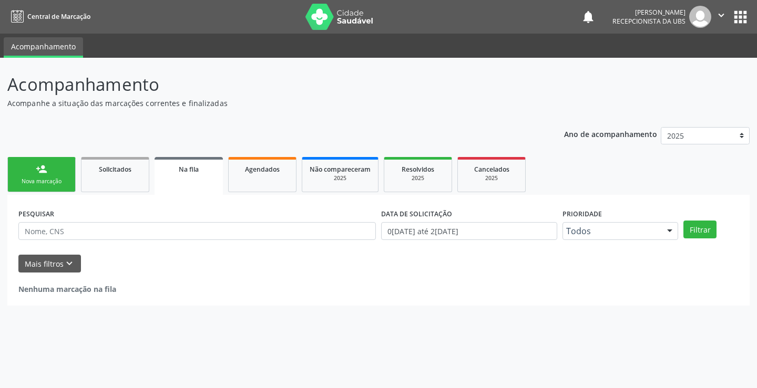
click at [42, 182] on div "Nova marcação" at bounding box center [41, 182] width 53 height 8
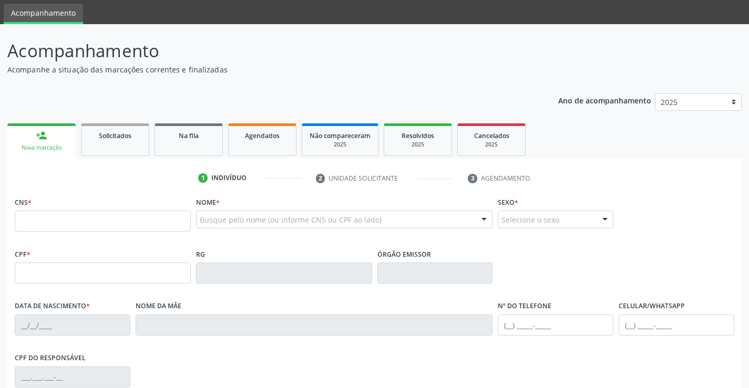
scroll to position [53, 0]
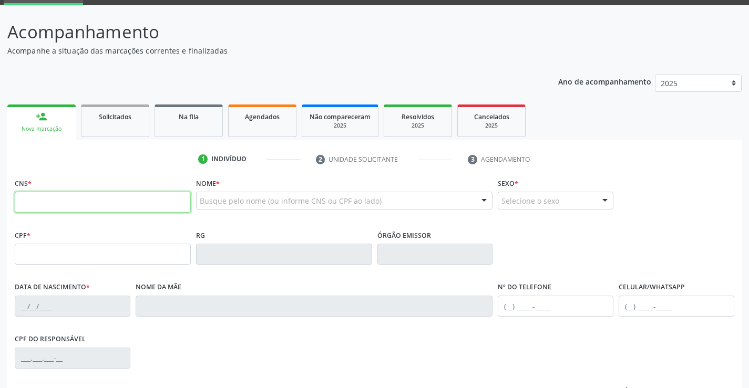
click at [85, 203] on input "text" at bounding box center [103, 202] width 176 height 21
paste input "006 8418 9496"
type input "0"
paste input "898 0064 1220 3895"
type input "898 0064 1220 3895"
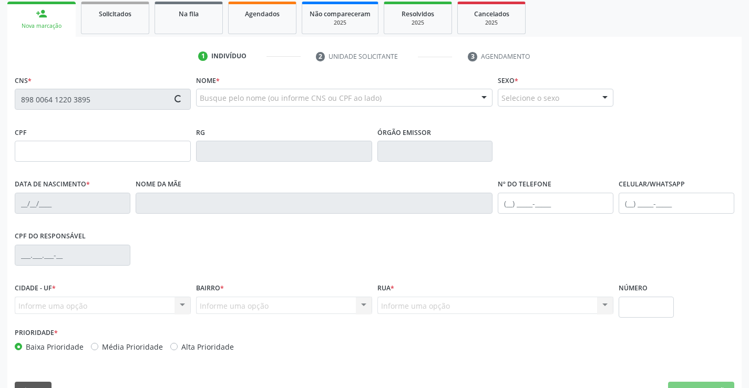
scroll to position [158, 0]
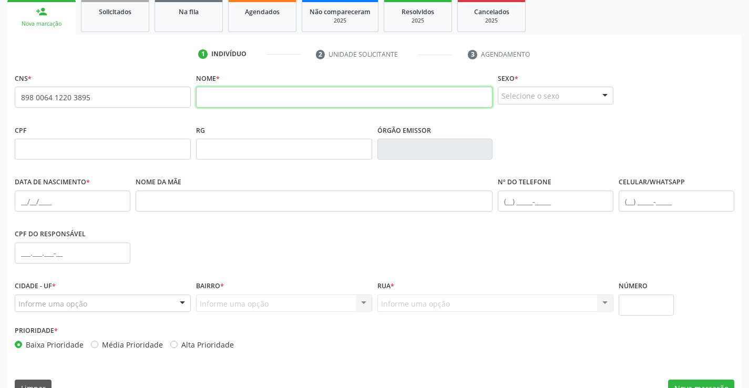
click at [274, 97] on input "text" at bounding box center [344, 97] width 297 height 21
paste input "MARIA ALICE ANDRADA DE LIMA"
type input "MARIA ALICE ANDRADA DE LIMA"
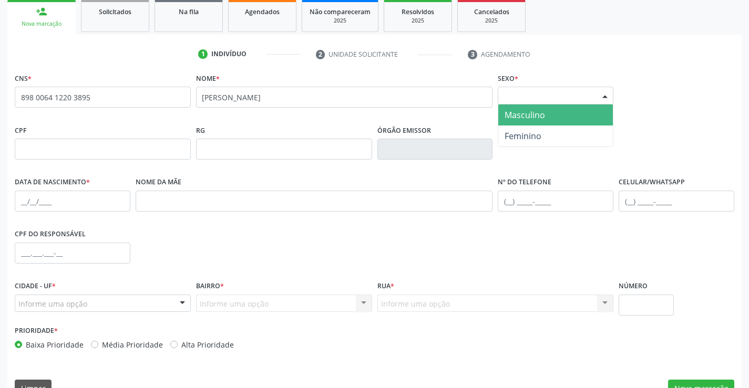
click at [565, 95] on div "Selecione o sexo" at bounding box center [556, 96] width 116 height 18
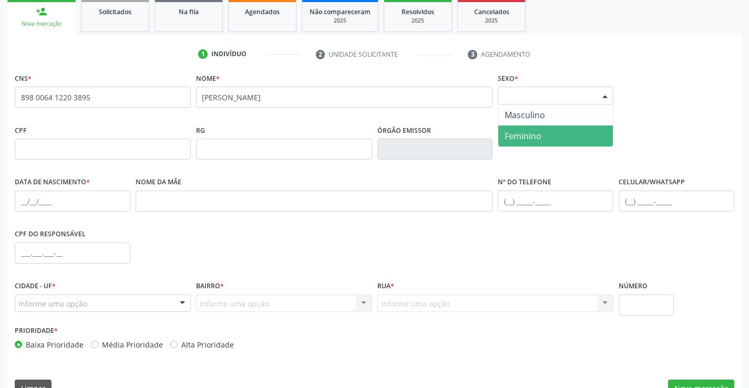
click at [544, 134] on span "Feminino" at bounding box center [555, 136] width 115 height 21
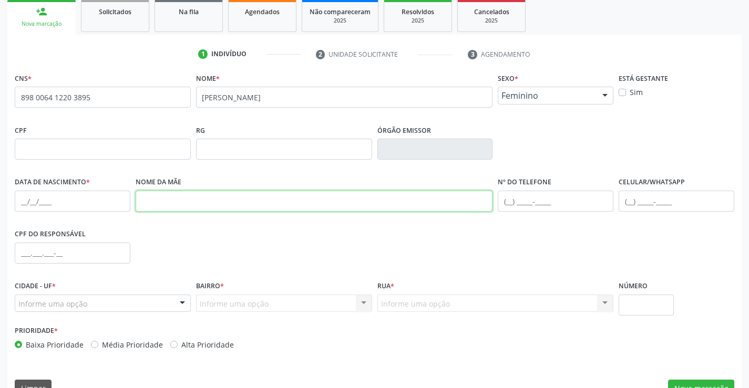
click at [176, 195] on input "text" at bounding box center [314, 201] width 357 height 21
paste input "LILIANE ALVES DE LIMA"
type input "LILIANE ALVES DE LIMA"
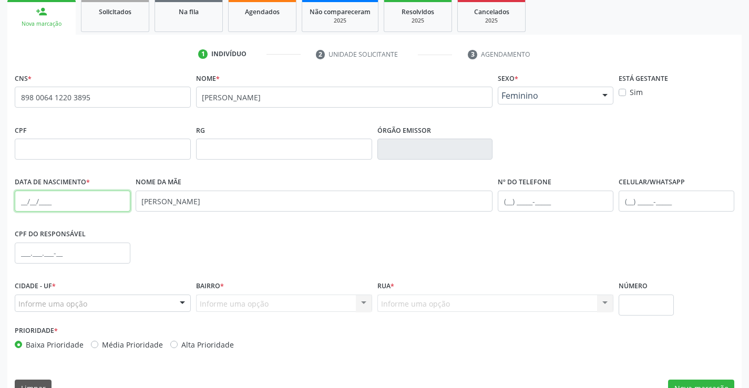
click at [88, 194] on input "text" at bounding box center [73, 201] width 116 height 21
type input "22/07/2025"
click at [241, 242] on div "CPF do responsável" at bounding box center [374, 252] width 724 height 52
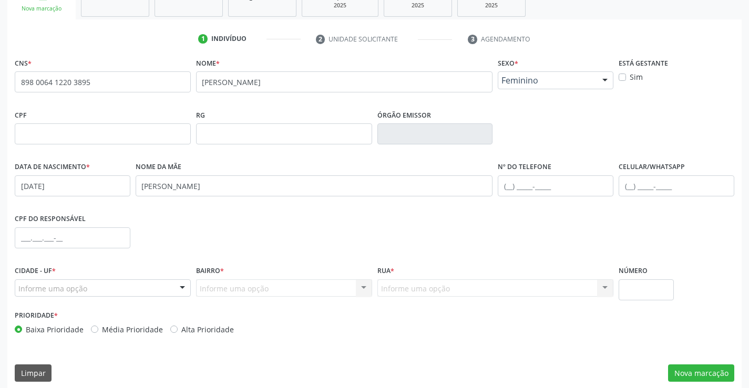
scroll to position [181, 0]
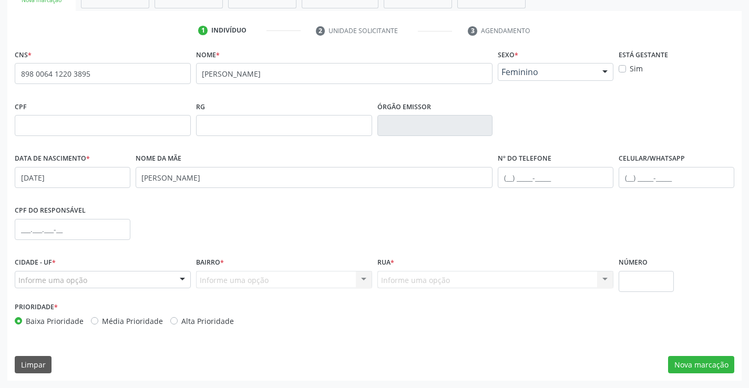
click at [178, 279] on div at bounding box center [182, 281] width 16 height 18
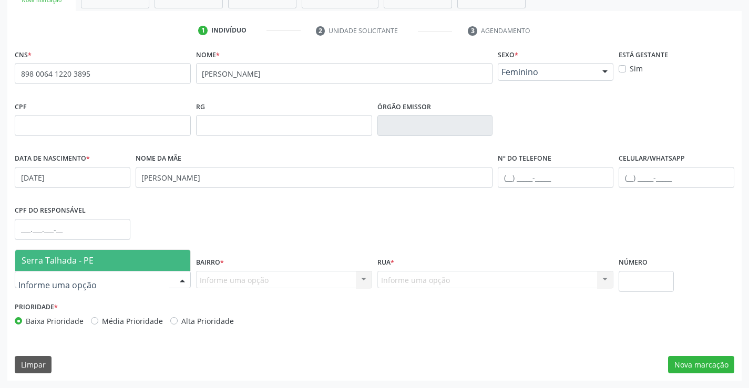
click at [156, 262] on span "Serra Talhada - PE" at bounding box center [102, 260] width 175 height 21
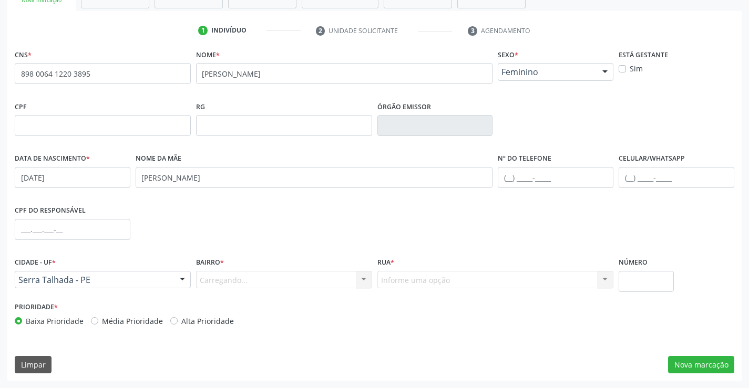
click at [257, 278] on div "Carregando... Nenhum resultado encontrado para: " " Nenhuma opção encontrada. D…" at bounding box center [284, 280] width 176 height 18
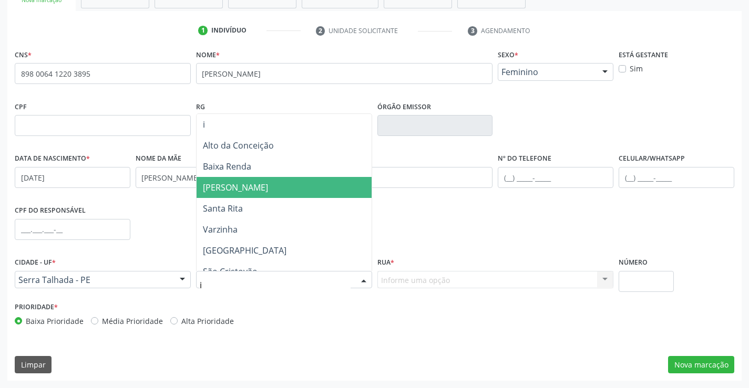
type input "ip"
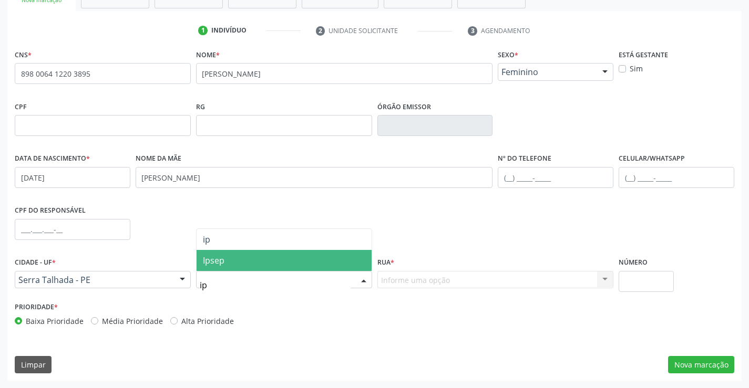
click at [256, 253] on span "Ipsep" at bounding box center [283, 260] width 175 height 21
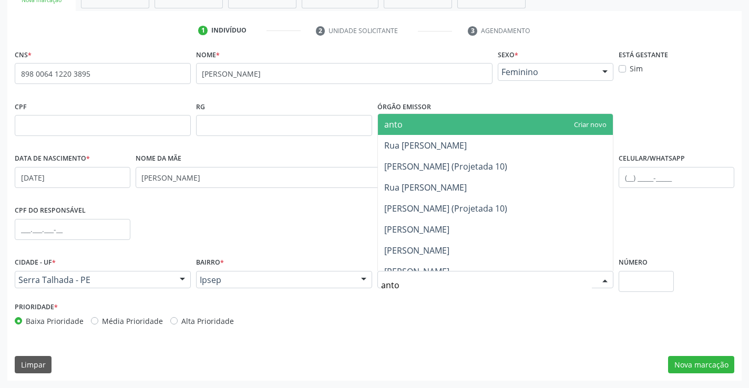
type input "anton"
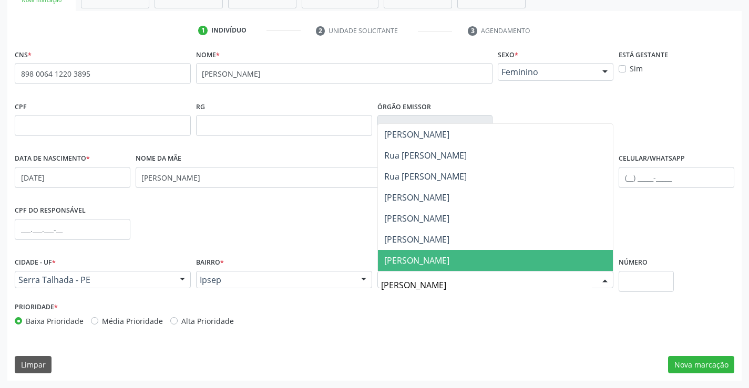
click at [496, 252] on span "Antonio Inacio Inacio de Medeiros" at bounding box center [495, 260] width 235 height 21
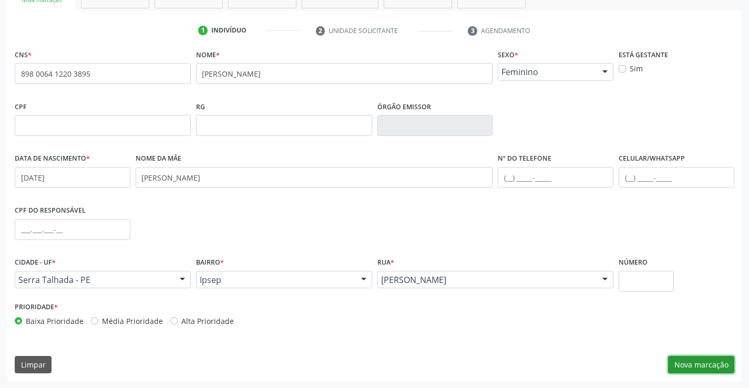
click at [690, 361] on button "Nova marcação" at bounding box center [701, 365] width 66 height 18
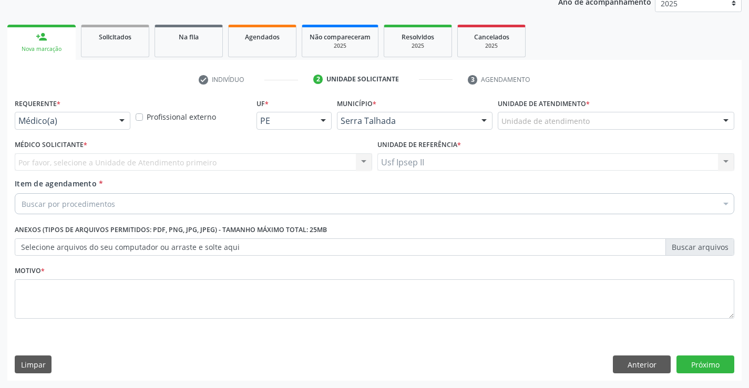
scroll to position [132, 0]
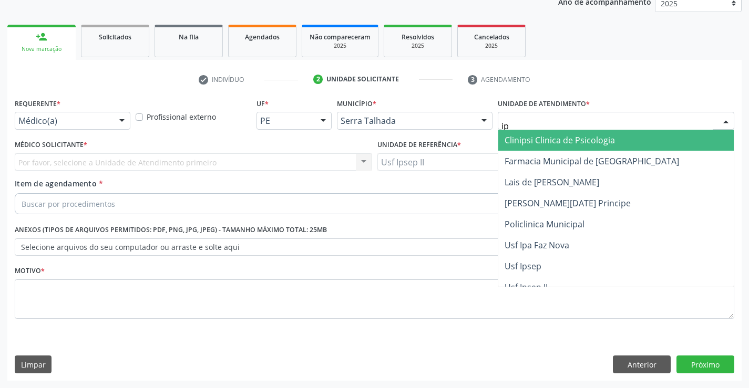
type input "ips"
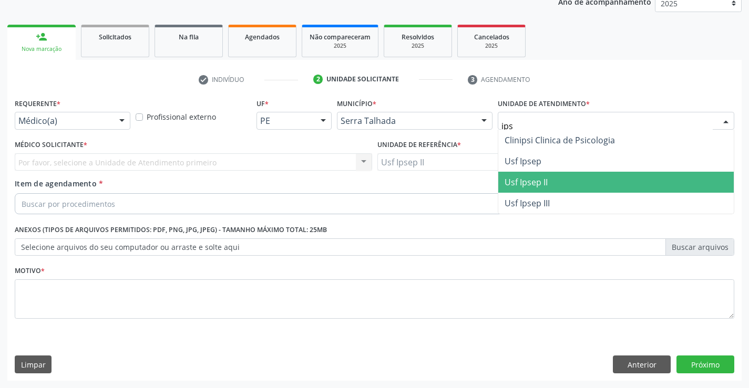
click at [541, 186] on span "Usf Ipsep II" at bounding box center [525, 183] width 43 height 12
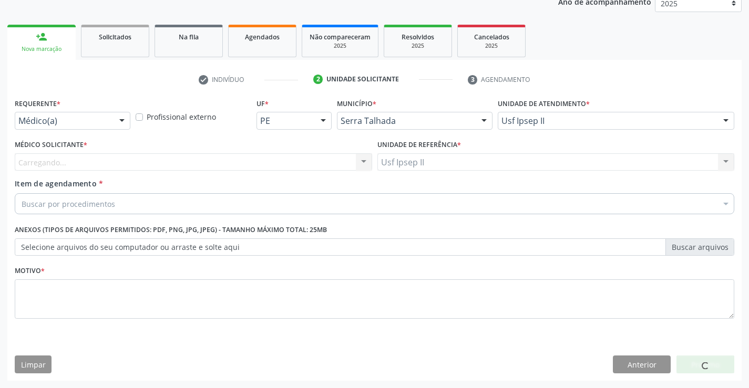
click at [187, 162] on div "Carregando..." at bounding box center [193, 162] width 357 height 18
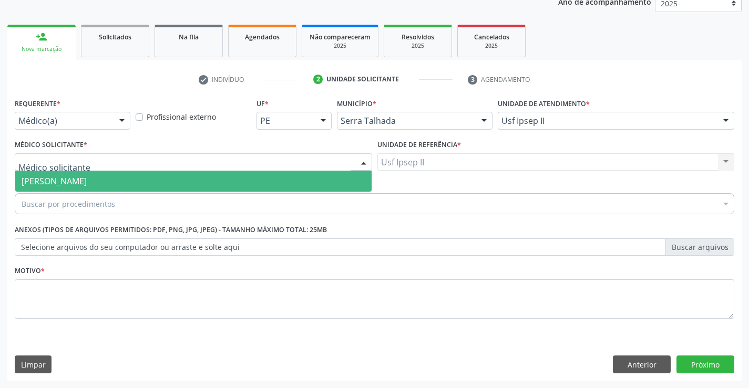
click at [187, 175] on span "[PERSON_NAME]" at bounding box center [193, 181] width 356 height 21
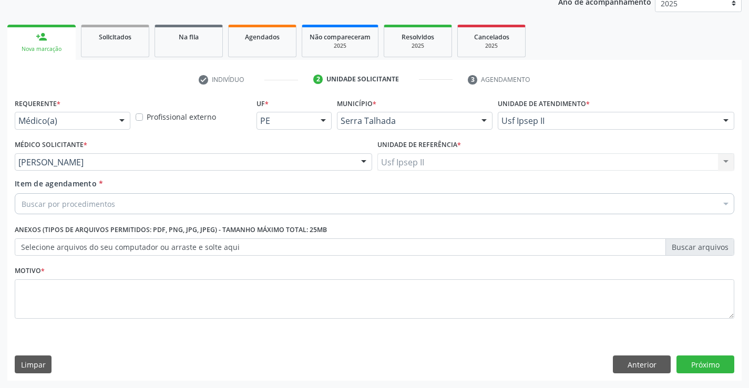
click at [189, 204] on div "Buscar por procedimentos" at bounding box center [374, 203] width 719 height 21
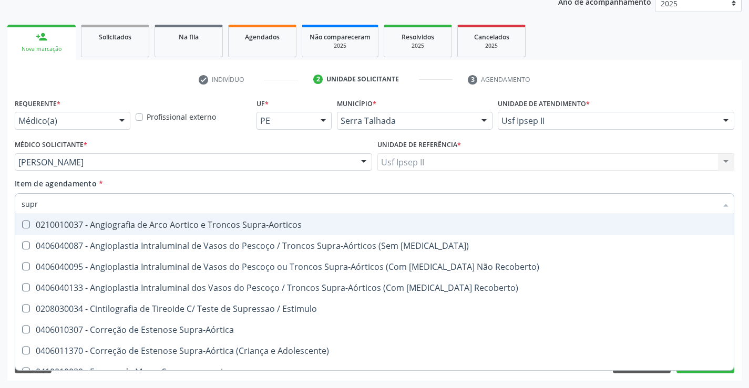
type input "supra"
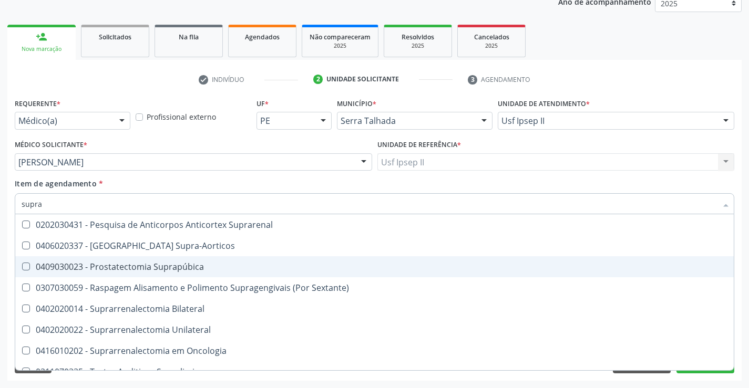
scroll to position [264, 0]
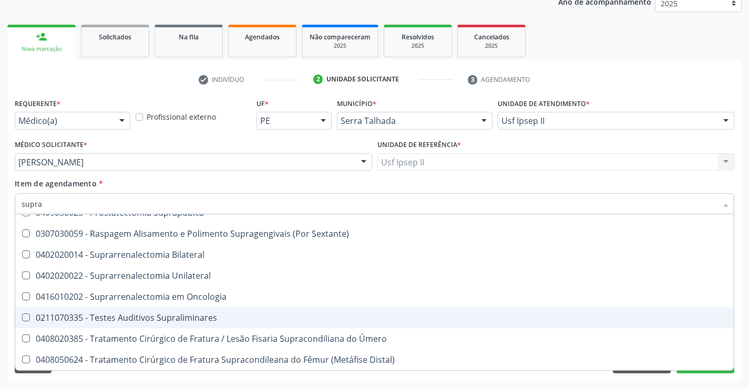
click at [180, 314] on div "0211070335 - Testes Auditivos Supraliminares" at bounding box center [375, 318] width 706 height 8
checkbox Supraliminares "true"
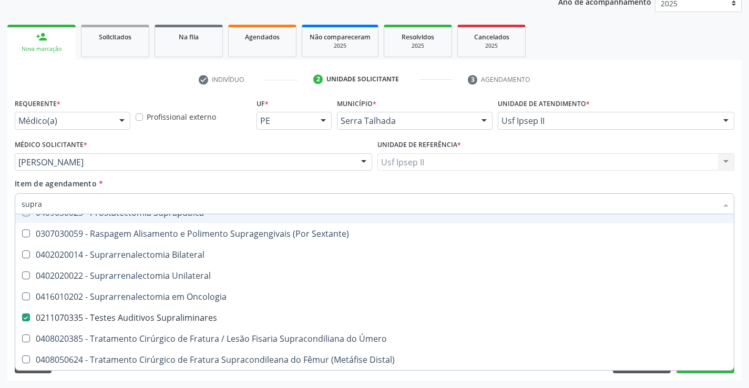
click at [162, 185] on div "Item de agendamento * supra Desfazer seleção 0210010037 - Angiografia de Arco A…" at bounding box center [374, 194] width 719 height 33
checkbox Stent\) "true"
checkbox Supraliminares "false"
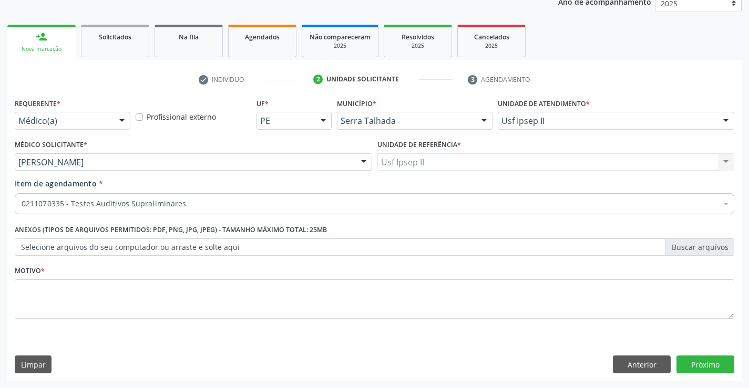
scroll to position [0, 0]
click at [136, 306] on textarea at bounding box center [374, 299] width 719 height 40
type textarea "rn"
click at [692, 368] on button "Próximo" at bounding box center [705, 365] width 58 height 18
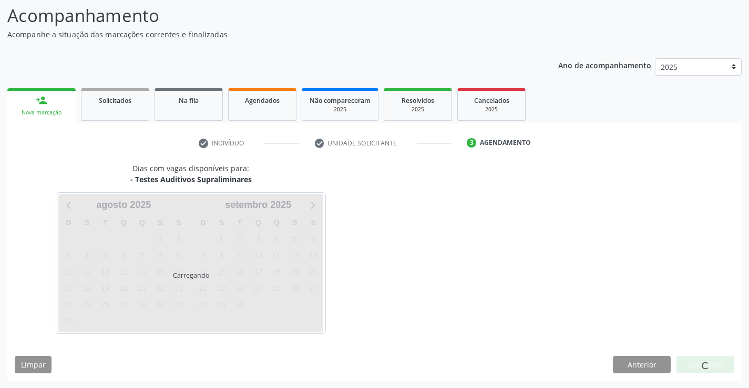
scroll to position [69, 0]
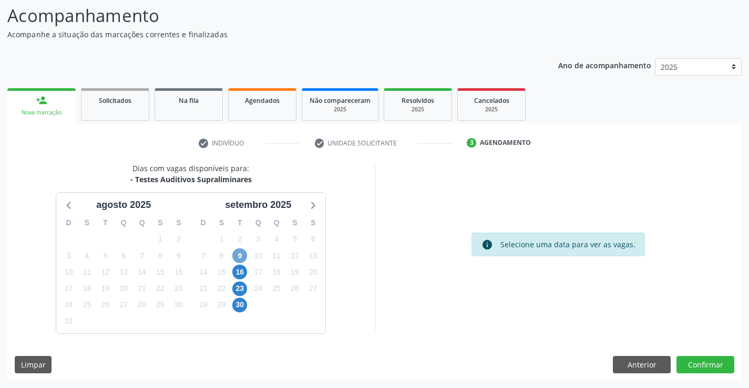
click at [241, 252] on span "9" at bounding box center [239, 255] width 15 height 15
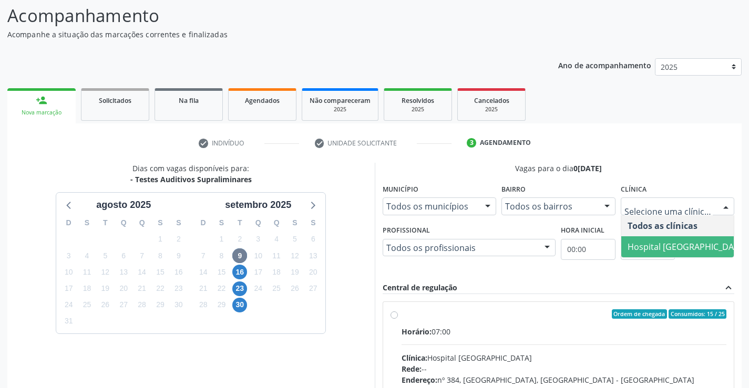
click at [658, 245] on span "Hospital [GEOGRAPHIC_DATA]" at bounding box center [686, 247] width 119 height 12
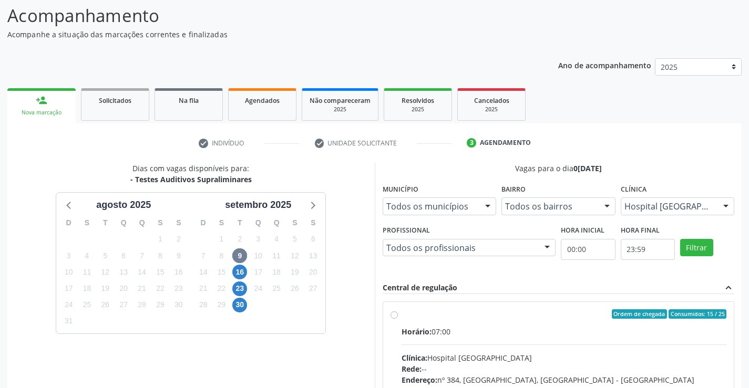
click at [483, 254] on div "Todos os profissionais" at bounding box center [468, 248] width 173 height 18
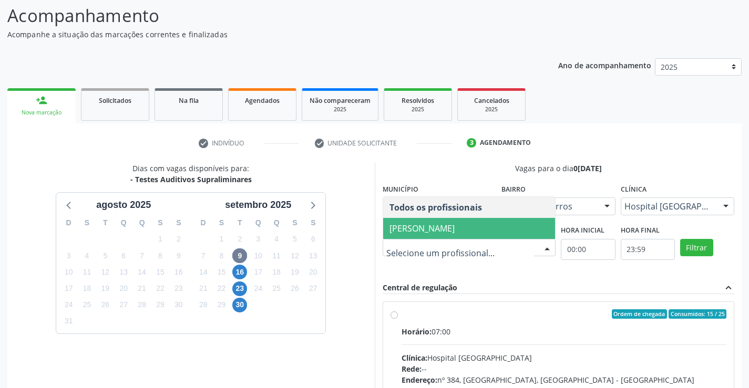
click at [454, 232] on span "Cibelly de Souza Brandao" at bounding box center [421, 229] width 65 height 12
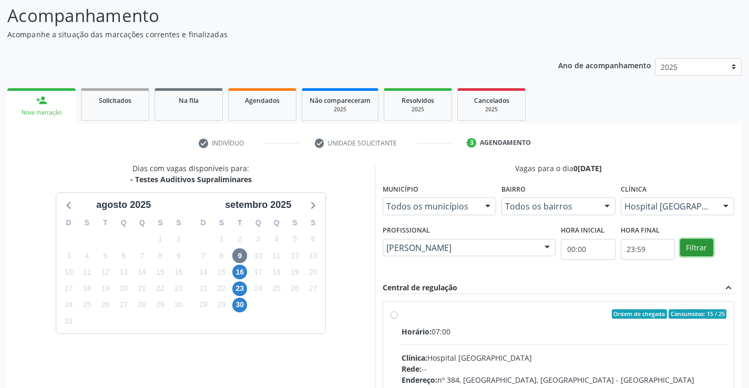
click at [707, 249] on button "Filtrar" at bounding box center [696, 248] width 33 height 18
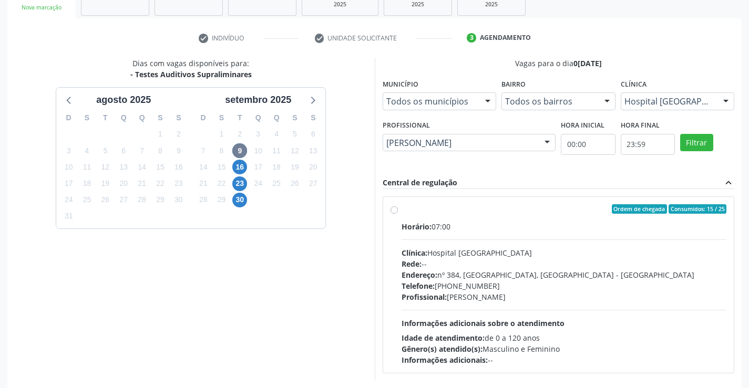
click at [438, 305] on div "Horário: 07:00 Clínica: Hospital Sao Francisco Rede: -- Endereço: nº 384, Varze…" at bounding box center [563, 293] width 325 height 144
click at [398, 214] on input "Ordem de chegada Consumidos: 15 / 25 Horário: 07:00 Clínica: Hospital Sao Franc…" at bounding box center [393, 208] width 7 height 9
radio input "true"
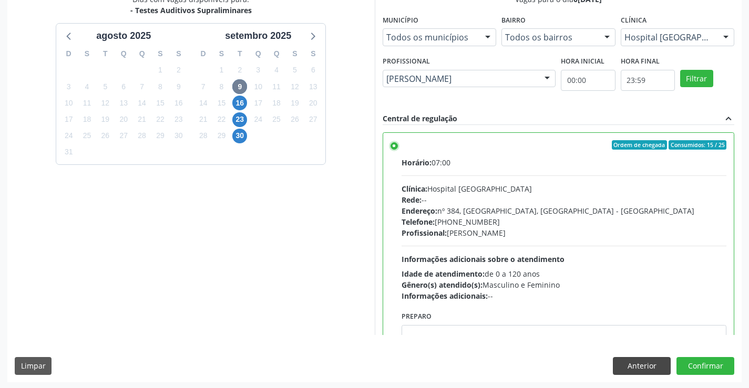
scroll to position [240, 0]
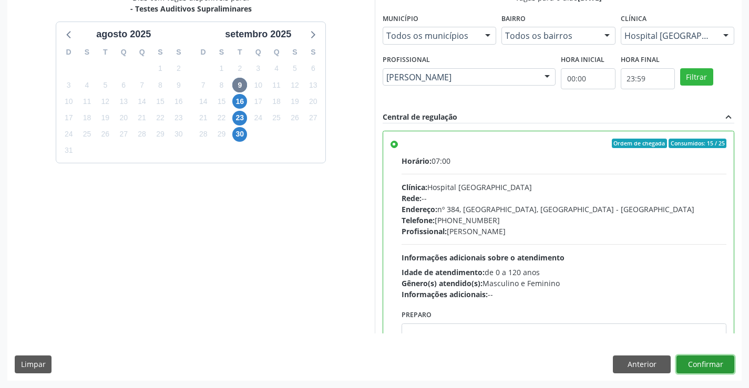
click at [685, 358] on button "Confirmar" at bounding box center [705, 365] width 58 height 18
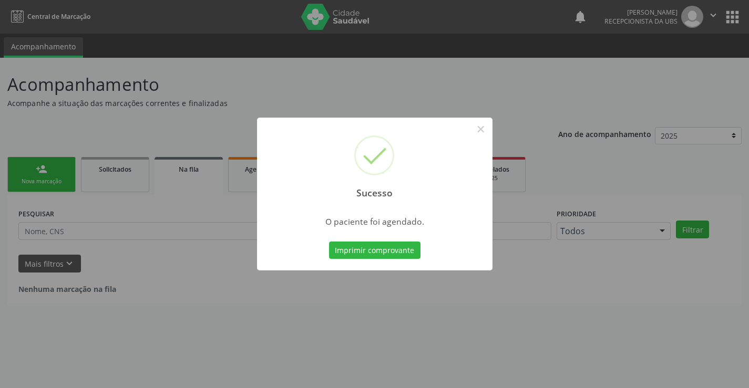
scroll to position [0, 0]
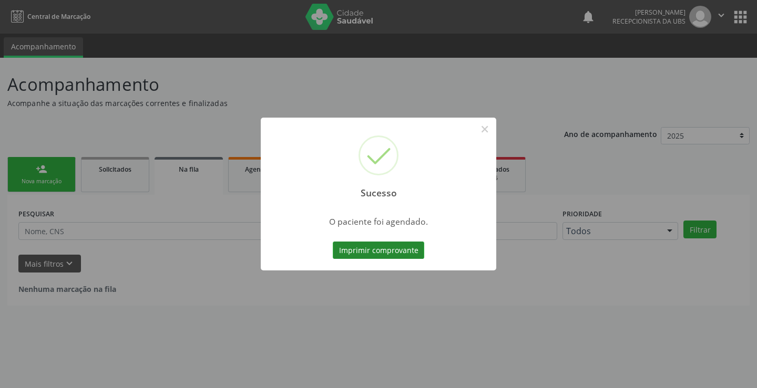
click at [410, 244] on button "Imprimir comprovante" at bounding box center [378, 251] width 91 height 18
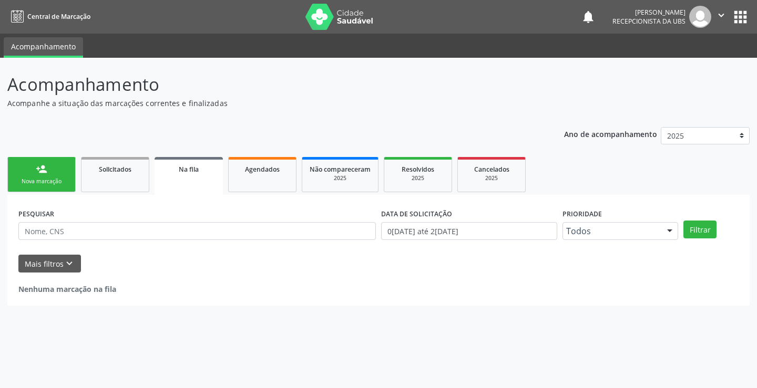
drag, startPoint x: 54, startPoint y: 182, endPoint x: 747, endPoint y: 14, distance: 713.4
click at [54, 181] on div "Nova marcação" at bounding box center [41, 182] width 53 height 8
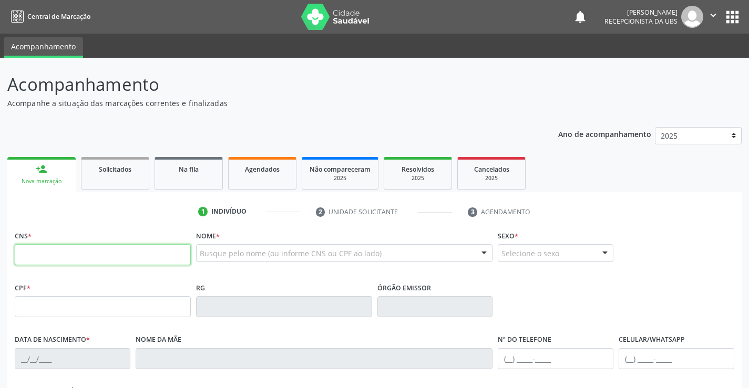
click at [75, 263] on input "text" at bounding box center [103, 254] width 176 height 21
type input "704 0008 9568 0766"
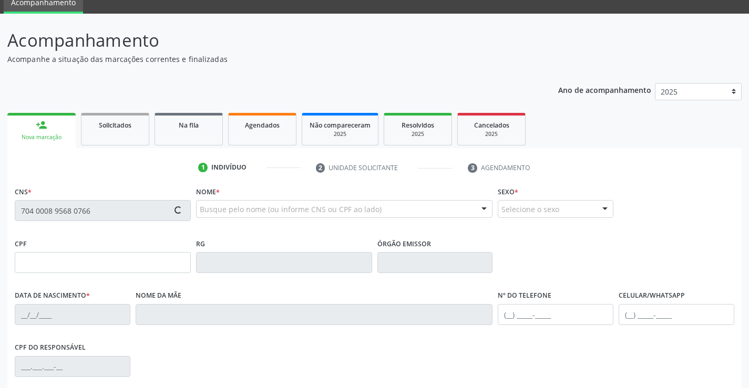
scroll to position [105, 0]
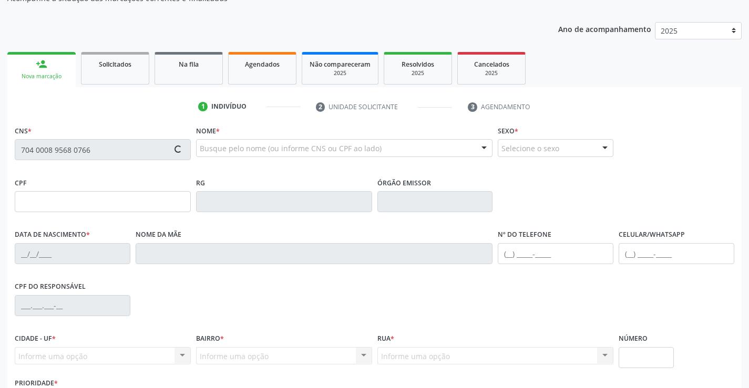
type input "006.926.264-09"
type input "12/06/2025"
type input "Ana Patricia da Silva"
type input "(87) 99965-4459"
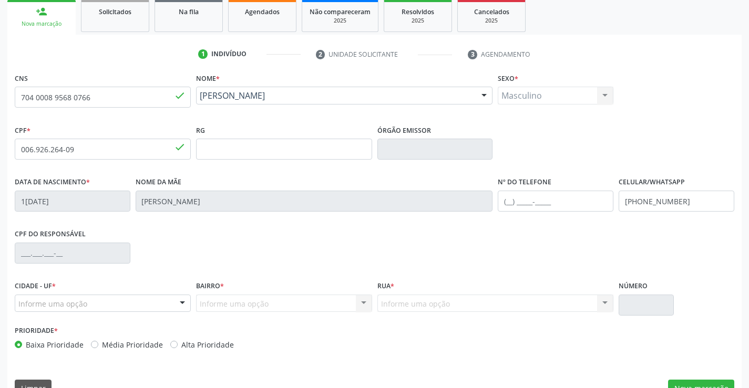
scroll to position [181, 0]
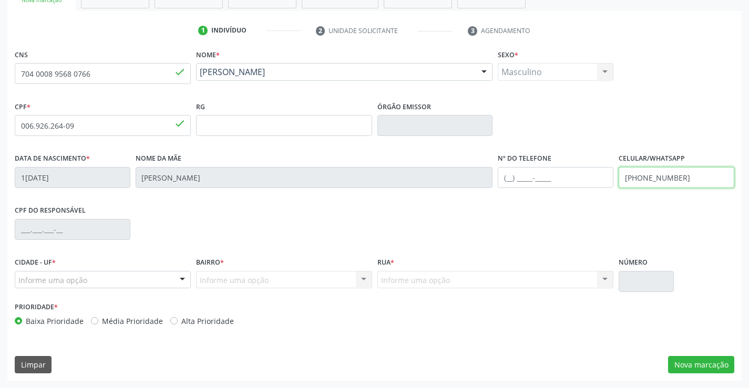
click at [675, 184] on input "(87) 99965-4459" at bounding box center [676, 177] width 116 height 21
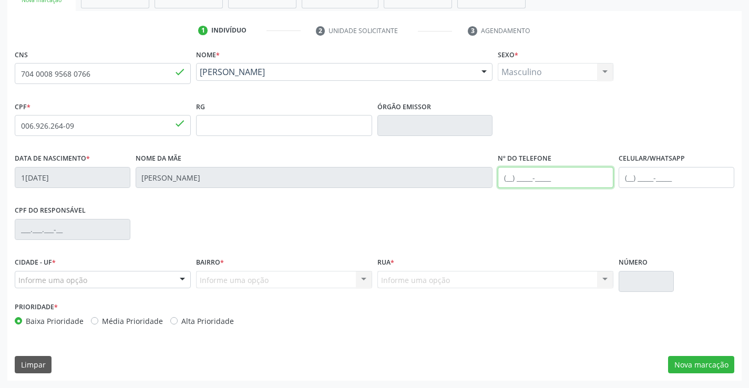
click at [602, 175] on input "text" at bounding box center [556, 177] width 116 height 21
type input "(87) 99128-5833"
click at [479, 321] on div "Prioridade * Baixa Prioridade Média Prioridade Alta Prioridade" at bounding box center [374, 316] width 724 height 35
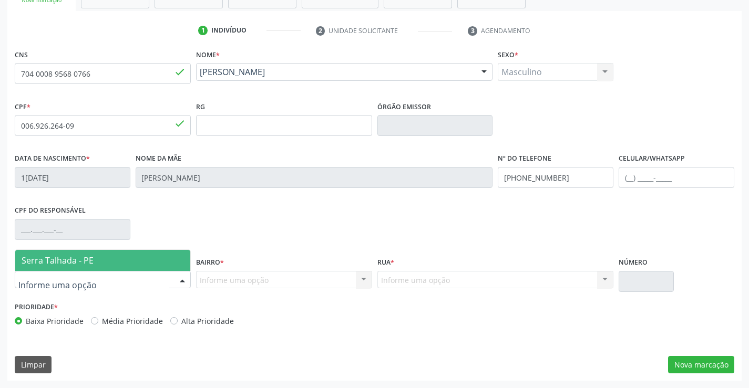
click at [107, 282] on div at bounding box center [103, 280] width 176 height 18
click at [105, 266] on span "Serra Talhada - PE" at bounding box center [102, 260] width 175 height 21
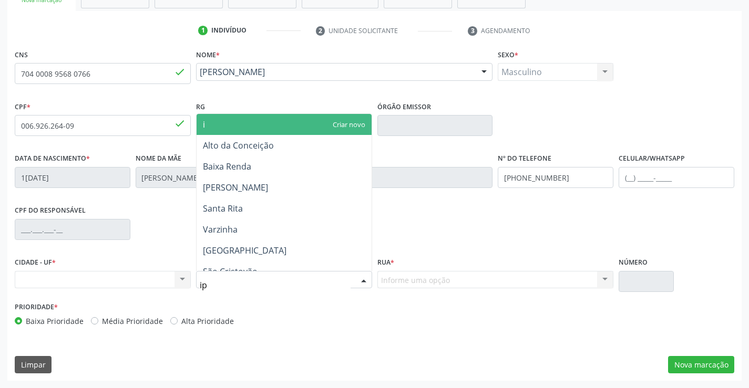
type input "ips"
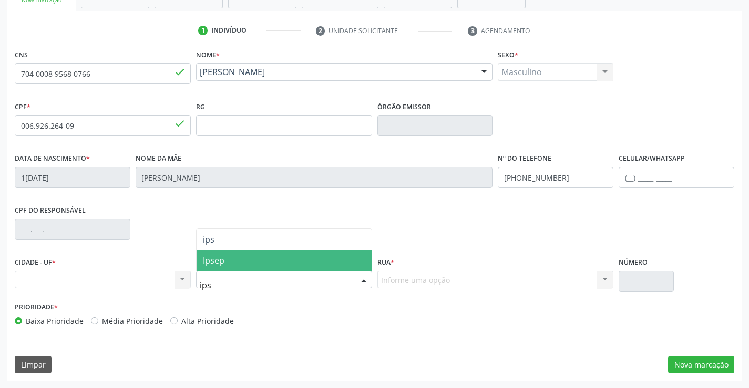
click at [233, 266] on span "Ipsep" at bounding box center [283, 260] width 175 height 21
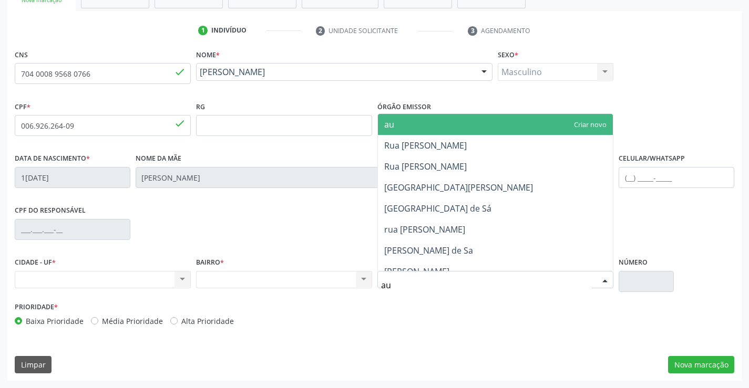
type input "aug"
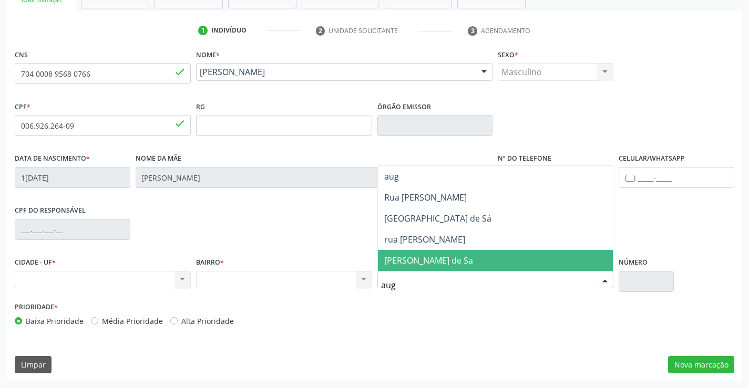
click at [427, 256] on span "Augusto Alimpio de Sa" at bounding box center [428, 261] width 89 height 12
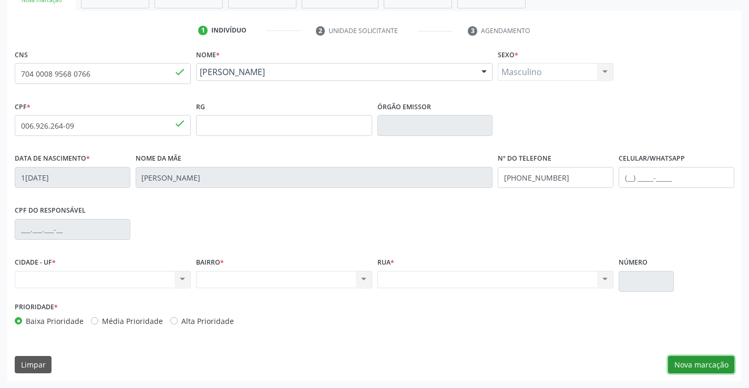
click at [692, 369] on button "Nova marcação" at bounding box center [701, 365] width 66 height 18
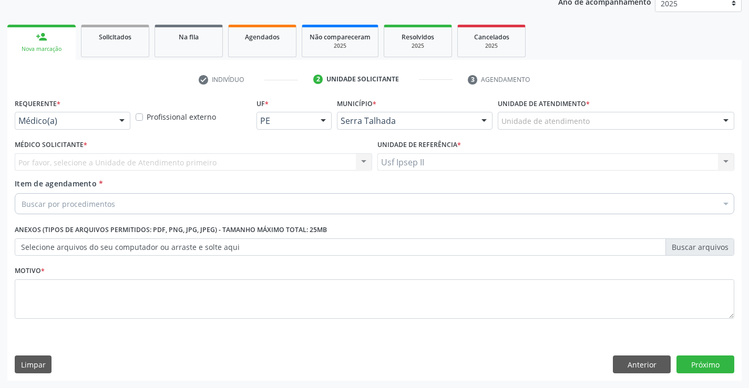
scroll to position [132, 0]
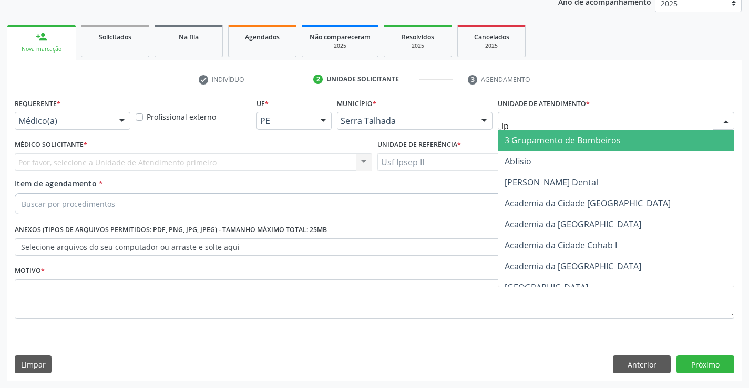
type input "ips"
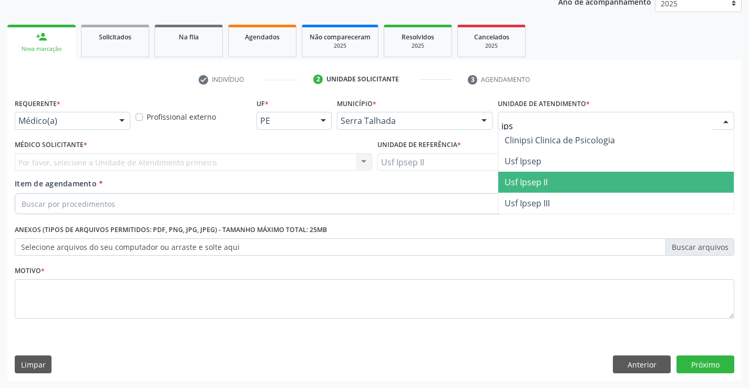
click at [548, 172] on span "Usf Ipsep II" at bounding box center [615, 182] width 235 height 21
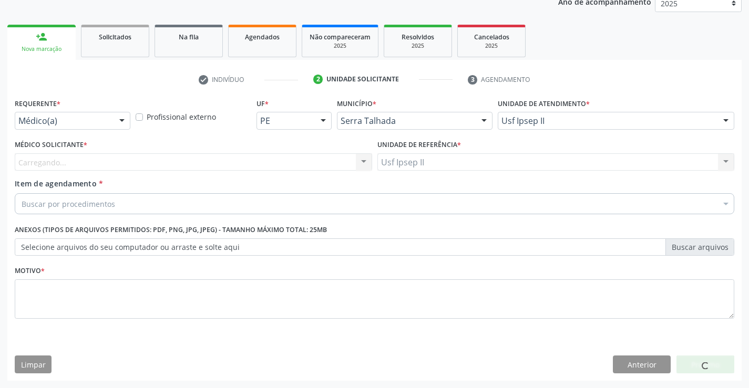
click at [233, 161] on div "Carregando..." at bounding box center [193, 162] width 357 height 18
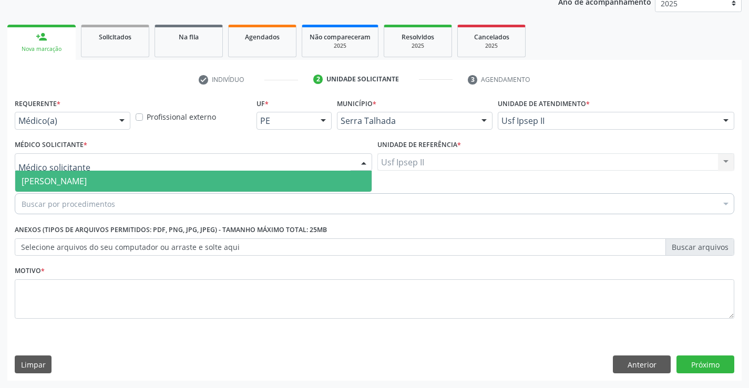
drag, startPoint x: 220, startPoint y: 184, endPoint x: 214, endPoint y: 190, distance: 7.4
click at [220, 185] on span "[PERSON_NAME]" at bounding box center [193, 181] width 356 height 21
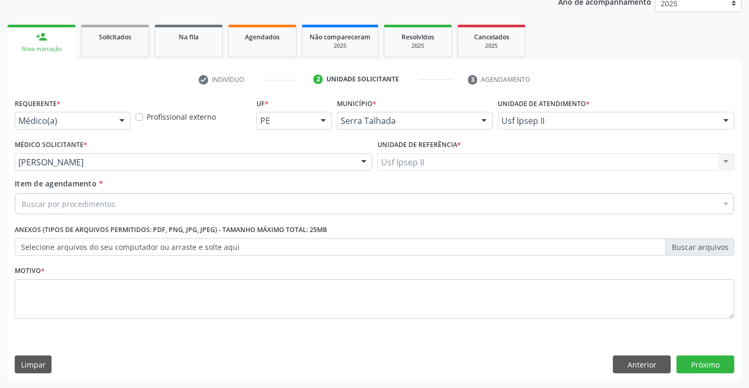
click at [156, 206] on div "Buscar por procedimentos" at bounding box center [374, 203] width 719 height 21
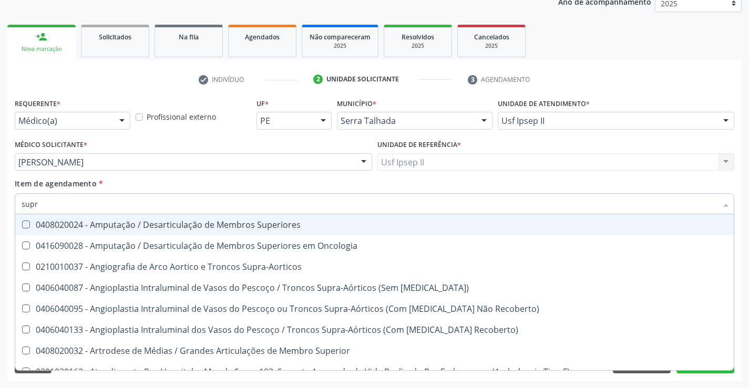
type input "supra"
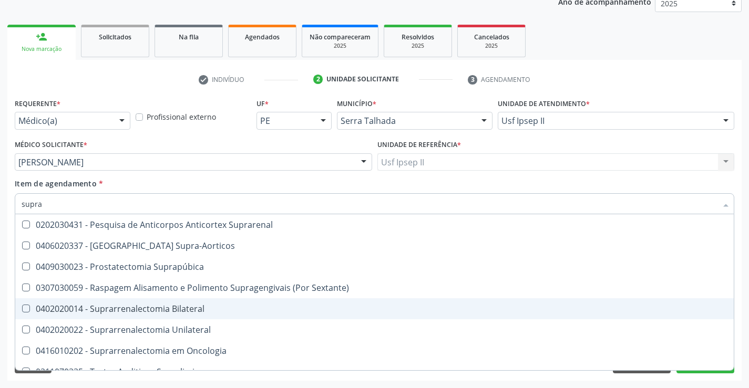
scroll to position [264, 0]
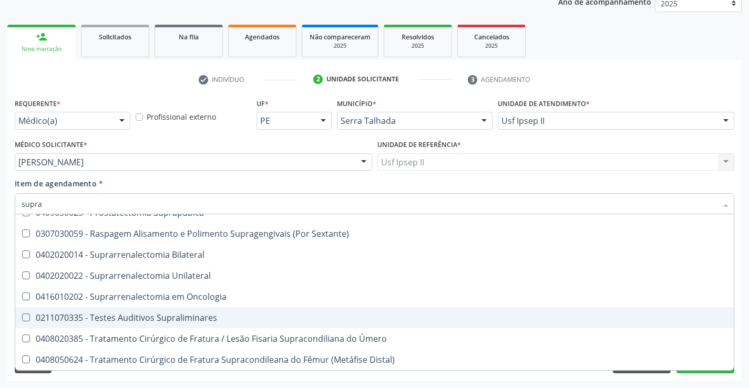
click at [169, 322] on div "0211070335 - Testes Auditivos Supraliminares" at bounding box center [375, 318] width 706 height 8
checkbox Supraliminares "true"
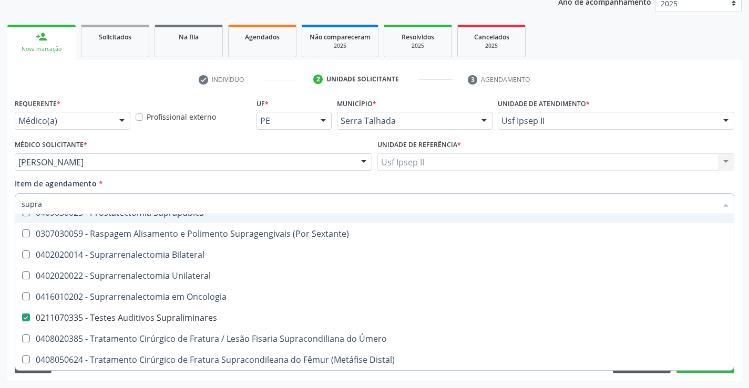
click at [150, 183] on div "Item de agendamento * supra Desfazer seleção 0210010037 - Angiografia de Arco A…" at bounding box center [374, 194] width 719 height 33
checkbox Stent\) "true"
checkbox Supraliminares "false"
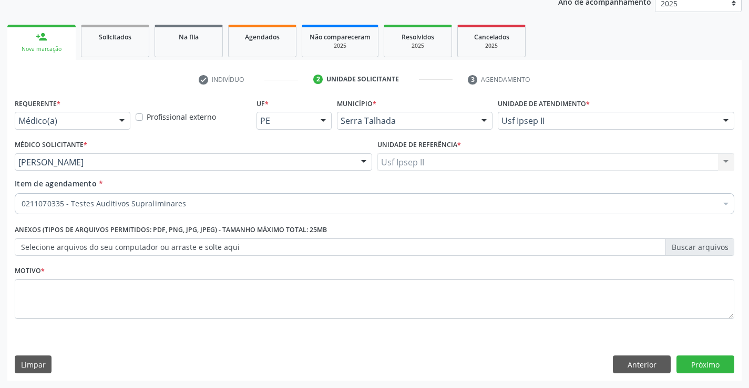
scroll to position [0, 0]
click at [112, 308] on textarea at bounding box center [374, 299] width 719 height 40
type textarea "rn"
click at [704, 368] on button "Próximo" at bounding box center [705, 365] width 58 height 18
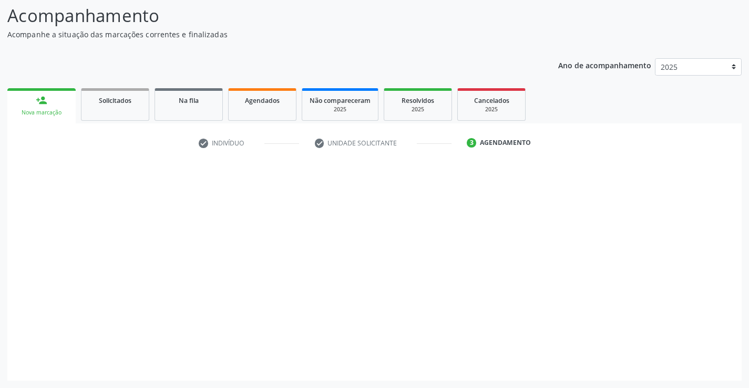
scroll to position [69, 0]
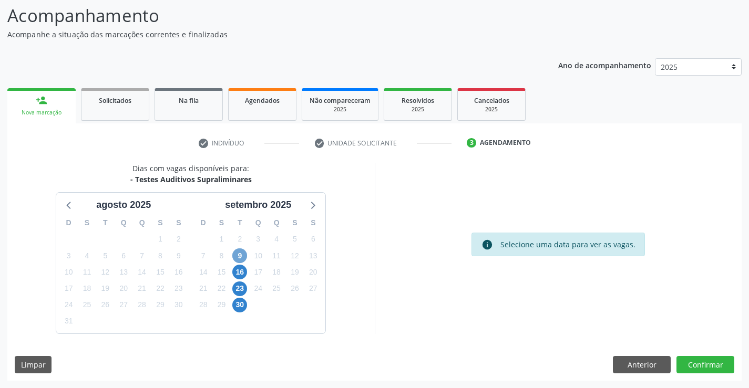
click at [245, 258] on span "9" at bounding box center [239, 255] width 15 height 15
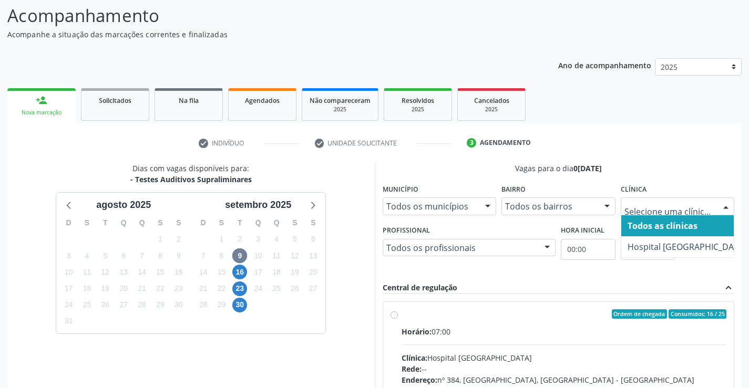
click at [687, 199] on div at bounding box center [677, 207] width 114 height 18
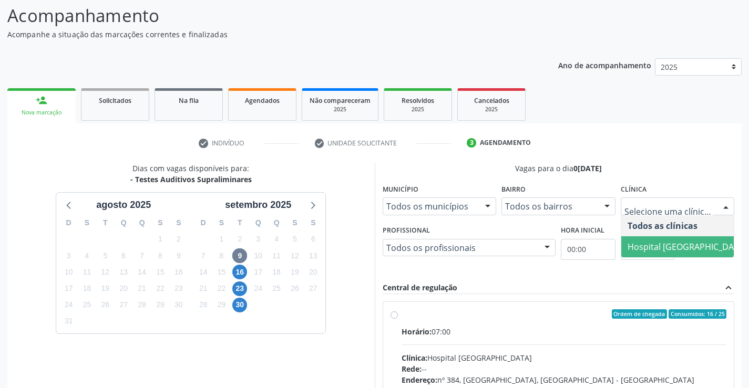
click at [678, 242] on span "Hospital [GEOGRAPHIC_DATA]" at bounding box center [686, 247] width 119 height 12
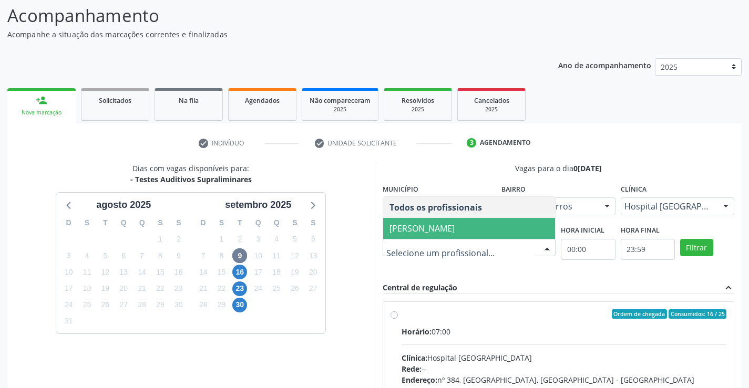
click at [422, 234] on span "Cibelly de Souza Brandao" at bounding box center [469, 228] width 172 height 21
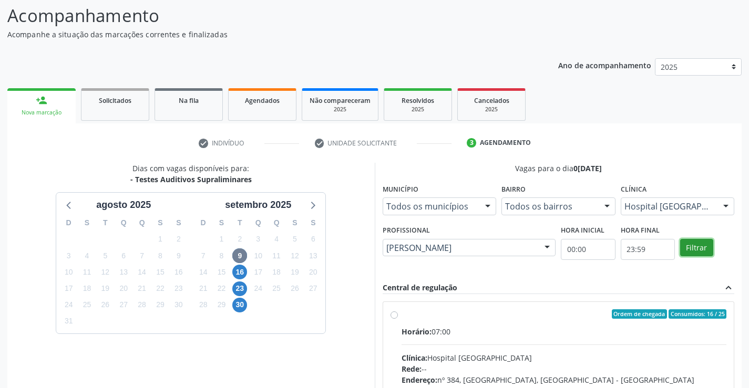
click at [697, 252] on button "Filtrar" at bounding box center [696, 248] width 33 height 18
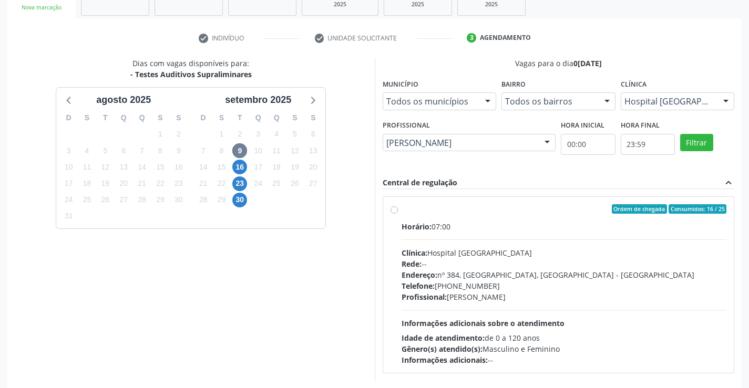
click at [462, 245] on div "Horário: 07:00 Clínica: Hospital Sao Francisco Rede: -- Endereço: nº 384, Varze…" at bounding box center [563, 293] width 325 height 144
click at [398, 214] on input "Ordem de chegada Consumidos: 16 / 25 Horário: 07:00 Clínica: Hospital Sao Franc…" at bounding box center [393, 208] width 7 height 9
radio input "true"
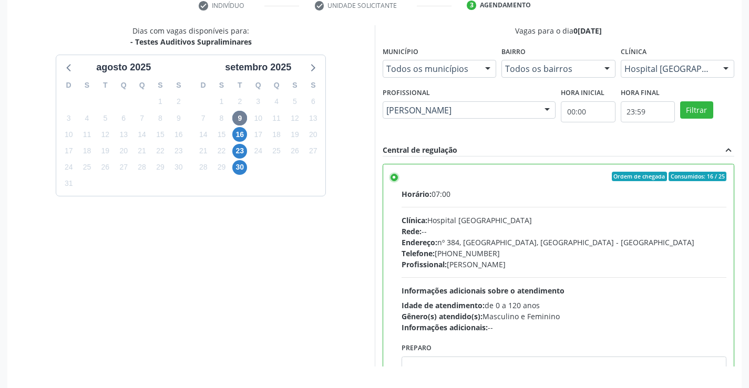
scroll to position [240, 0]
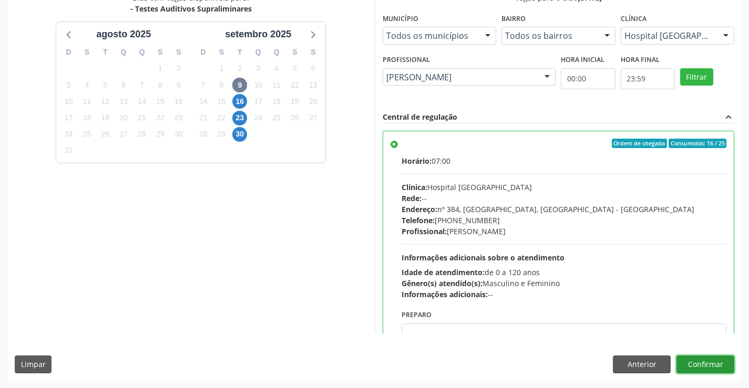
click at [699, 361] on button "Confirmar" at bounding box center [705, 365] width 58 height 18
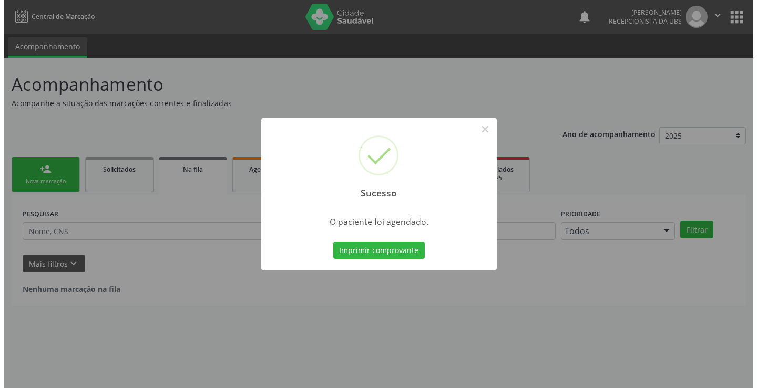
scroll to position [0, 0]
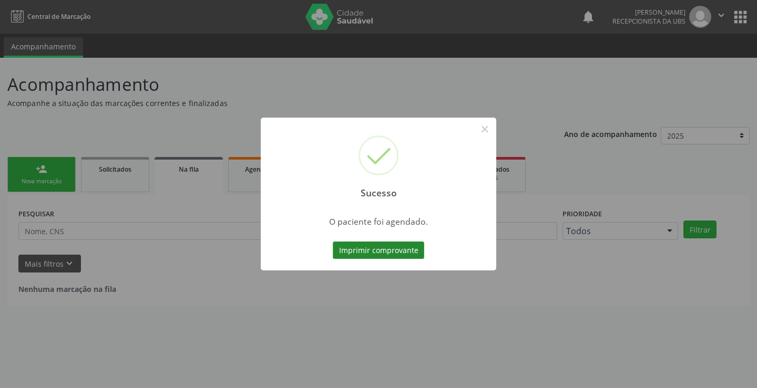
click at [390, 254] on button "Imprimir comprovante" at bounding box center [378, 251] width 91 height 18
